Goal: Task Accomplishment & Management: Manage account settings

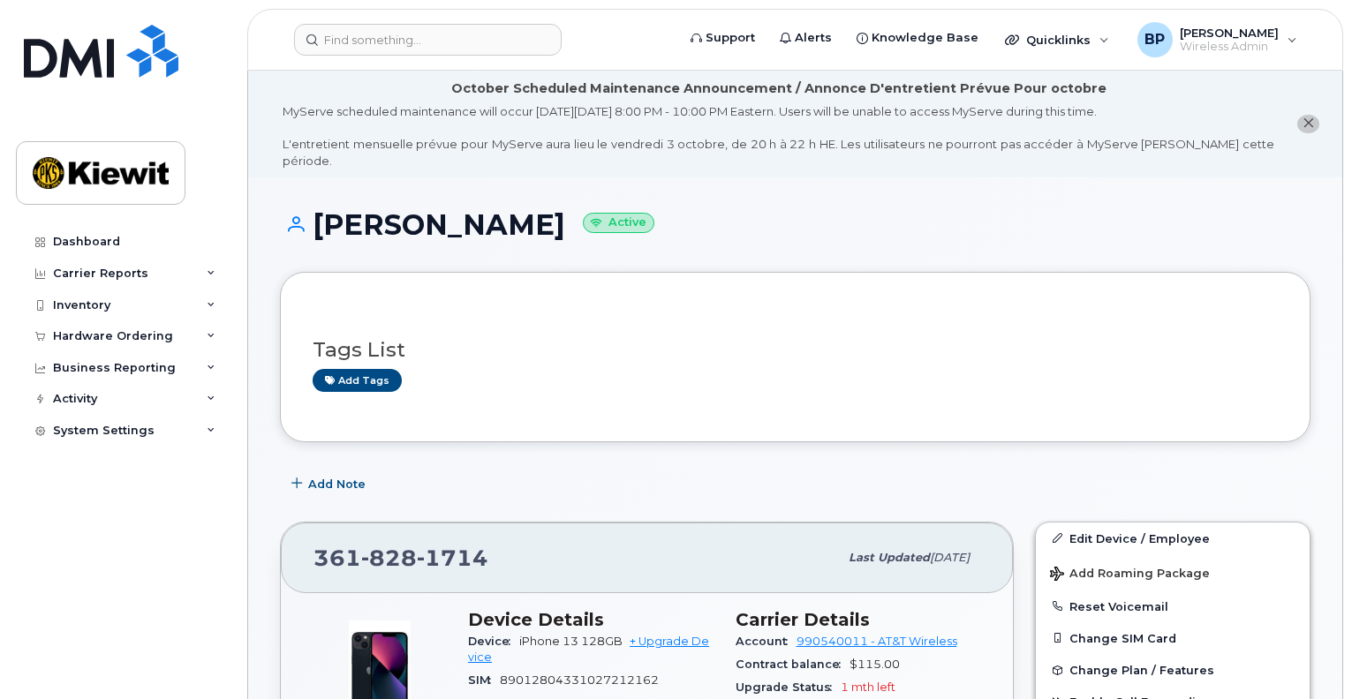
scroll to position [353, 0]
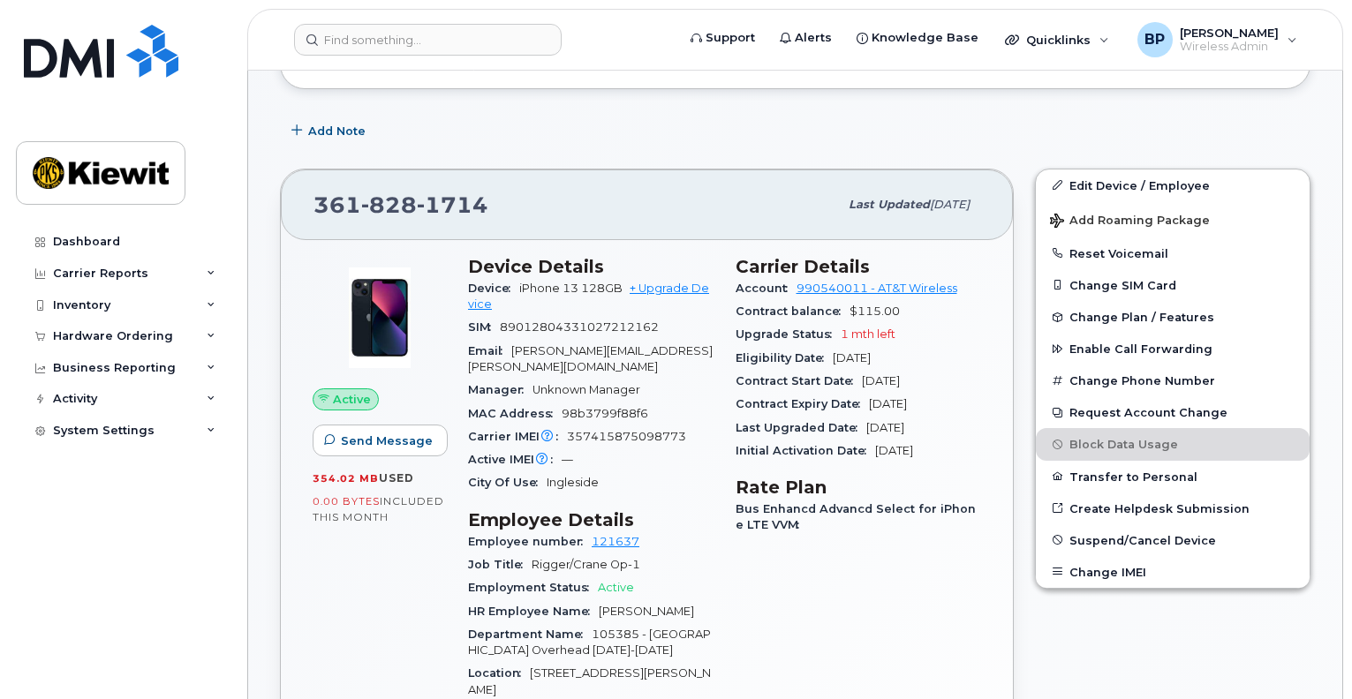
click at [725, 501] on div "Carrier Details Account 990540011 - AT&T Wireless Contract balance $115.00 Upgr…" at bounding box center [859, 624] width 268 height 759
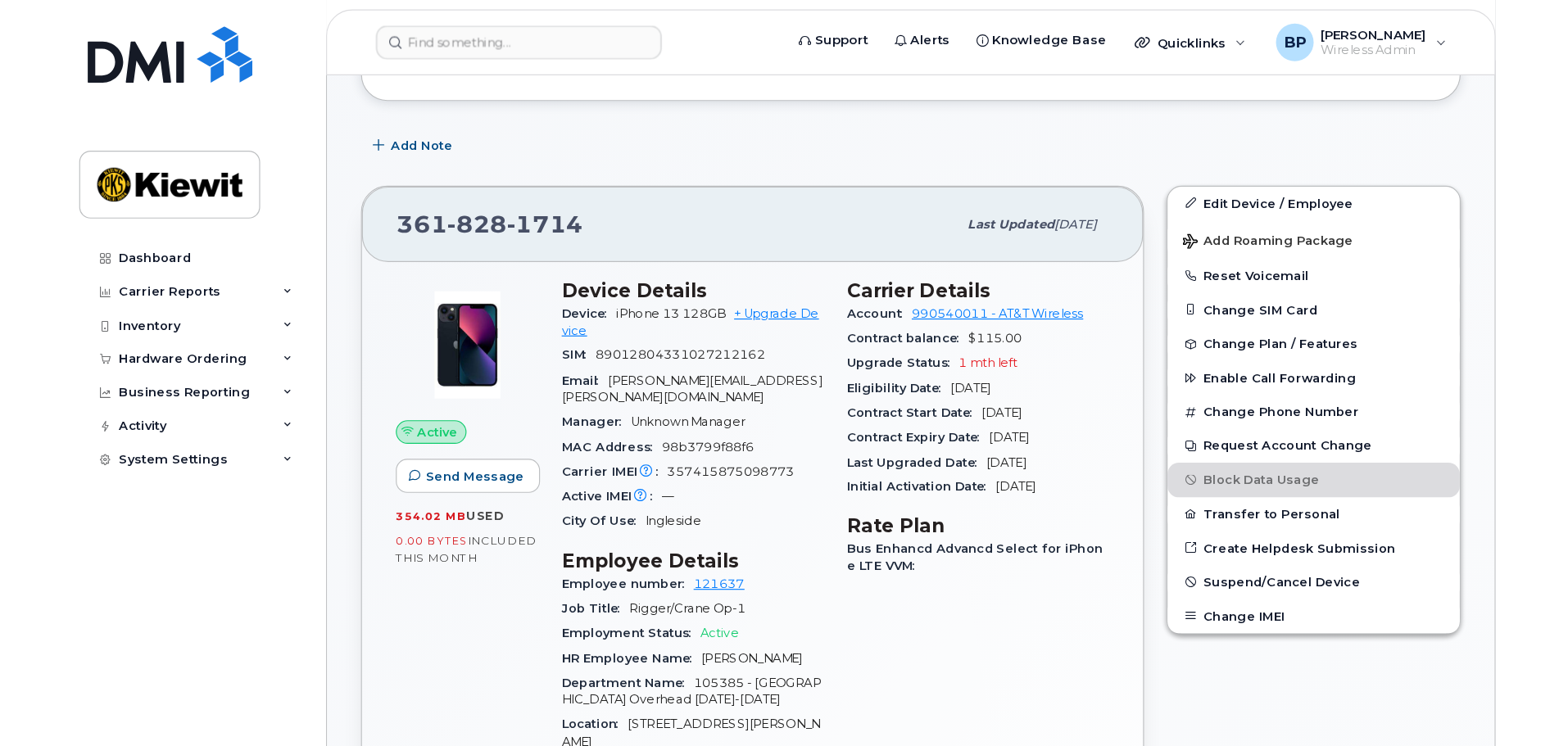
scroll to position [246, 0]
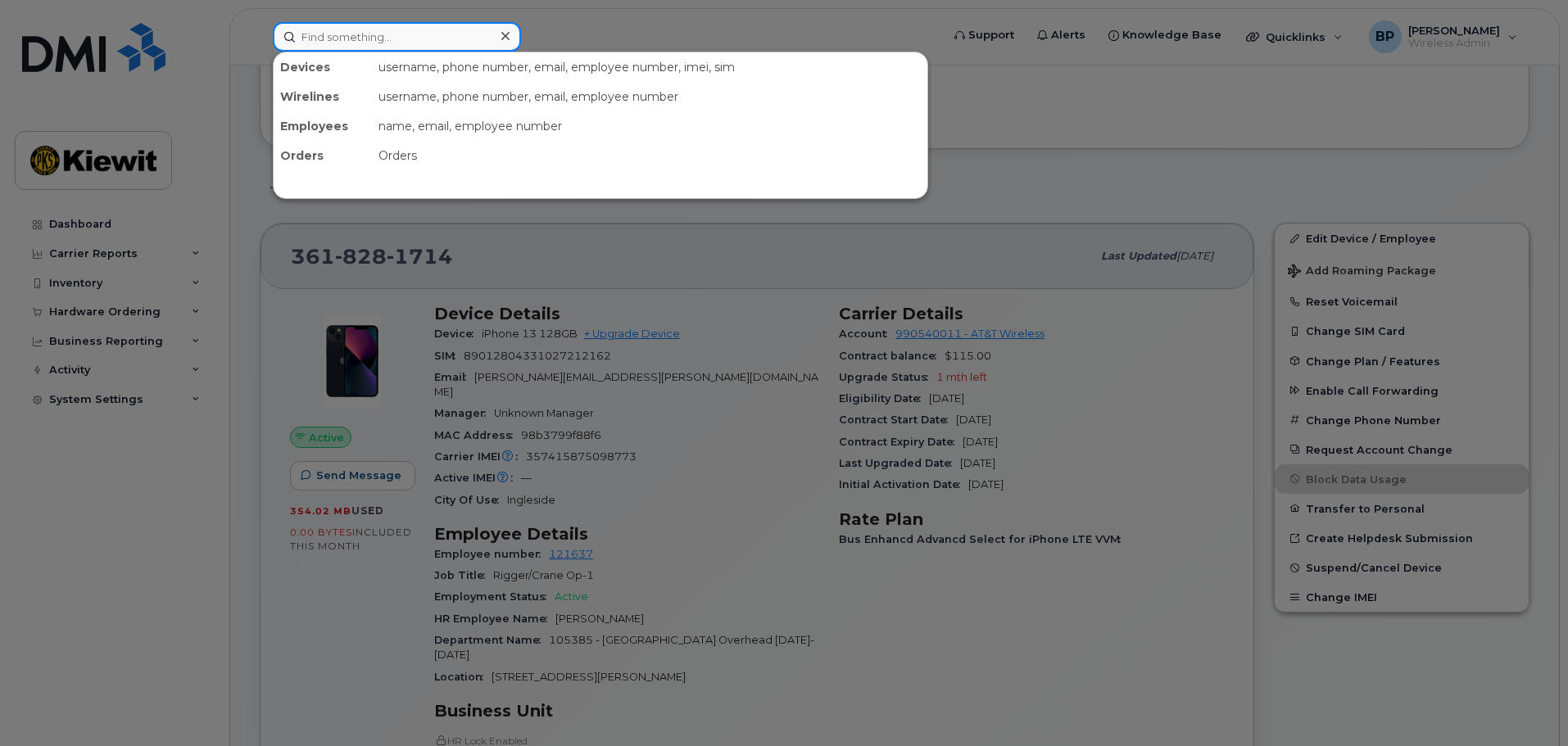
click at [403, 36] on input at bounding box center [397, 37] width 249 height 30
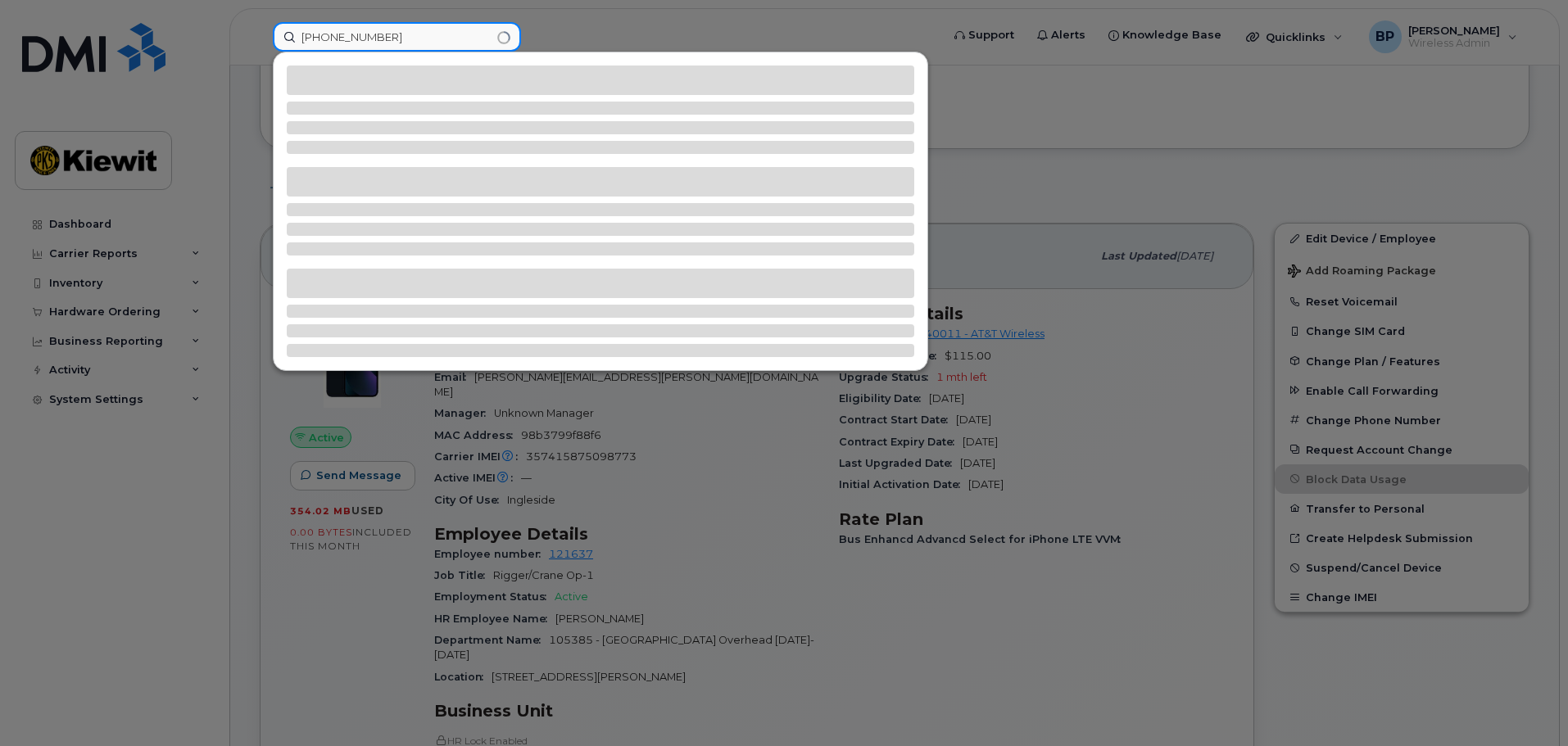
type input "361-385-0478"
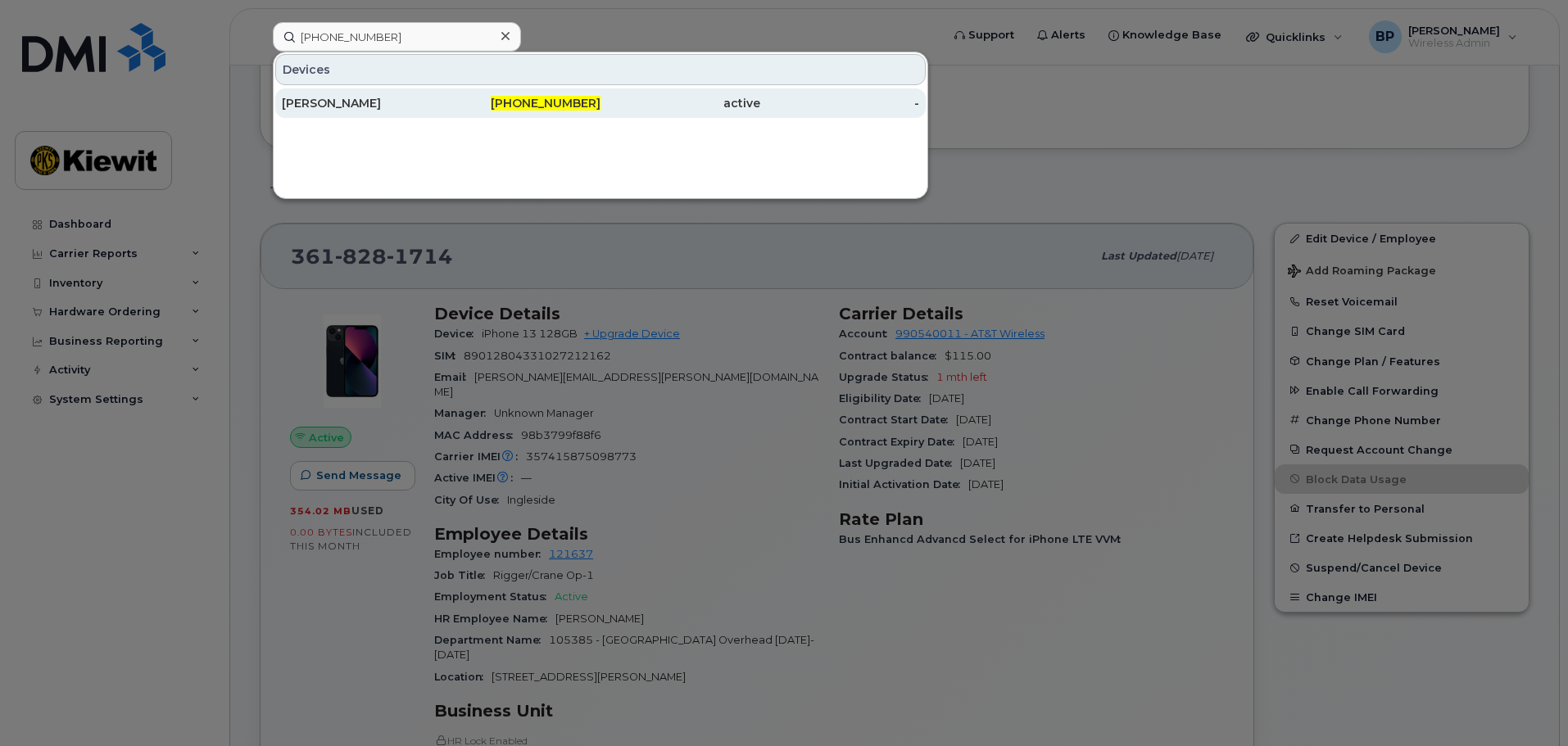
click at [548, 104] on span "361-385-0478" at bounding box center [546, 103] width 109 height 15
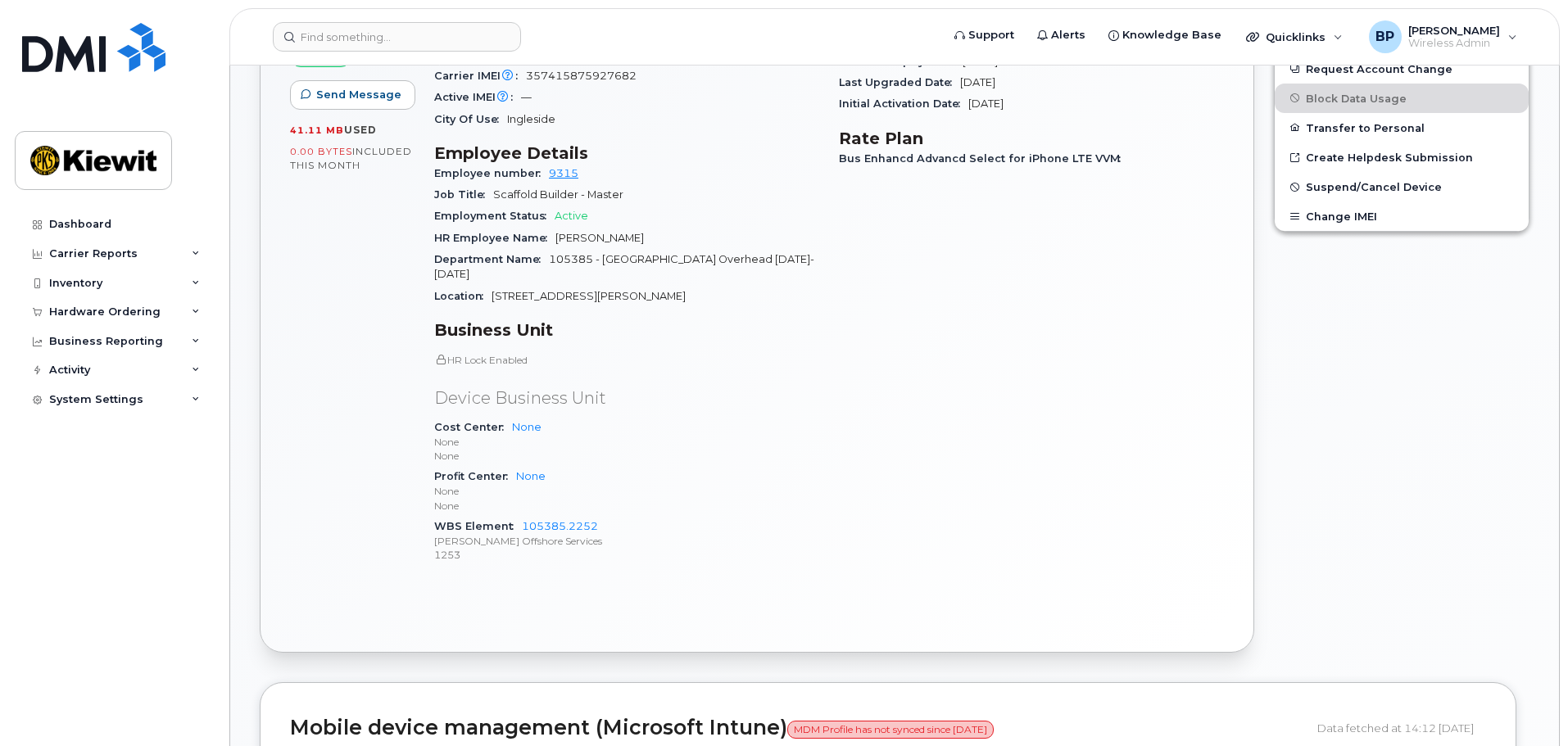
scroll to position [246, 0]
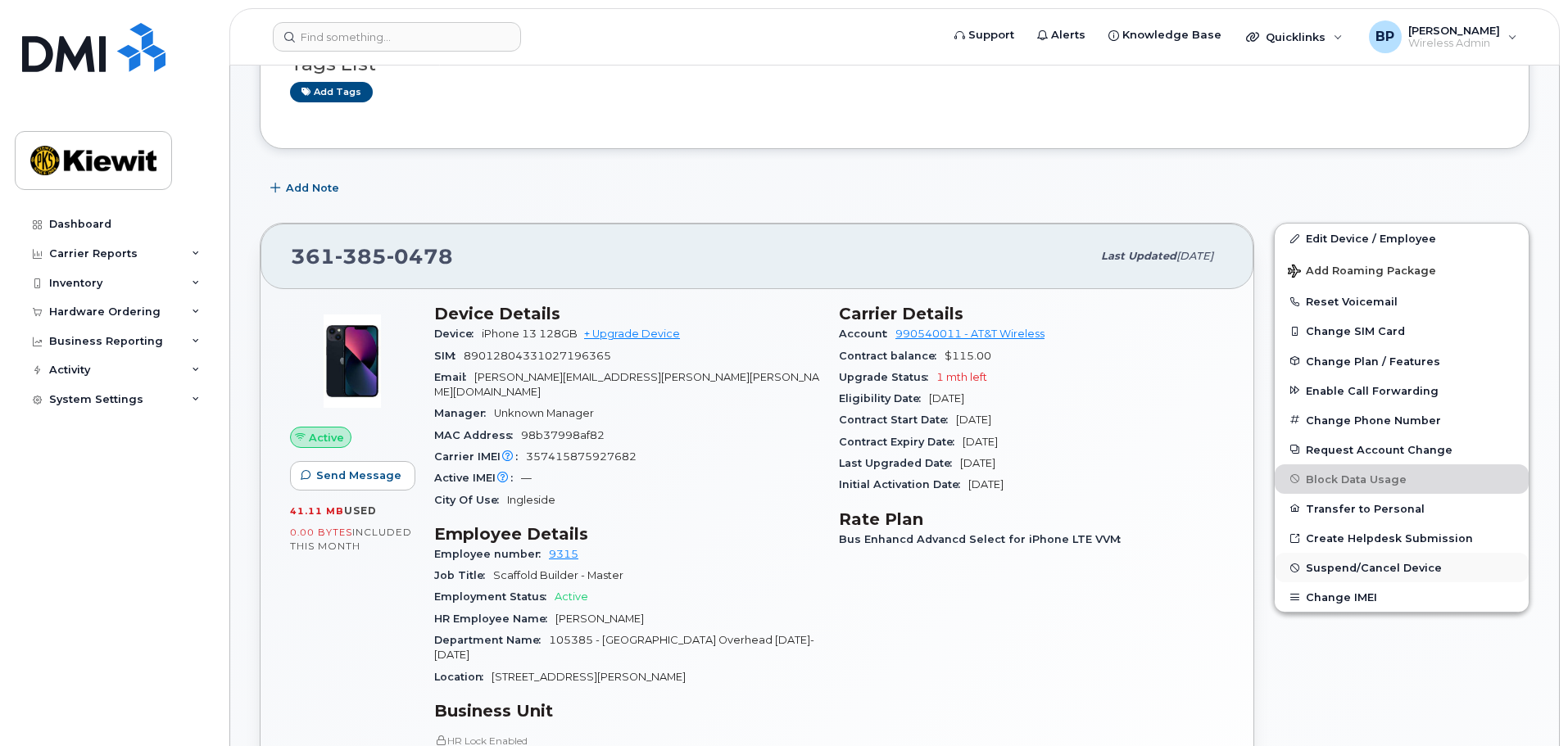
click at [1325, 569] on span "Suspend/Cancel Device" at bounding box center [1373, 568] width 136 height 12
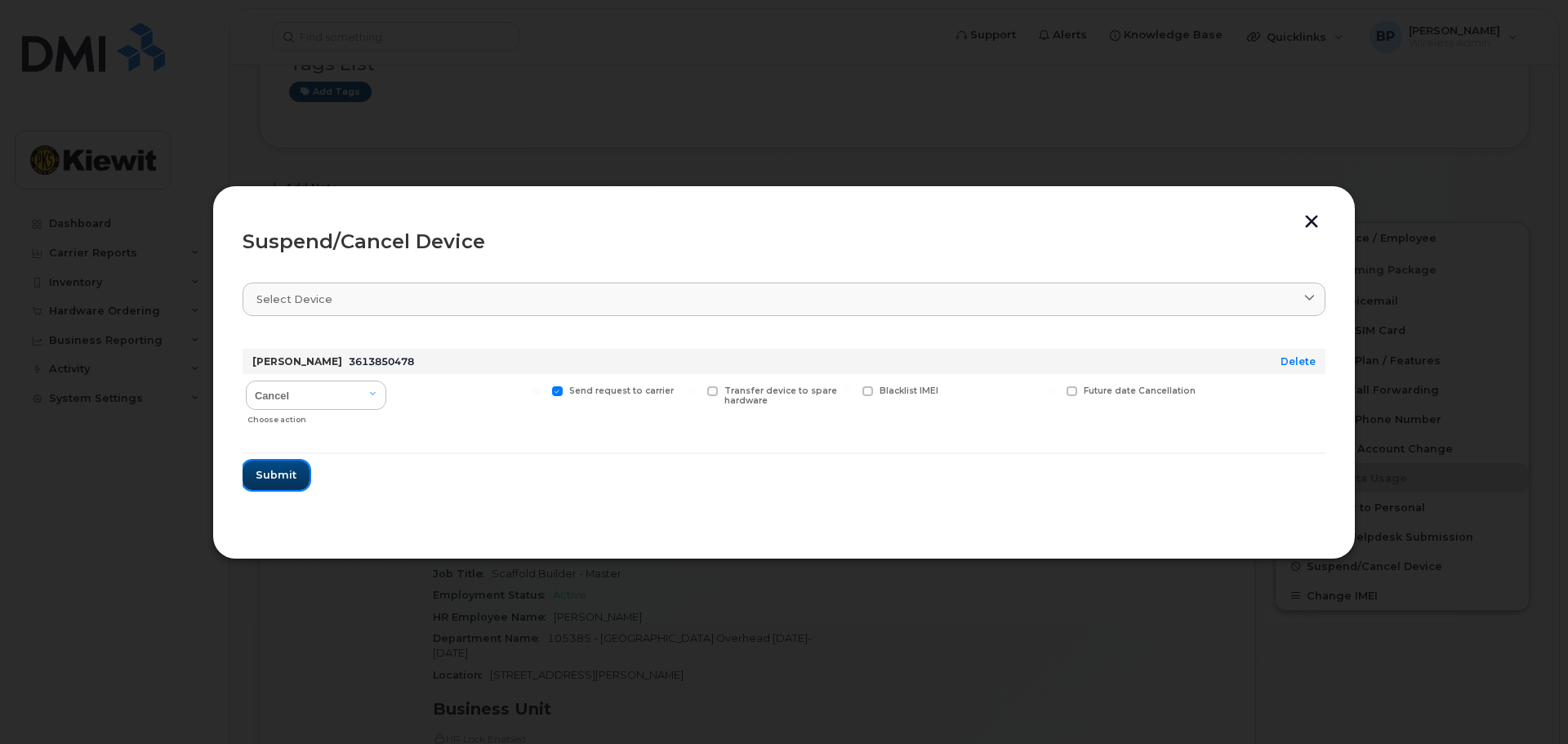
click at [268, 480] on span "Submit" at bounding box center [276, 475] width 41 height 16
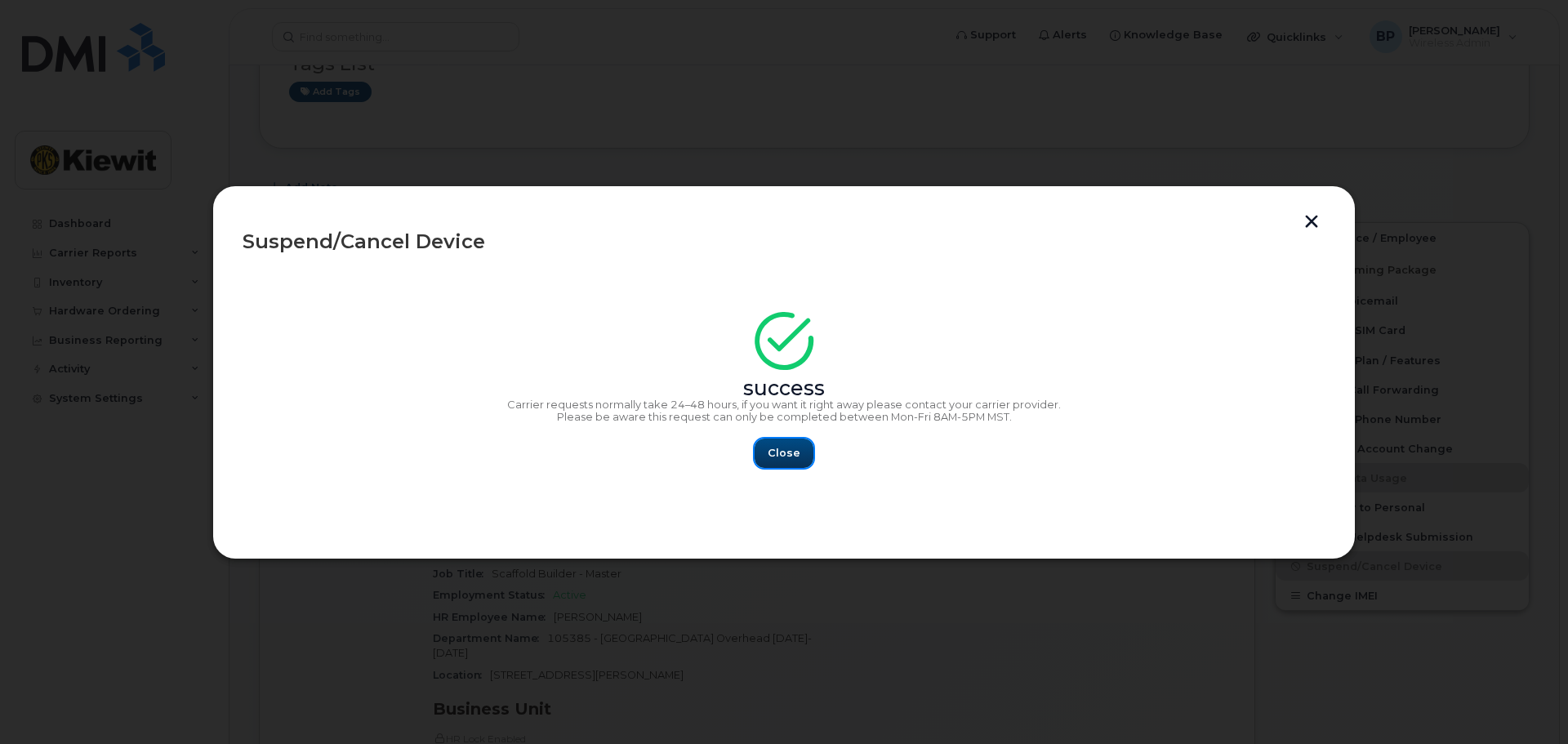
click at [785, 456] on span "Close" at bounding box center [784, 453] width 32 height 16
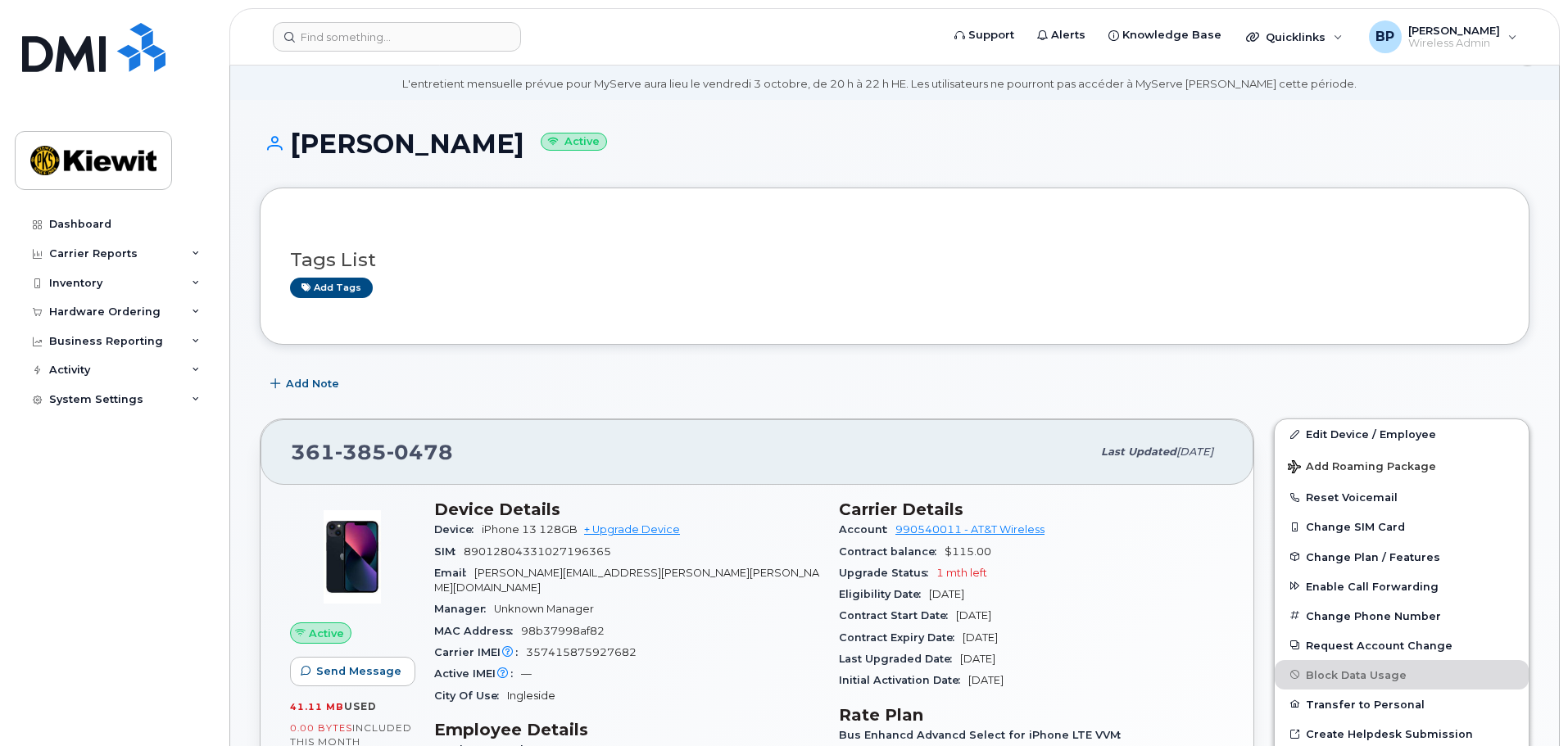
scroll to position [0, 0]
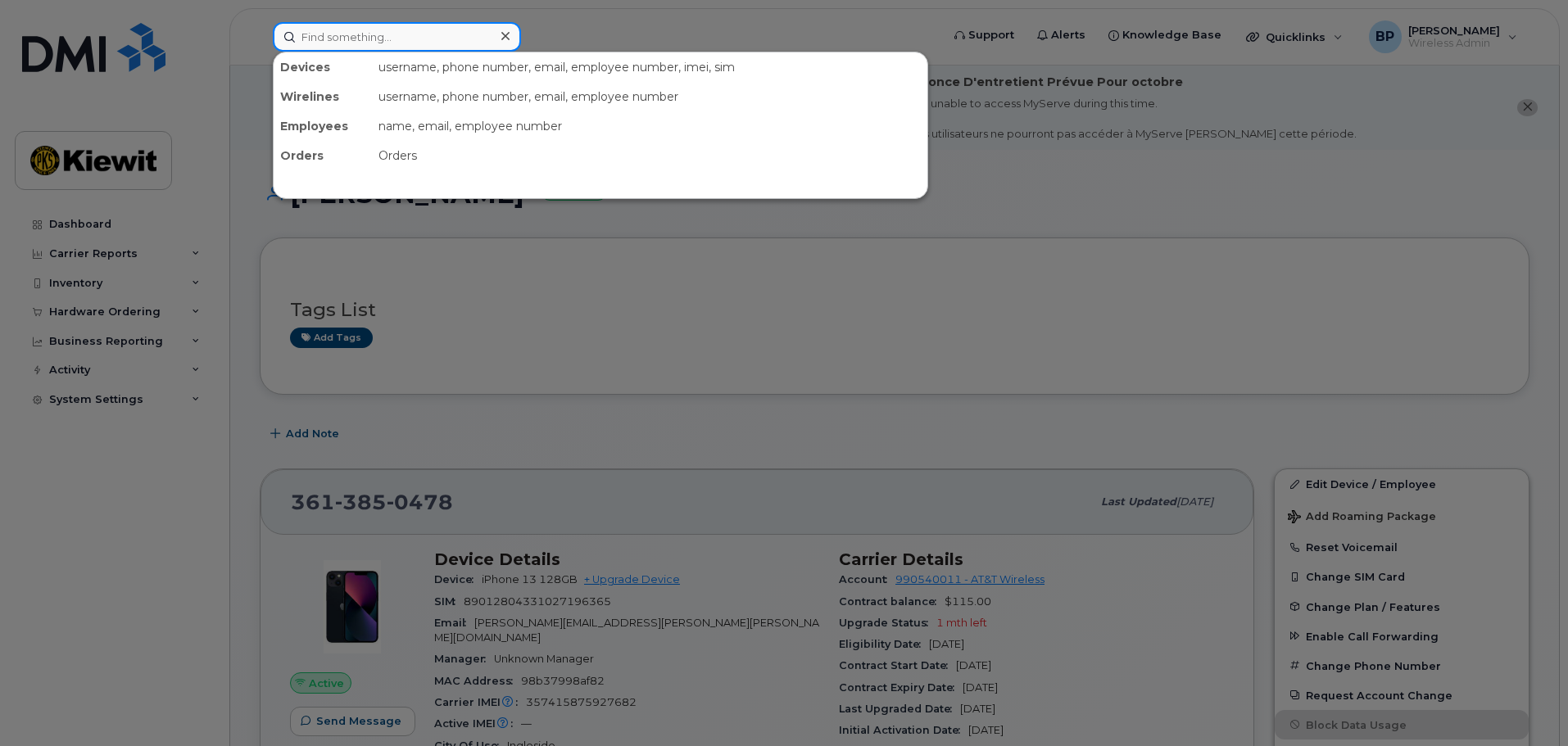
click at [352, 45] on input at bounding box center [397, 37] width 249 height 30
click at [368, 37] on input at bounding box center [397, 37] width 249 height 30
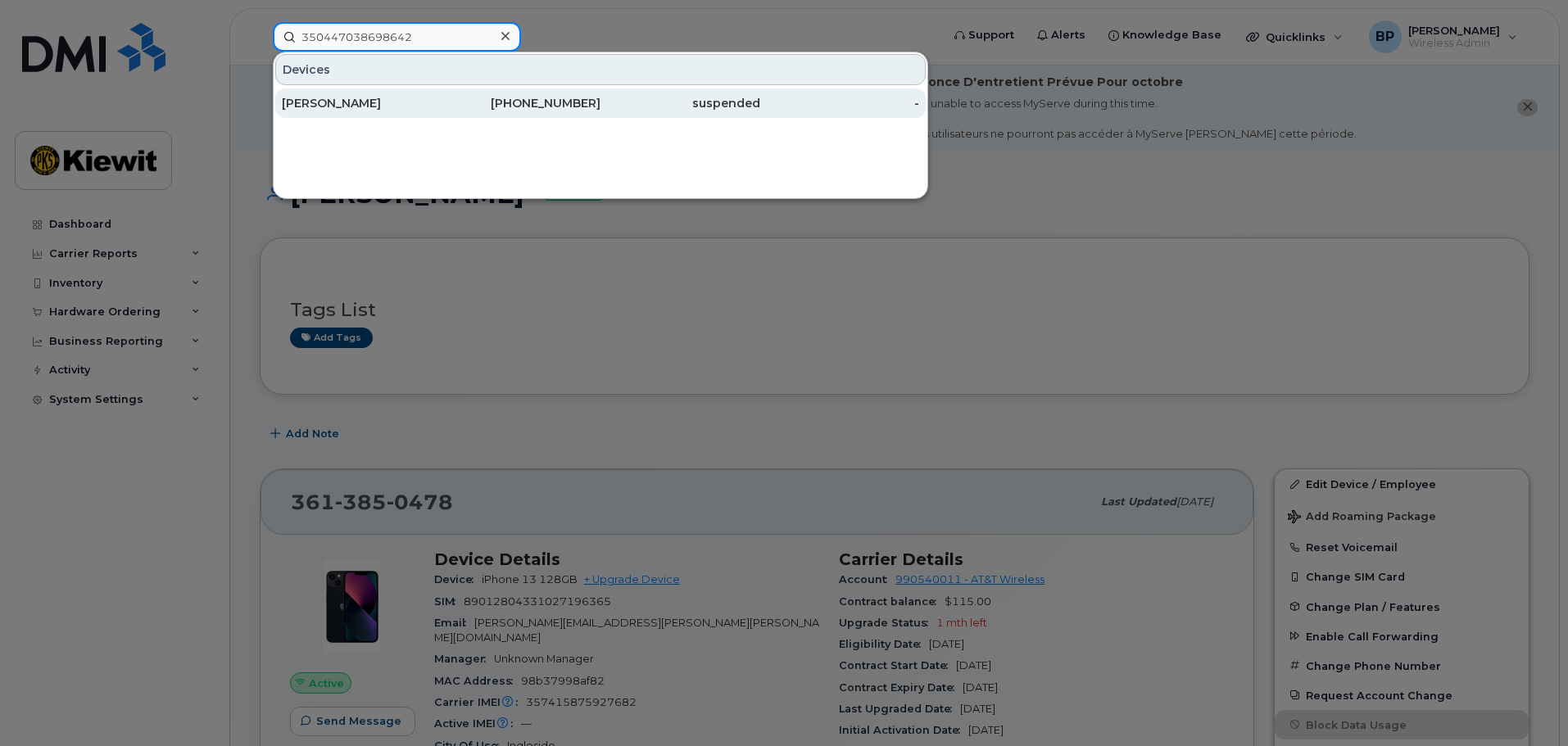
type input "350447038698642"
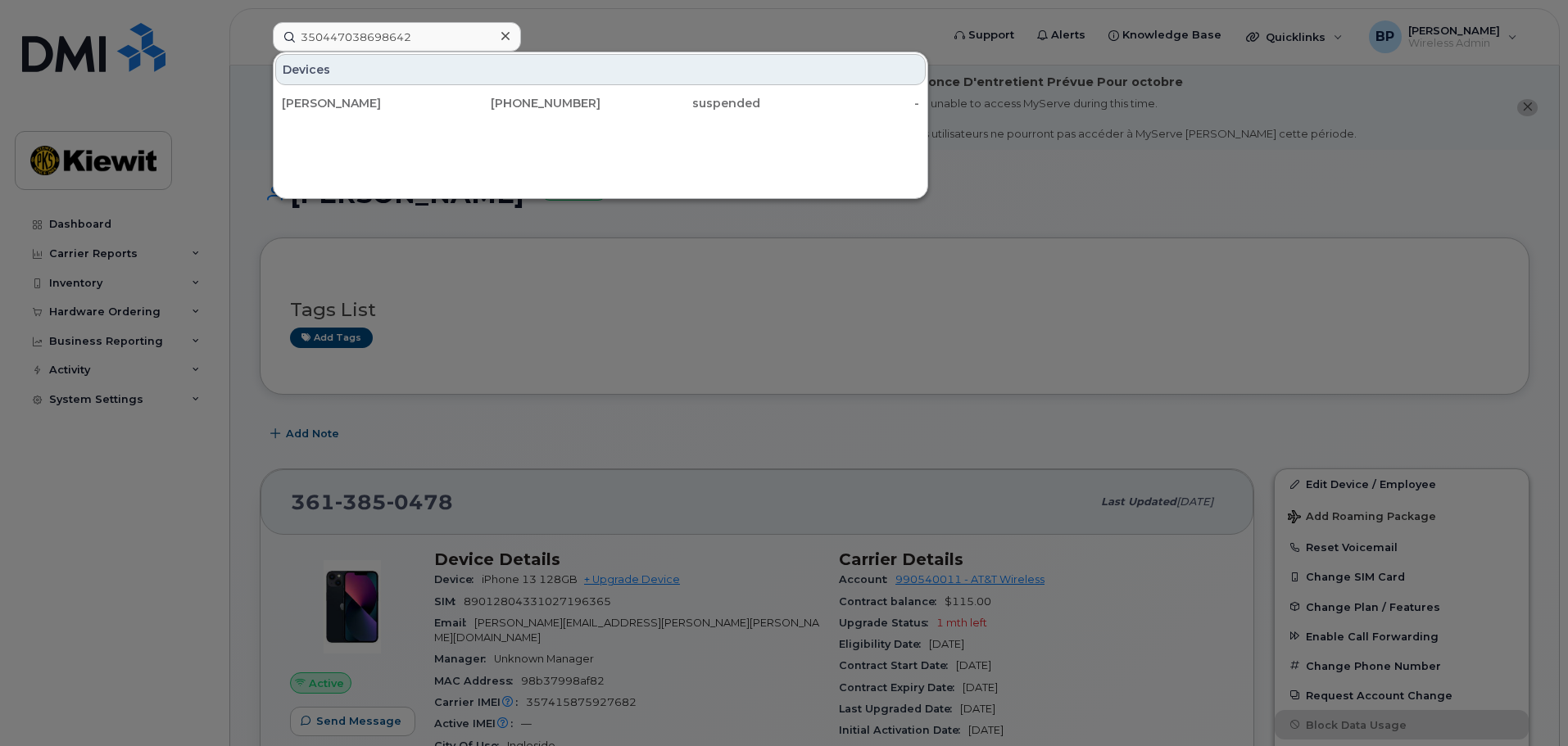
drag, startPoint x: 345, startPoint y: 105, endPoint x: 391, endPoint y: 203, distance: 108.3
click at [345, 105] on div "BENITO LUNA JR" at bounding box center [362, 103] width 160 height 17
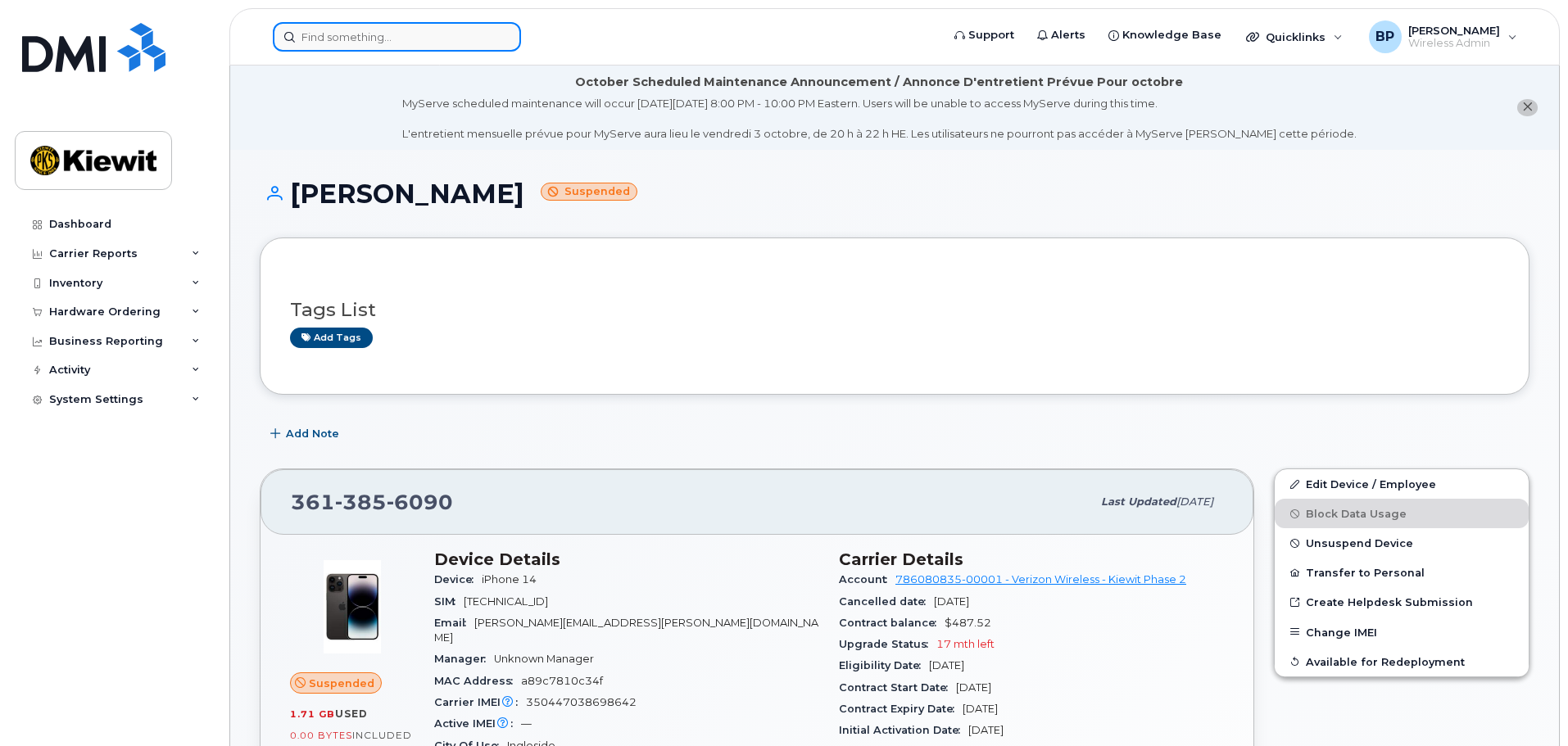
click at [405, 29] on input at bounding box center [397, 37] width 249 height 30
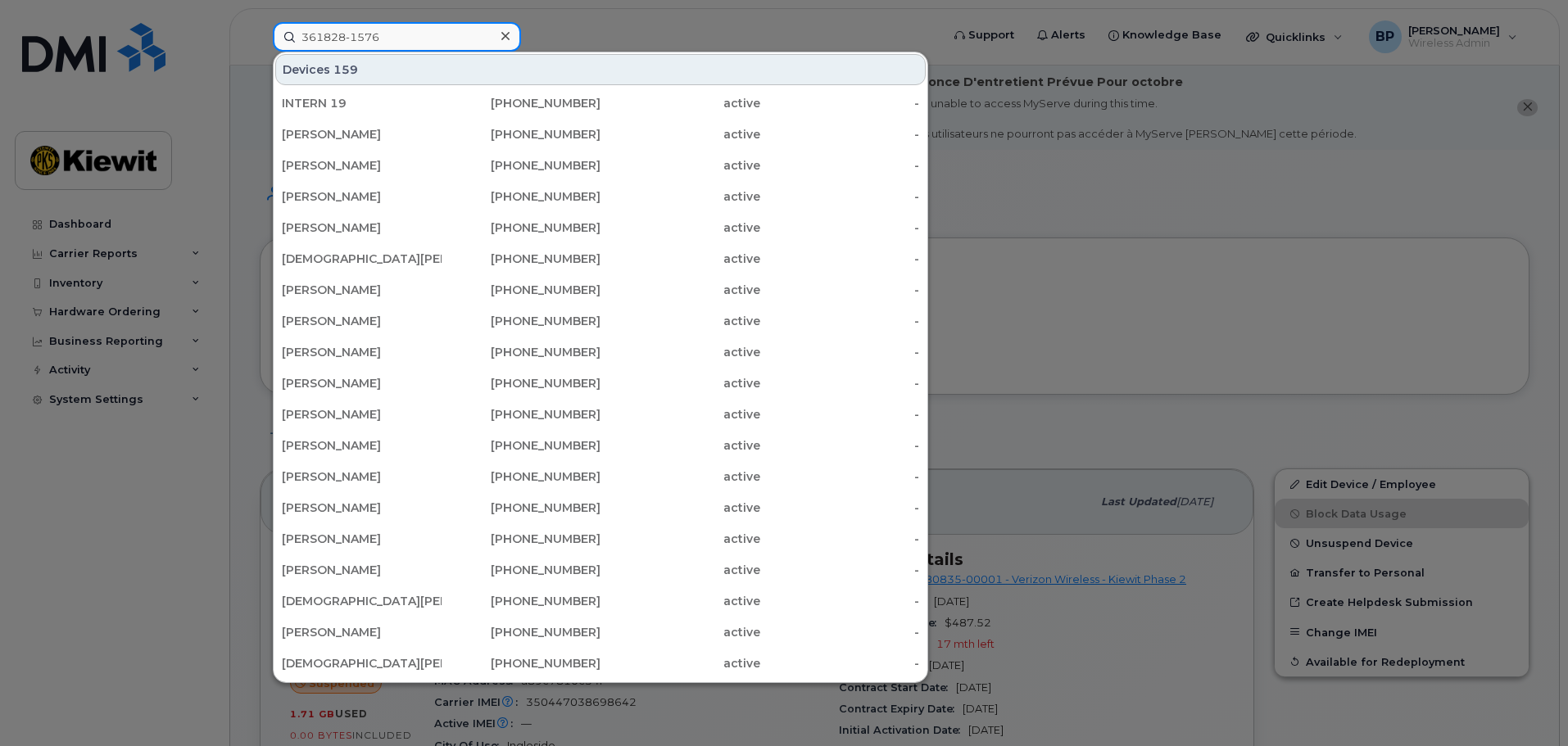
type input "361828-1576"
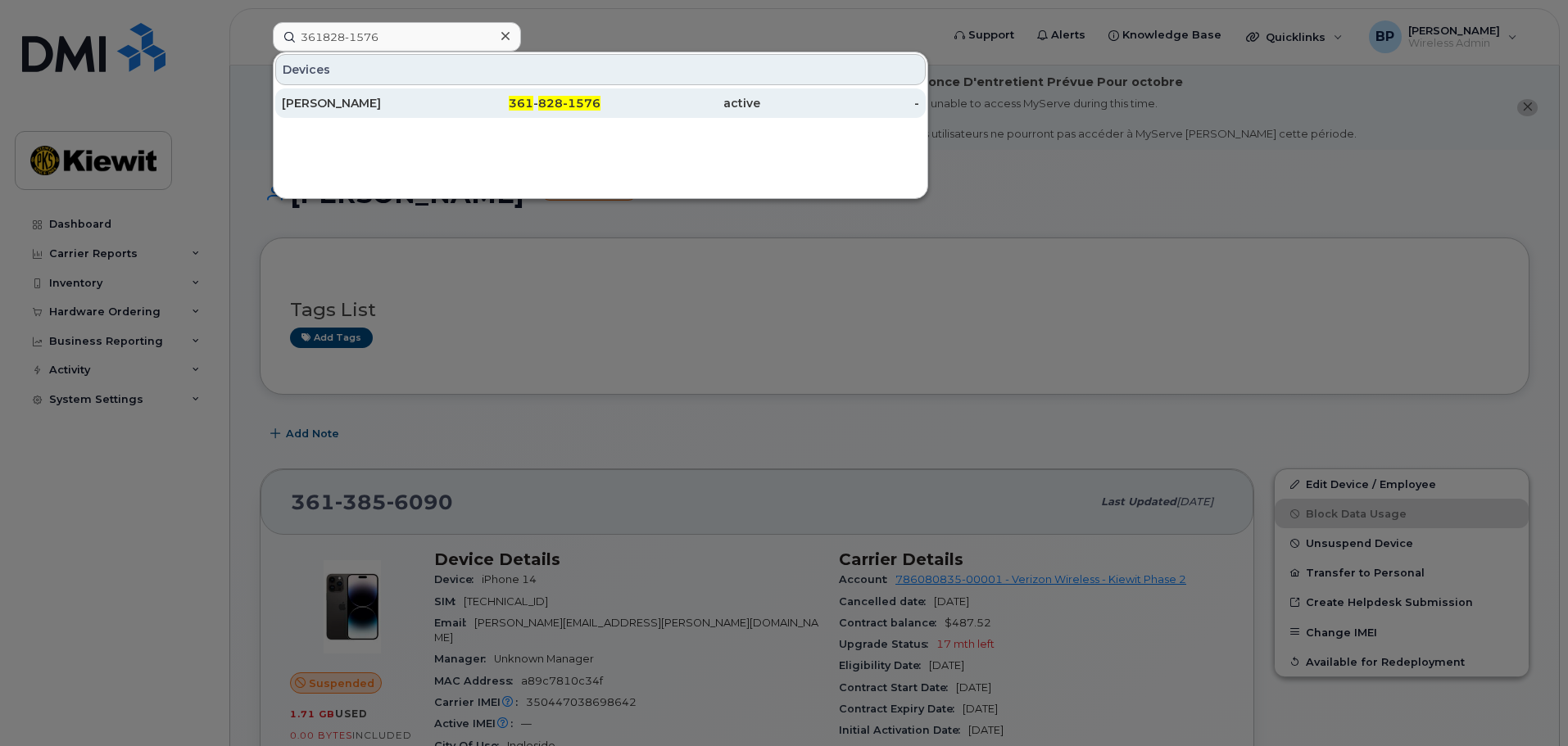
click at [321, 104] on div "SERGIO TREJO" at bounding box center [362, 103] width 160 height 17
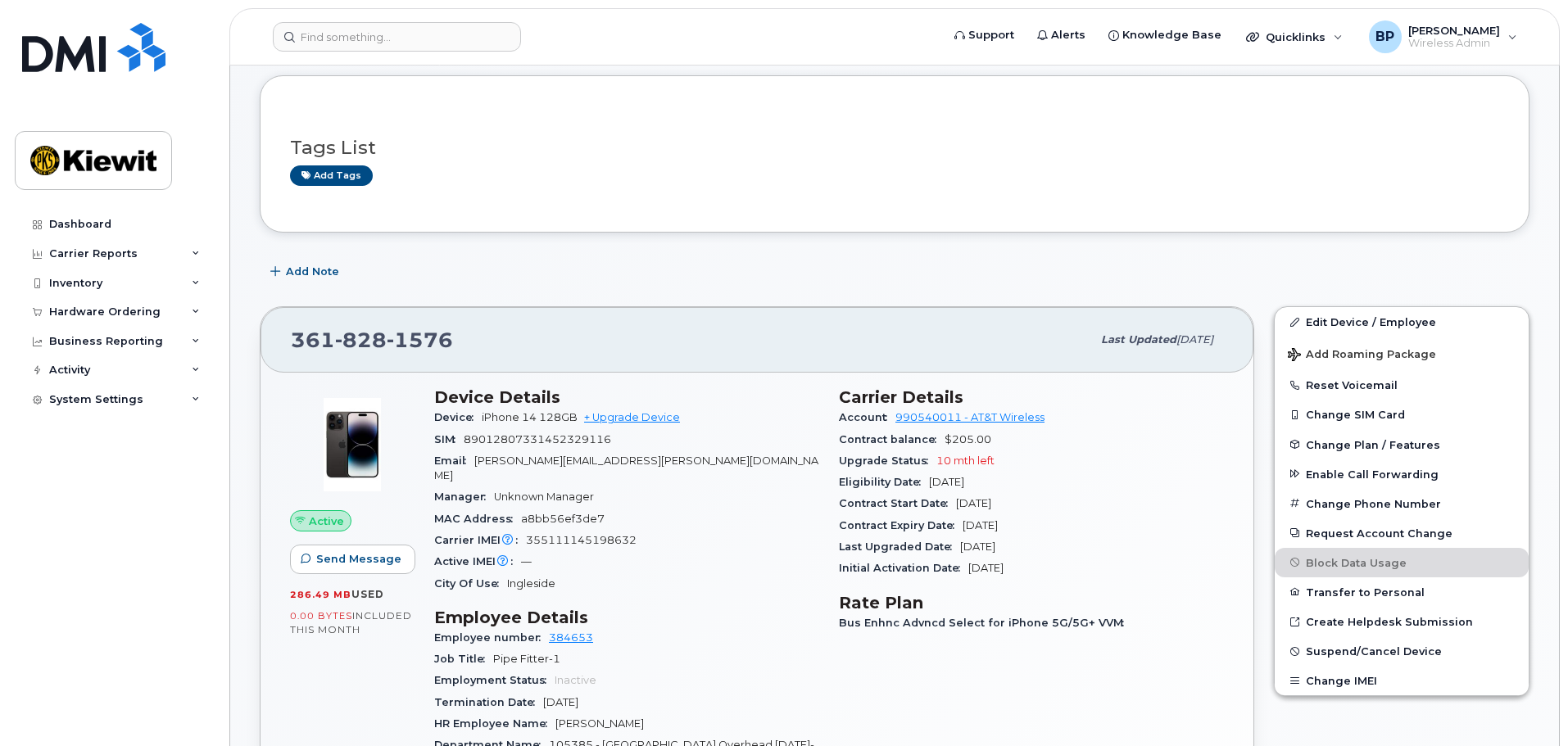
scroll to position [82, 0]
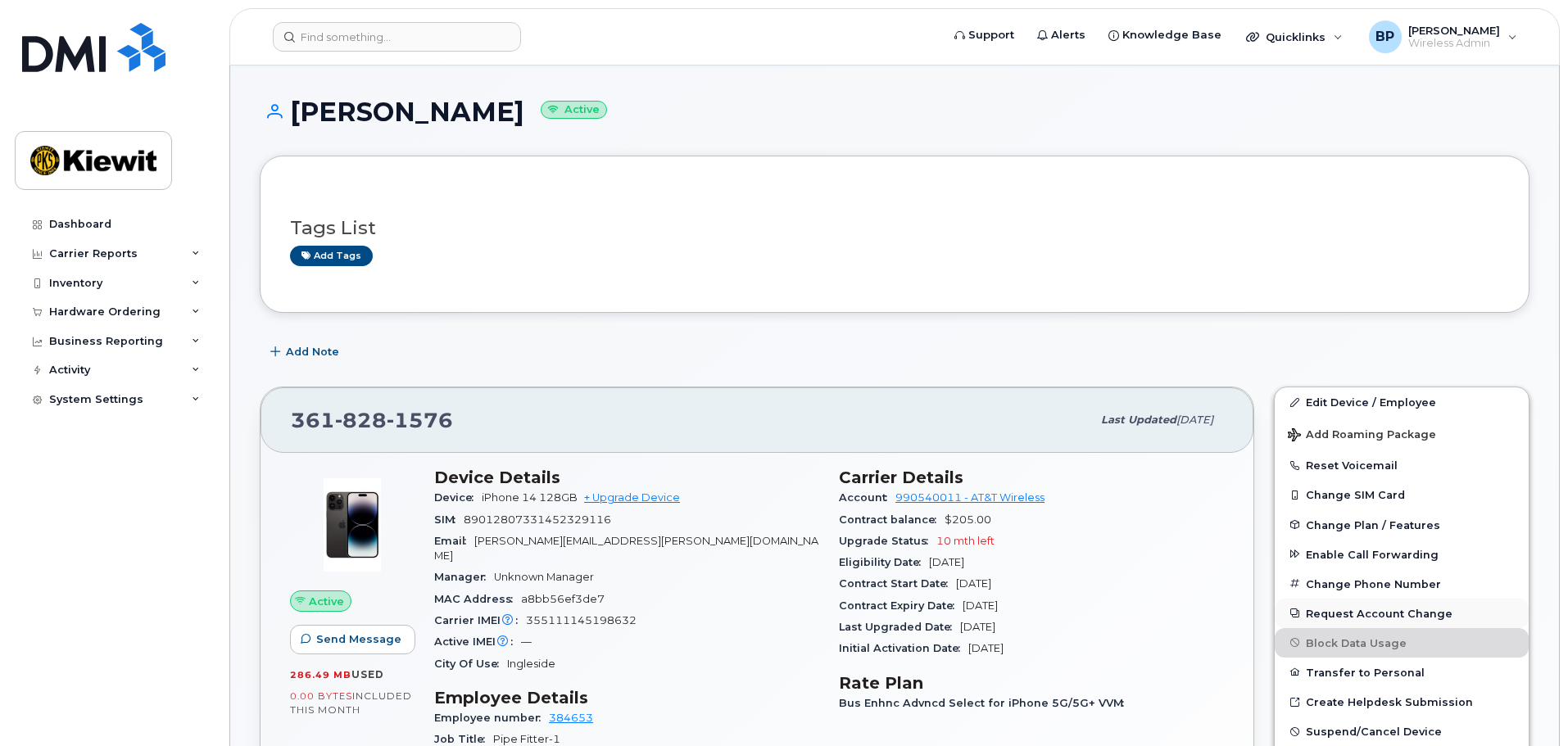
click at [1343, 619] on button "Request Account Change" at bounding box center [1402, 613] width 254 height 30
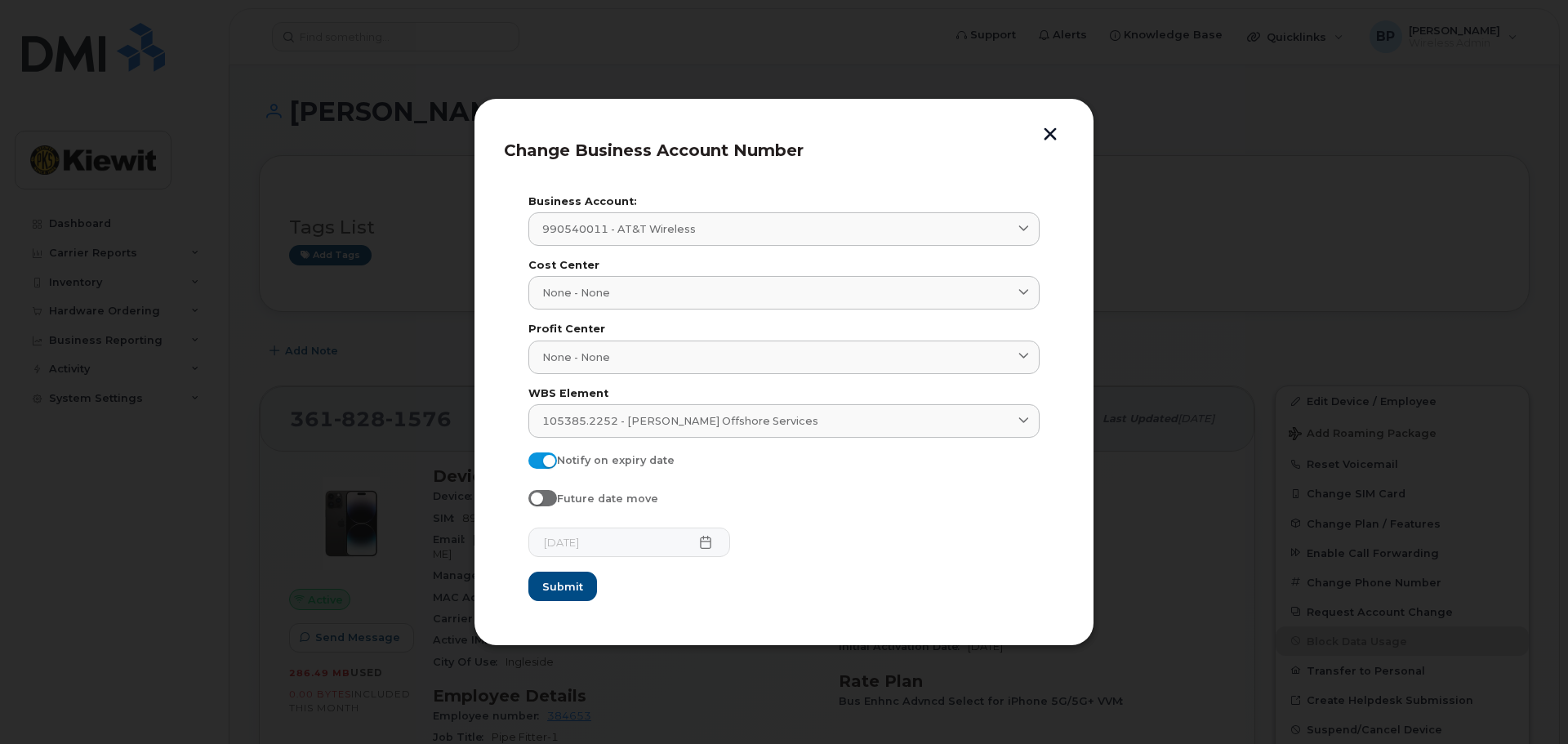
click at [1048, 130] on button "button" at bounding box center [1050, 136] width 24 height 18
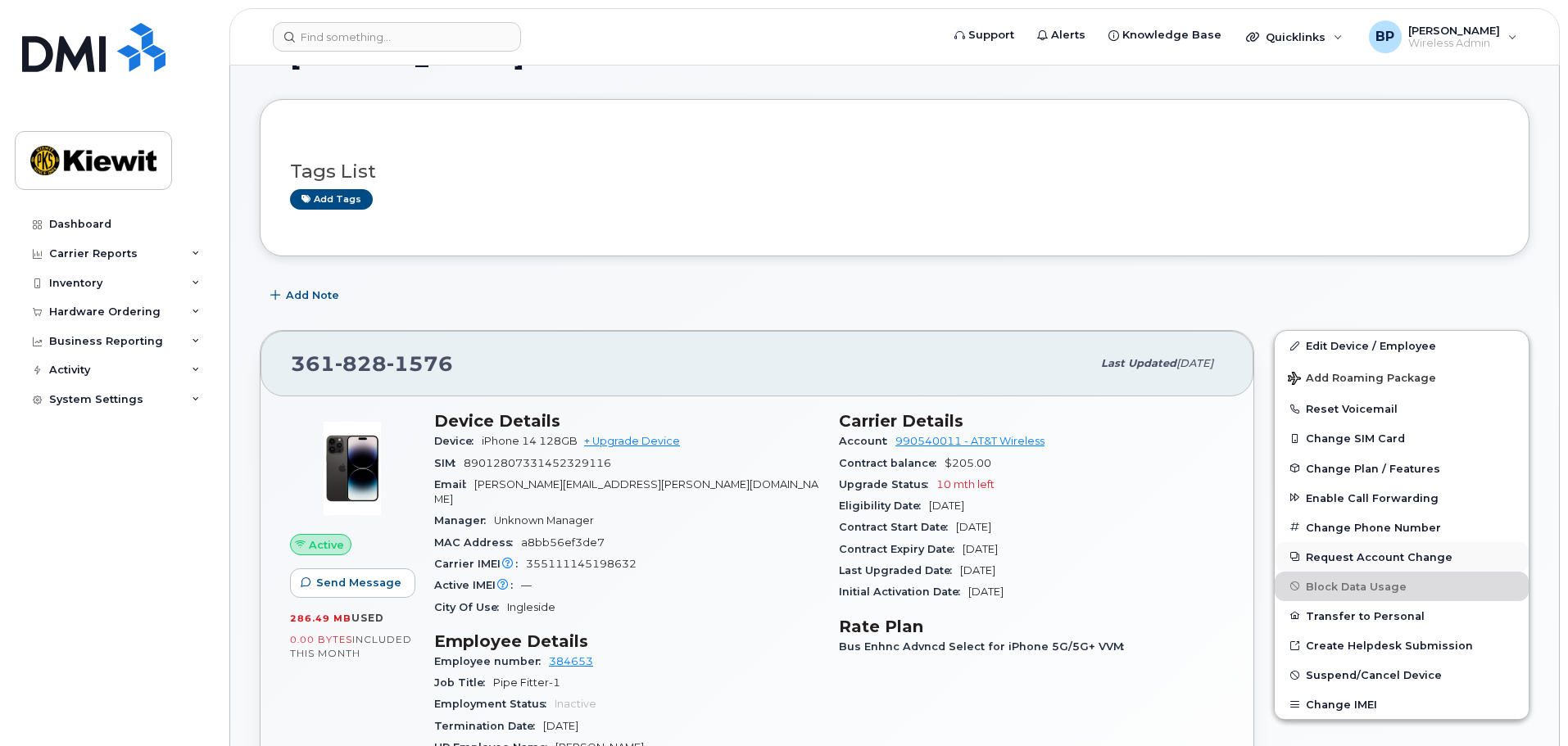
scroll to position [164, 0]
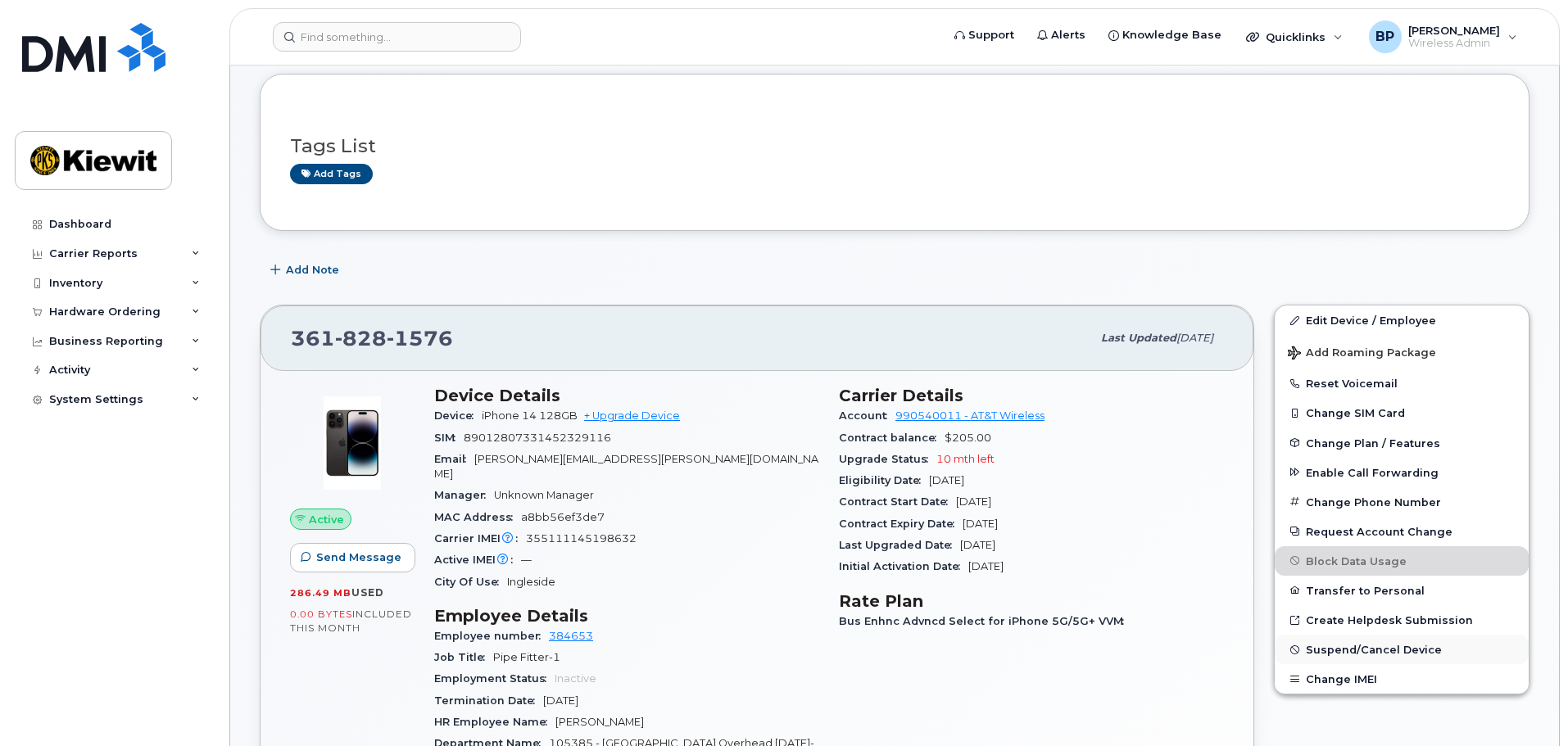
click at [1346, 653] on span "Suspend/Cancel Device" at bounding box center [1373, 650] width 136 height 12
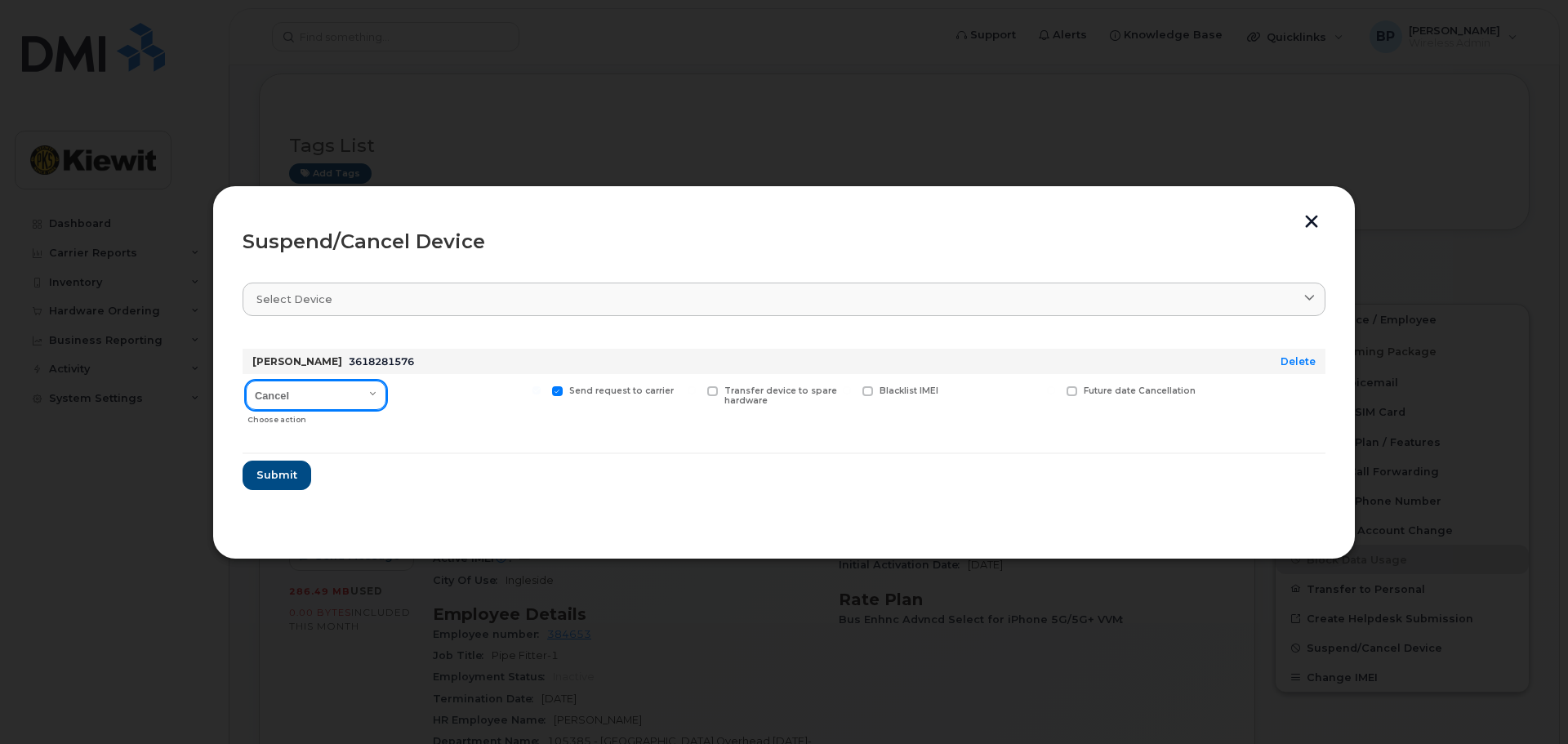
click at [373, 394] on select "Cancel Suspend - Reduced Rate Suspend - Full Rate Suspend - Lost Device/Stolen …" at bounding box center [316, 395] width 141 height 30
select select "[object Object]"
click at [246, 380] on select "Cancel Suspend - Reduced Rate Suspend - Full Rate Suspend - Lost Device/Stolen …" at bounding box center [316, 395] width 141 height 30
click at [406, 389] on span at bounding box center [401, 391] width 10 height 10
click at [386, 389] on input "Available for new activations/redeployments" at bounding box center [381, 391] width 8 height 8
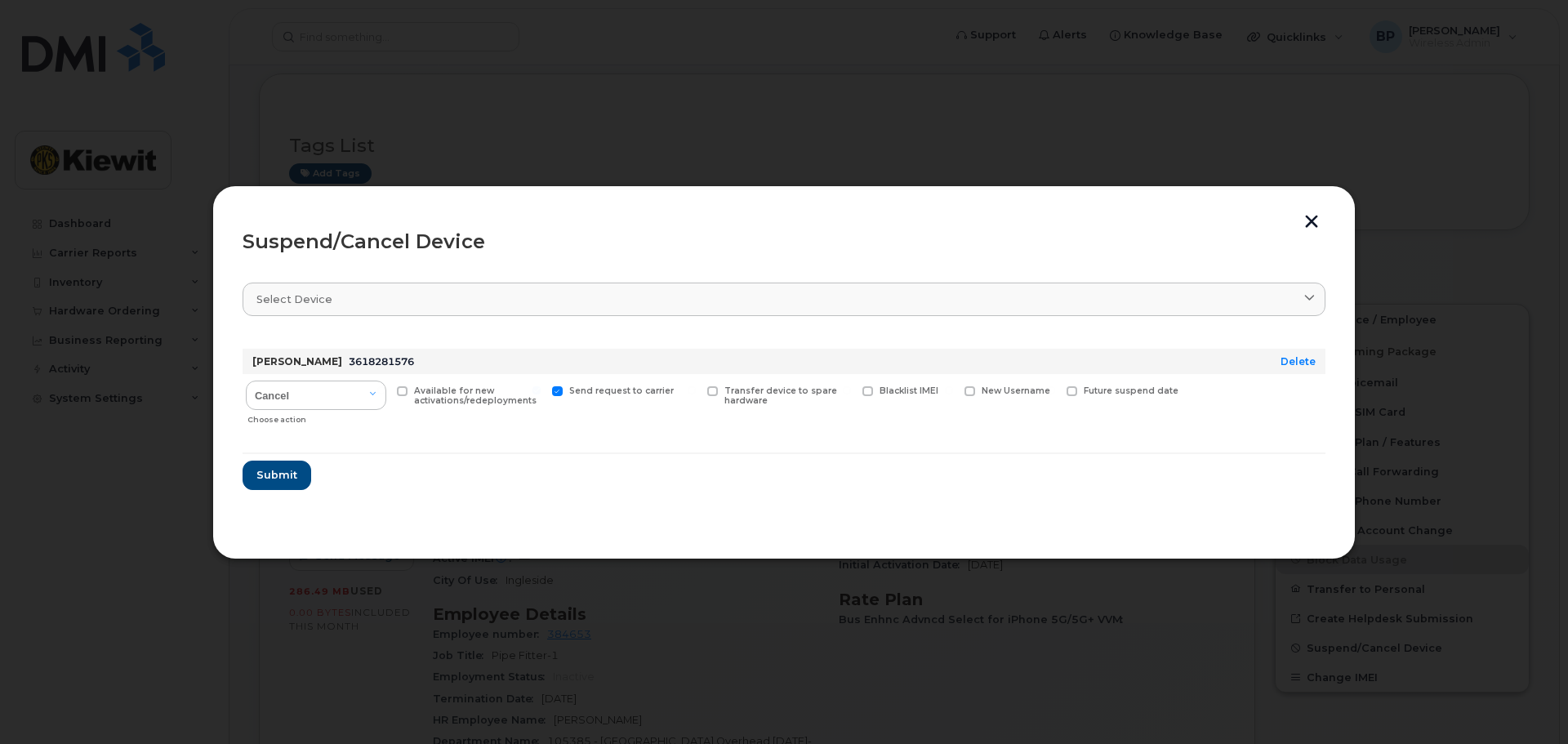
checkbox input "true"
click at [286, 477] on span "Submit" at bounding box center [276, 475] width 41 height 16
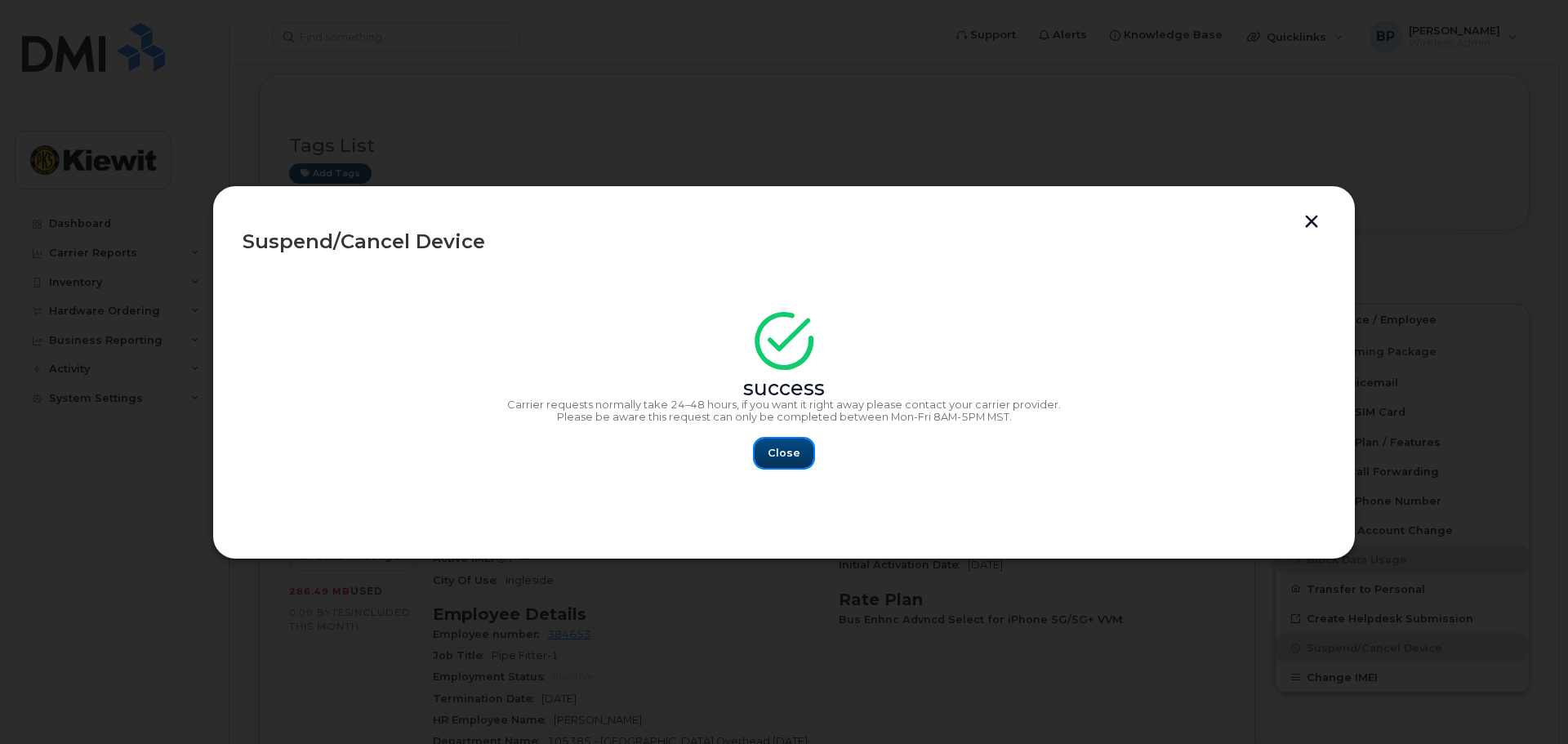
click at [779, 450] on span "Close" at bounding box center [784, 453] width 32 height 16
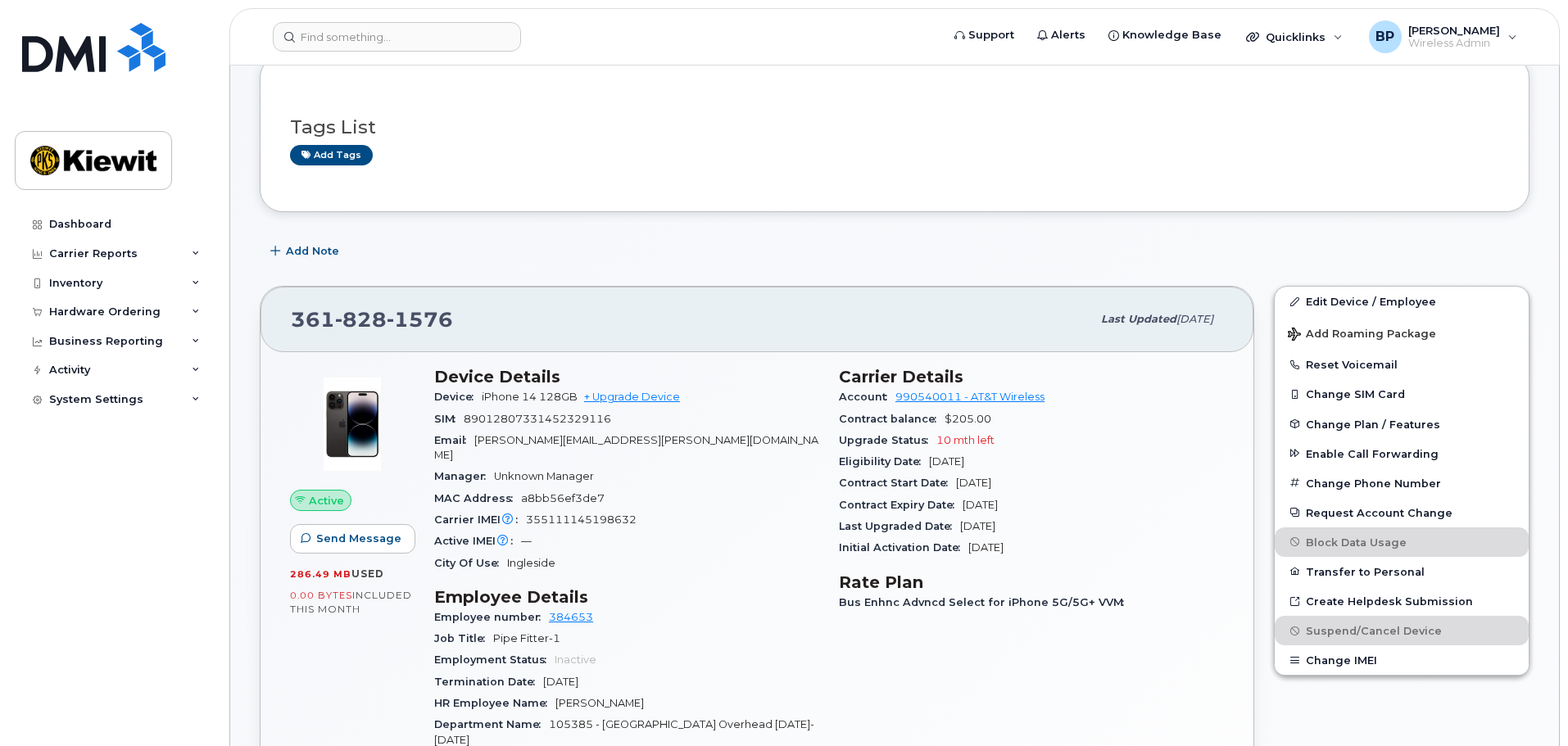
scroll to position [0, 0]
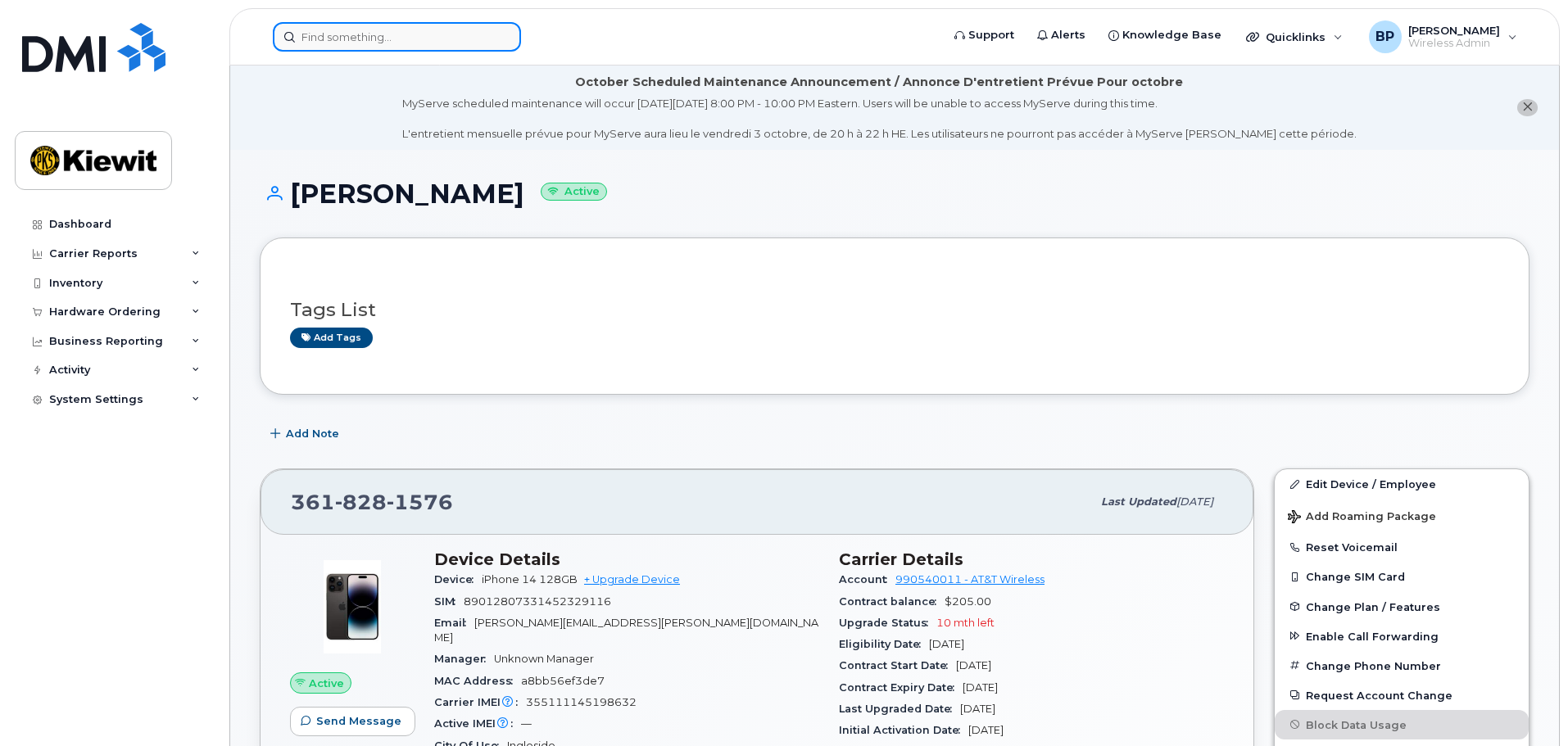
click at [396, 40] on input at bounding box center [397, 37] width 249 height 30
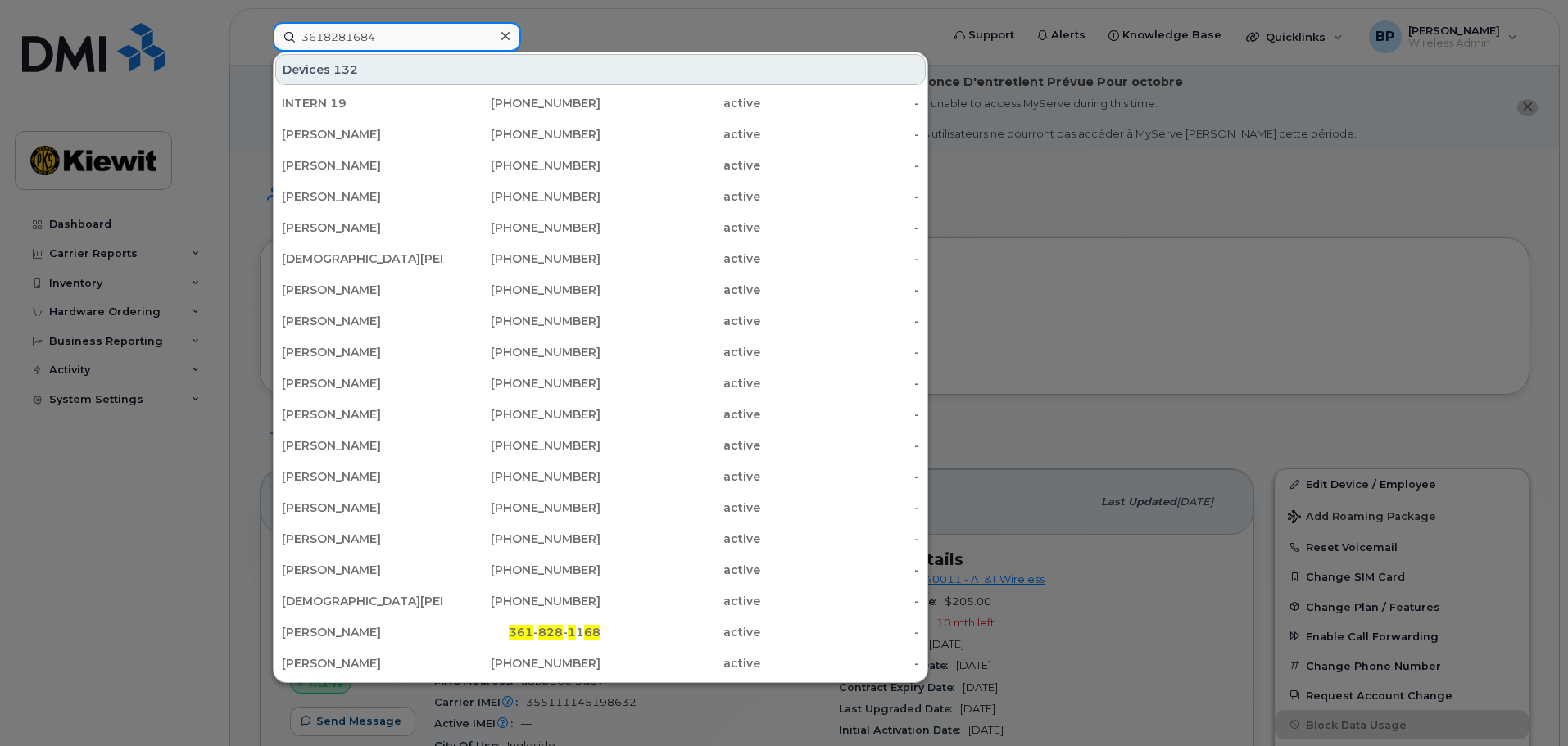
type input "3618281684"
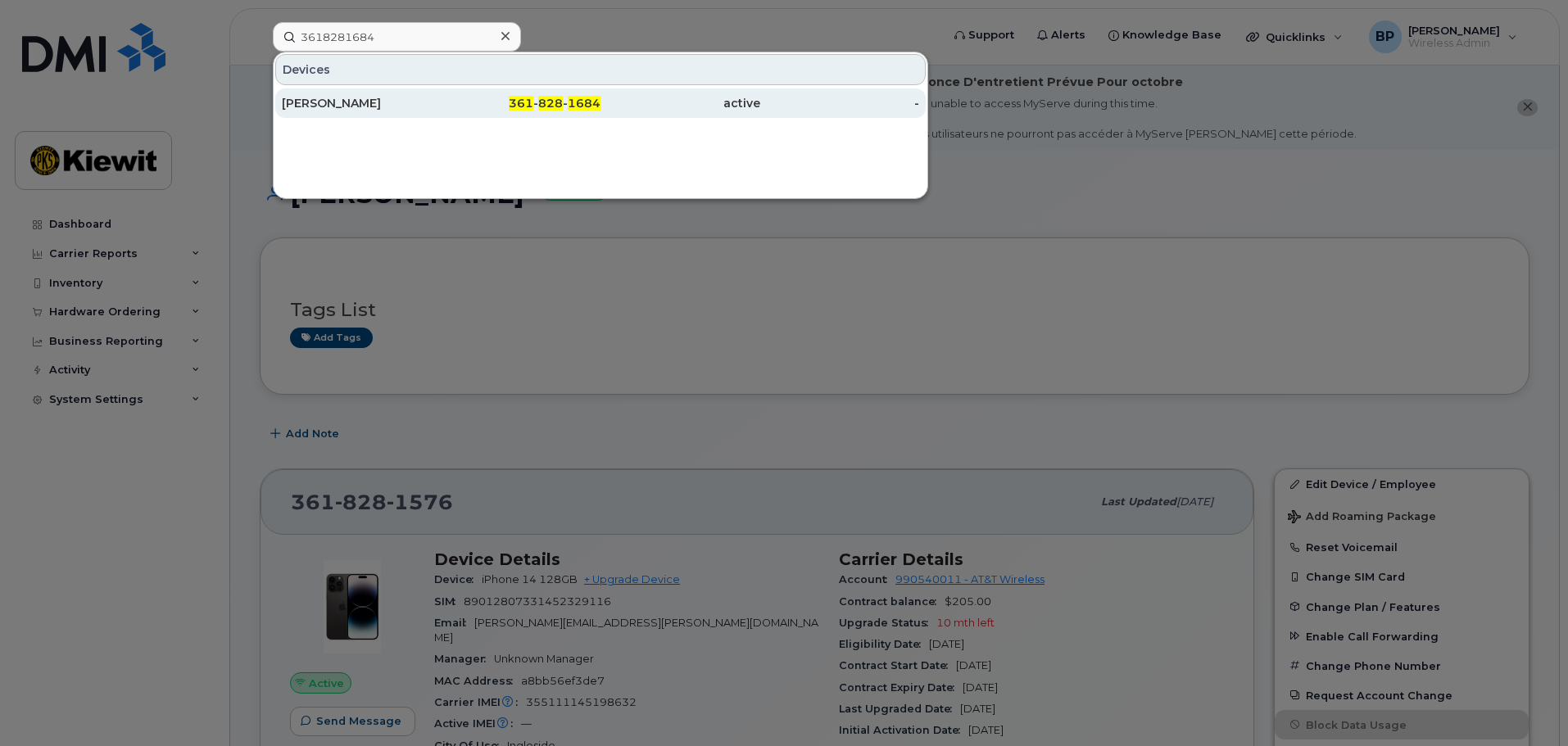
click at [332, 100] on div "[PERSON_NAME]" at bounding box center [362, 103] width 160 height 17
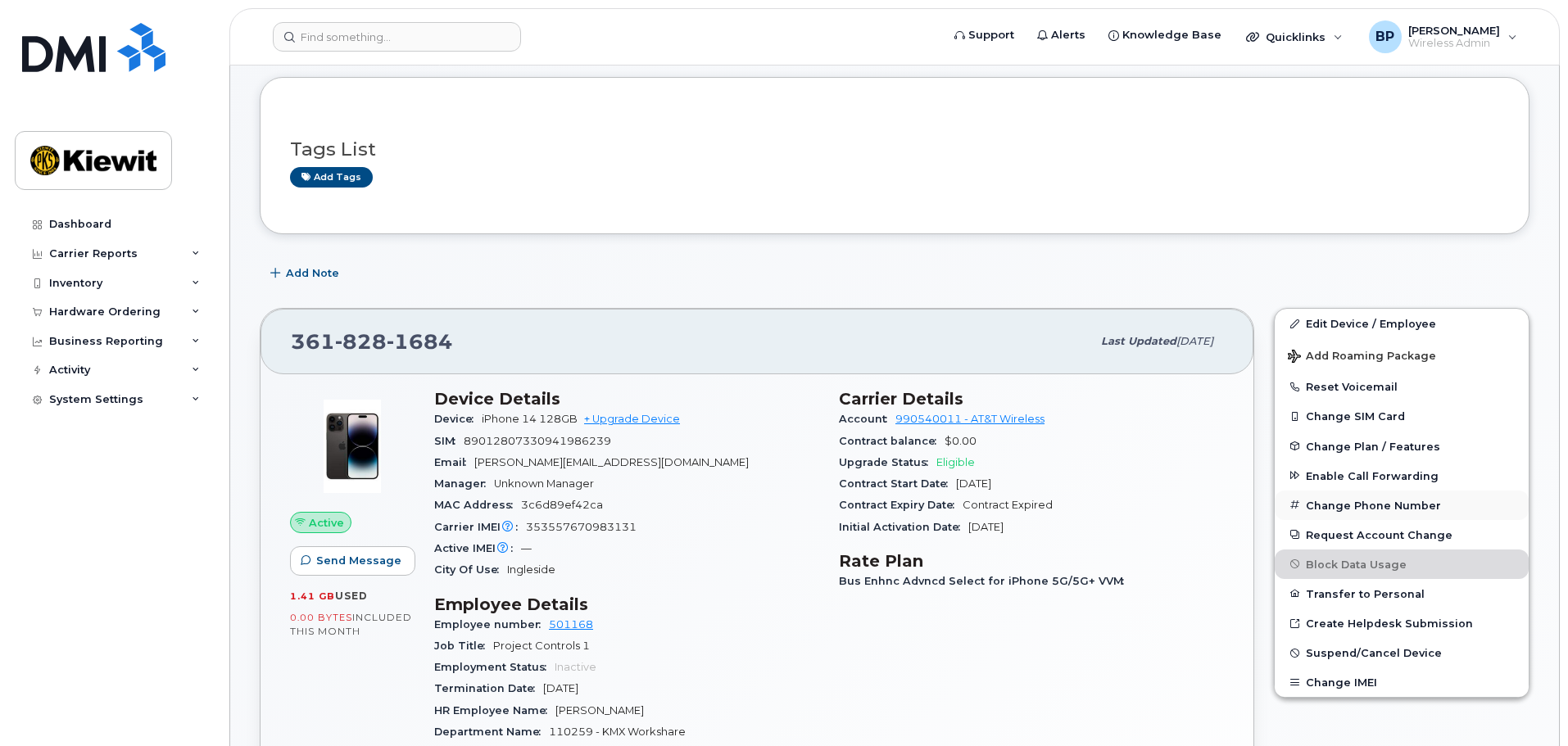
scroll to position [164, 0]
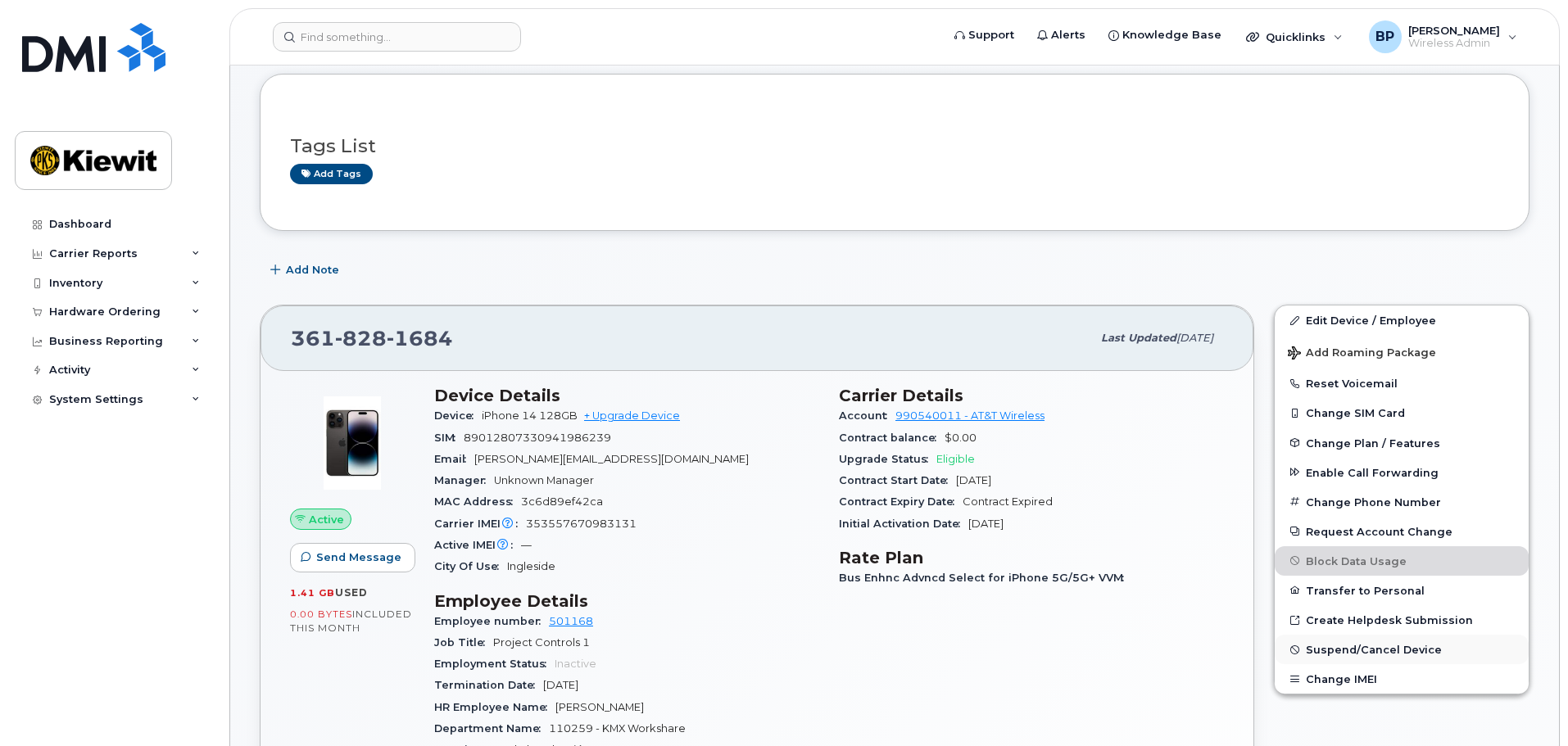
click at [1323, 652] on span "Suspend/Cancel Device" at bounding box center [1373, 650] width 136 height 12
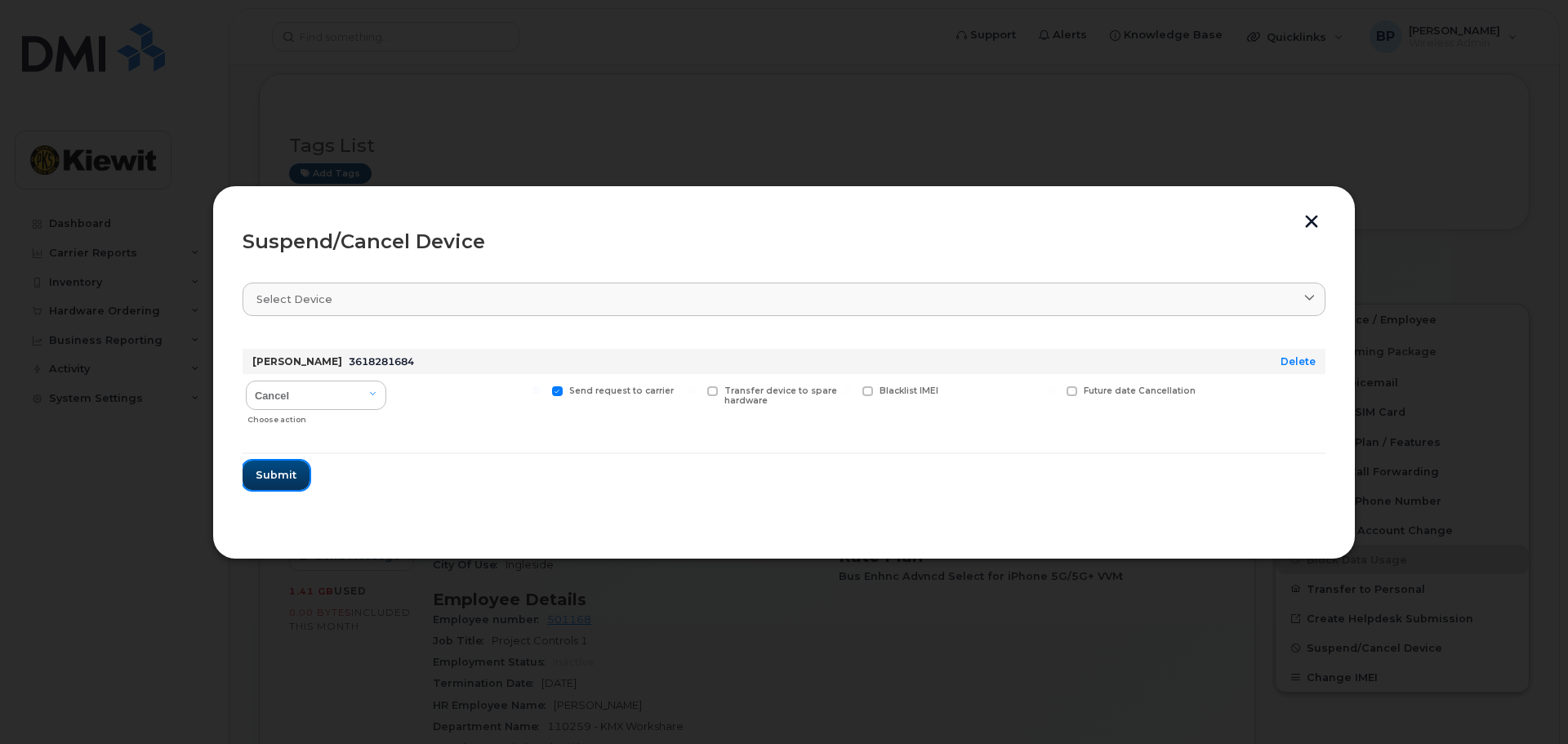
click at [292, 474] on span "Submit" at bounding box center [276, 475] width 41 height 16
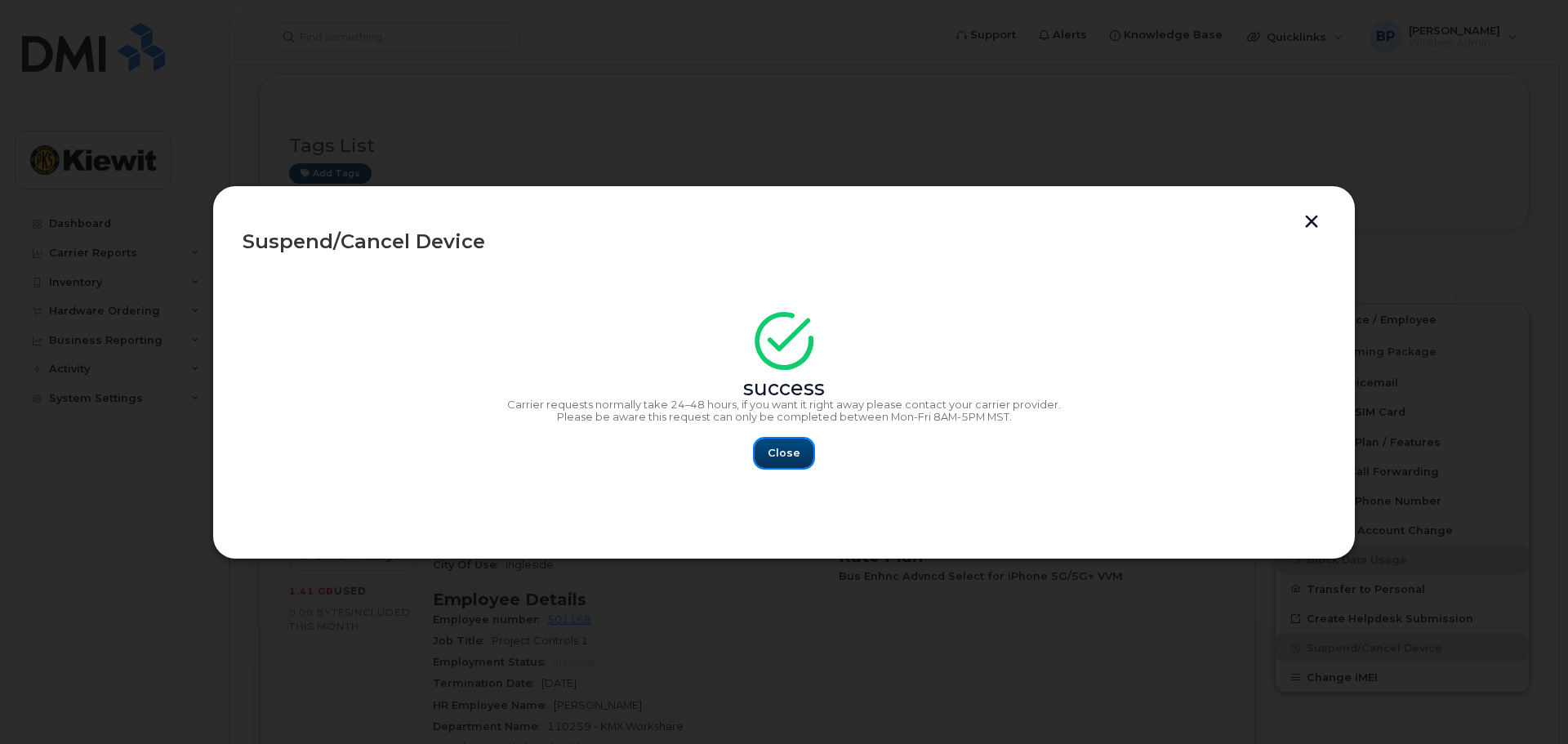
click at [768, 456] on button "Close" at bounding box center [784, 453] width 59 height 30
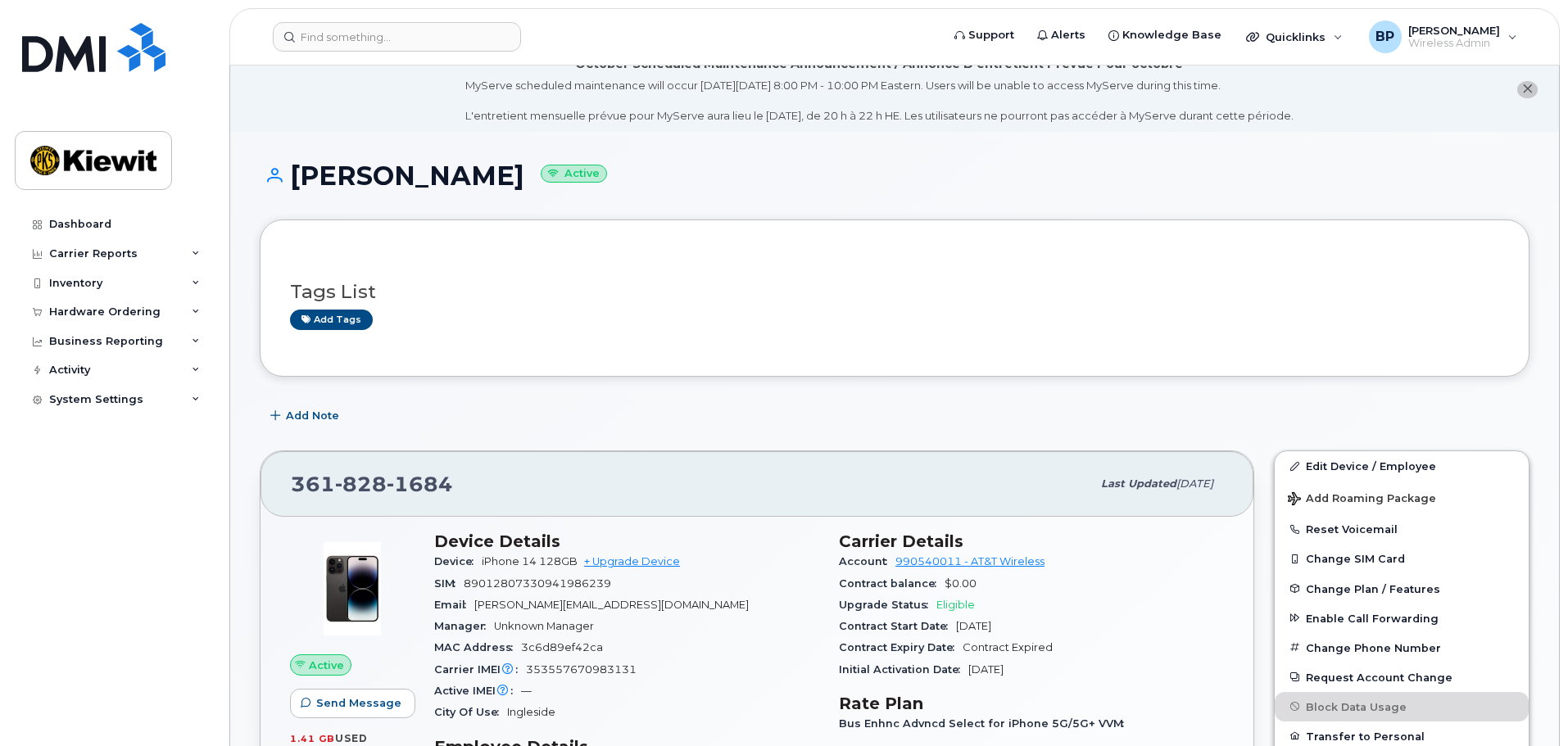
scroll to position [0, 0]
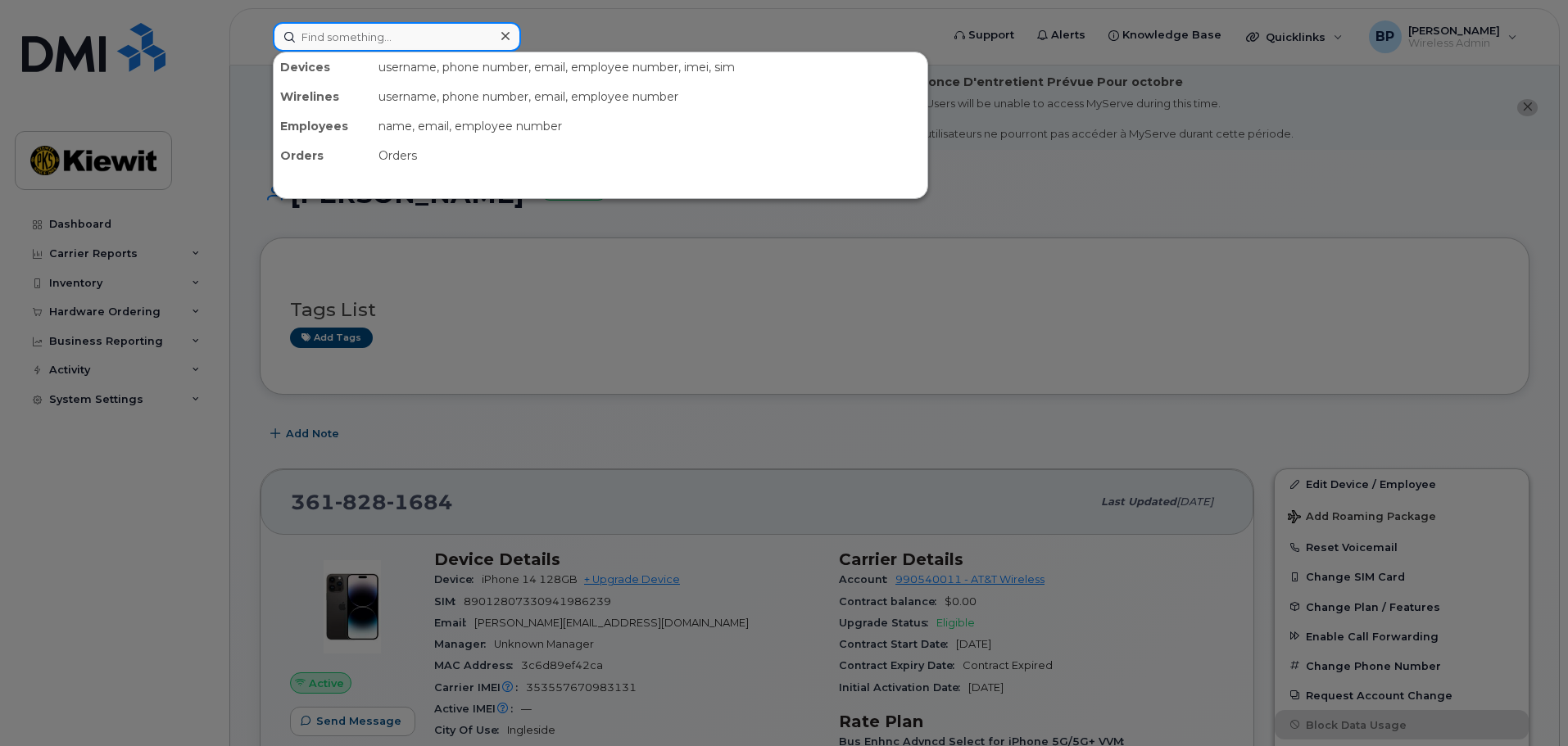
click at [374, 40] on input at bounding box center [397, 37] width 249 height 30
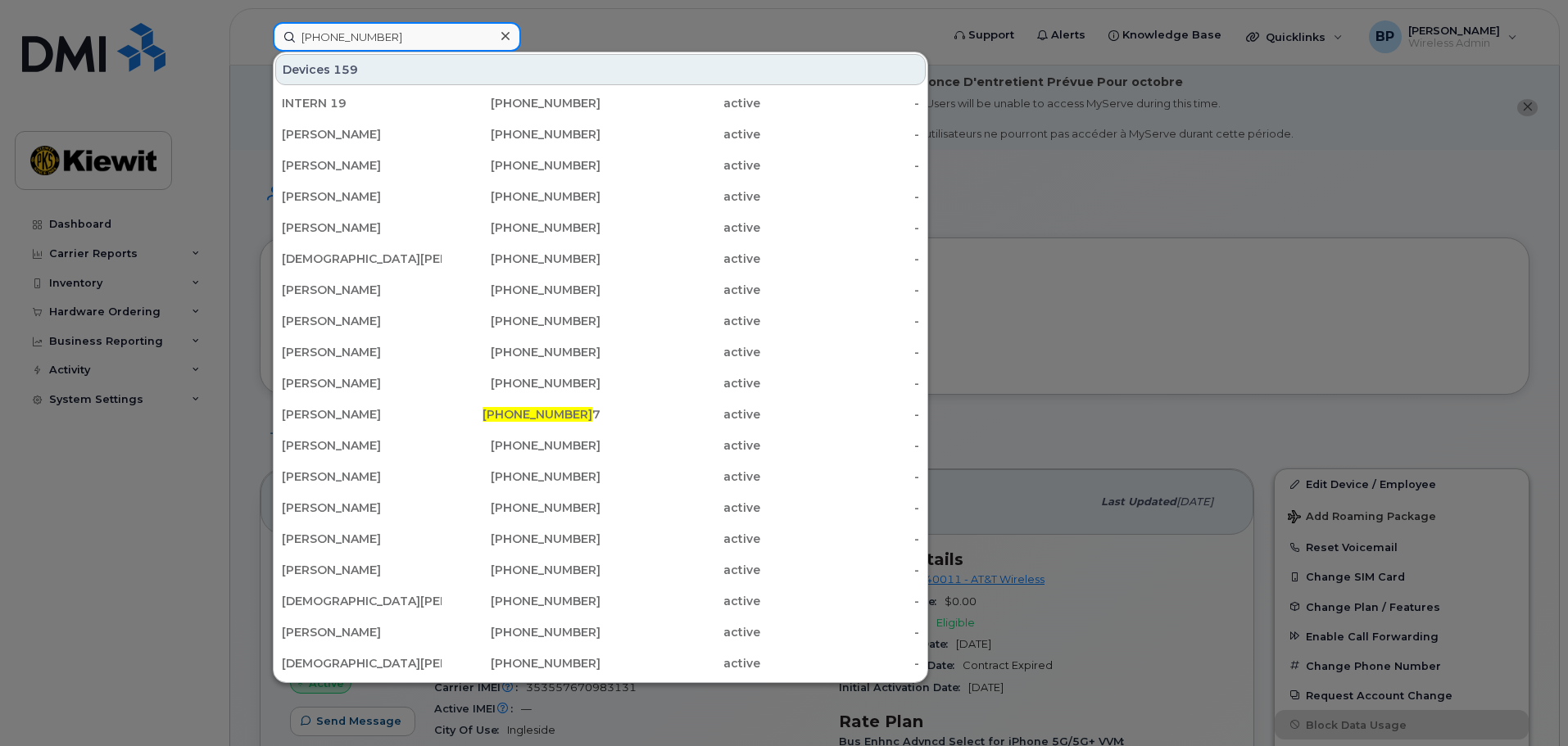
type input "361-828-1622"
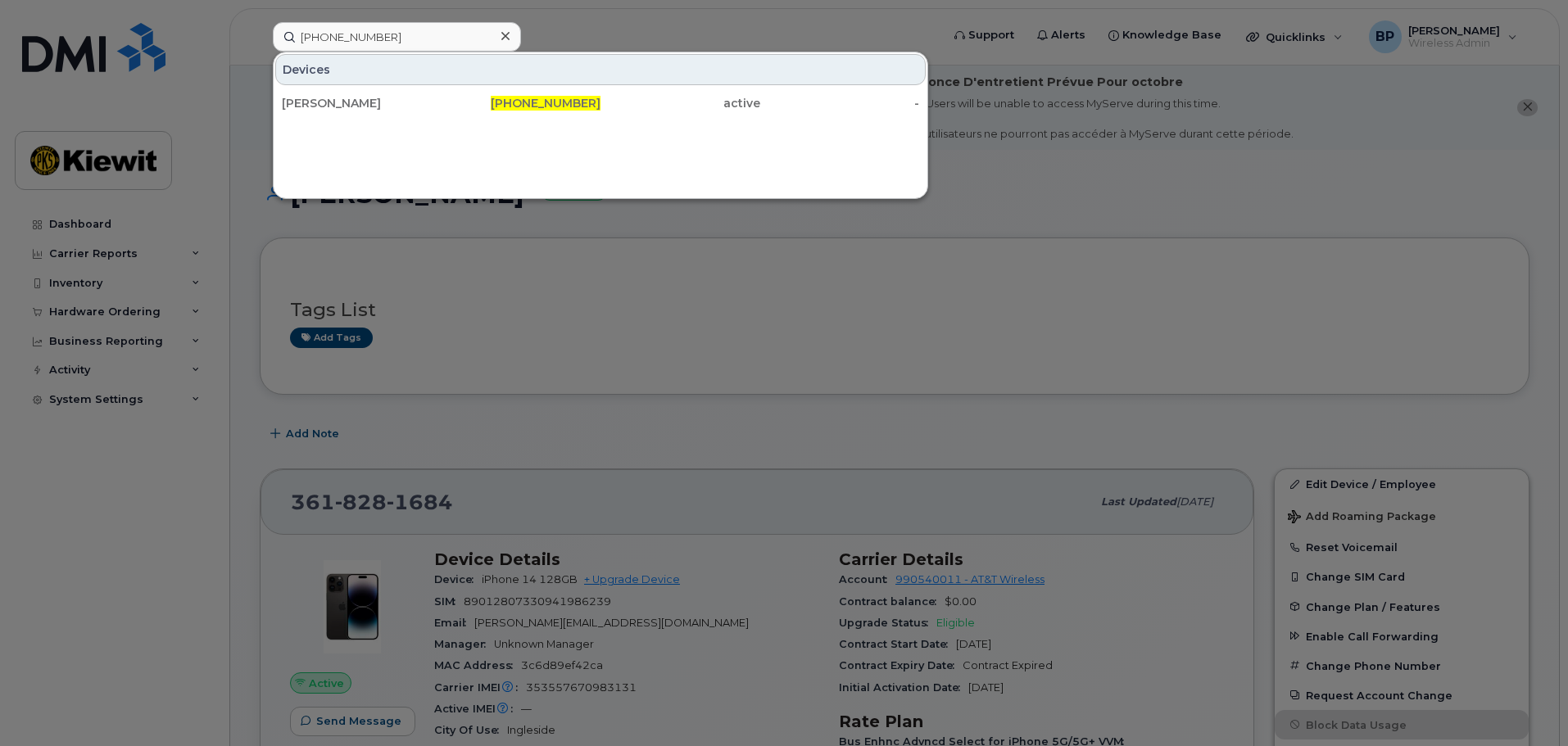
drag, startPoint x: 346, startPoint y: 91, endPoint x: 402, endPoint y: 132, distance: 69.4
click at [346, 91] on div "[PERSON_NAME]" at bounding box center [362, 103] width 160 height 30
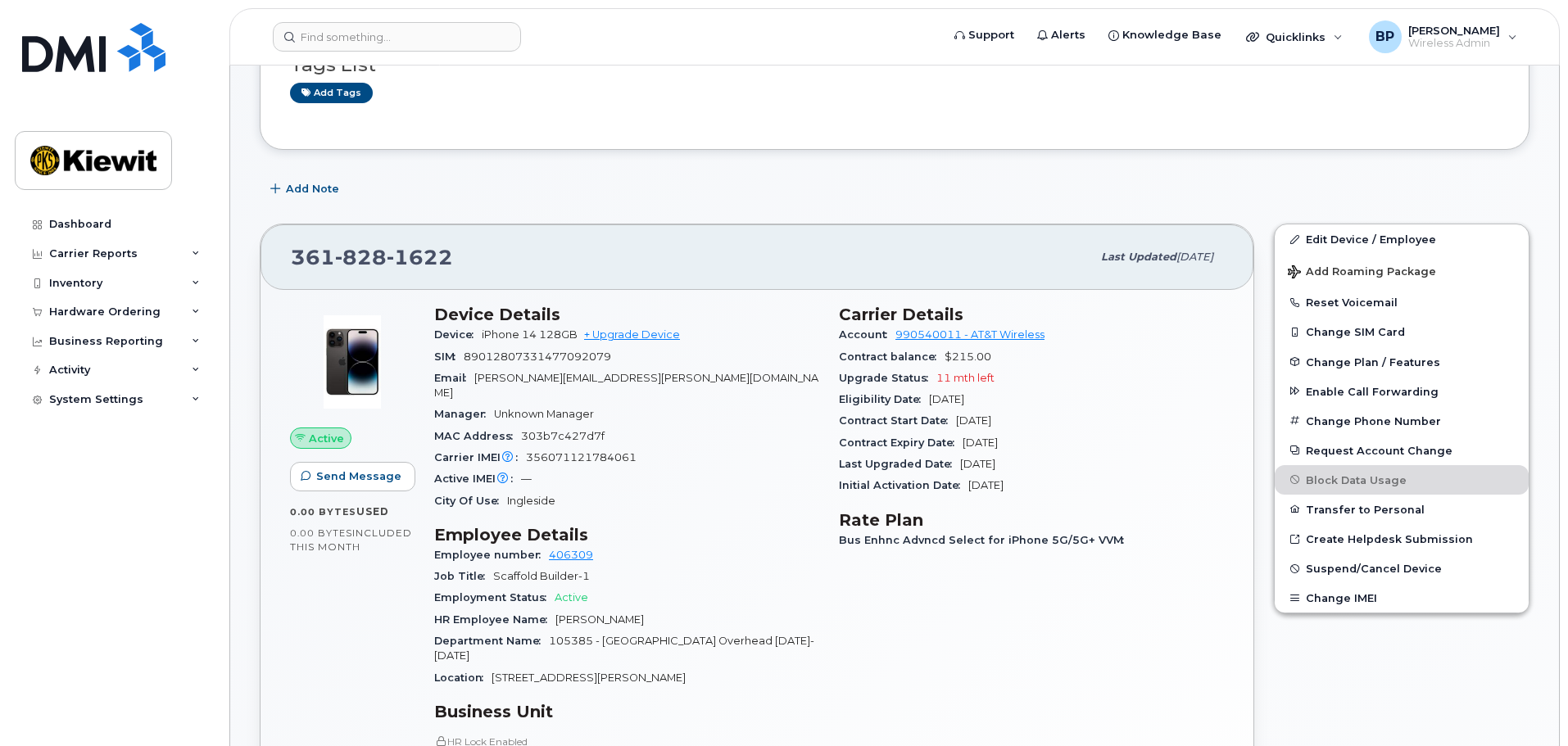
scroll to position [246, 0]
click at [1356, 570] on span "Suspend/Cancel Device" at bounding box center [1373, 568] width 136 height 12
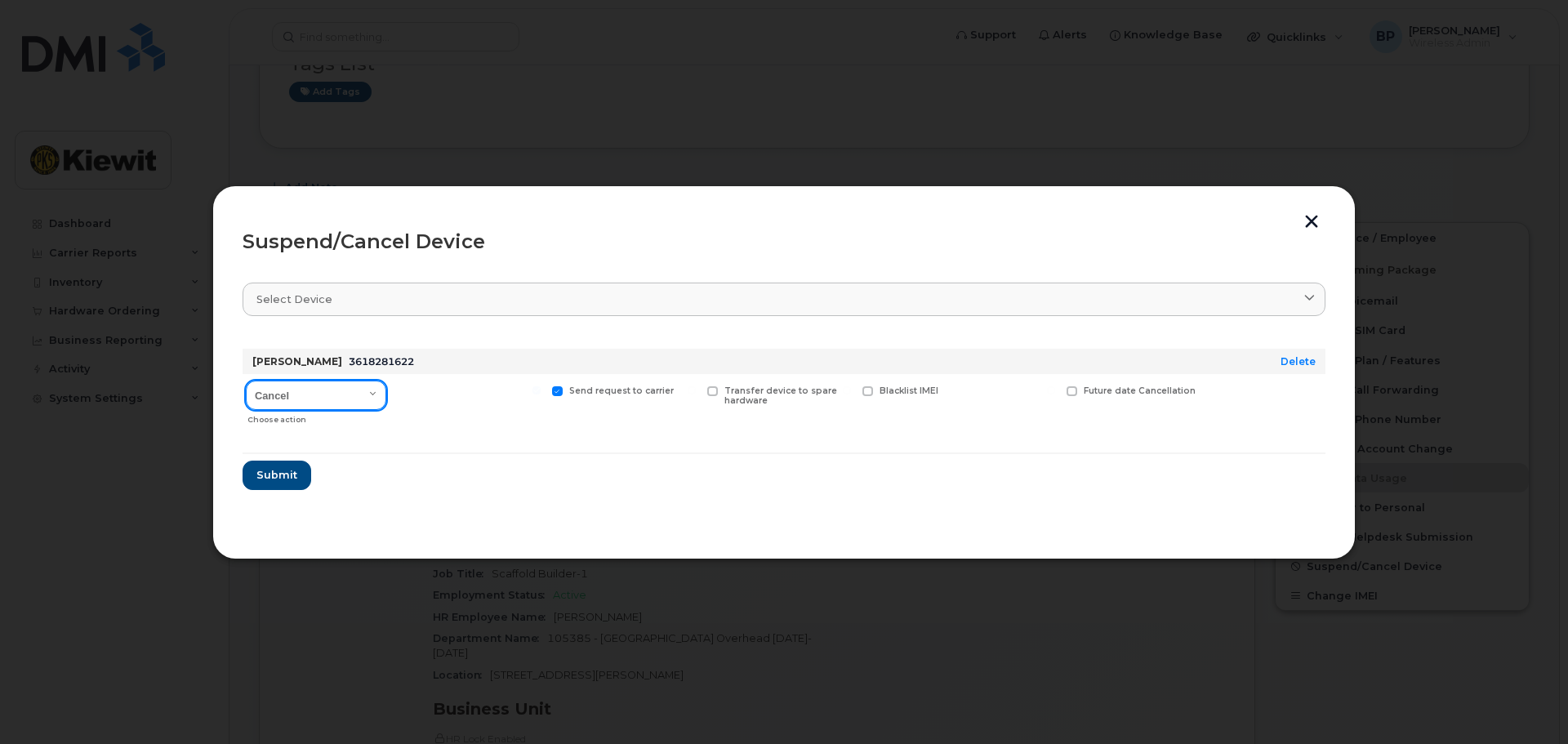
click at [373, 389] on select "Cancel Suspend - Reduced Rate Suspend - Full Rate Suspend - Lost Device/Stolen …" at bounding box center [316, 395] width 141 height 30
select select "[object Object]"
click at [246, 380] on select "Cancel Suspend - Reduced Rate Suspend - Full Rate Suspend - Lost Device/Stolen …" at bounding box center [316, 395] width 141 height 30
click at [405, 391] on span at bounding box center [401, 391] width 10 height 10
click at [386, 391] on input "Available for new activations/redeployments" at bounding box center [381, 391] width 8 height 8
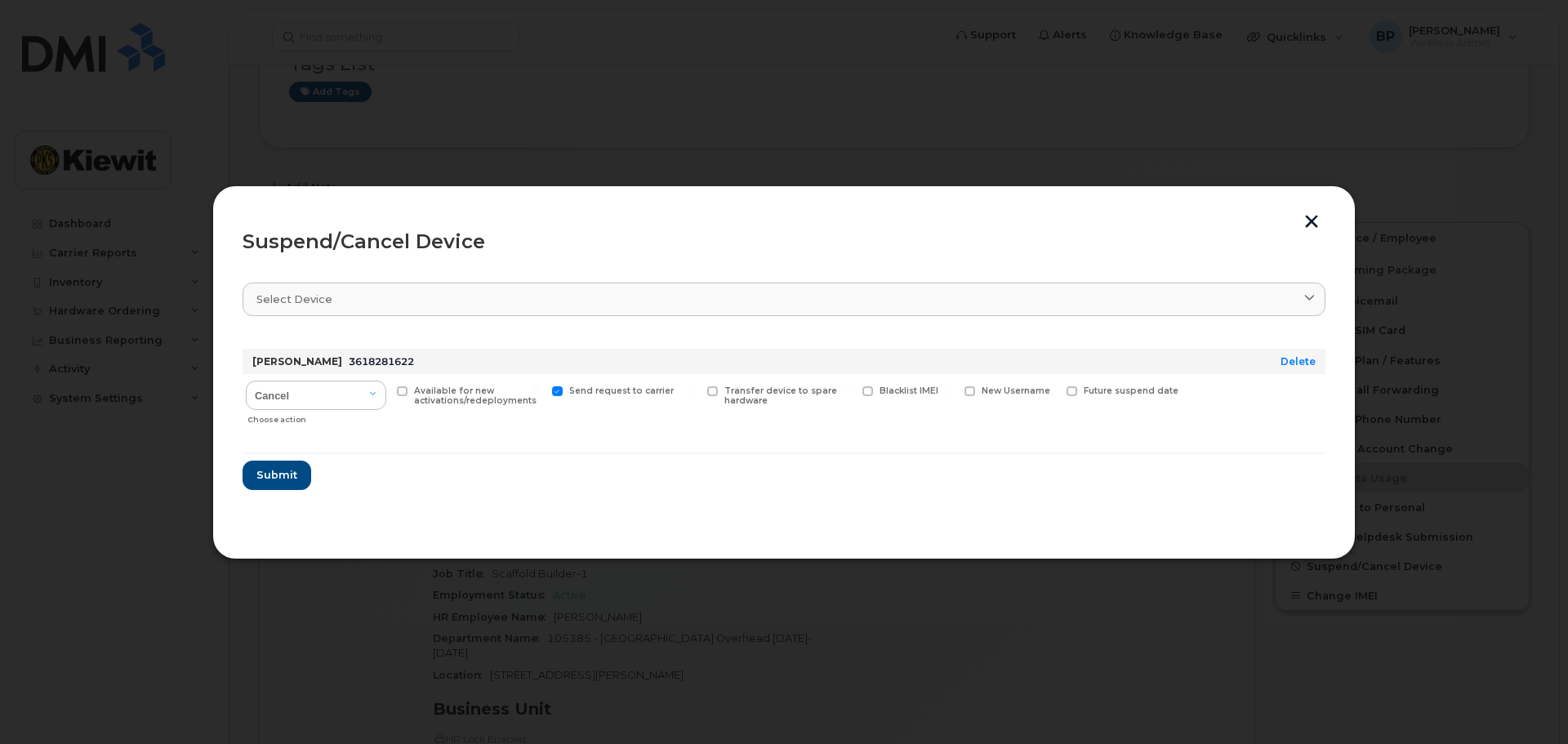
checkbox input "true"
click at [285, 486] on button "Submit" at bounding box center [276, 476] width 67 height 30
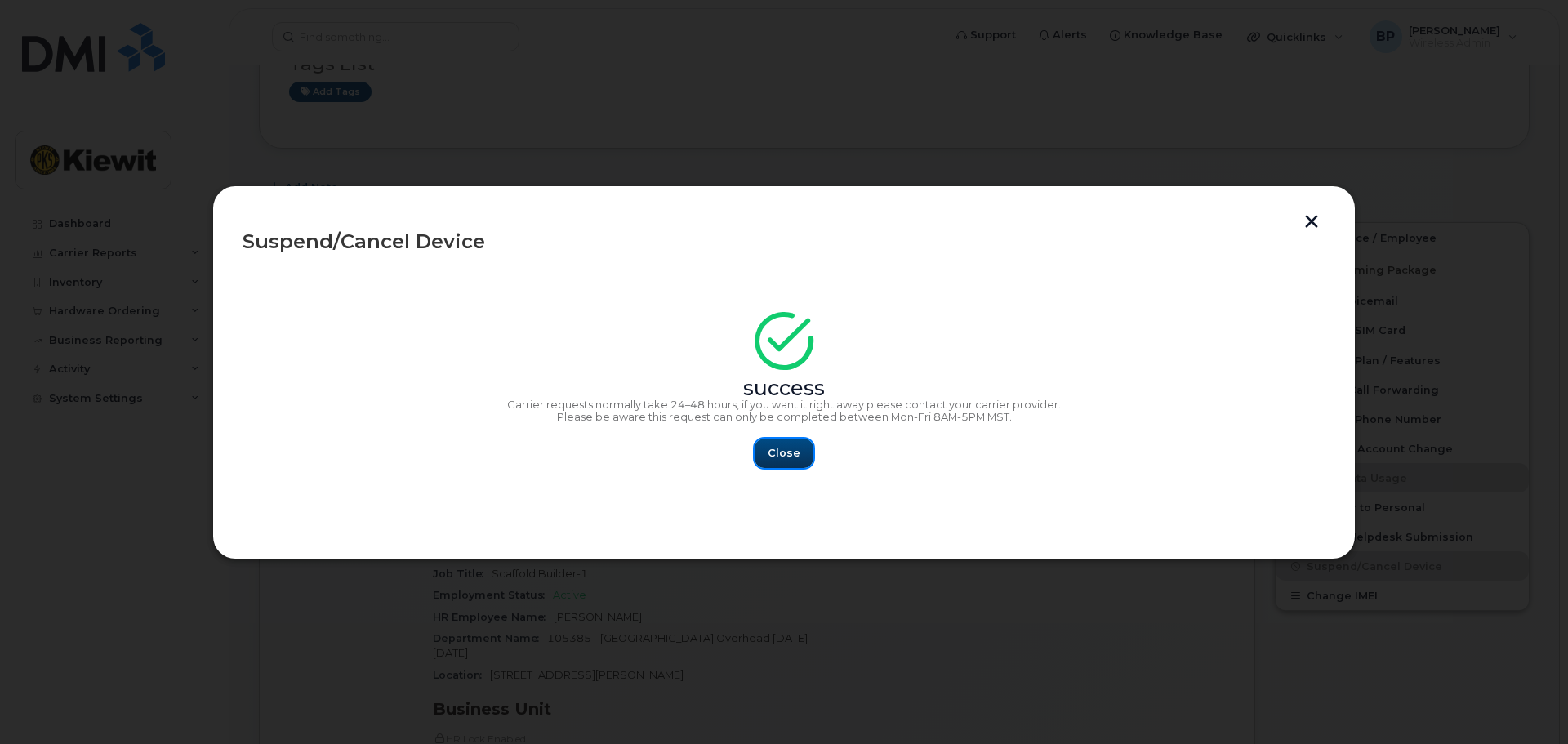
click at [784, 443] on button "Close" at bounding box center [784, 453] width 59 height 30
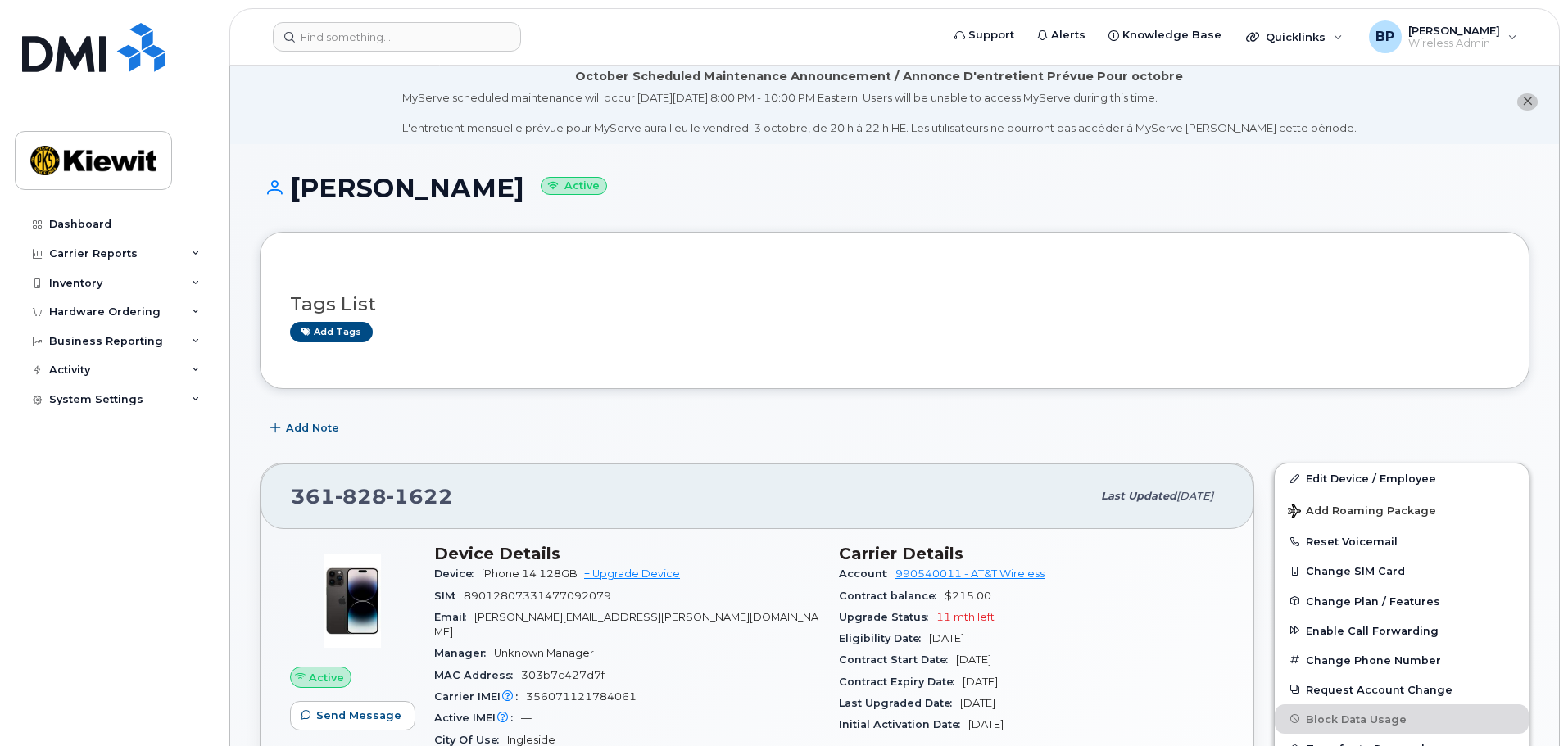
scroll to position [0, 0]
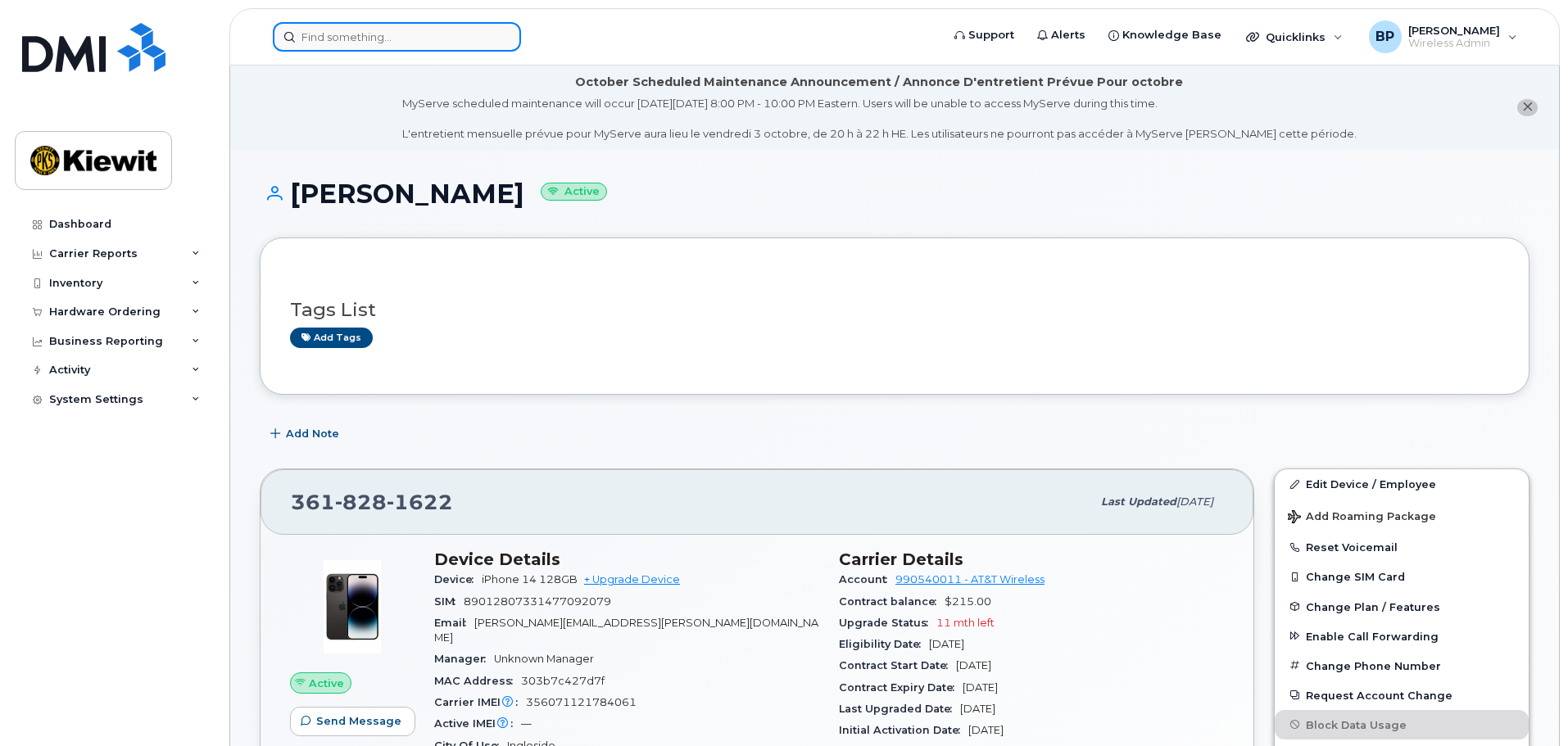
click at [395, 35] on input at bounding box center [397, 37] width 249 height 30
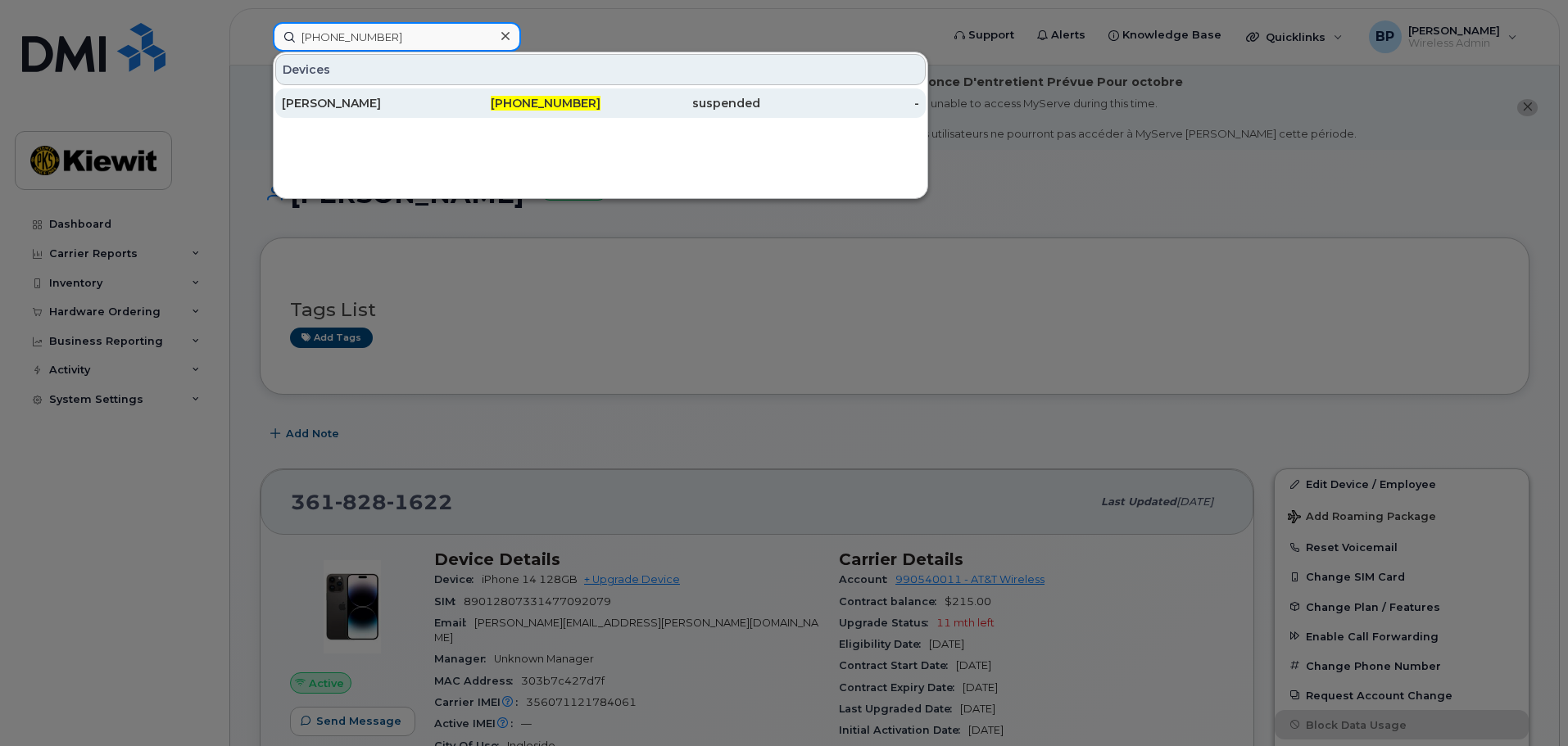
type input "[PHONE_NUMBER]"
click at [510, 97] on div "[PHONE_NUMBER]" at bounding box center [521, 103] width 160 height 17
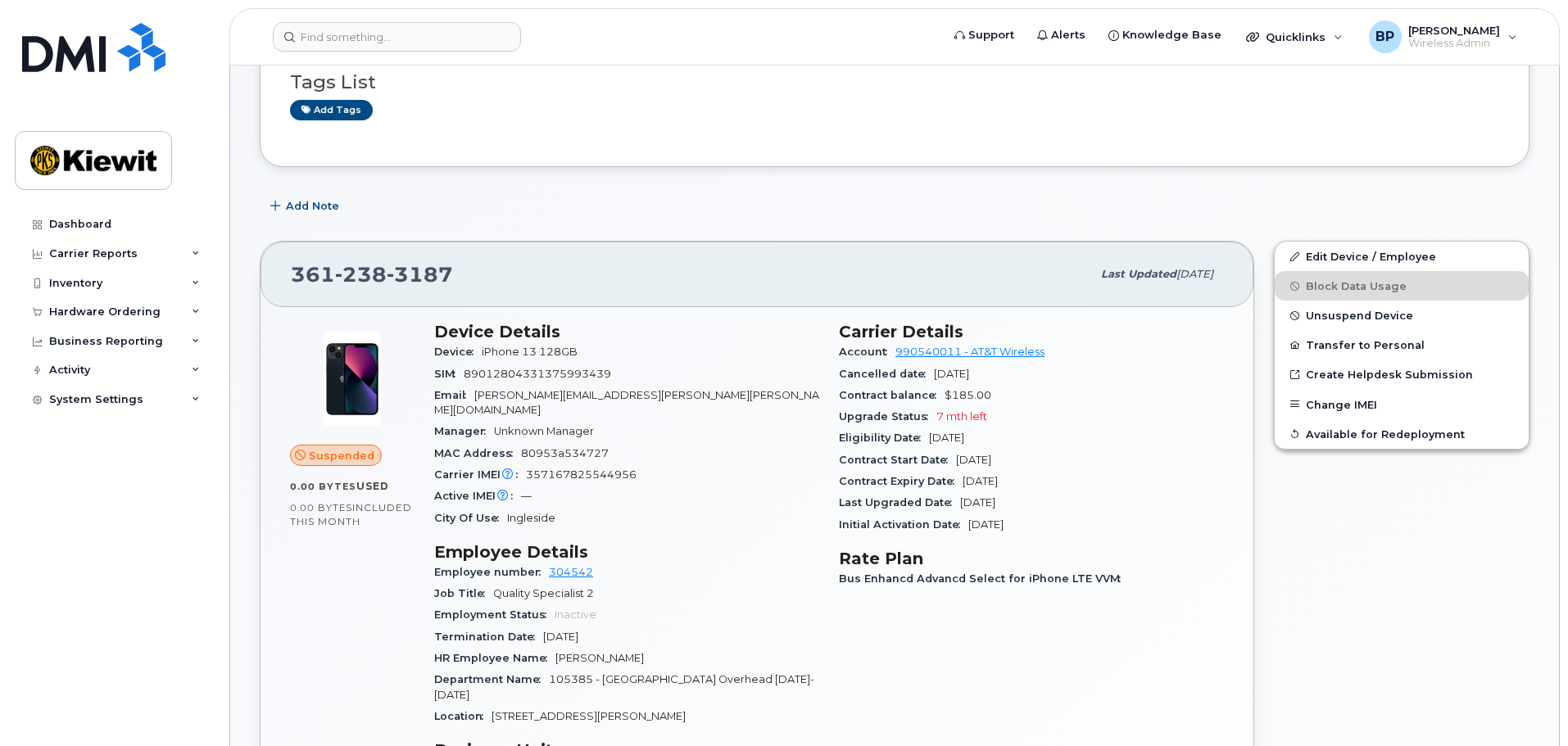
scroll to position [246, 0]
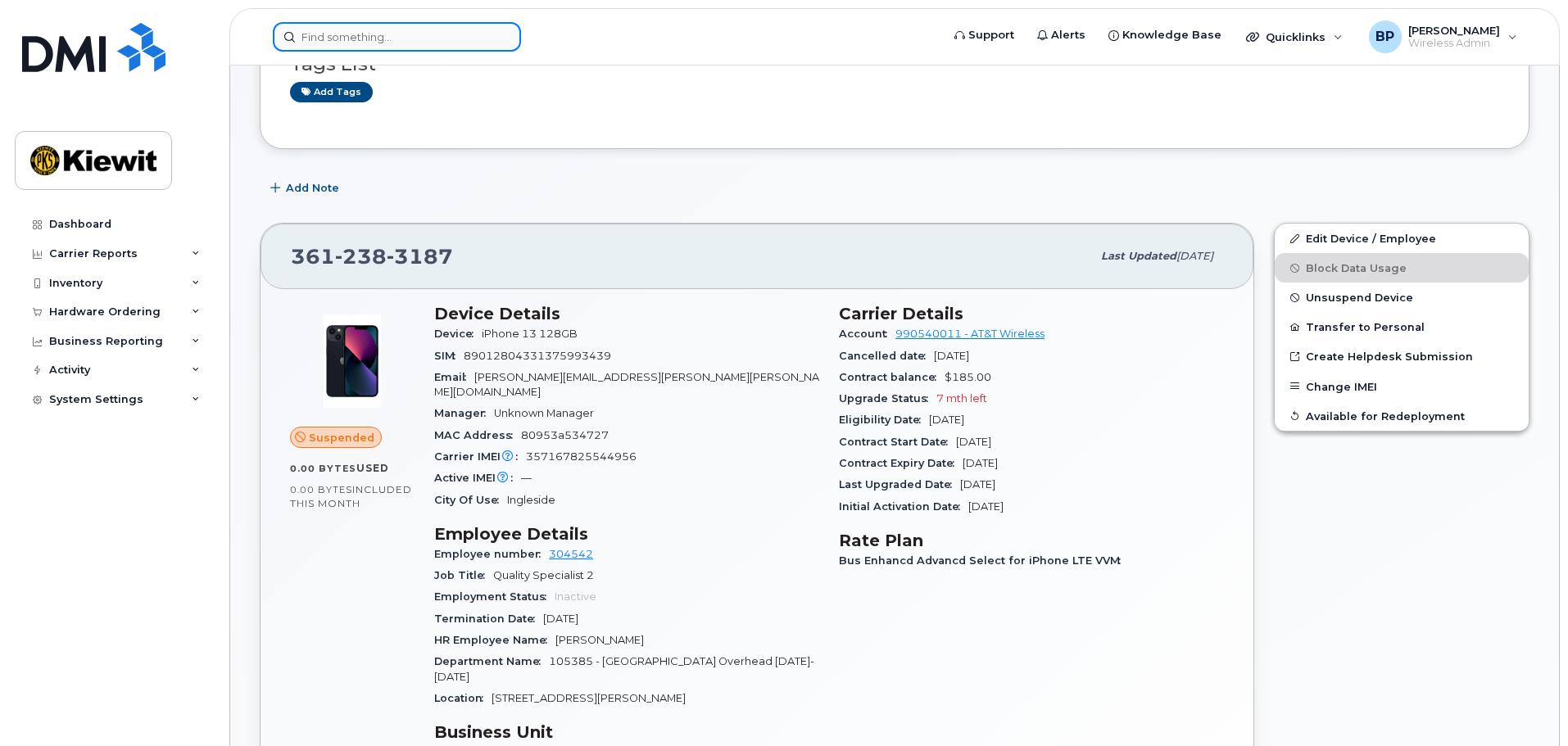
click at [367, 38] on input at bounding box center [397, 37] width 249 height 30
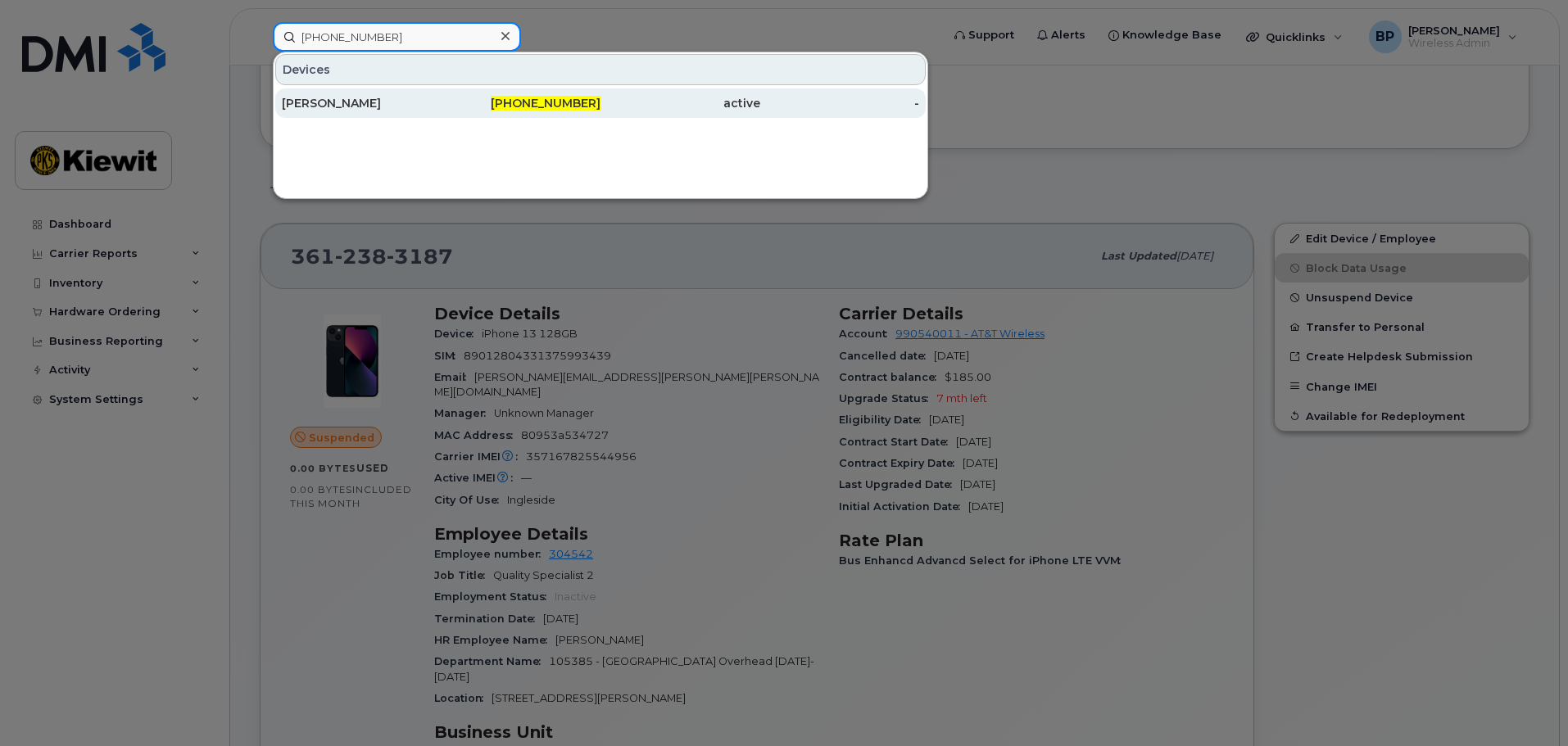
type input "361-238-3477"
click at [325, 110] on div "SAMUEL MASCORRO" at bounding box center [362, 103] width 160 height 17
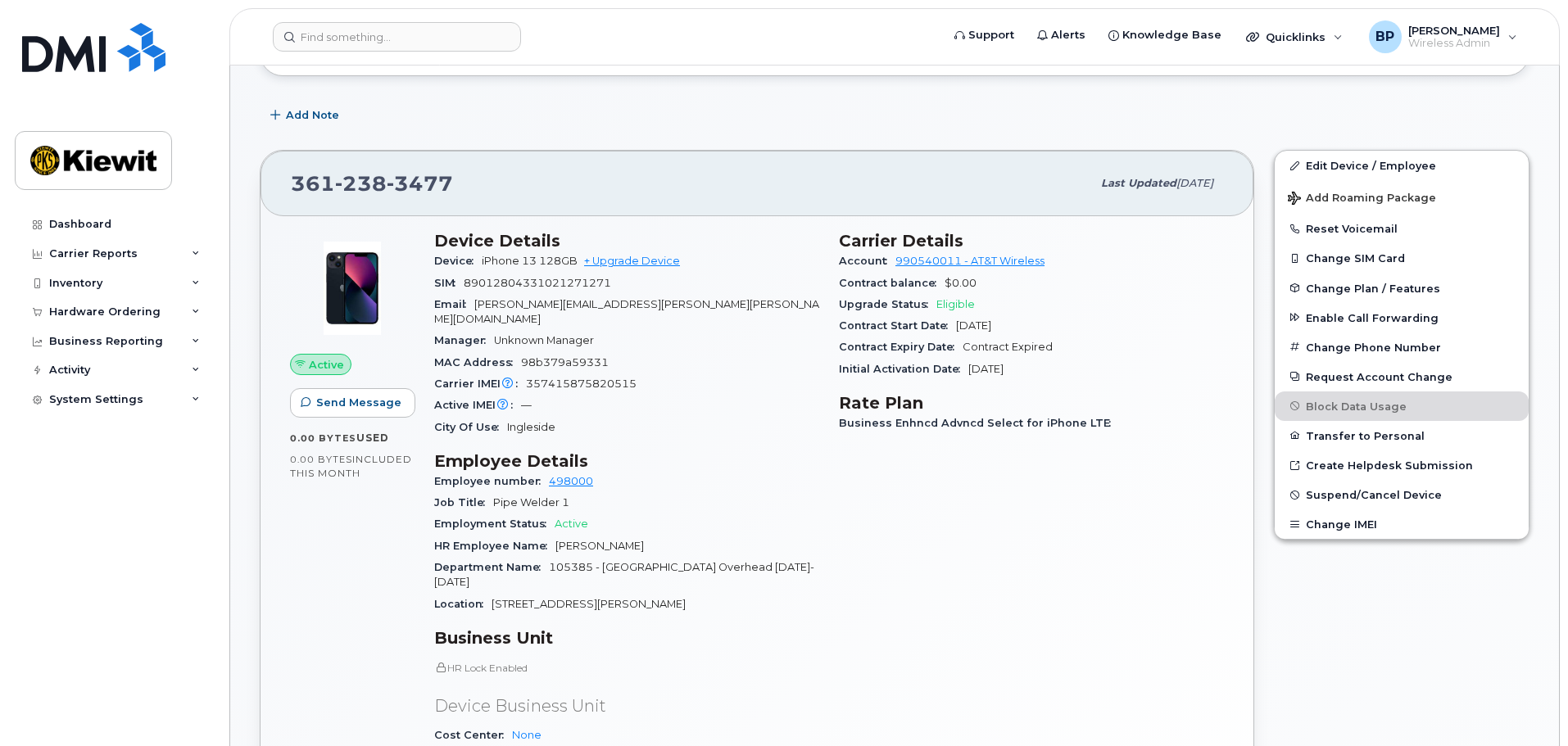
scroll to position [328, 0]
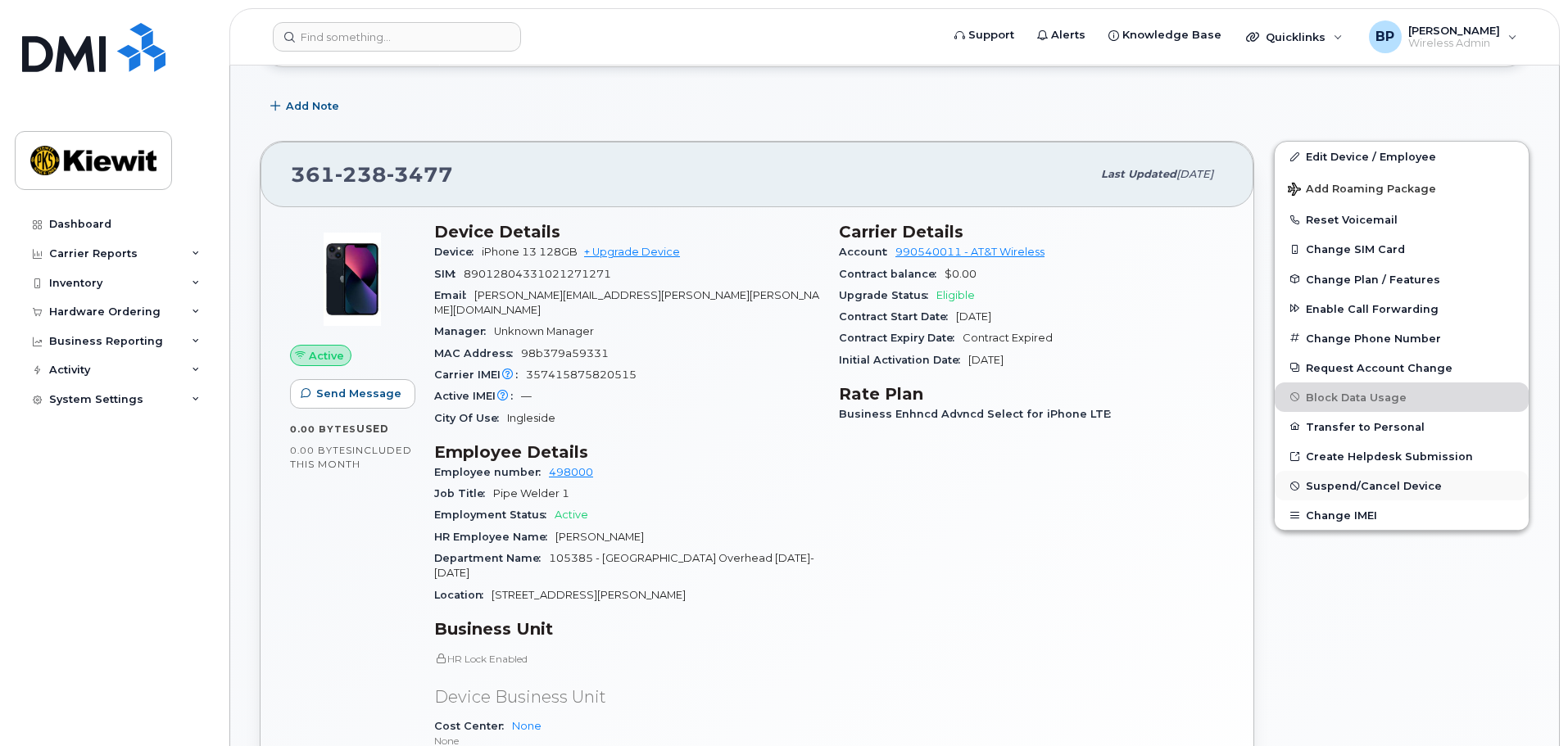
click at [1381, 486] on span "Suspend/Cancel Device" at bounding box center [1373, 485] width 136 height 12
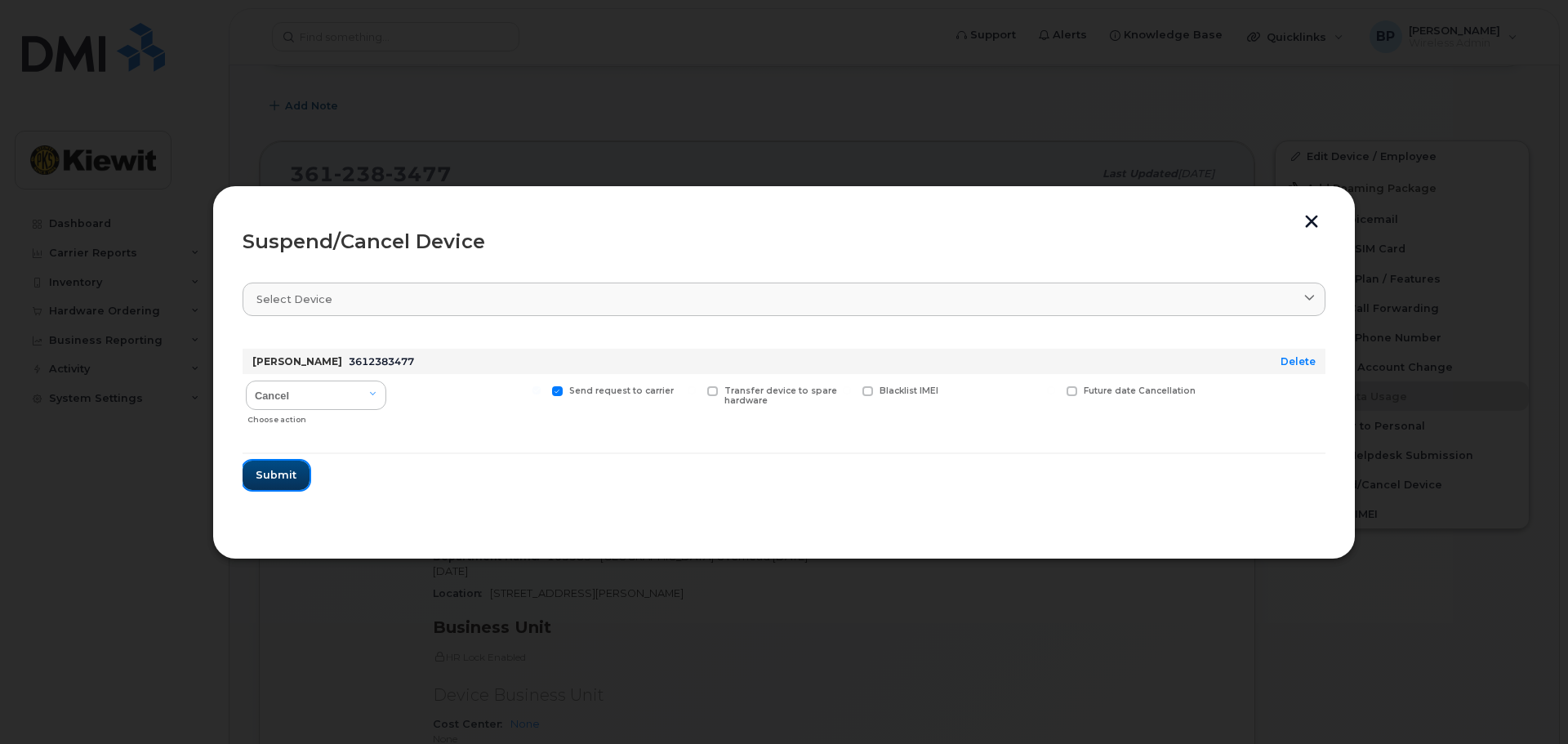
click at [278, 478] on span "Submit" at bounding box center [276, 475] width 41 height 16
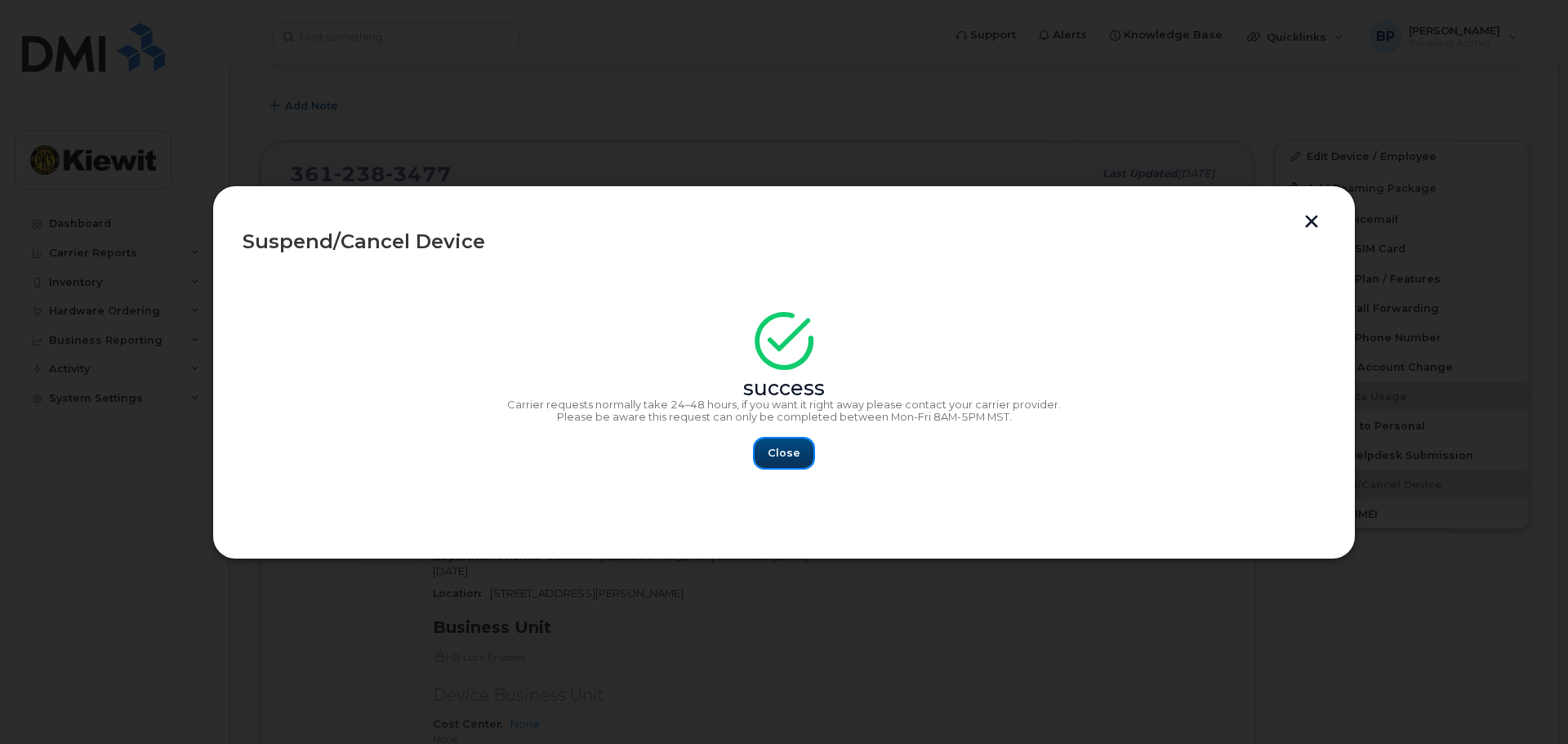
click at [779, 450] on span "Close" at bounding box center [784, 453] width 32 height 16
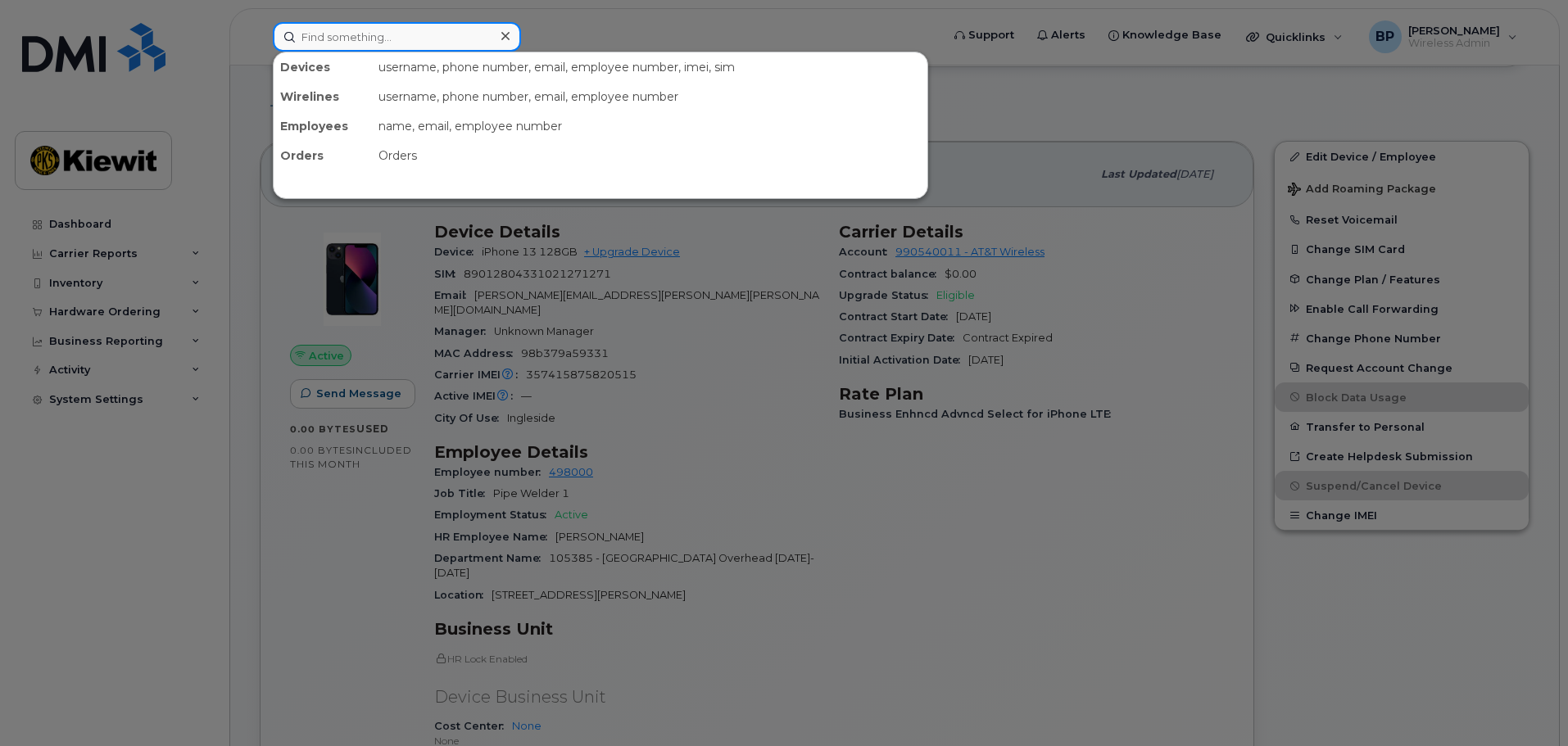
click at [407, 41] on input at bounding box center [397, 37] width 249 height 30
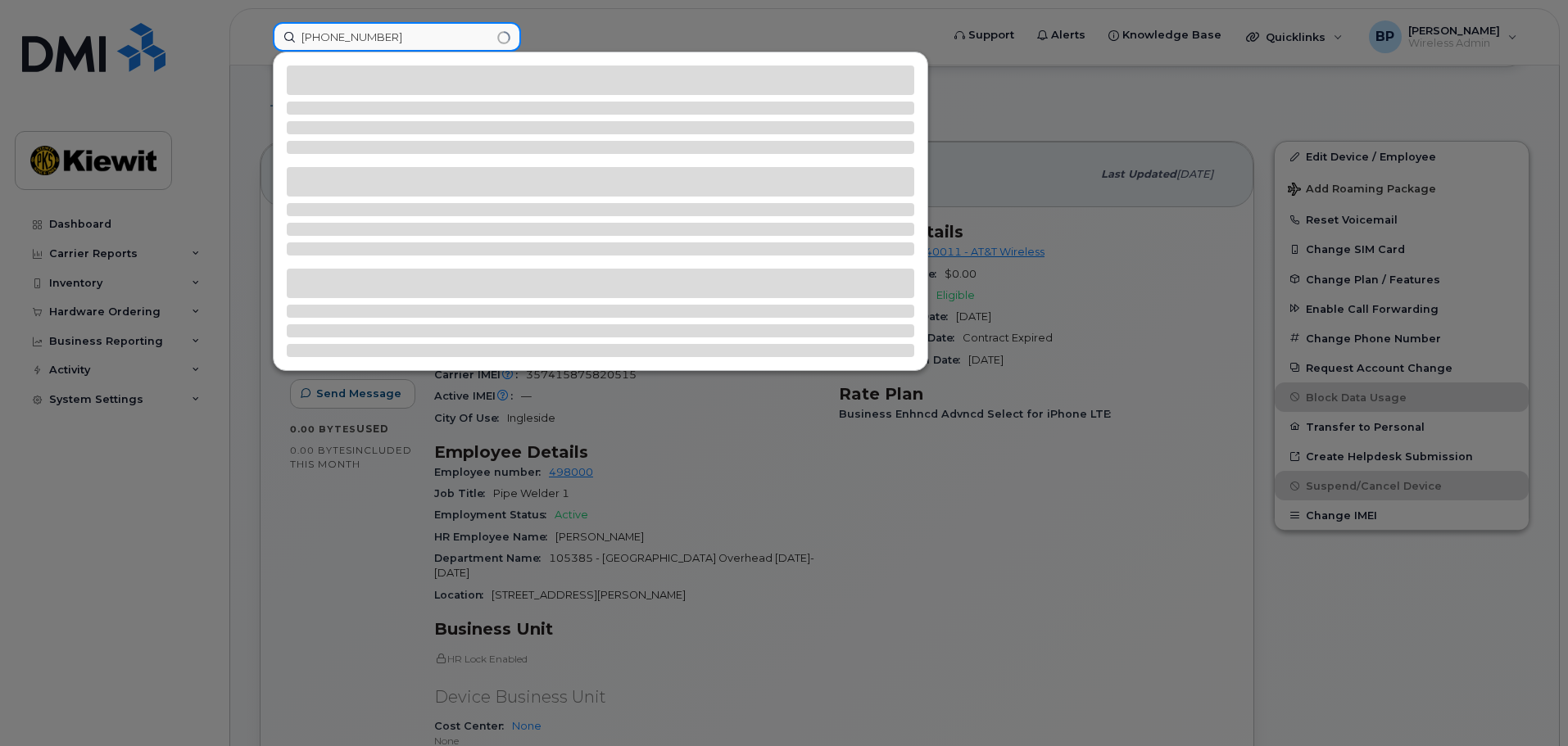
type input "361-385-0435"
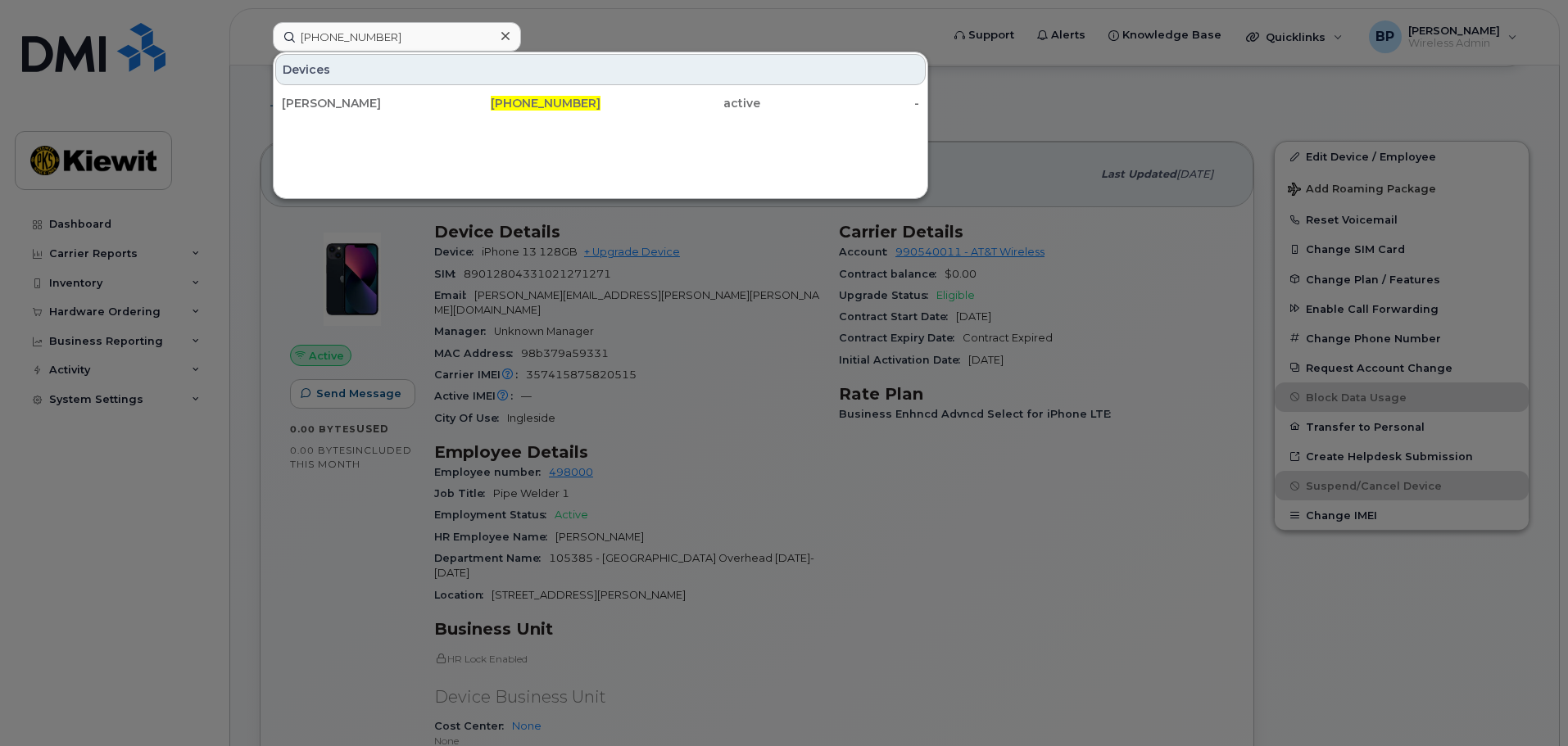
drag, startPoint x: 328, startPoint y: 99, endPoint x: 521, endPoint y: 152, distance: 200.1
click at [328, 99] on div "[PERSON_NAME]" at bounding box center [362, 103] width 160 height 17
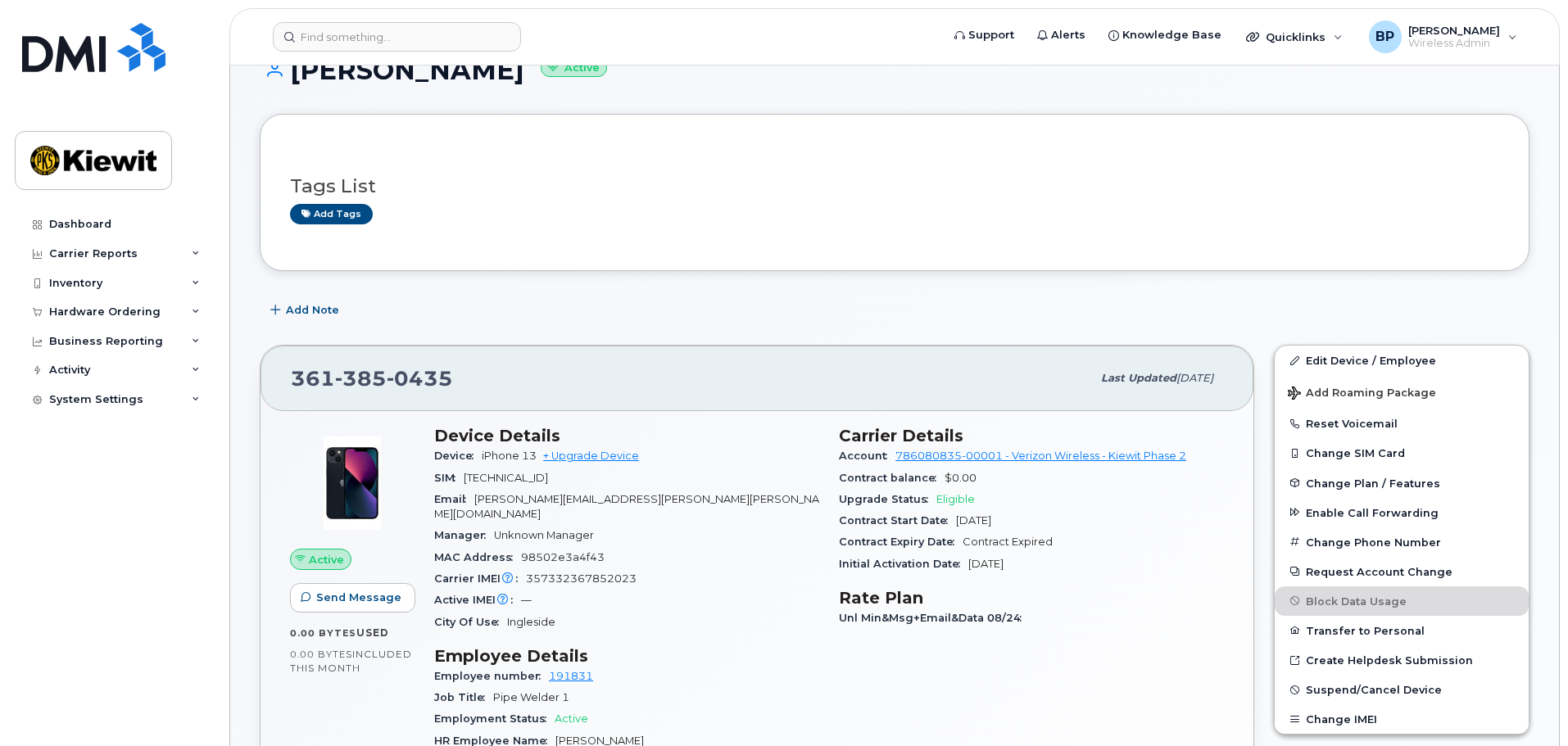
scroll to position [246, 0]
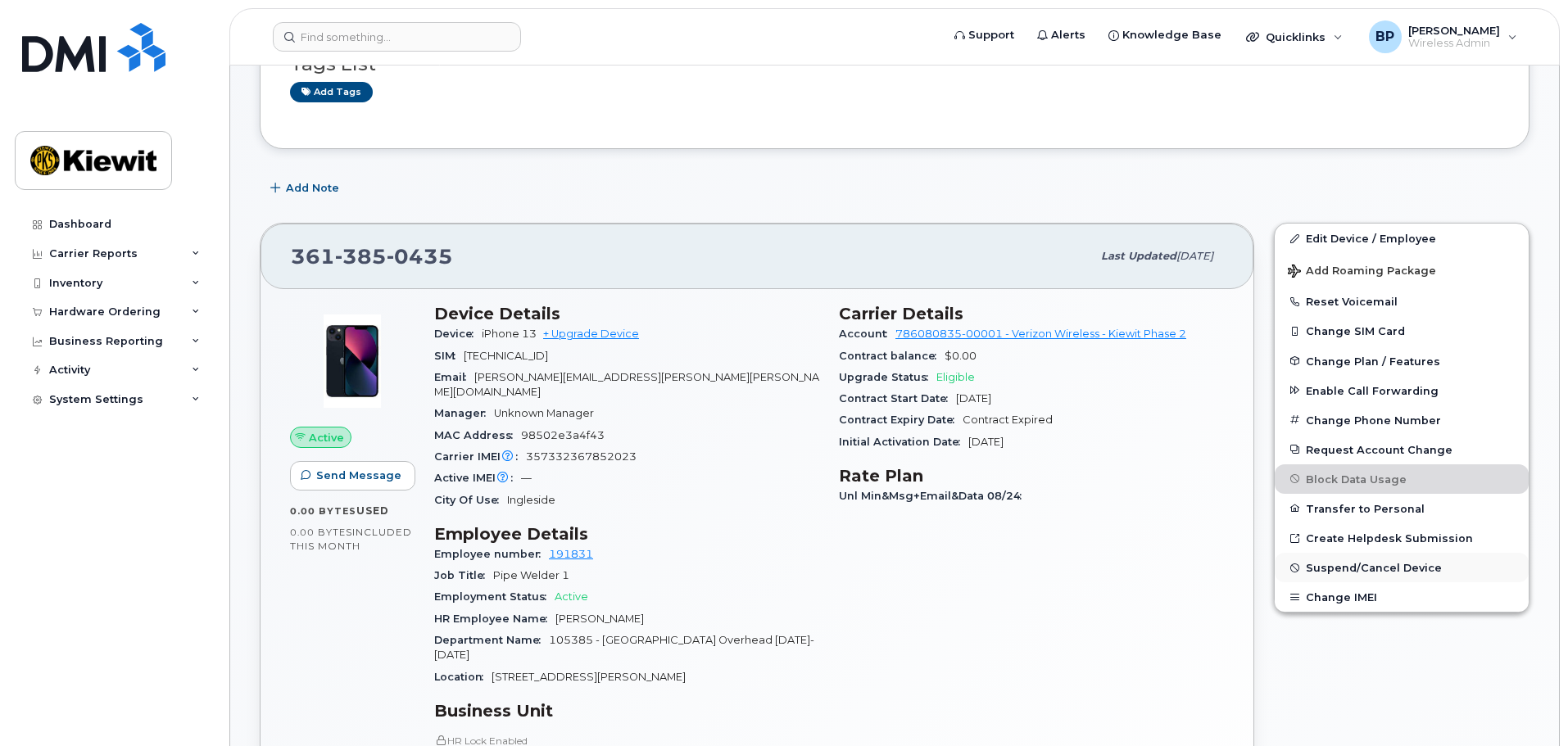
click at [1334, 572] on span "Suspend/Cancel Device" at bounding box center [1373, 568] width 136 height 12
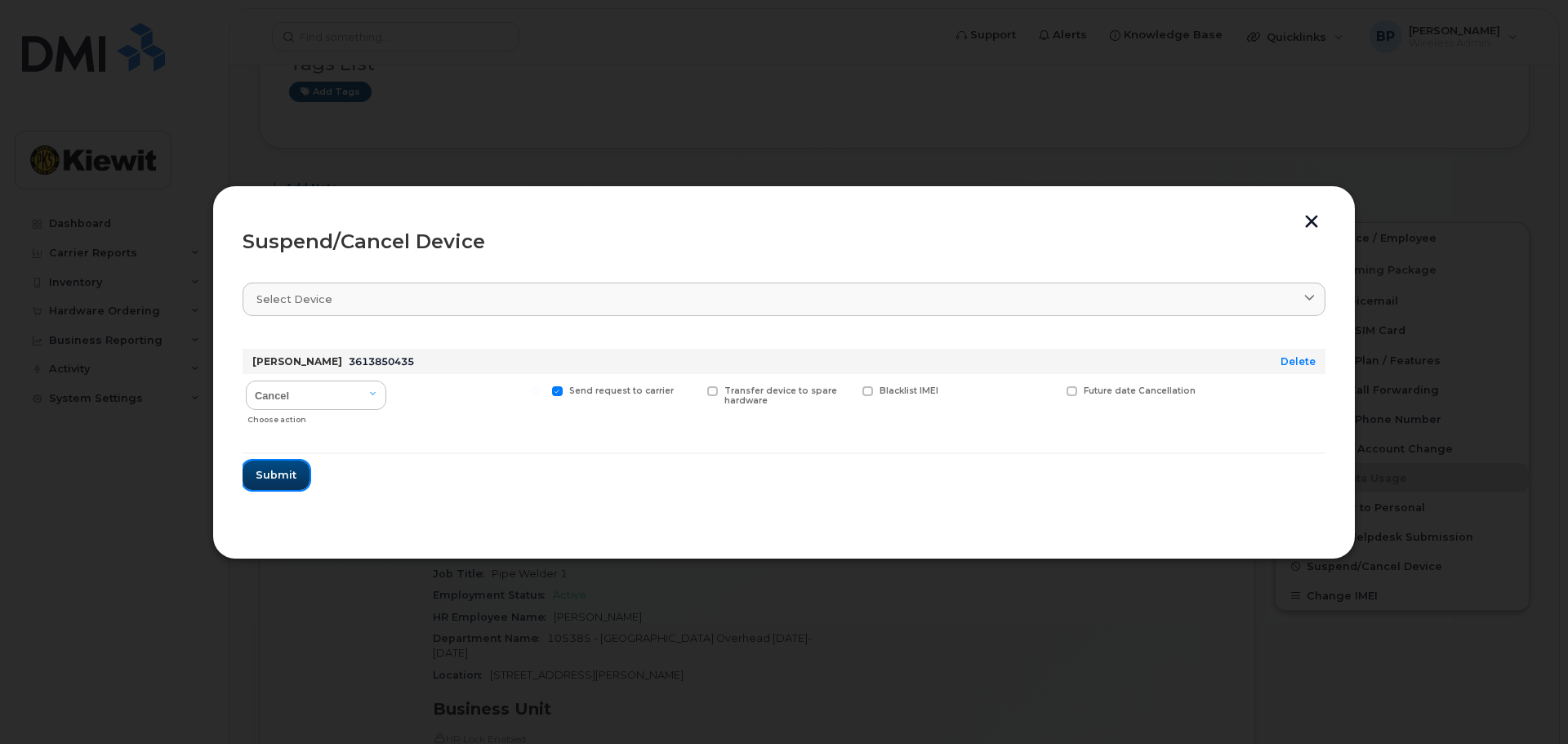
click at [273, 480] on span "Submit" at bounding box center [276, 475] width 41 height 16
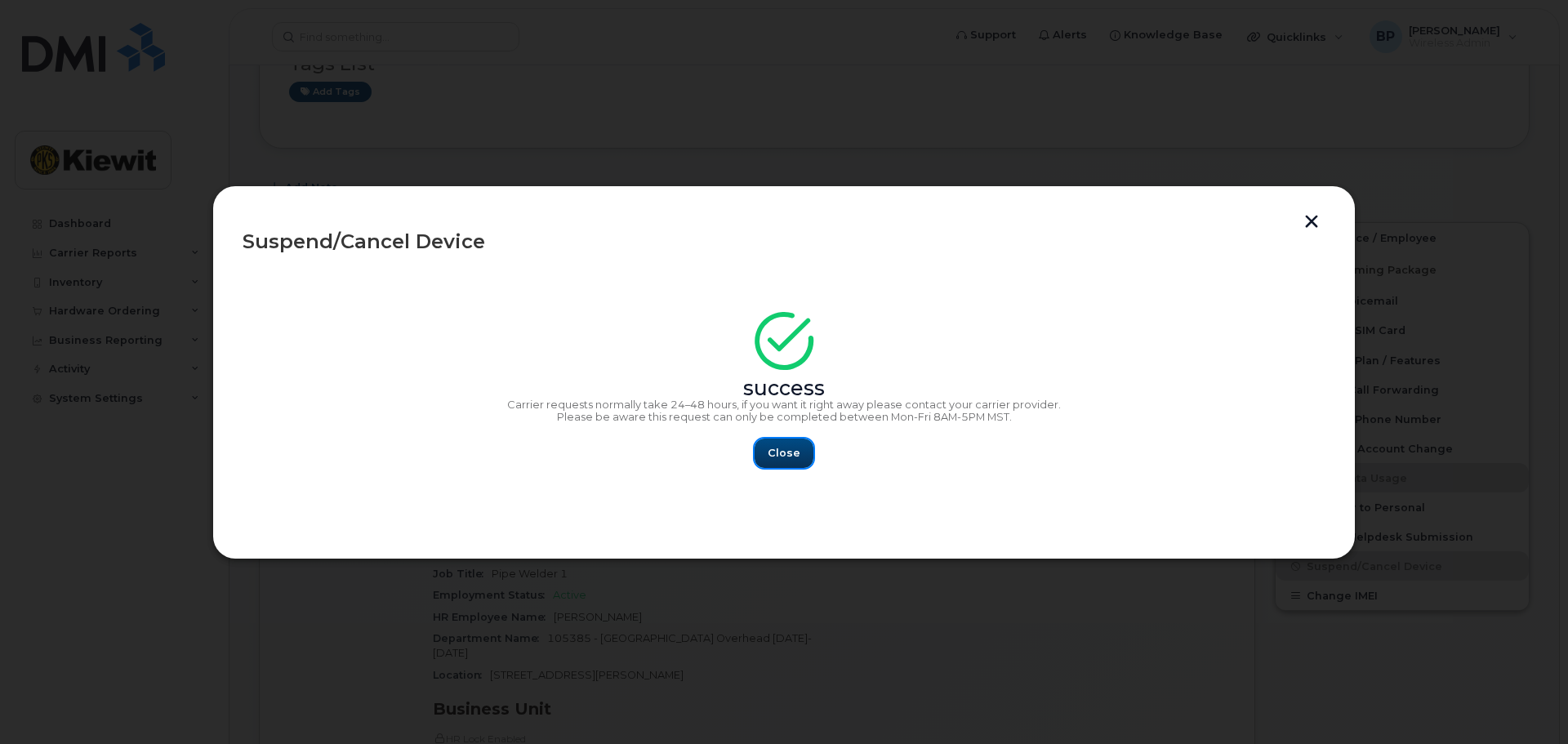
click at [795, 459] on span "Close" at bounding box center [784, 453] width 32 height 16
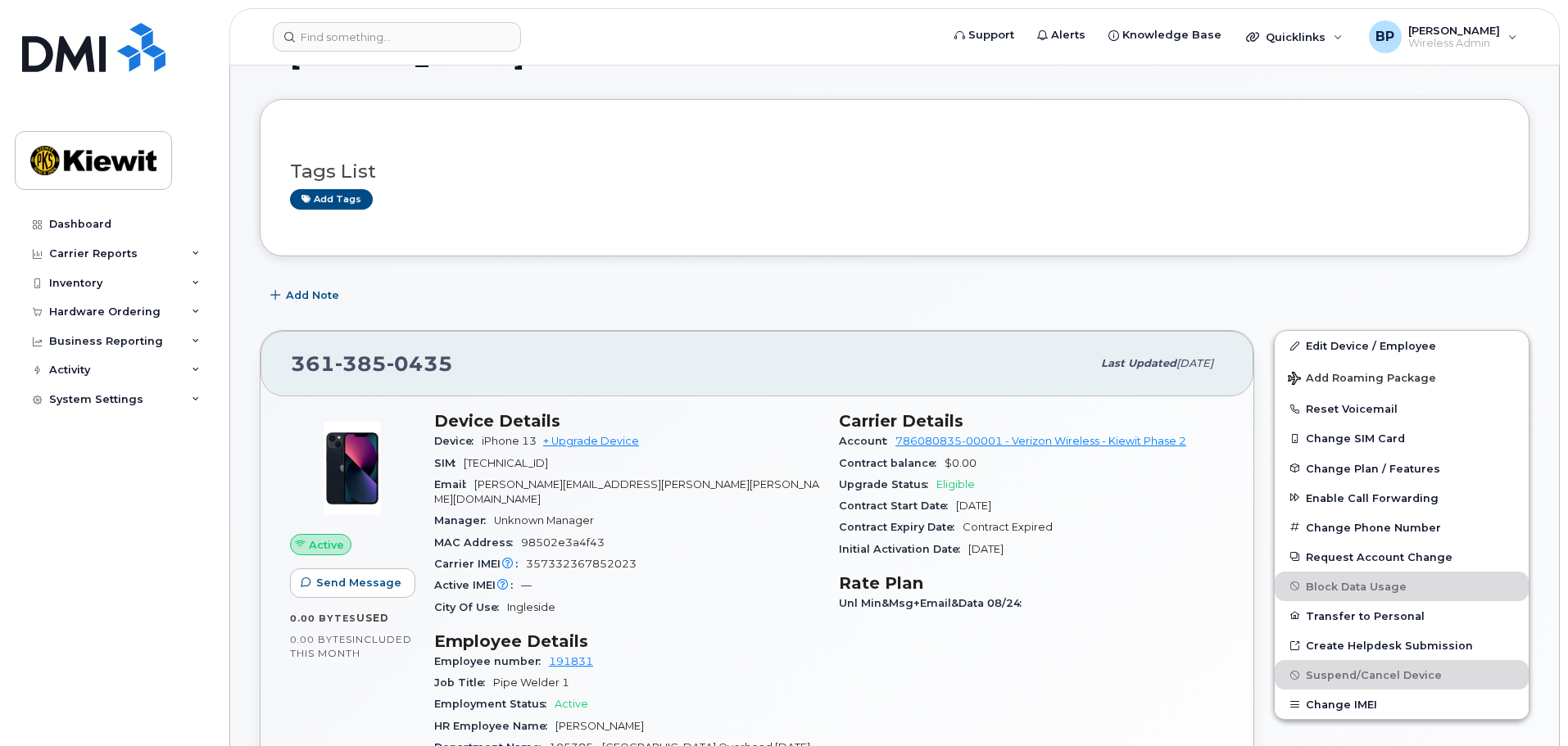
scroll to position [0, 0]
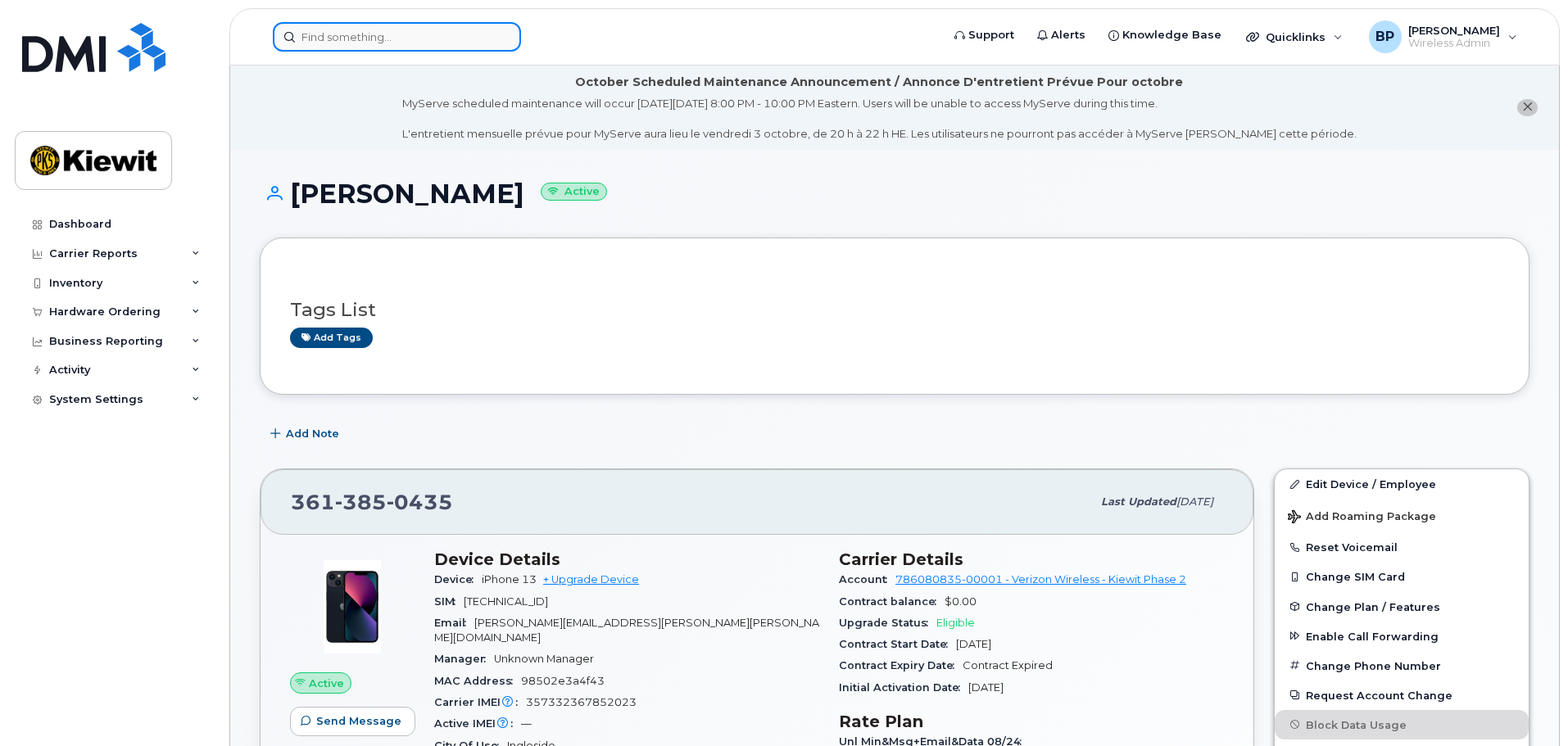
click at [379, 39] on input at bounding box center [397, 37] width 249 height 30
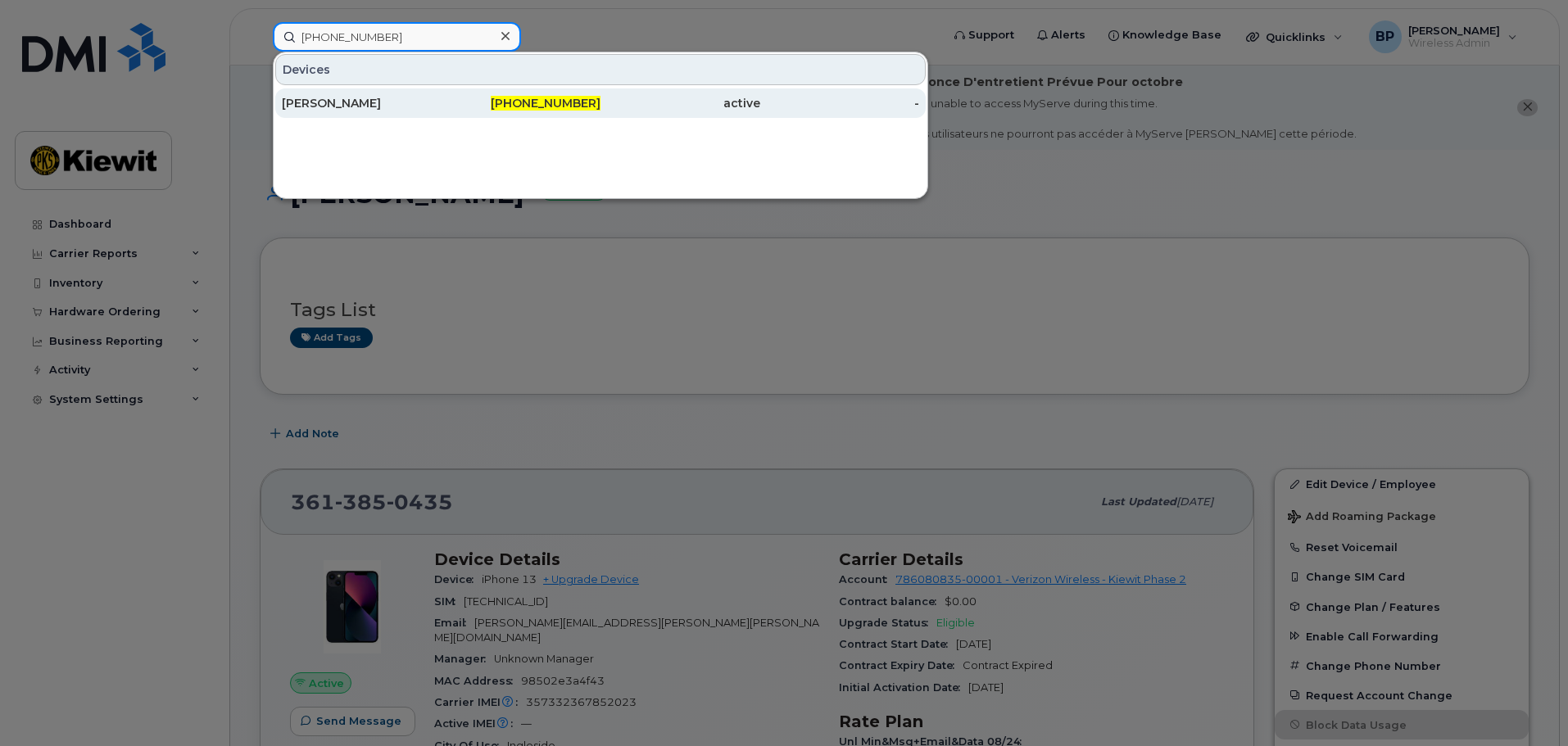
type input "[PHONE_NUMBER]"
click at [391, 100] on div "[PERSON_NAME]" at bounding box center [362, 103] width 160 height 17
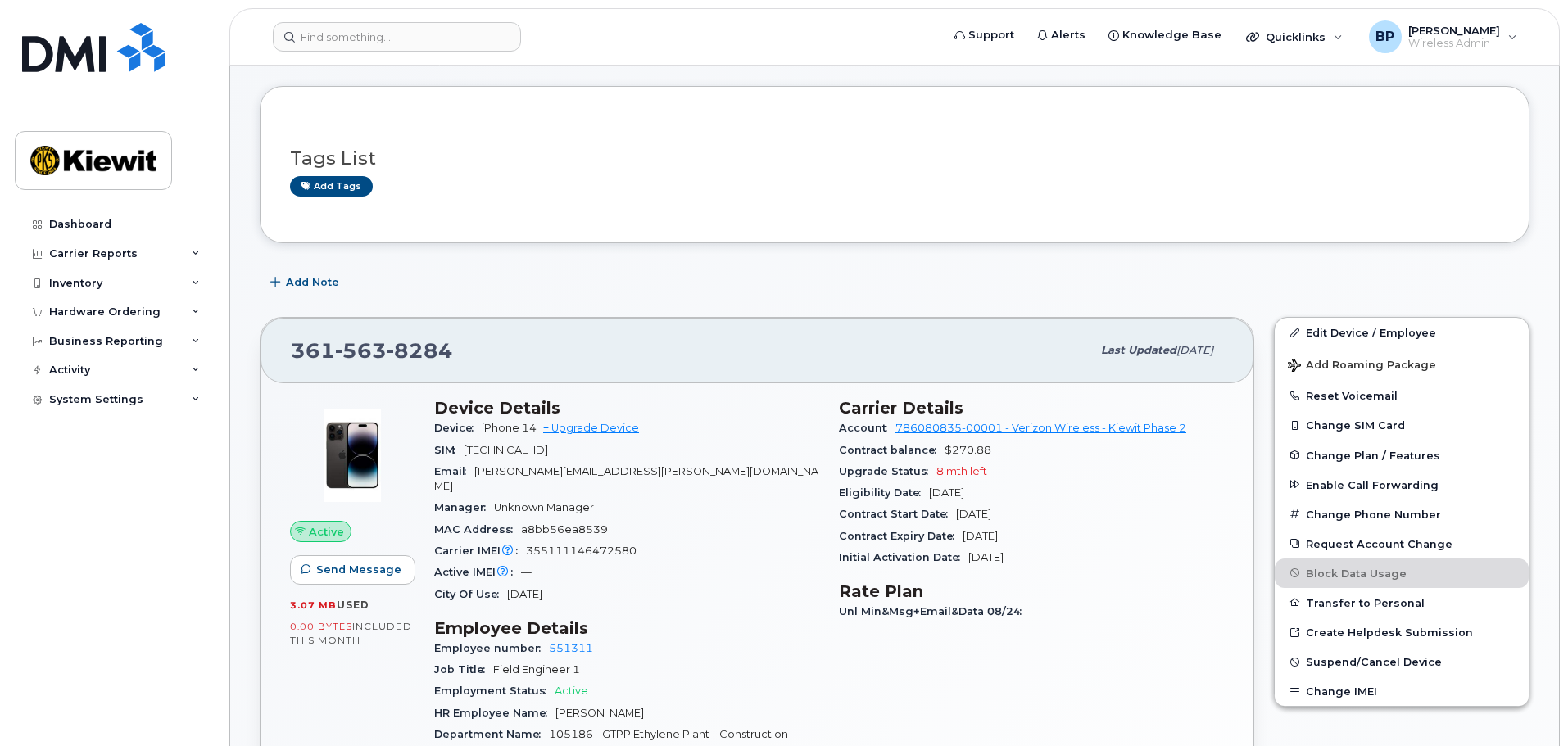
scroll to position [164, 0]
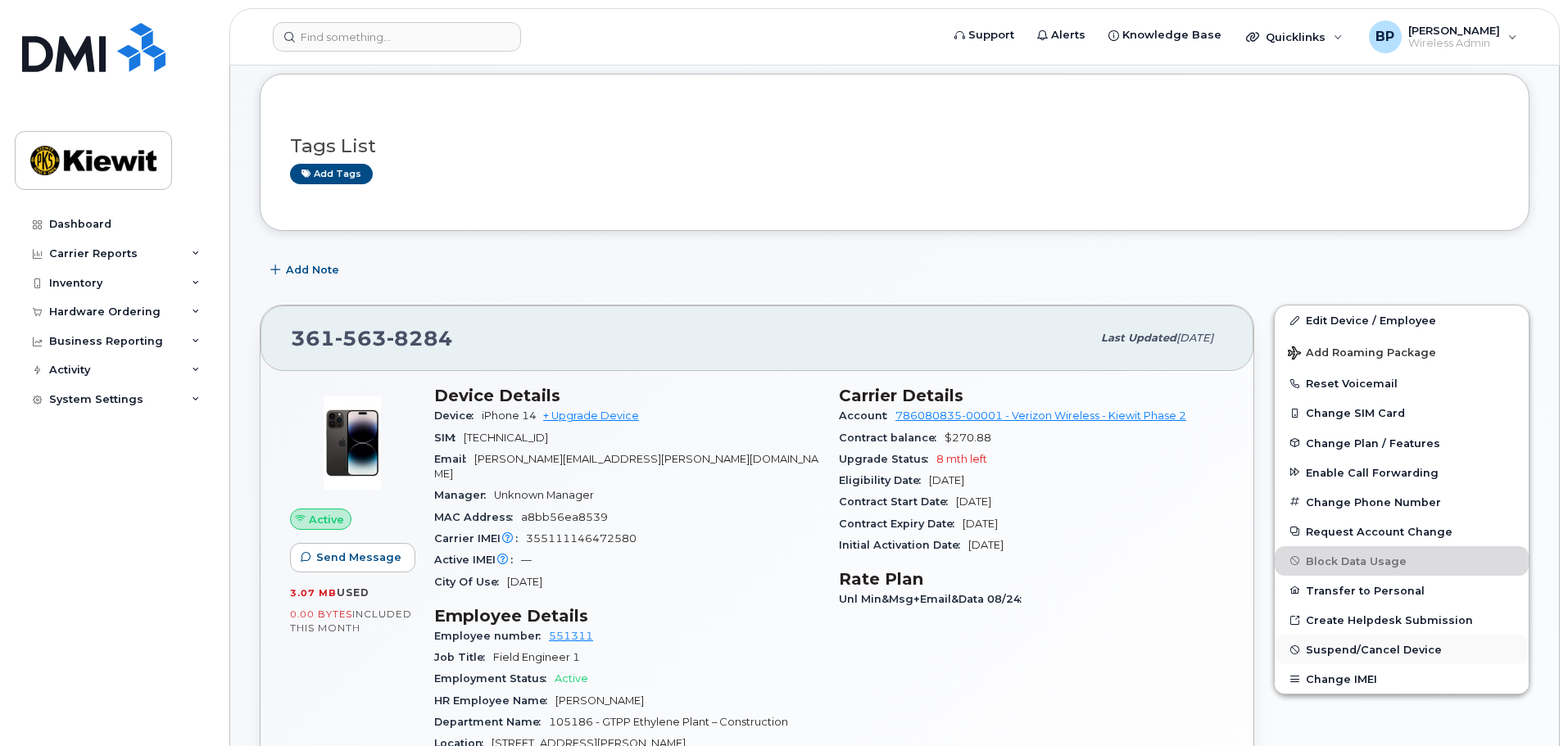
click at [1314, 654] on span "Suspend/Cancel Device" at bounding box center [1373, 650] width 136 height 12
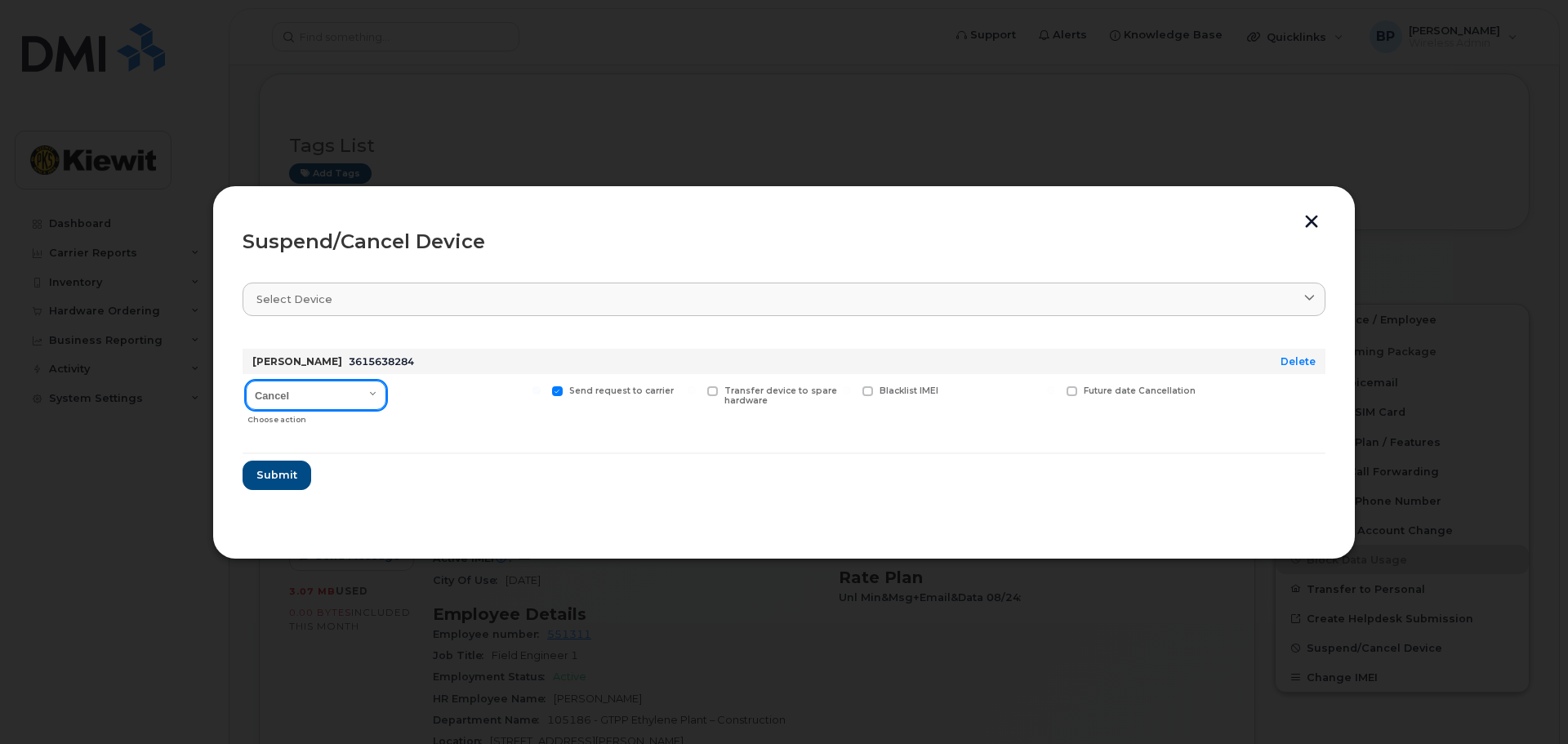
click at [369, 391] on select "Cancel Suspend - Reduced Rate Suspend - Full Rate Suspend - Lost Device/Stolen …" at bounding box center [316, 395] width 141 height 30
click at [246, 380] on select "Cancel Suspend - Reduced Rate Suspend - Full Rate Suspend - Lost Device/Stolen …" at bounding box center [316, 395] width 141 height 30
click at [374, 393] on select "Cancel Suspend - Reduced Rate Suspend - Full Rate Suspend - Lost Device/Stolen …" at bounding box center [316, 395] width 141 height 30
click at [246, 380] on select "Cancel Suspend - Reduced Rate Suspend - Full Rate Suspend - Lost Device/Stolen …" at bounding box center [316, 395] width 141 height 30
click at [374, 390] on select "Cancel Suspend - Reduced Rate Suspend - Full Rate Suspend - Lost Device/Stolen …" at bounding box center [316, 395] width 141 height 30
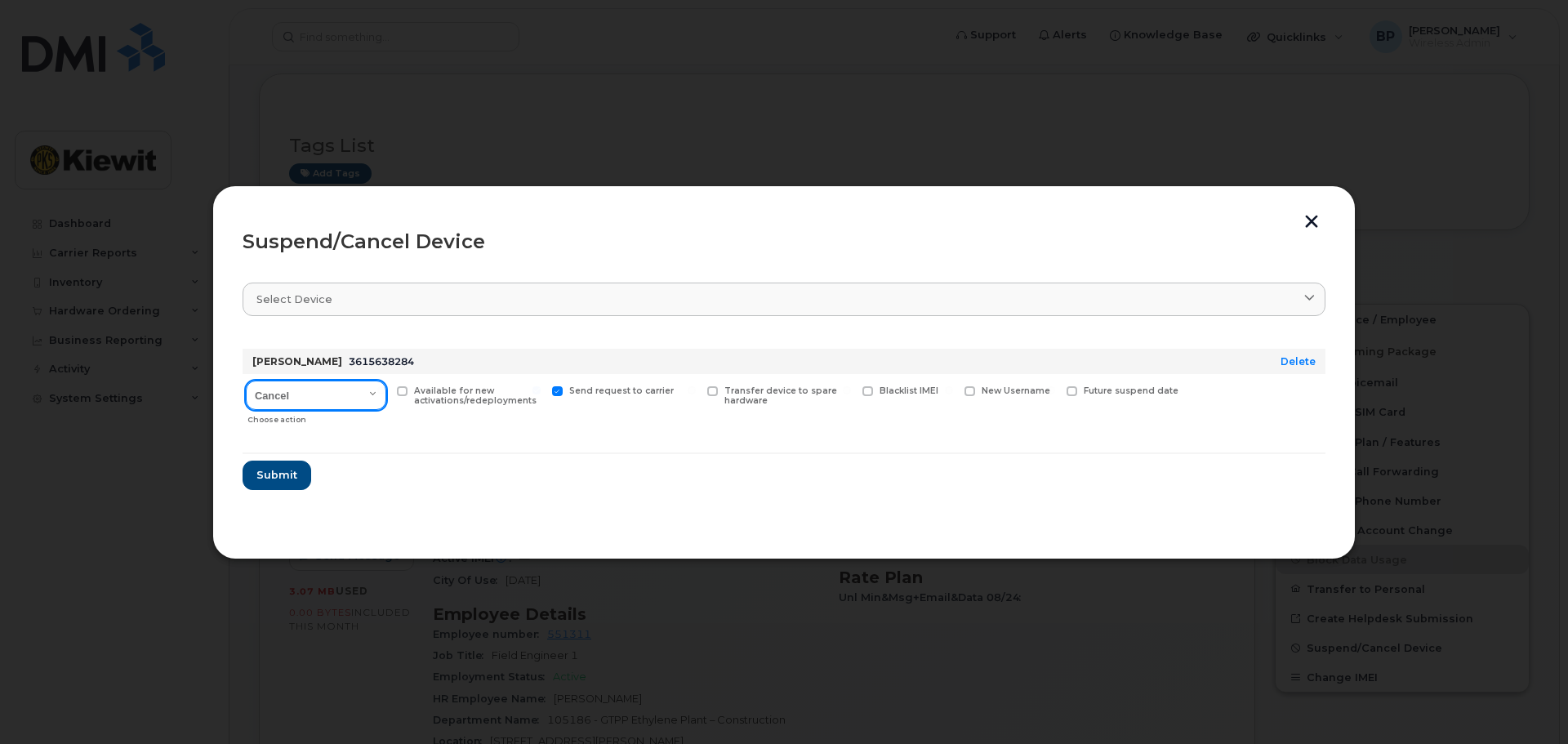
select select "[object Object]"
click at [246, 380] on select "Cancel Suspend - Reduced Rate Suspend - Full Rate Suspend - Lost Device/Stolen …" at bounding box center [316, 395] width 141 height 30
click at [278, 469] on span "Submit" at bounding box center [276, 475] width 41 height 16
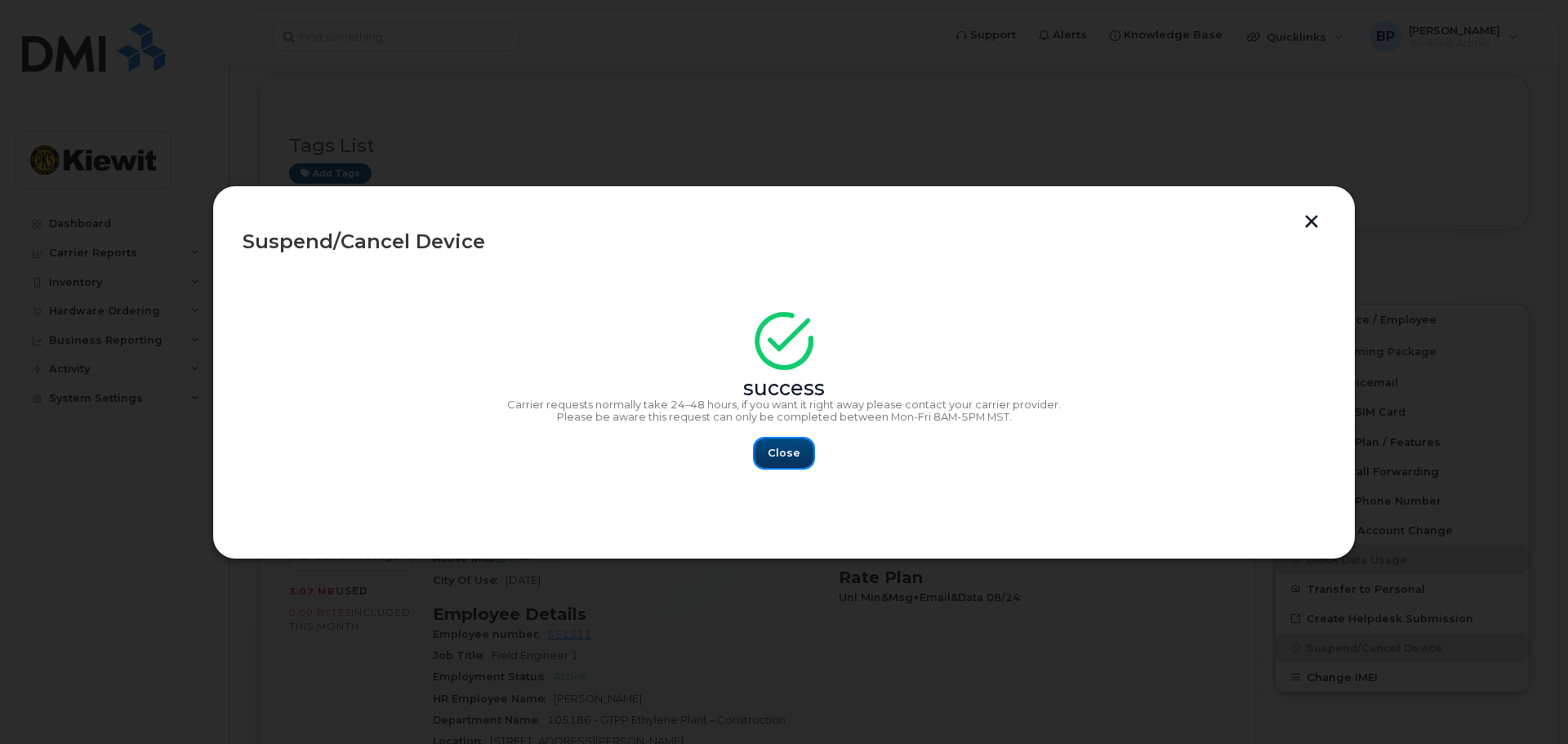
click at [787, 439] on button "Close" at bounding box center [784, 453] width 59 height 30
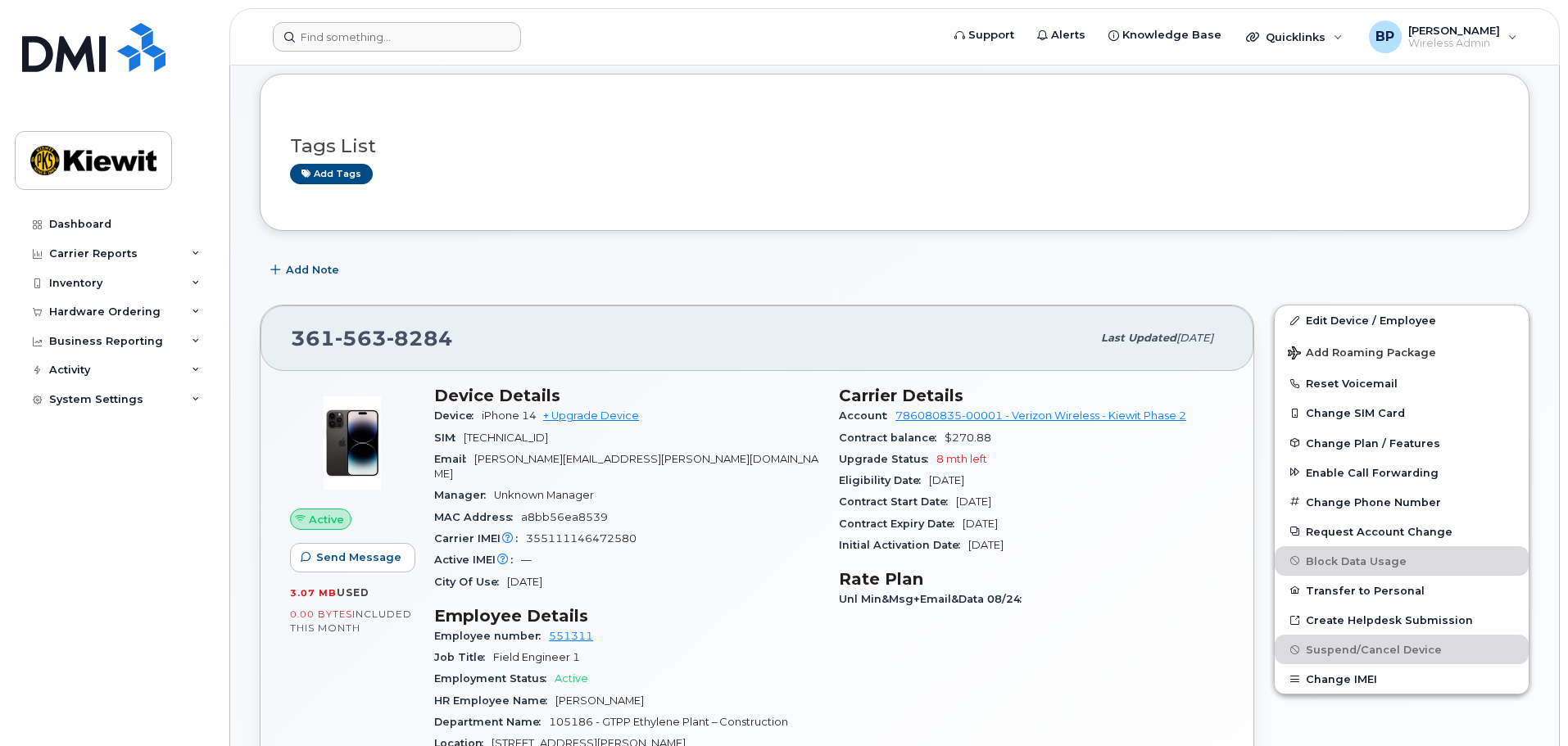
drag, startPoint x: 439, startPoint y: 61, endPoint x: 432, endPoint y: 32, distance: 29.8
click at [435, 45] on header "Support Alerts Knowledge Base Quicklinks Suspend / Cancel Device Change SIM Car…" at bounding box center [894, 37] width 1330 height 58
click at [431, 24] on input at bounding box center [397, 37] width 249 height 30
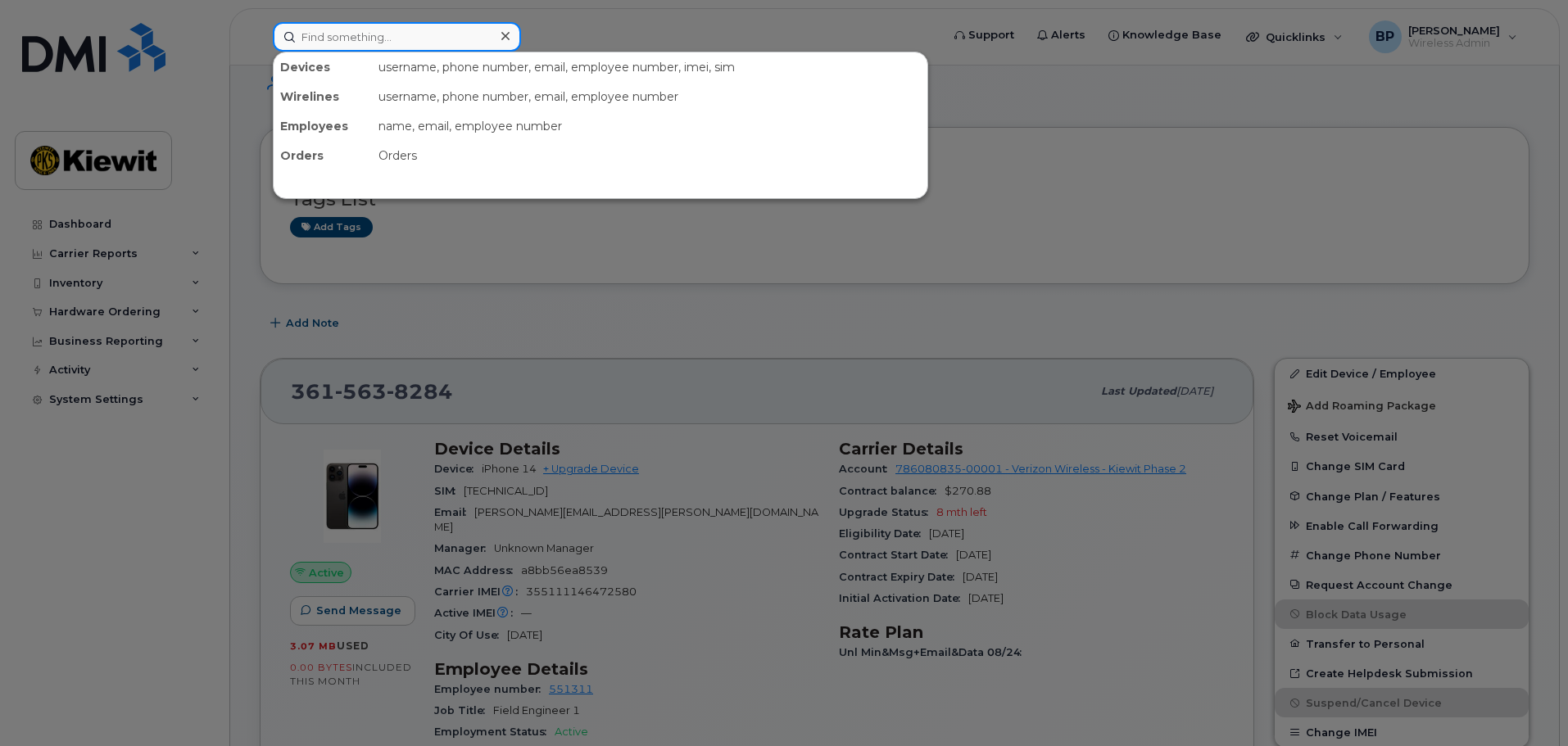
scroll to position [82, 0]
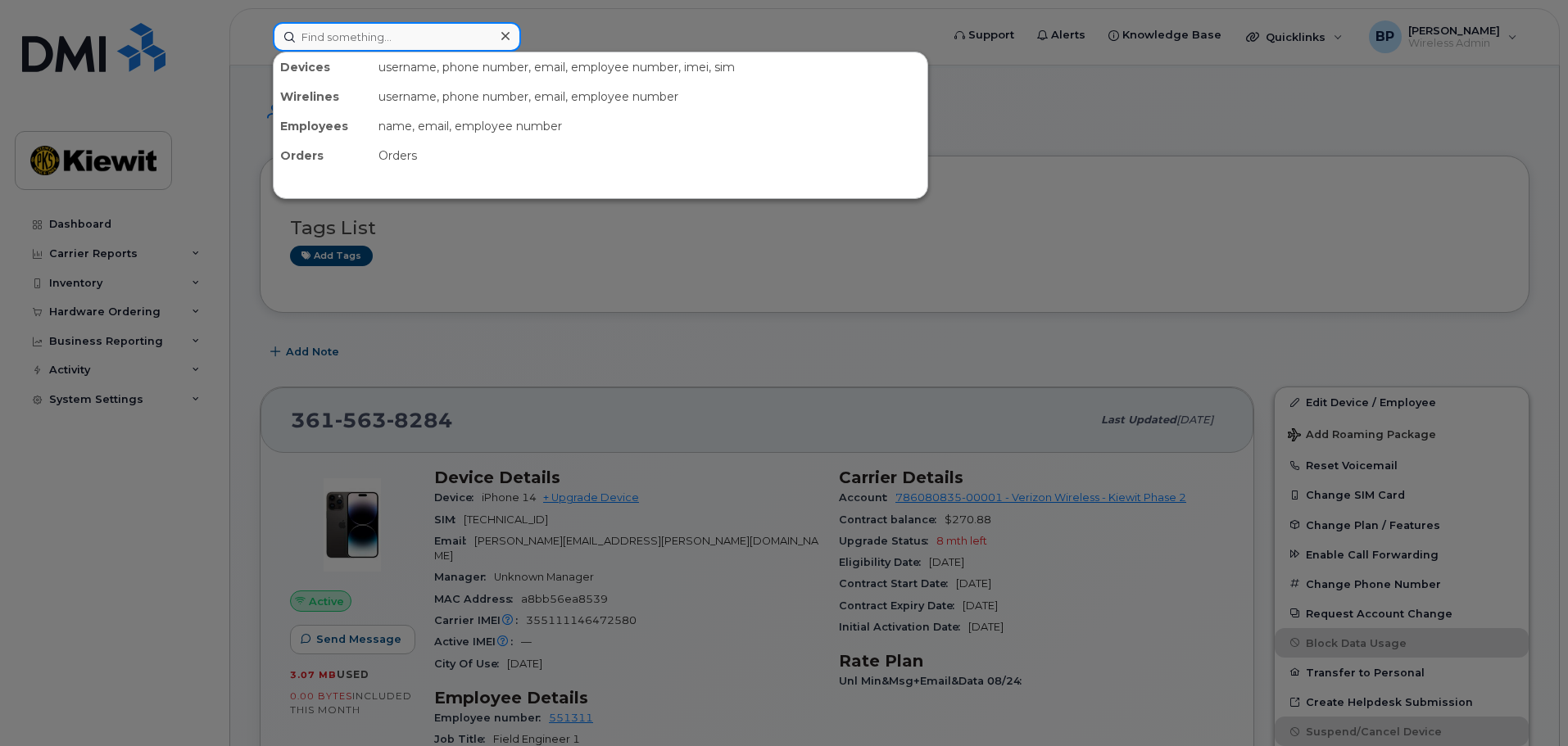
click at [418, 38] on input at bounding box center [397, 37] width 249 height 30
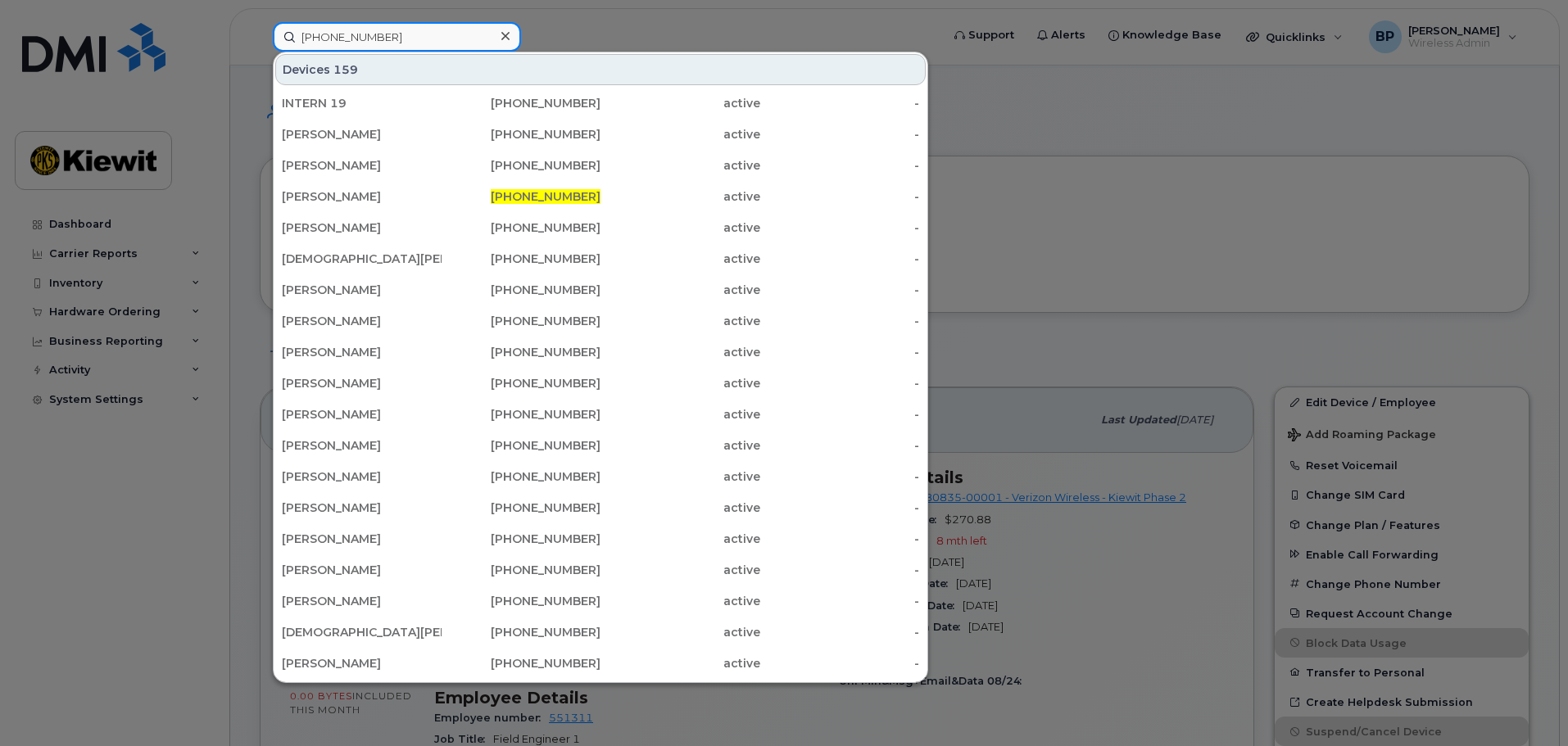
type input "361-828-1858"
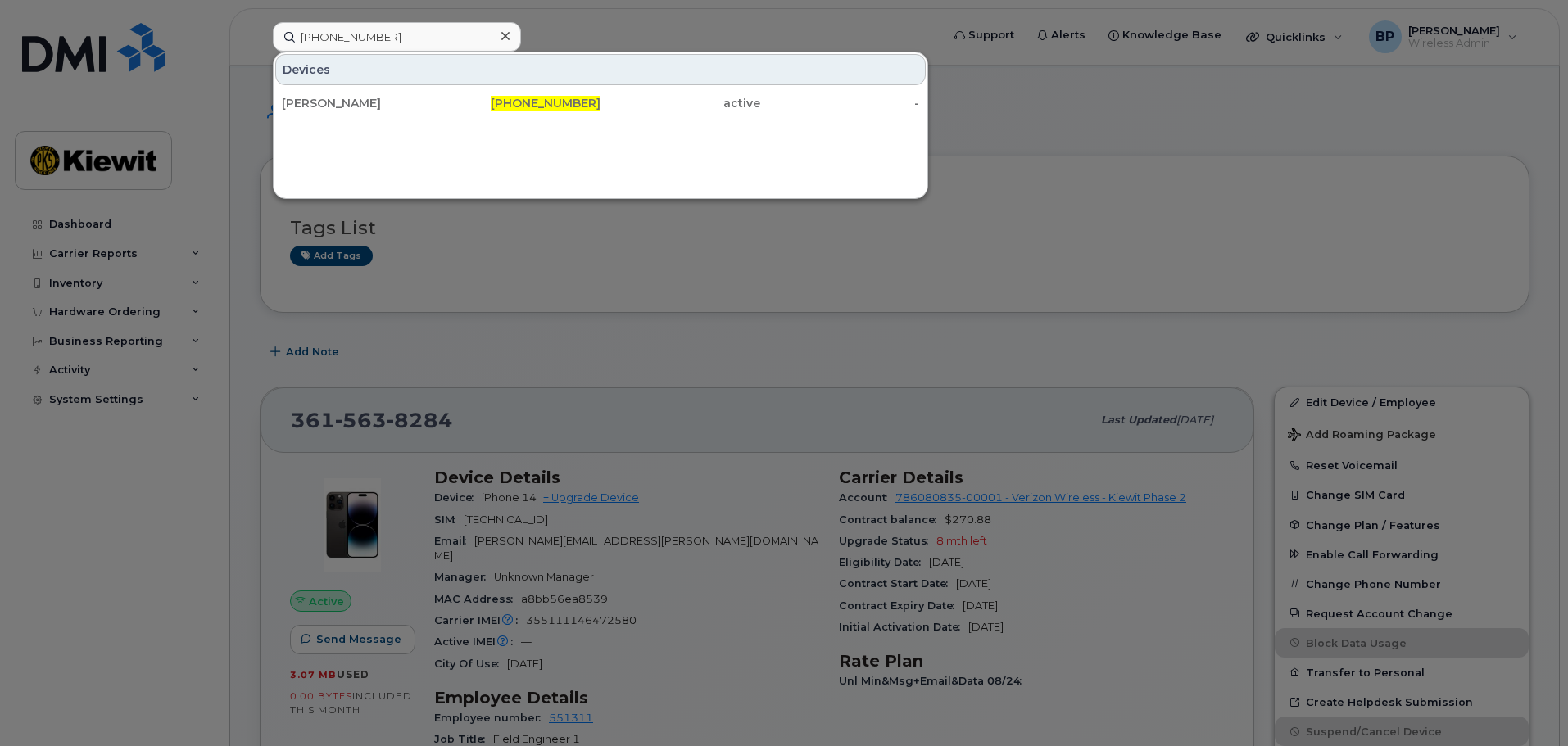
drag, startPoint x: 353, startPoint y: 104, endPoint x: 949, endPoint y: 235, distance: 610.2
click at [354, 102] on div "ROBERT RANSOM" at bounding box center [362, 103] width 160 height 17
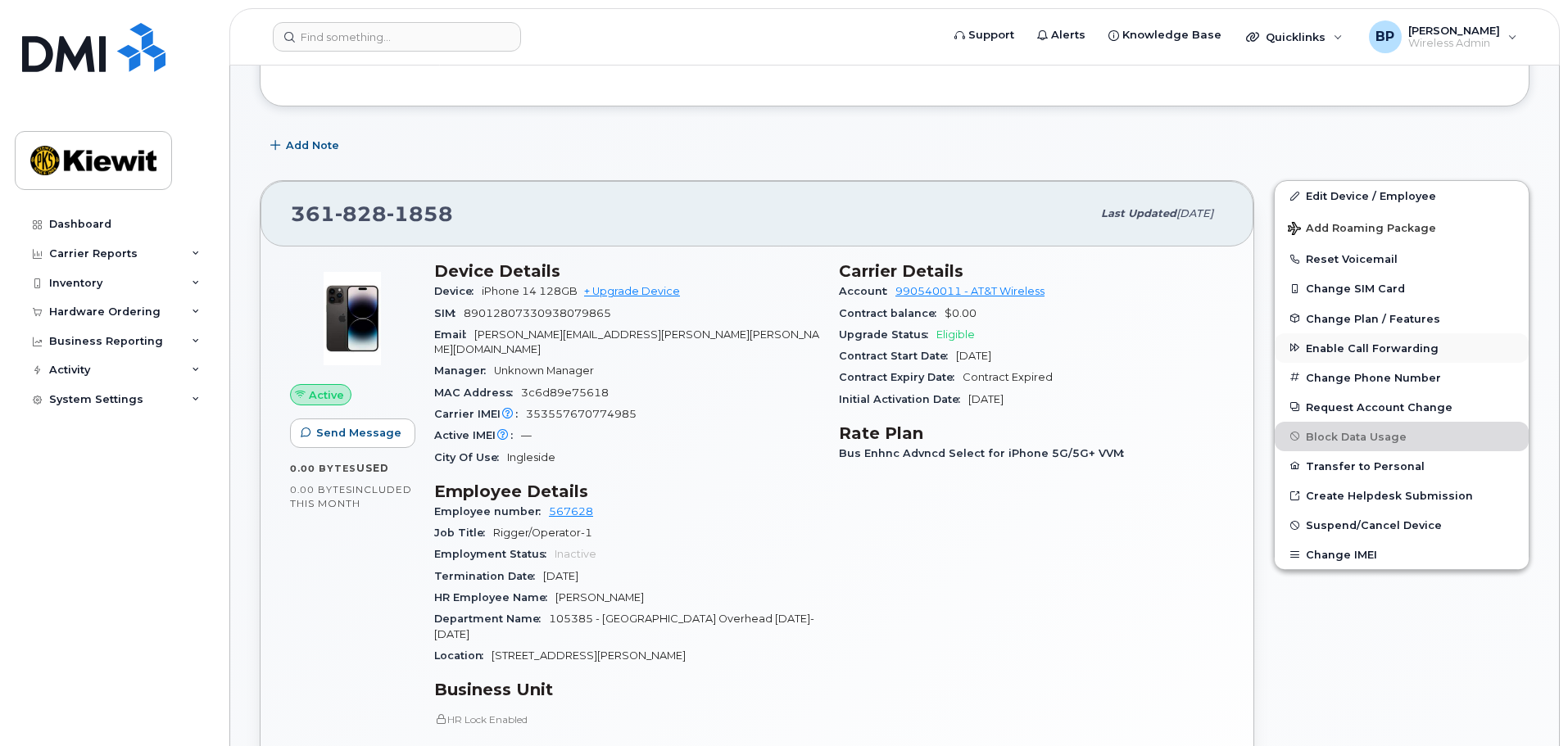
scroll to position [328, 0]
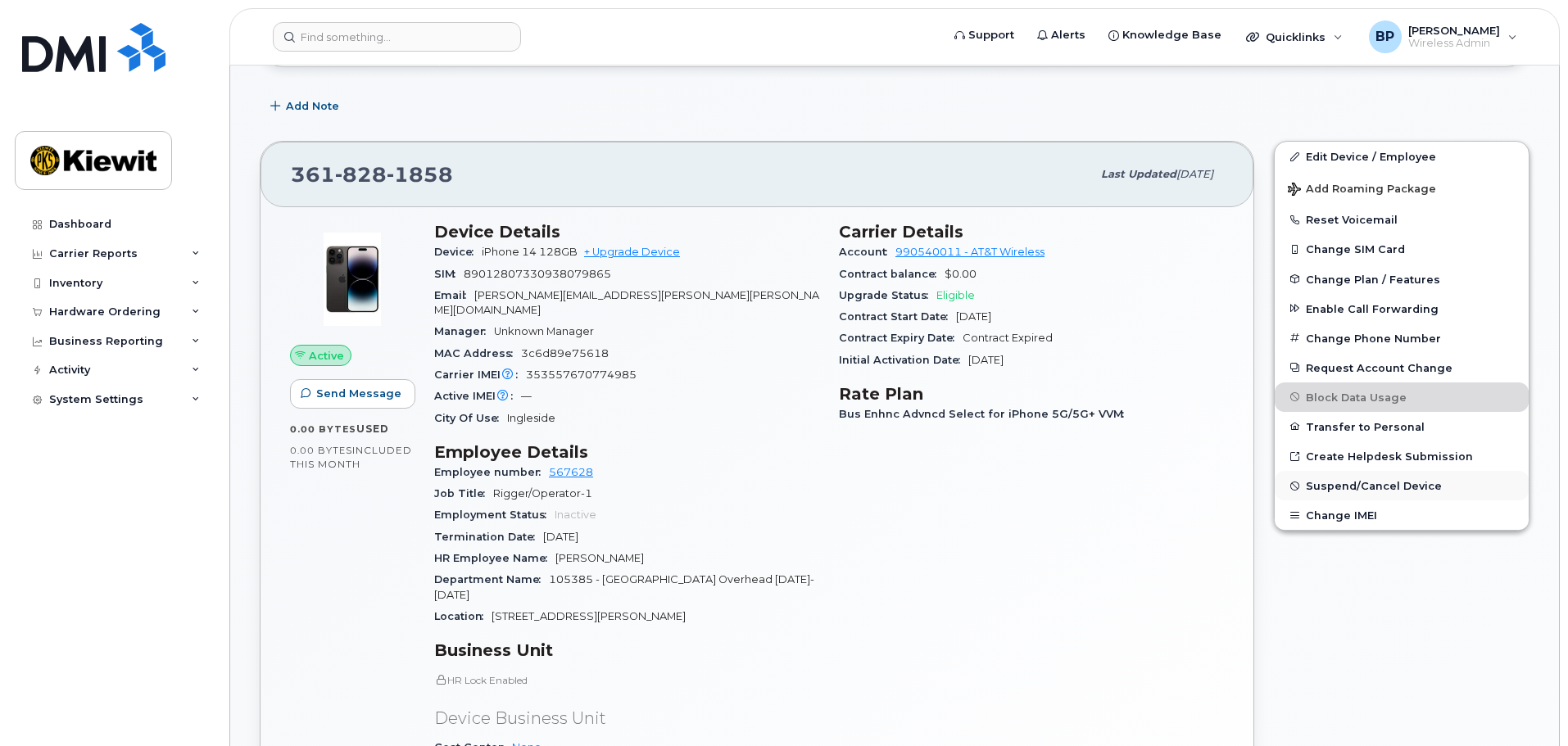
click at [1340, 487] on span "Suspend/Cancel Device" at bounding box center [1373, 485] width 136 height 12
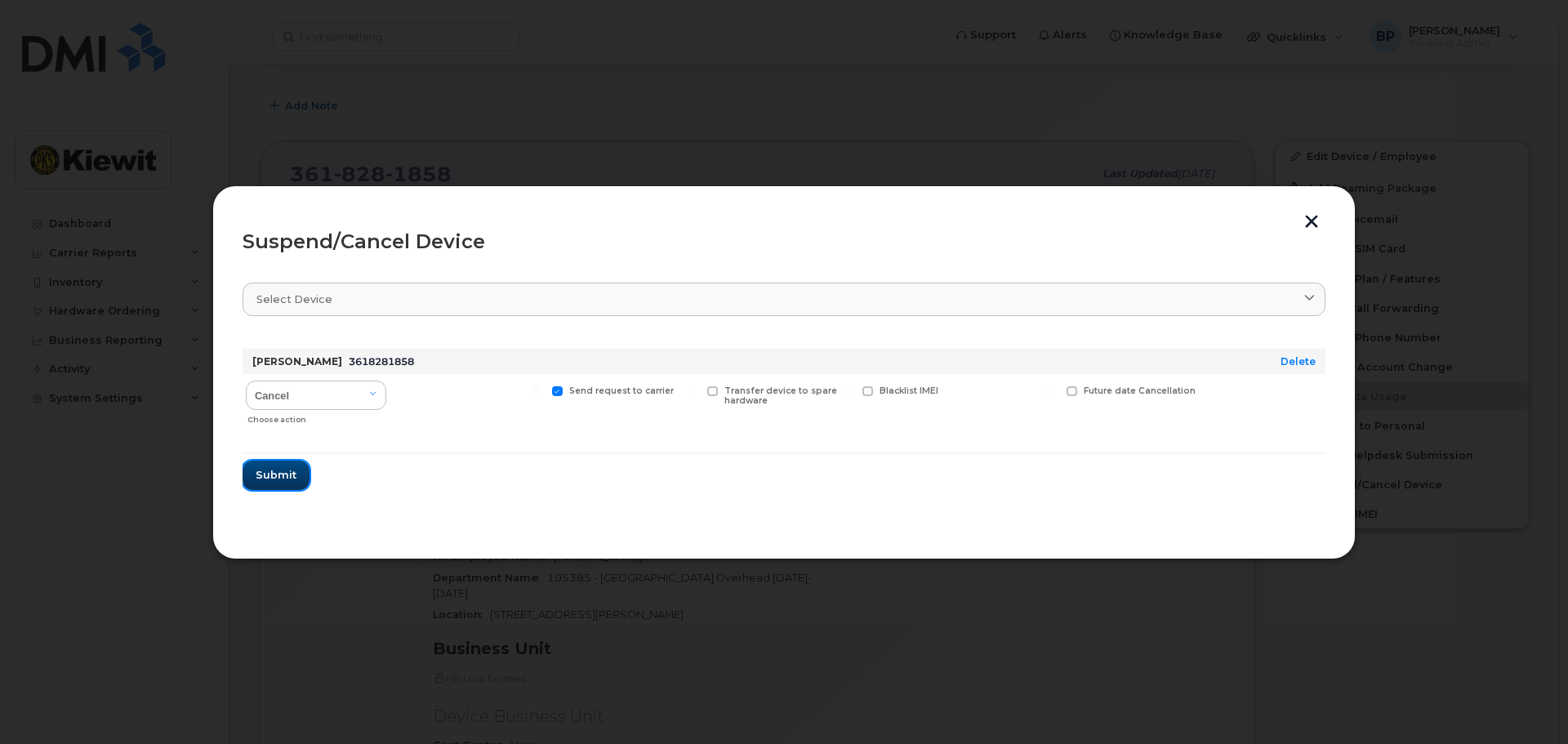
click at [282, 477] on span "Submit" at bounding box center [276, 475] width 41 height 16
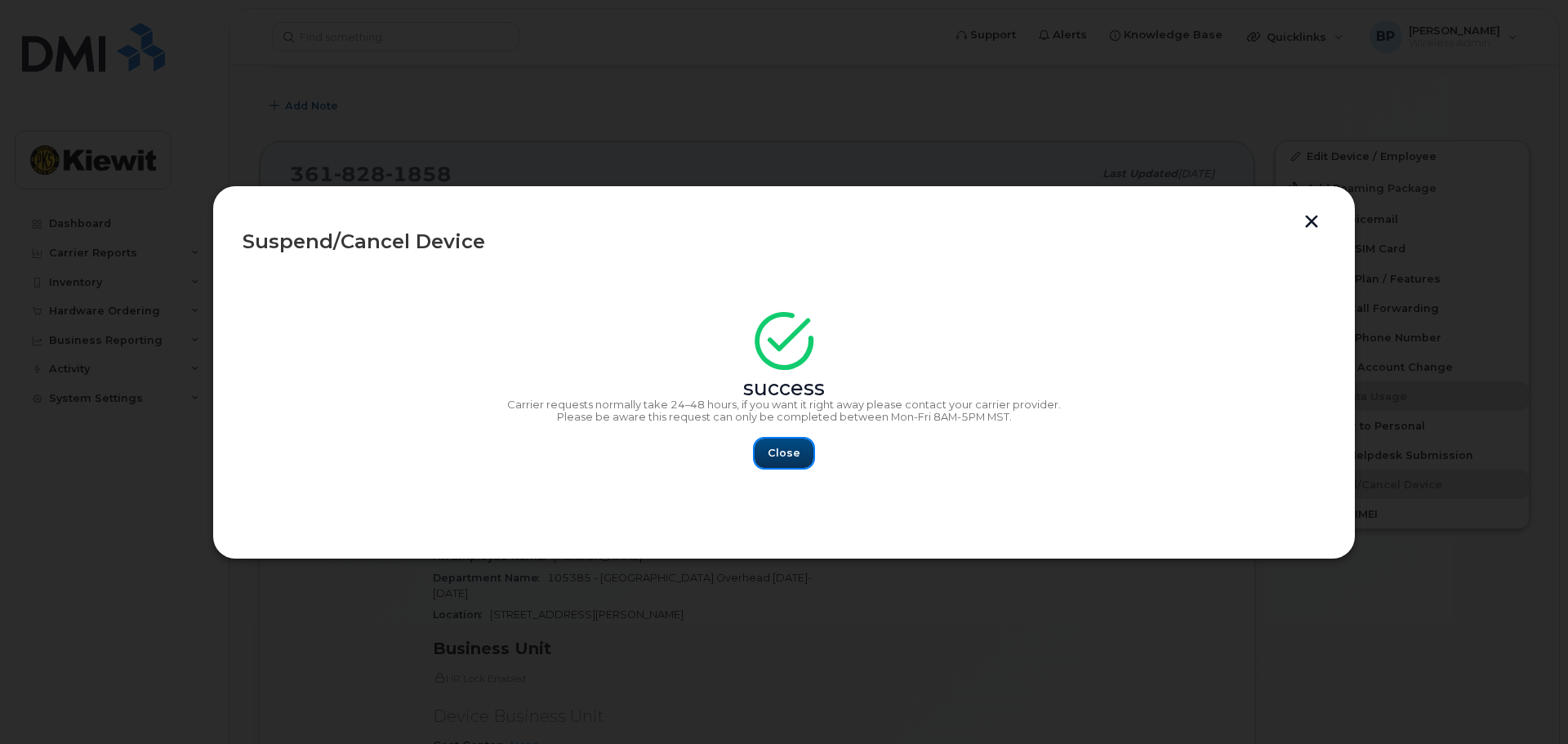
click at [783, 456] on span "Close" at bounding box center [784, 453] width 32 height 16
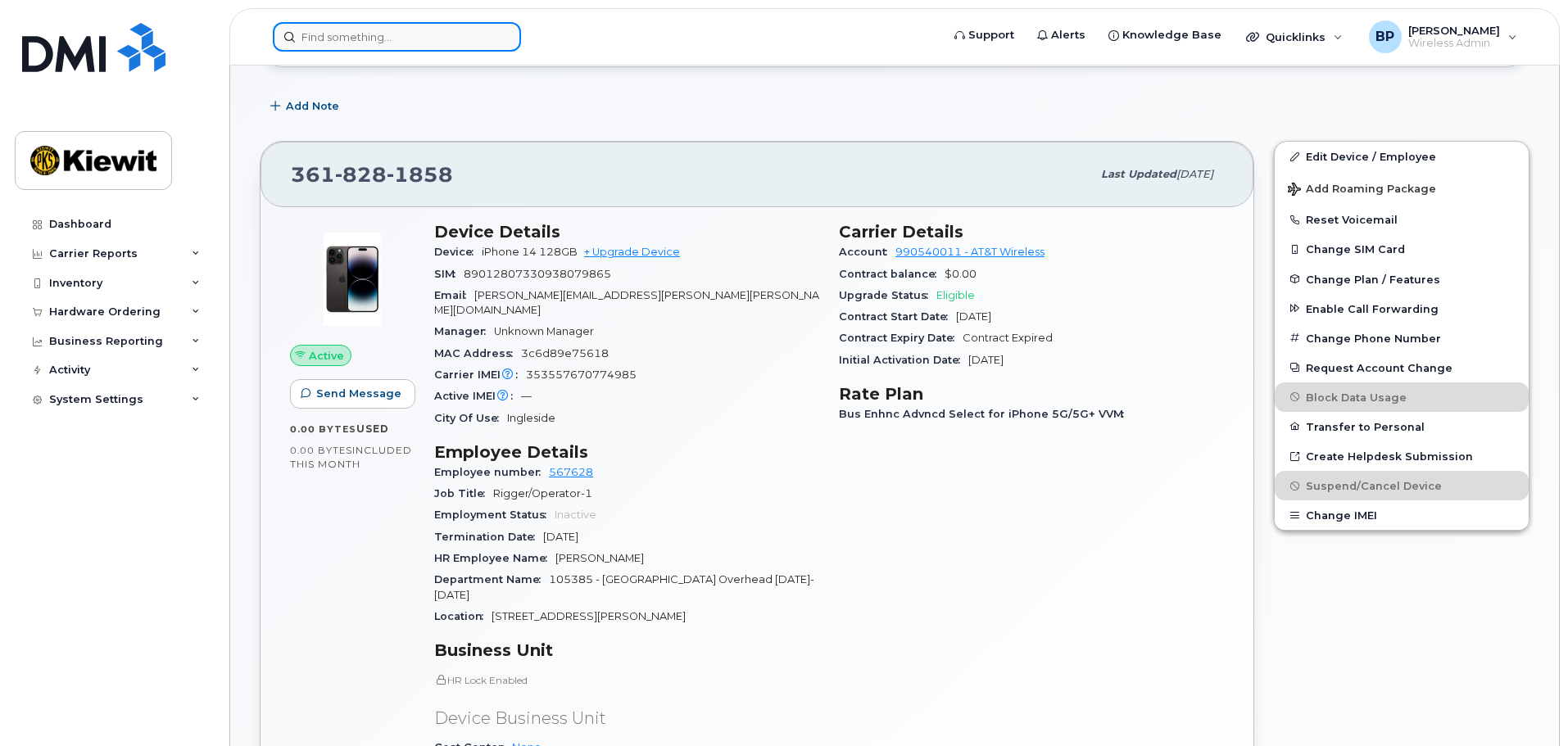
click at [440, 44] on input at bounding box center [397, 37] width 249 height 30
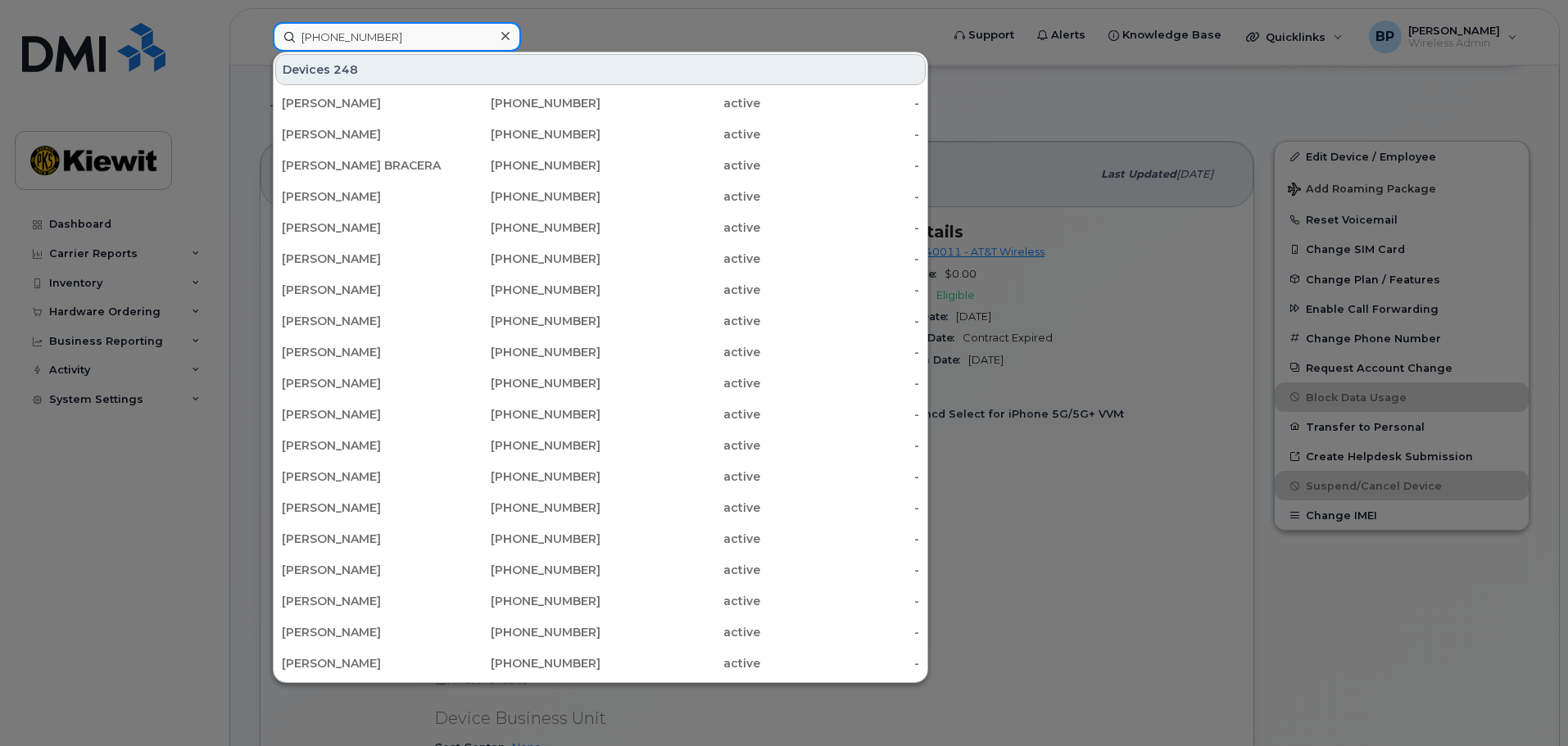
type input "361-385-0063"
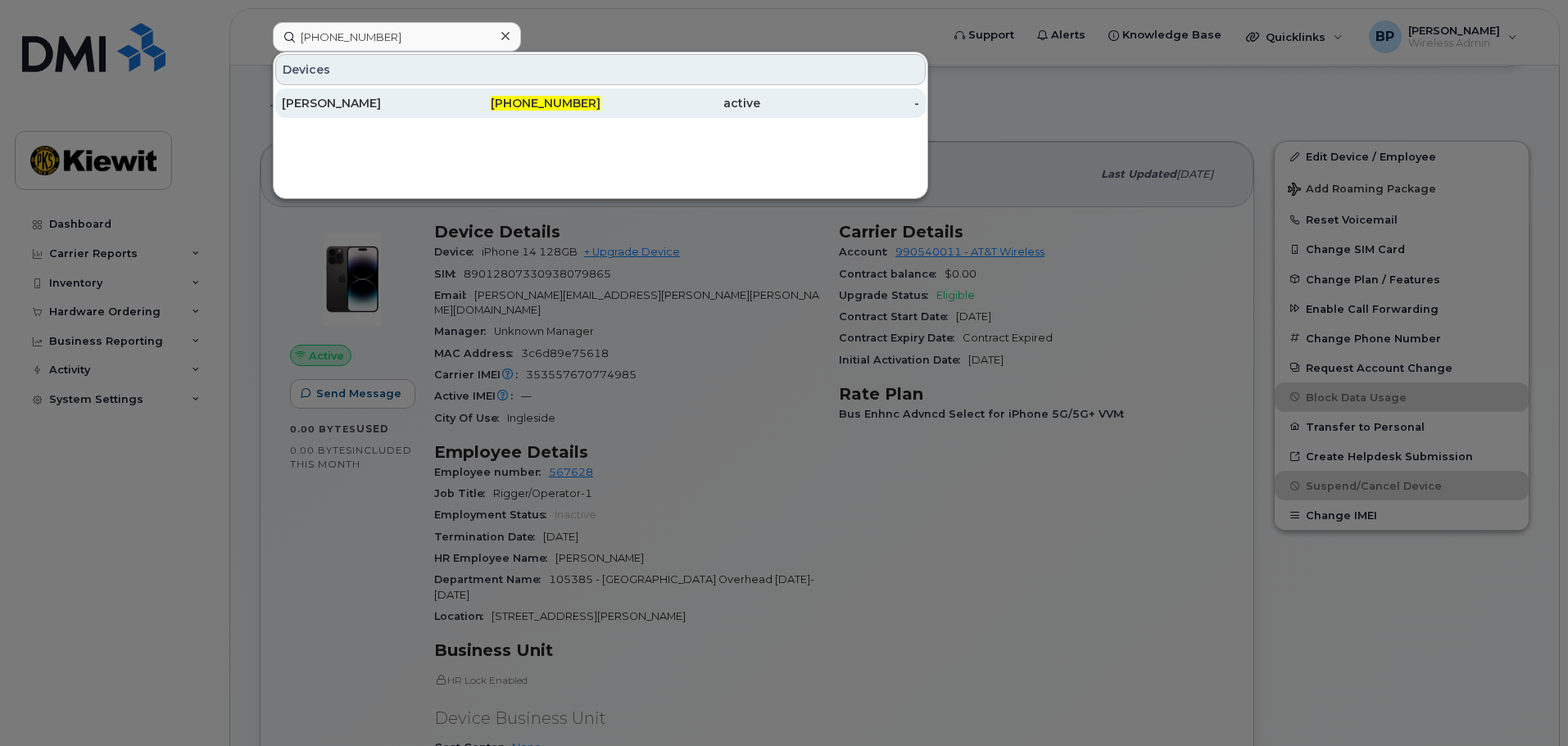
click at [310, 99] on div "GABE EDWARDS" at bounding box center [362, 103] width 160 height 17
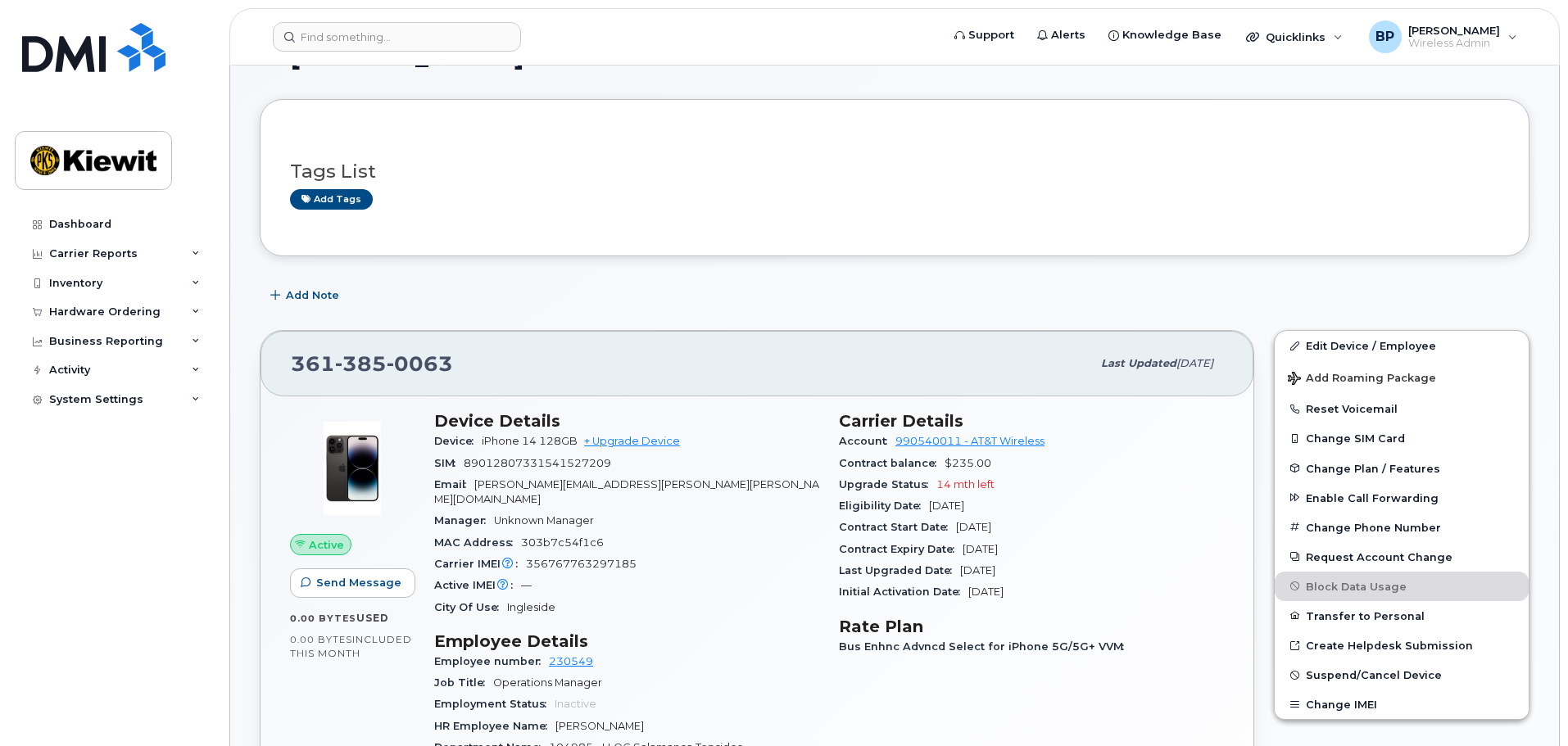
scroll to position [164, 0]
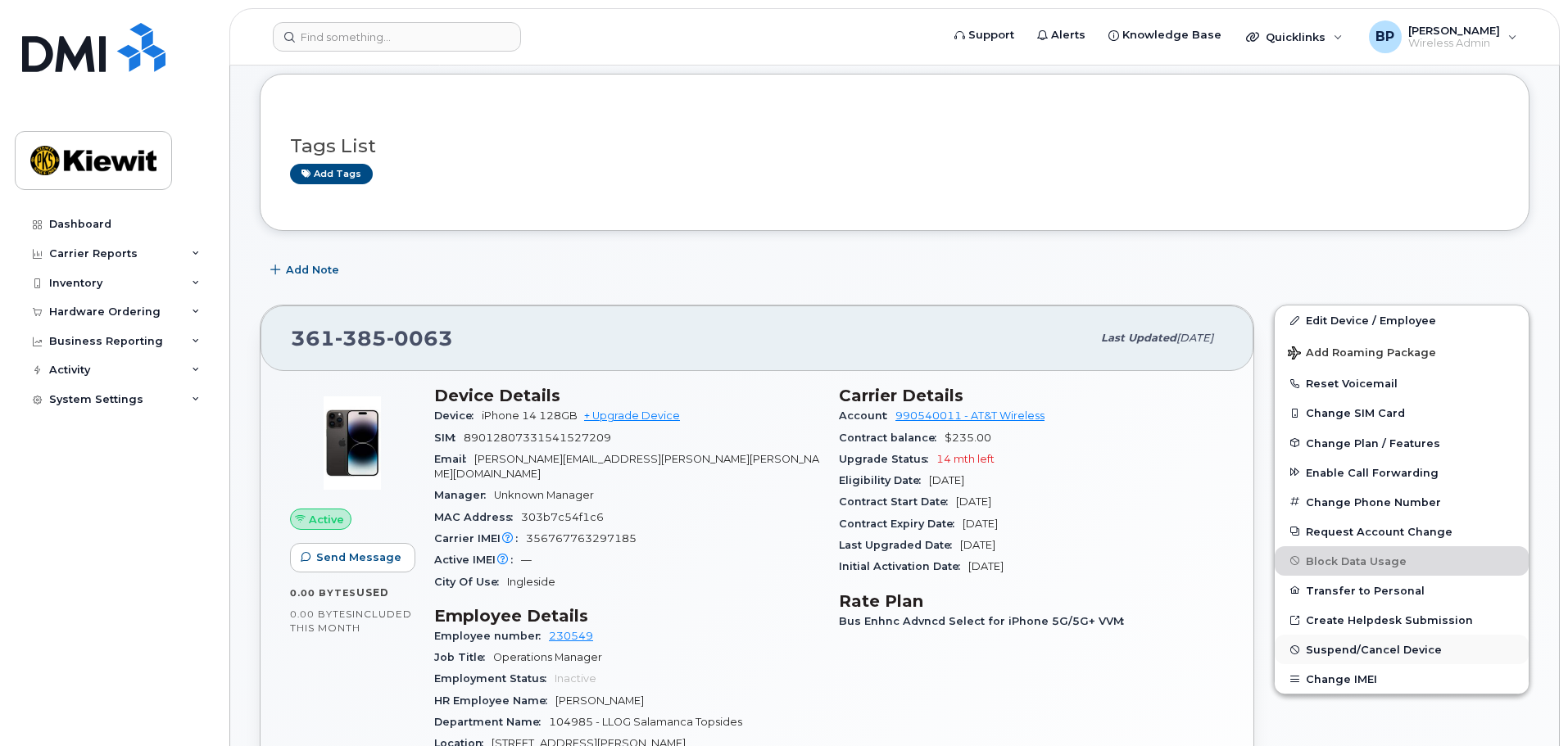
click at [1375, 650] on span "Suspend/Cancel Device" at bounding box center [1373, 650] width 136 height 12
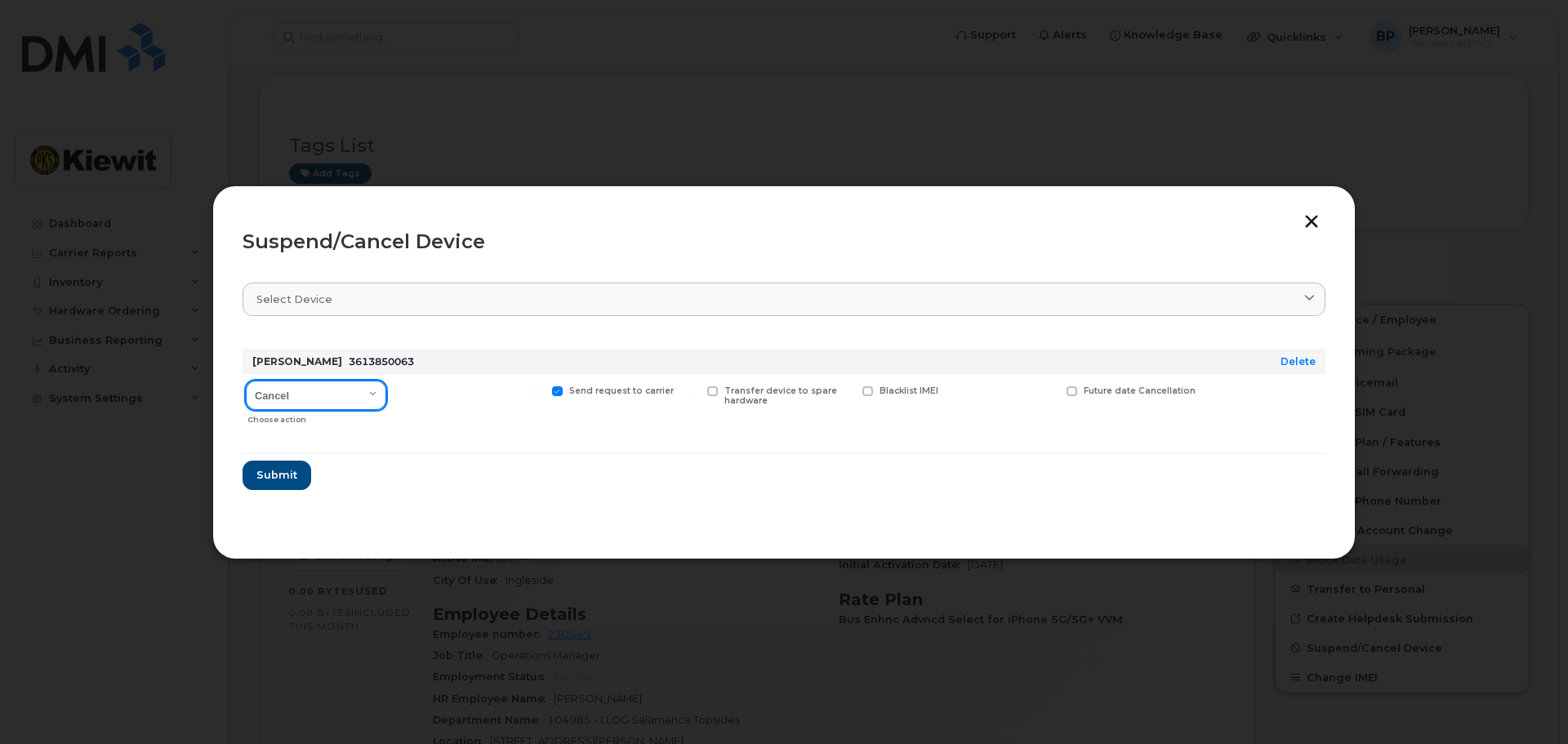
click at [371, 393] on select "Cancel Suspend - Reduced Rate Suspend - Full Rate Suspend - Lost Device/Stolen …" at bounding box center [316, 395] width 141 height 30
select select "[object Object]"
click at [246, 380] on select "Cancel Suspend - Reduced Rate Suspend - Full Rate Suspend - Lost Device/Stolen …" at bounding box center [316, 395] width 141 height 30
click at [265, 478] on span "Submit" at bounding box center [276, 475] width 41 height 16
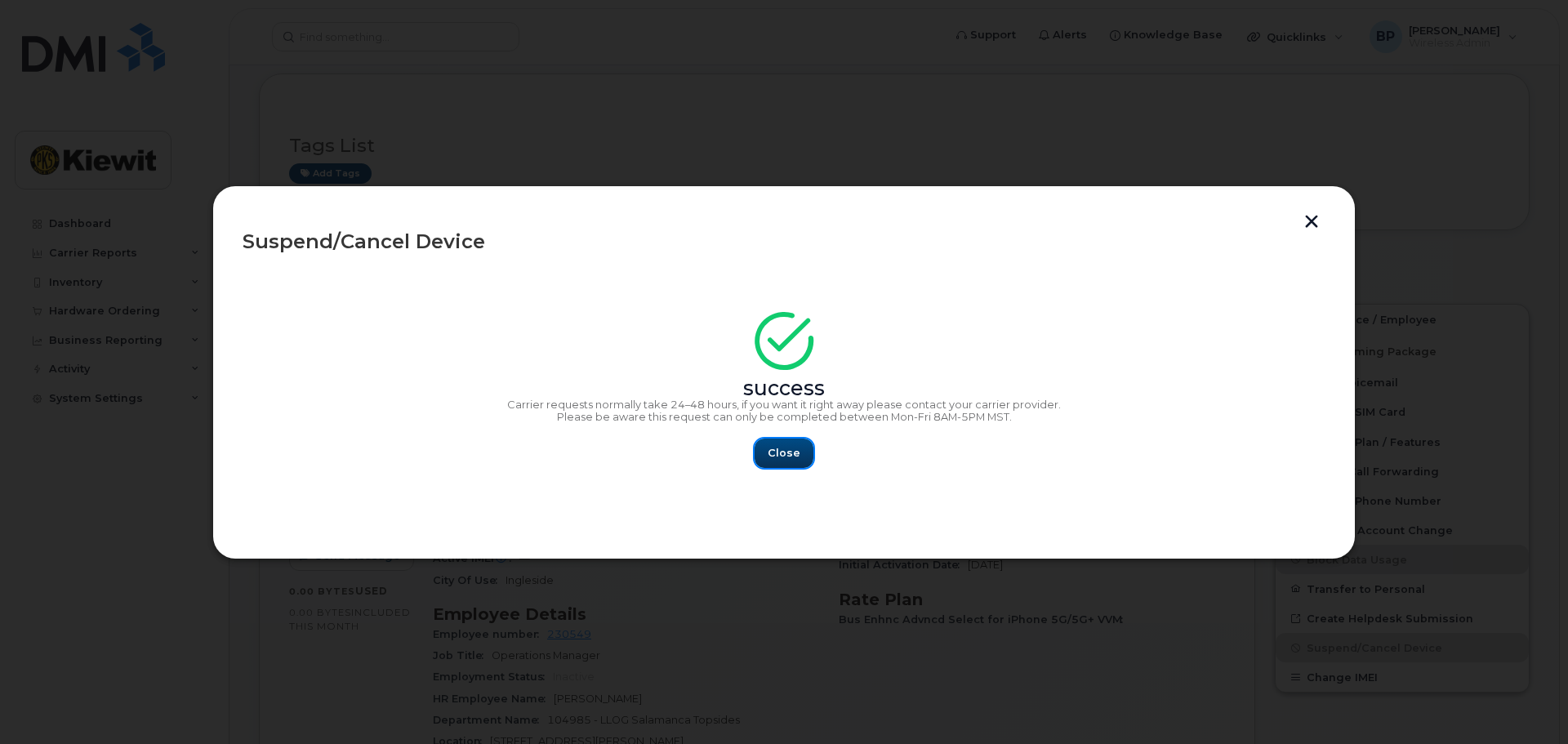
click at [792, 453] on span "Close" at bounding box center [784, 453] width 32 height 16
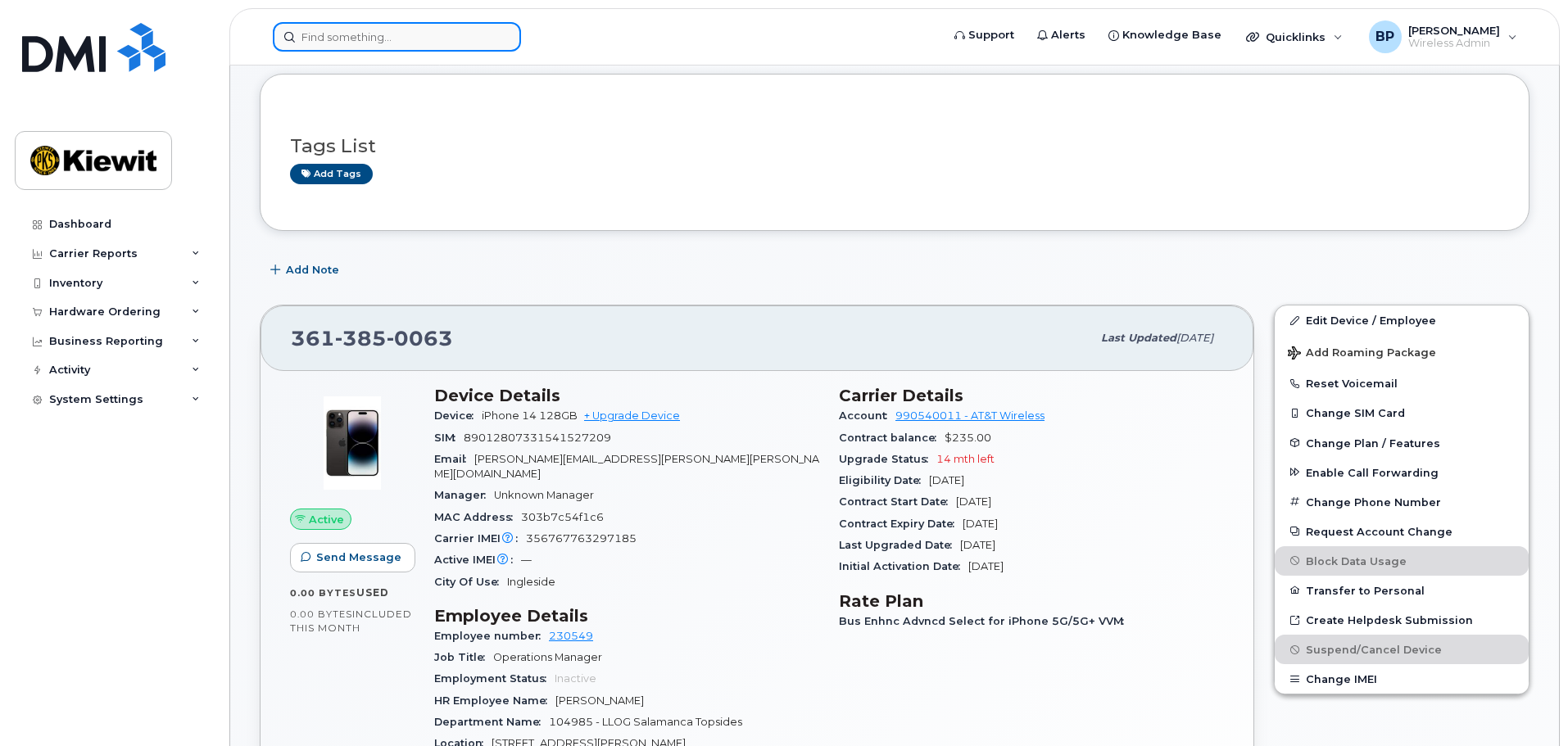
click at [375, 40] on input at bounding box center [397, 37] width 249 height 30
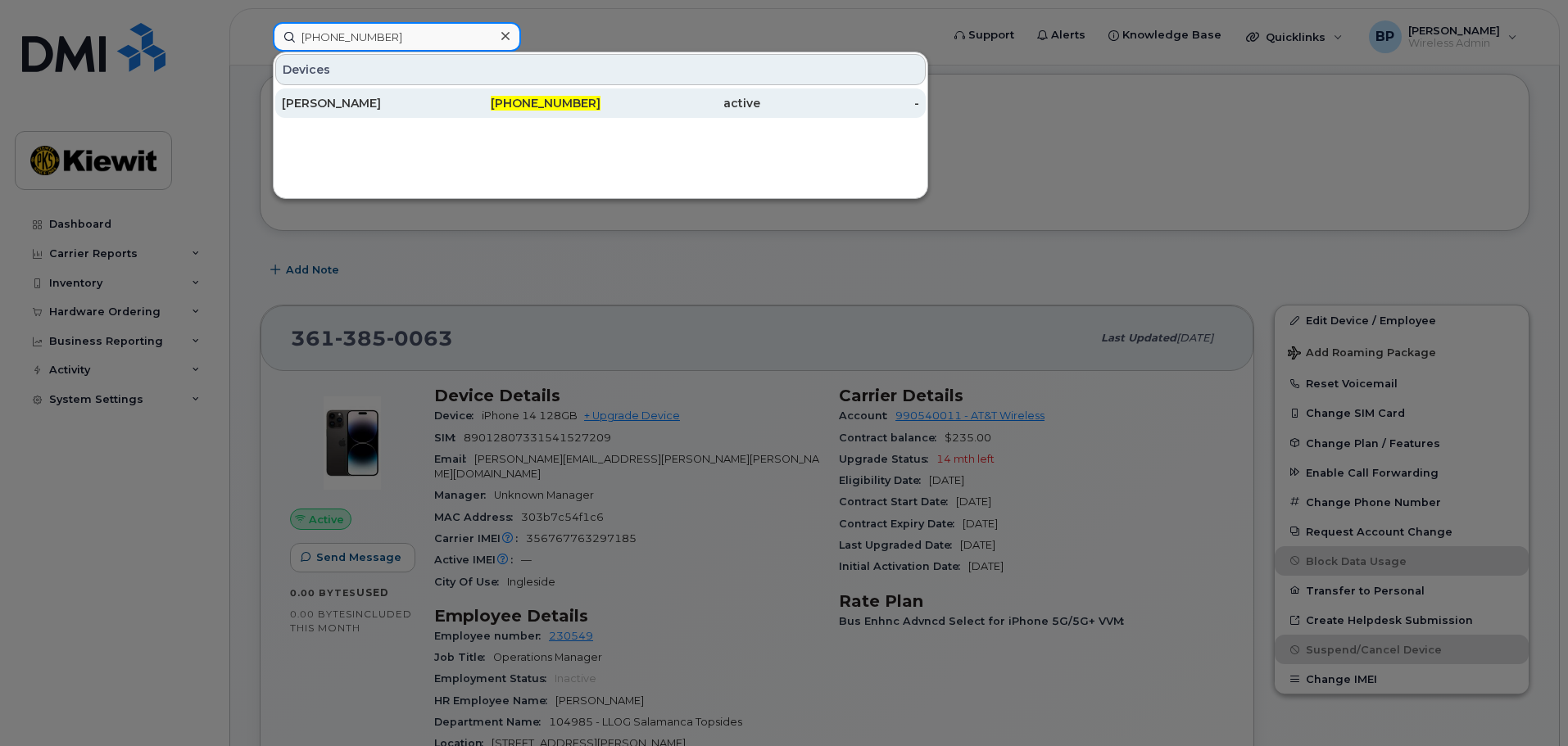
type input "361-677-1377"
click at [313, 101] on div "BRIAN CRUZ" at bounding box center [362, 103] width 160 height 17
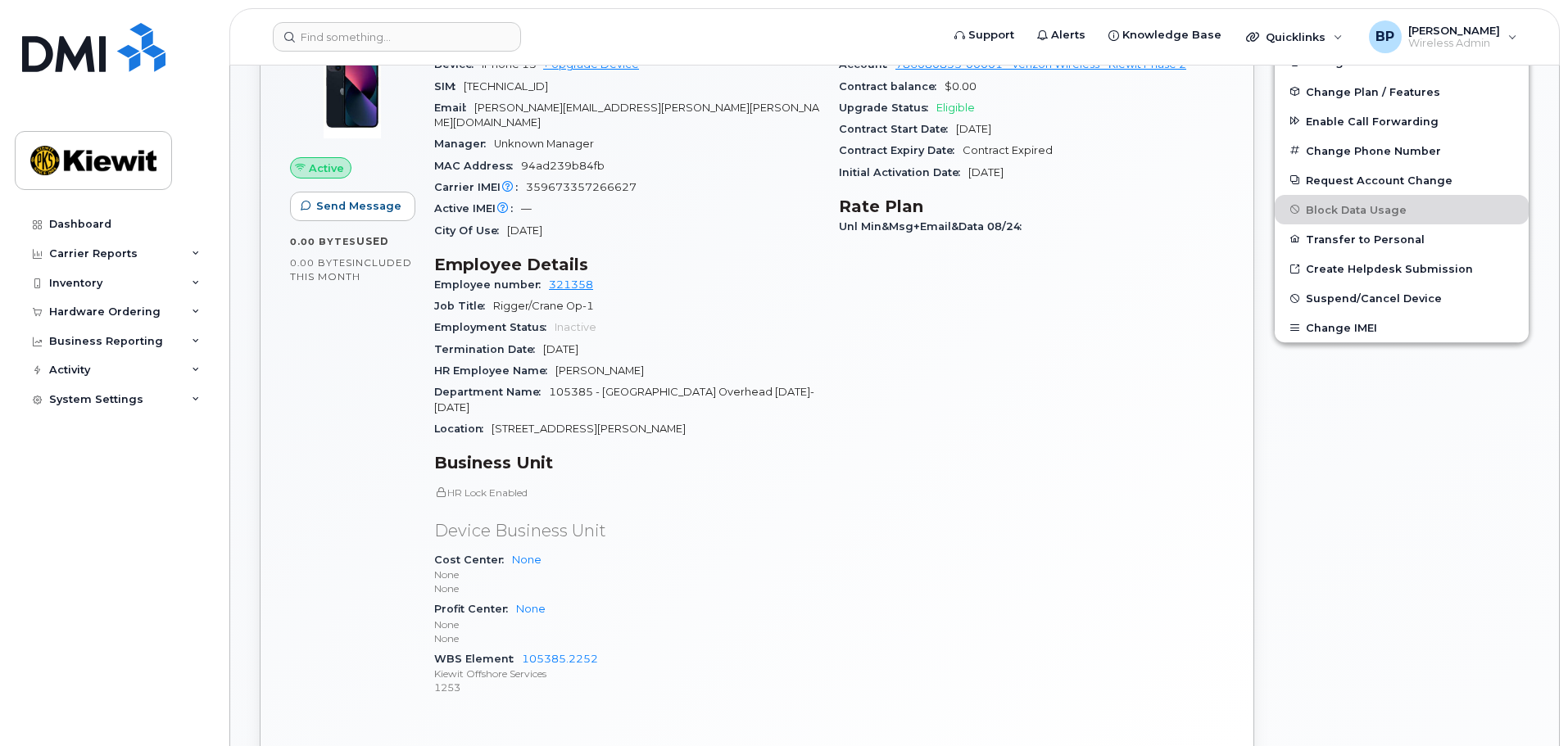
scroll to position [573, 0]
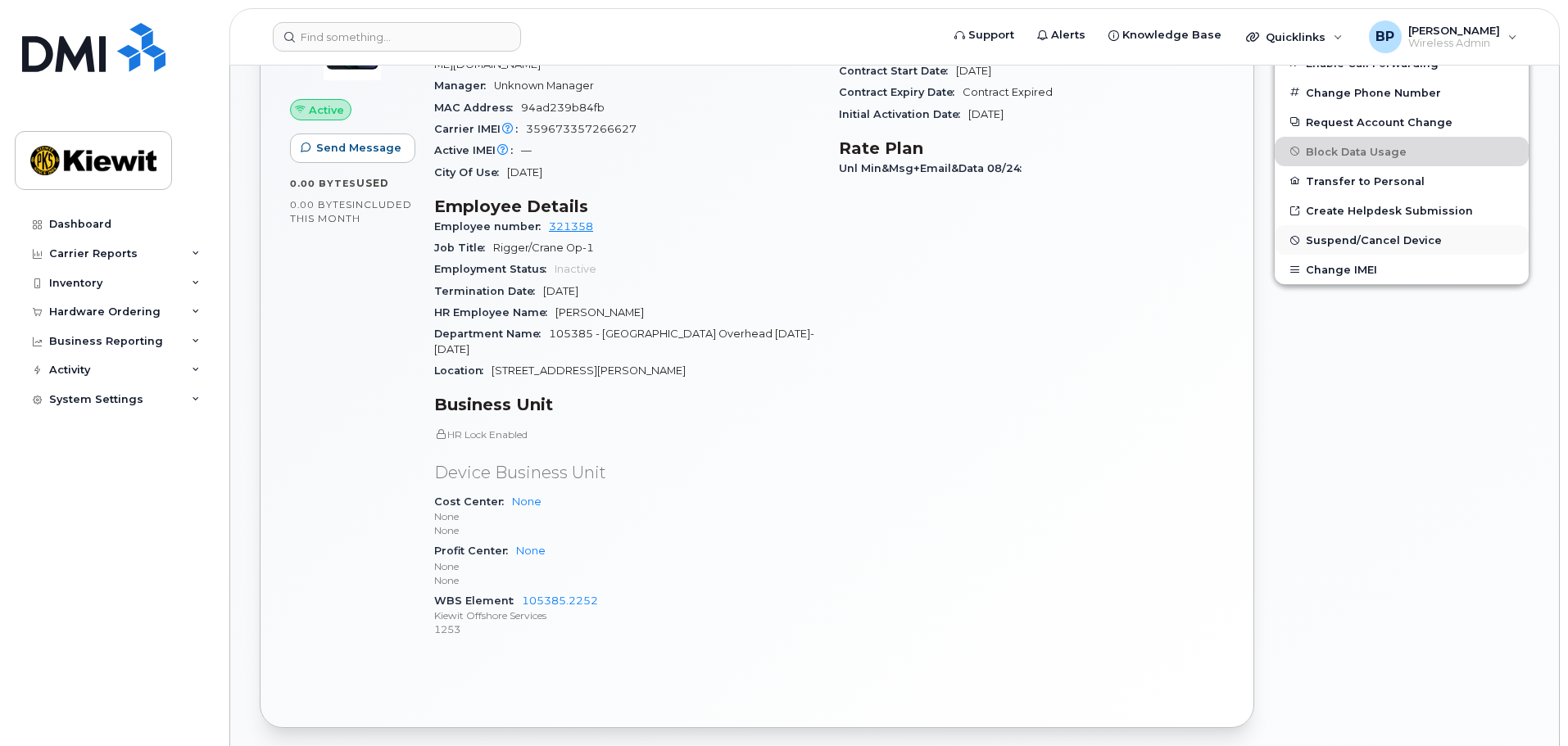
click at [1332, 241] on span "Suspend/Cancel Device" at bounding box center [1373, 240] width 136 height 12
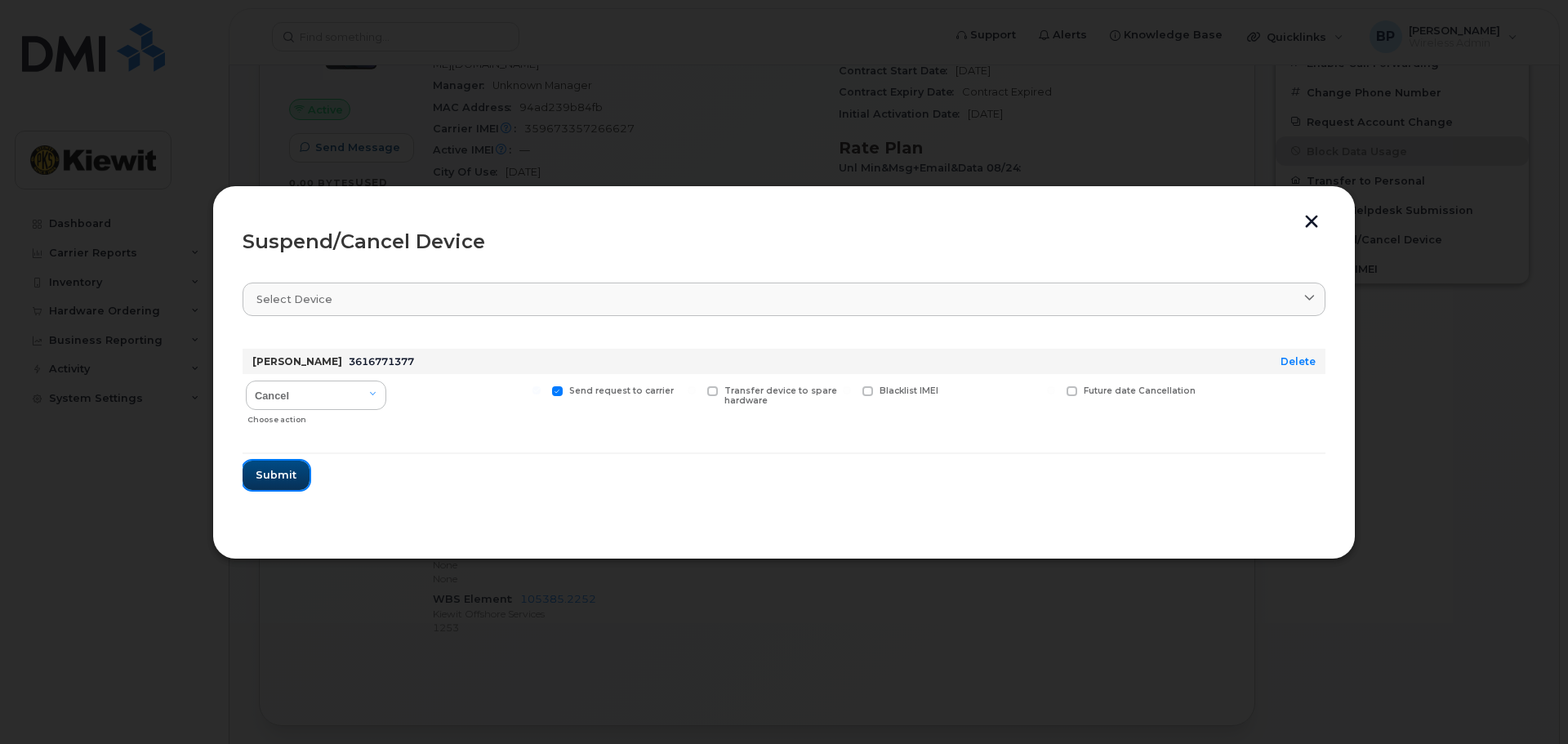
click at [283, 477] on span "Submit" at bounding box center [276, 475] width 41 height 16
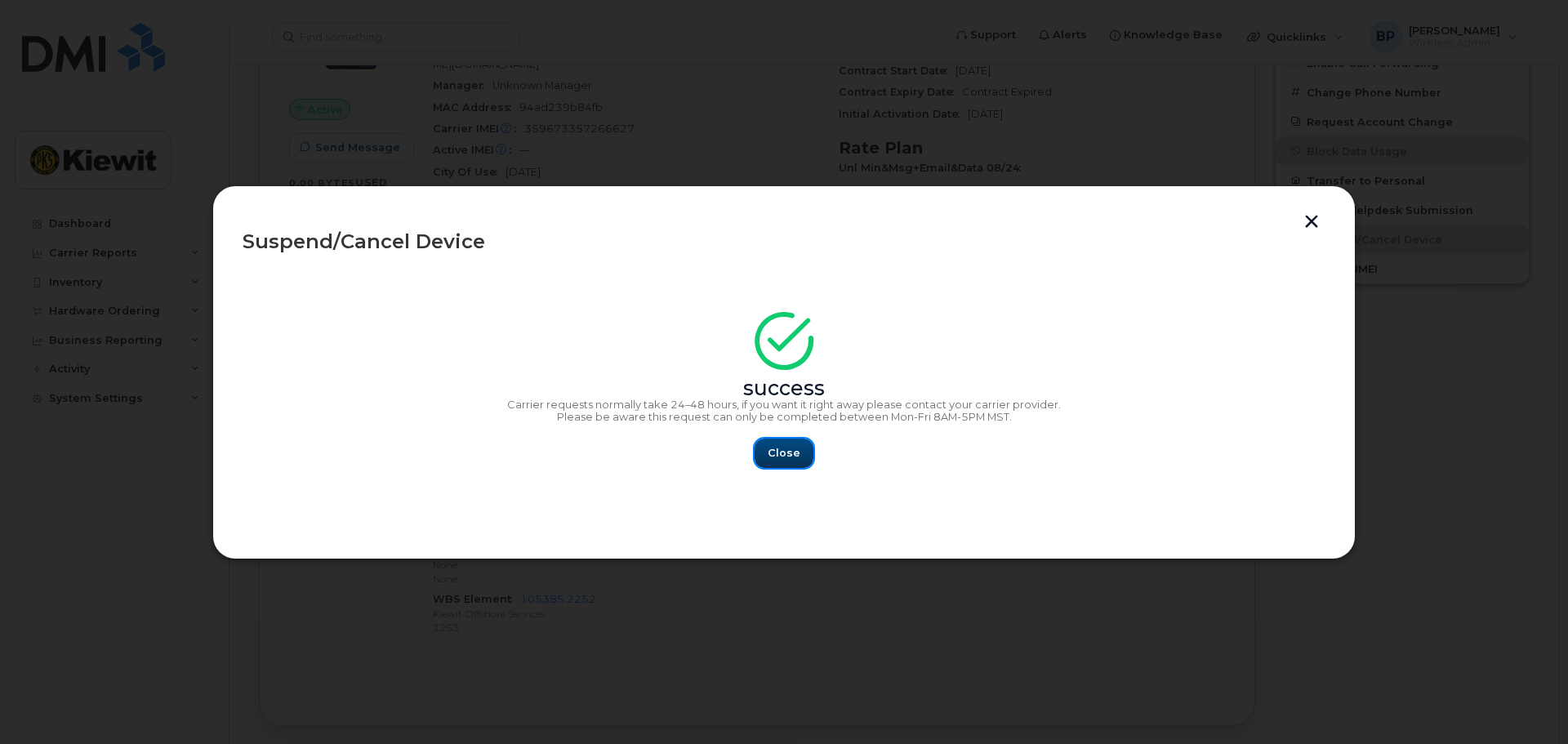
click at [791, 450] on span "Close" at bounding box center [784, 453] width 32 height 16
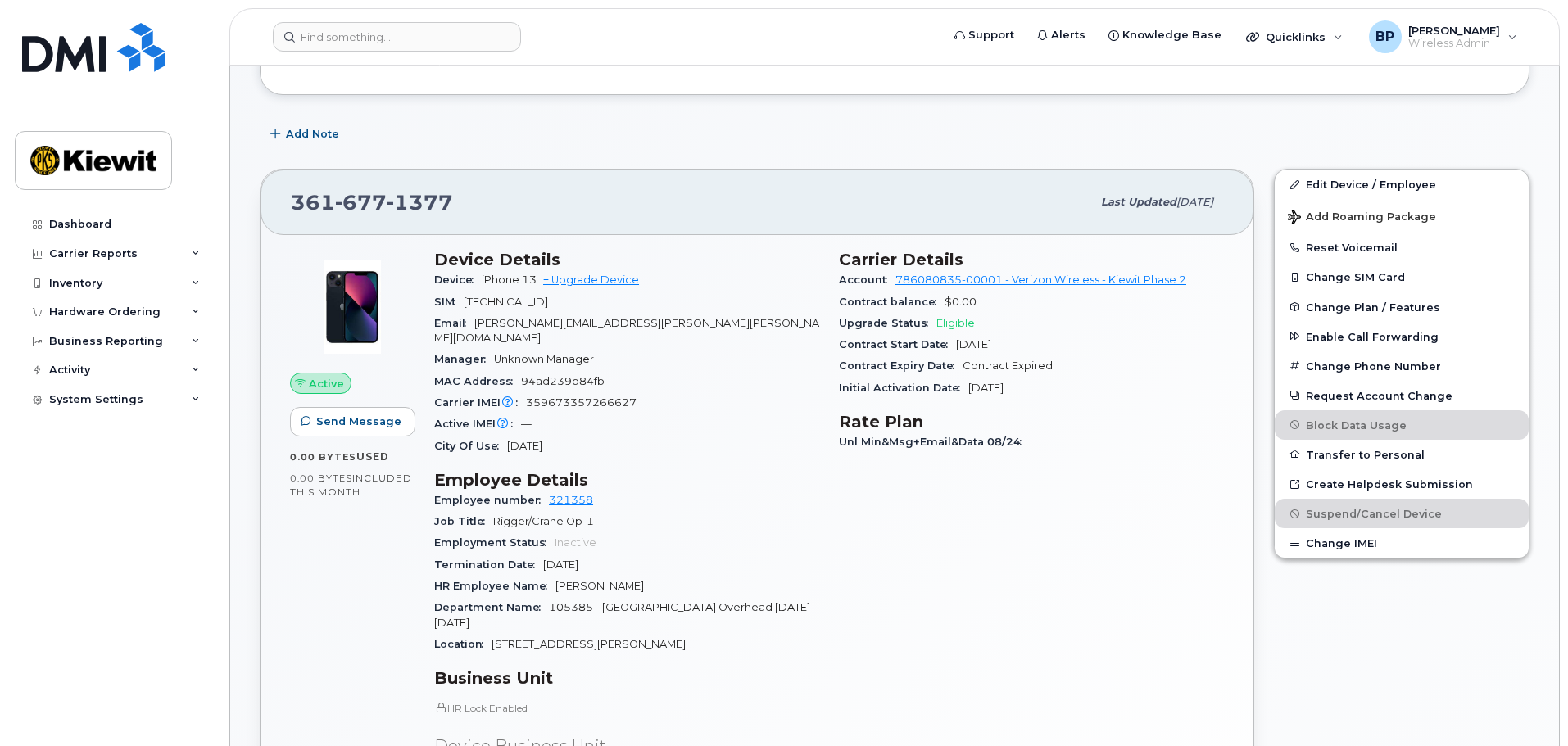
scroll to position [0, 0]
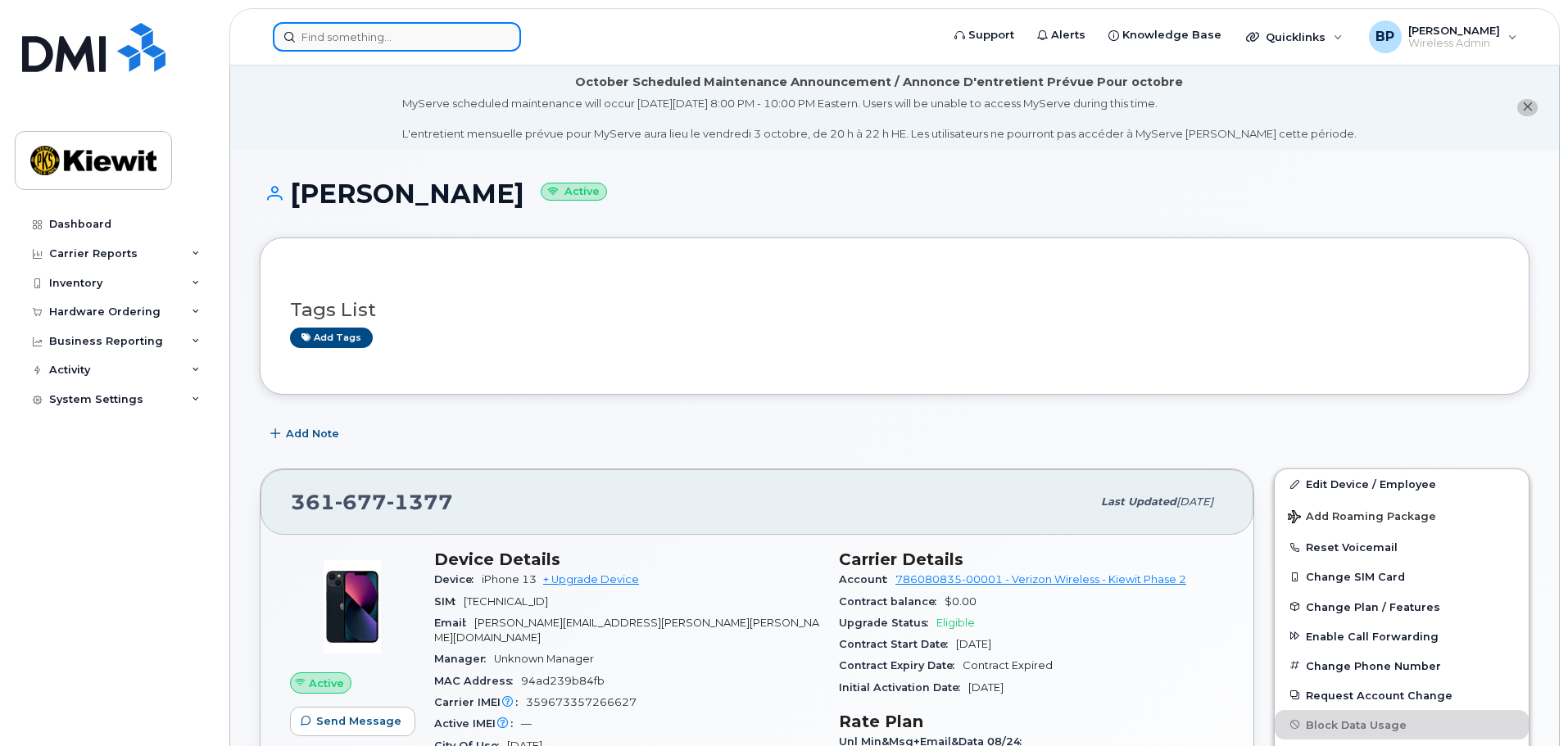
click at [386, 40] on input at bounding box center [397, 37] width 249 height 30
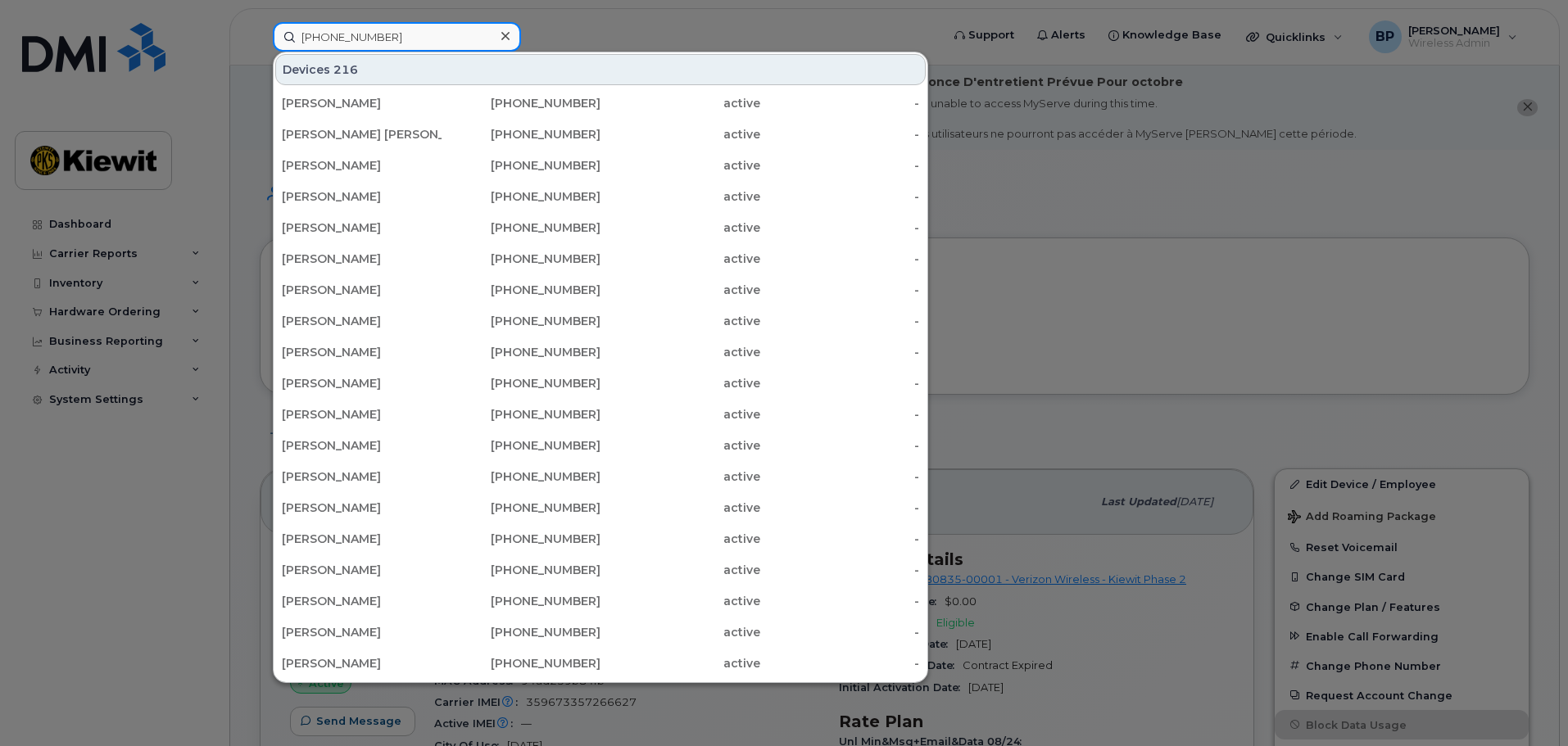
type input "361-238-3463"
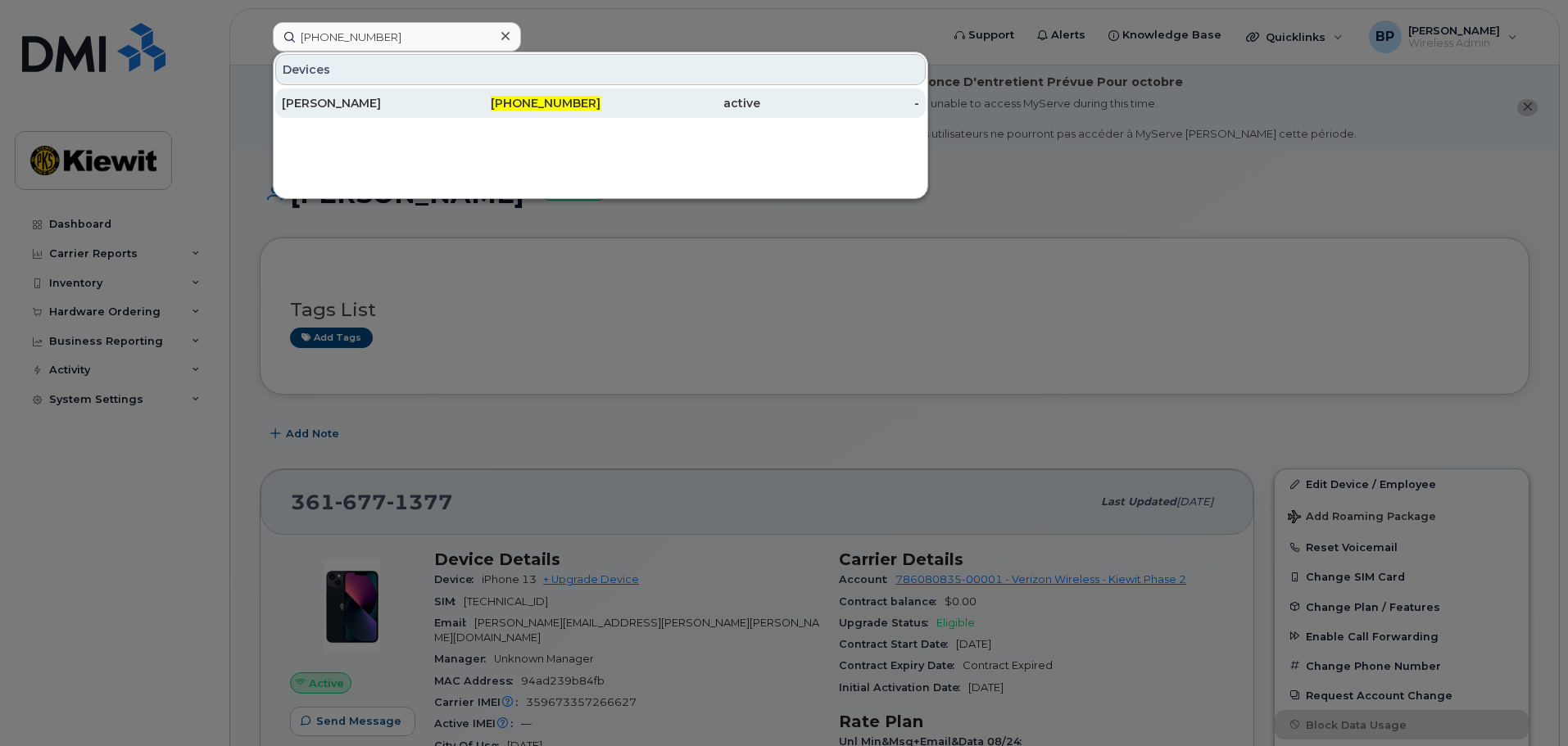
click at [345, 96] on div "SARITH LIMON" at bounding box center [362, 103] width 160 height 17
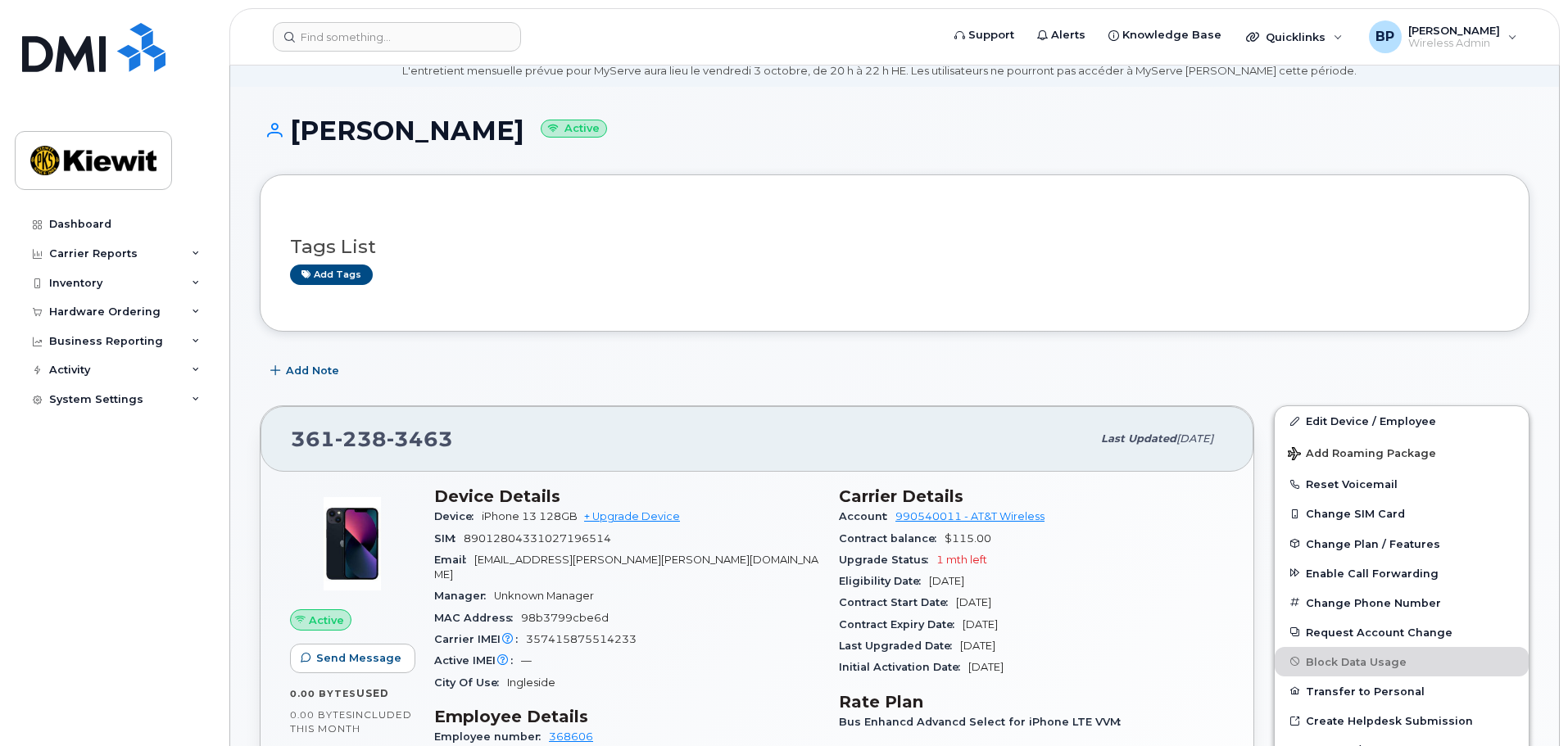
scroll to position [328, 0]
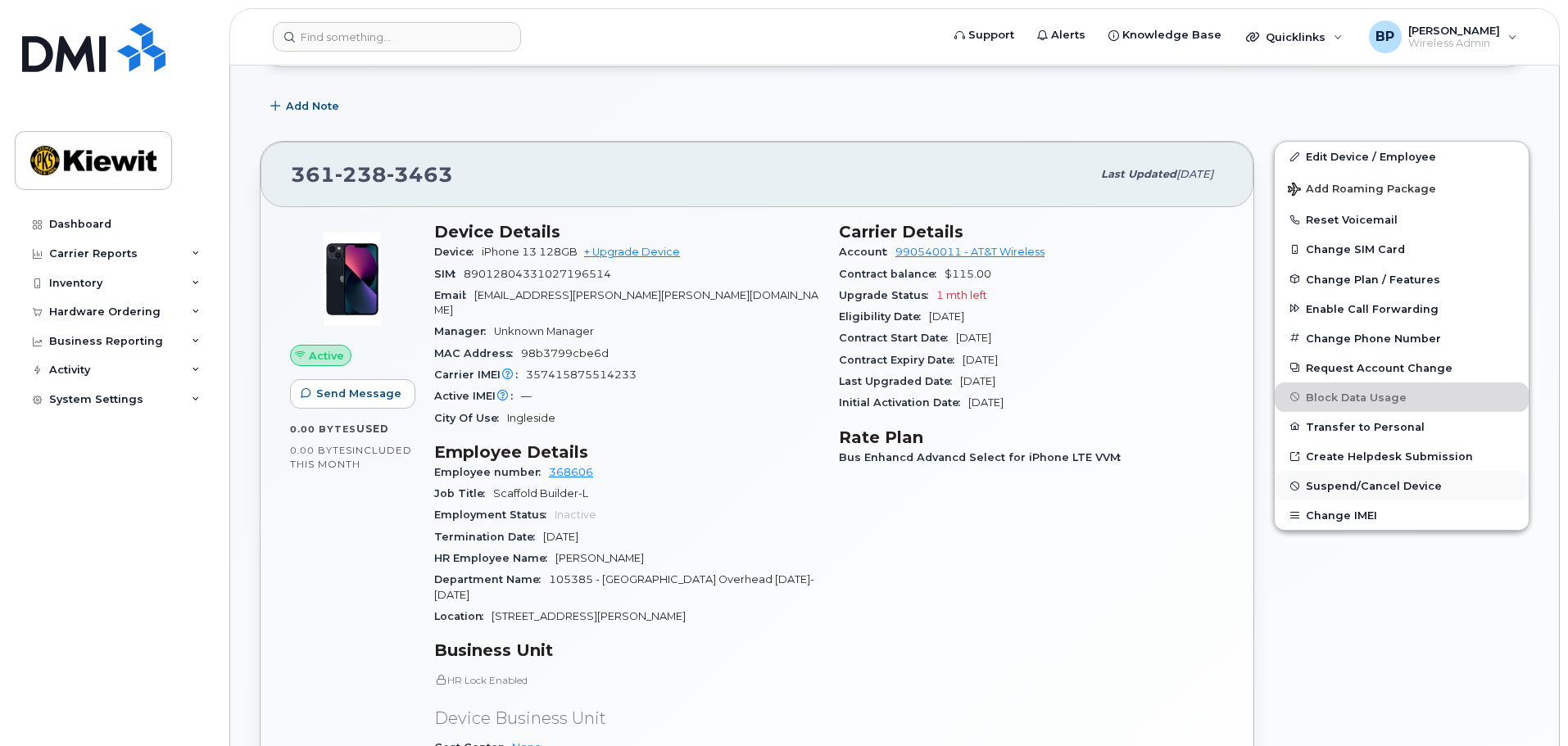
click at [1332, 483] on span "Suspend/Cancel Device" at bounding box center [1373, 485] width 136 height 12
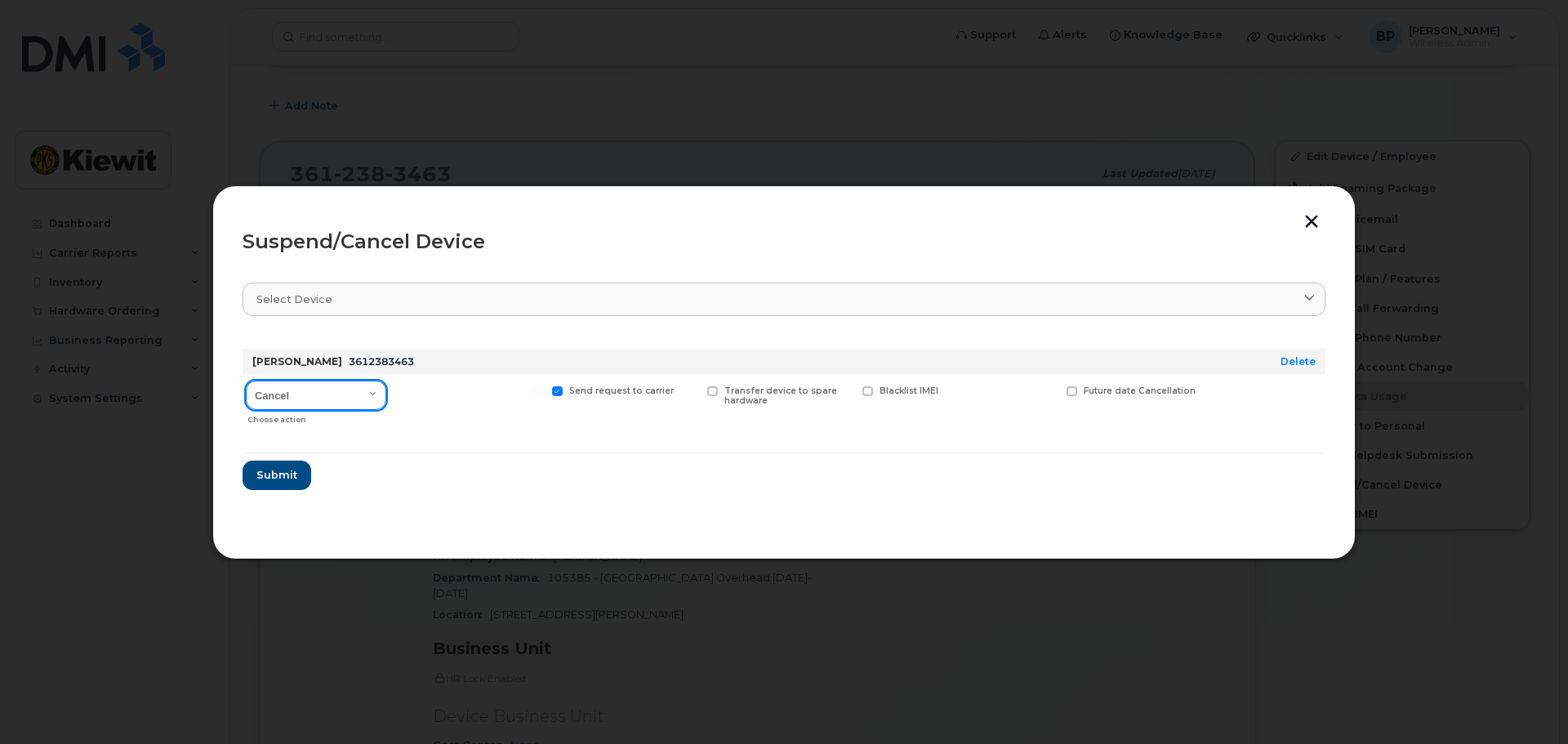
click at [371, 391] on select "Cancel Suspend - Reduced Rate Suspend - Full Rate Suspend - Lost Device/Stolen …" at bounding box center [316, 395] width 141 height 30
select select "[object Object]"
click at [246, 380] on select "Cancel Suspend - Reduced Rate Suspend - Full Rate Suspend - Lost Device/Stolen …" at bounding box center [316, 395] width 141 height 30
click at [277, 475] on span "Submit" at bounding box center [276, 475] width 41 height 16
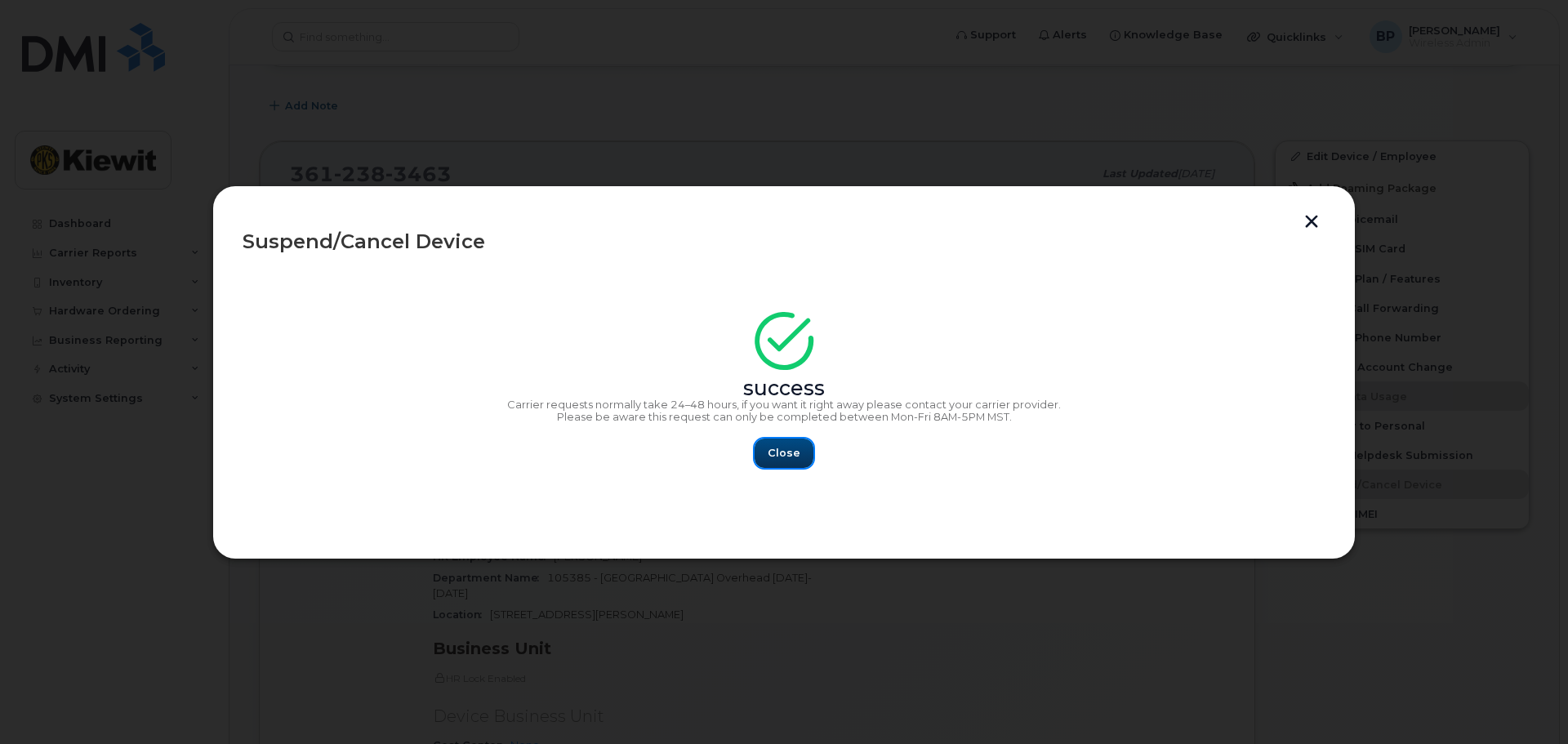
click at [789, 451] on span "Close" at bounding box center [784, 453] width 32 height 16
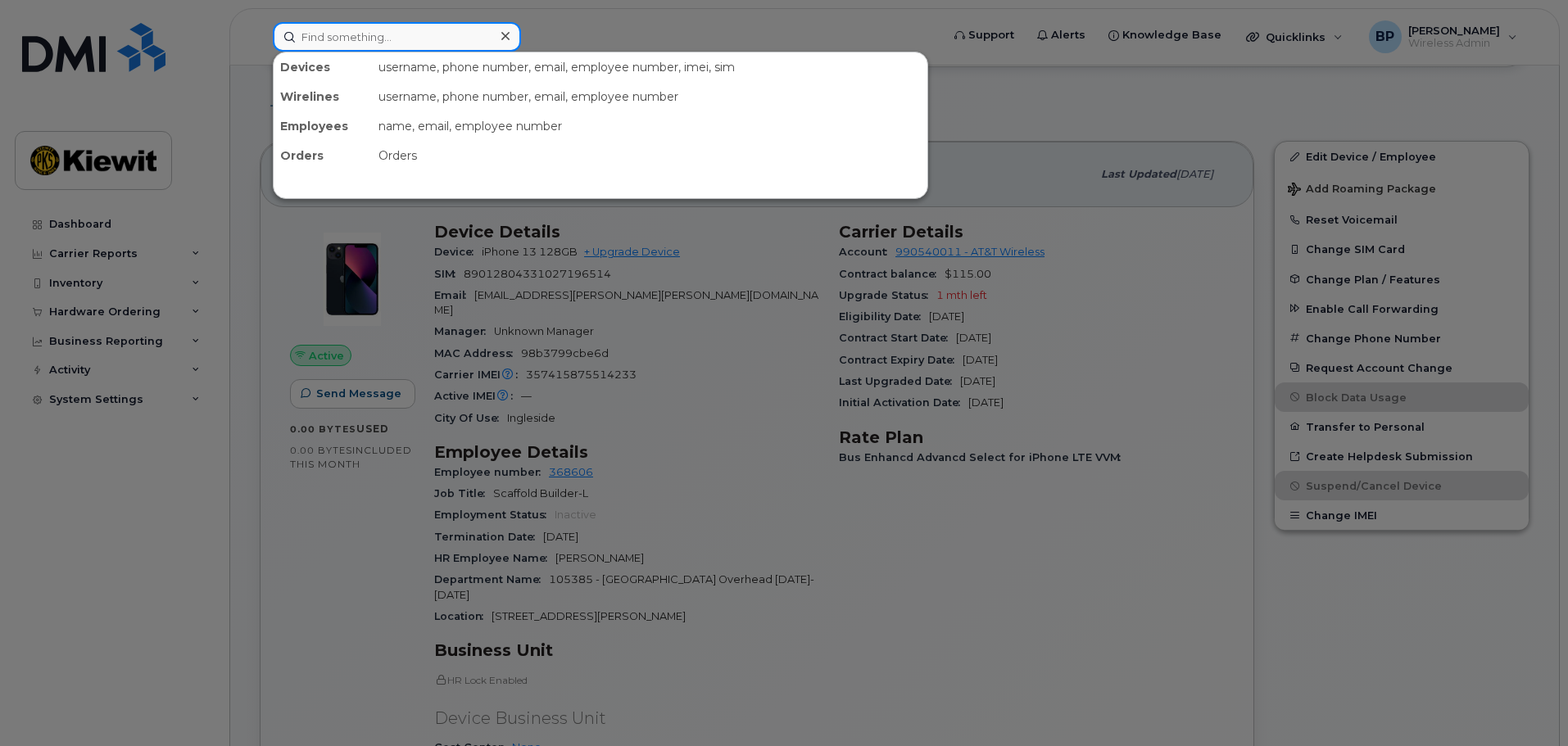
click at [341, 35] on input at bounding box center [397, 37] width 249 height 30
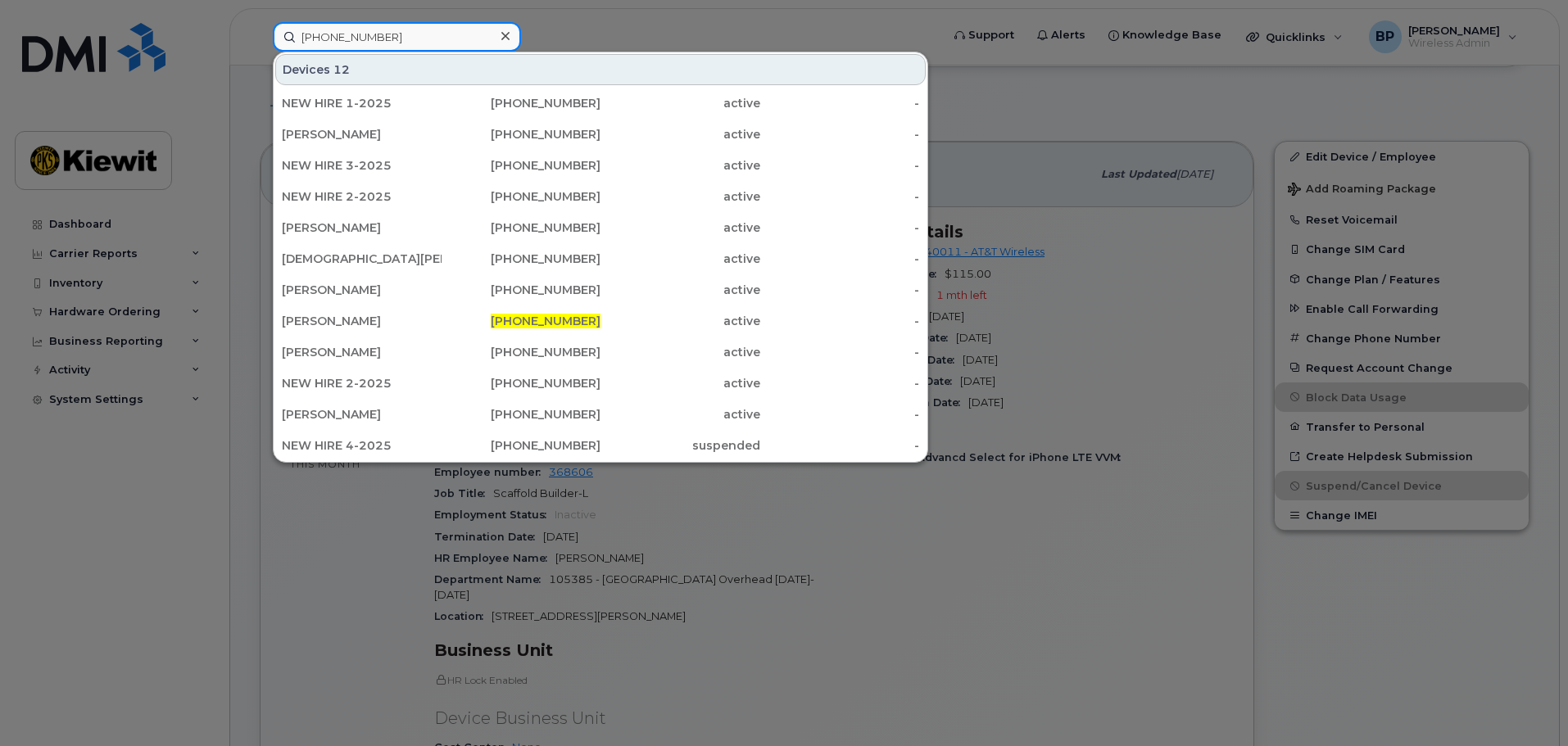
type input "[PHONE_NUMBER]"
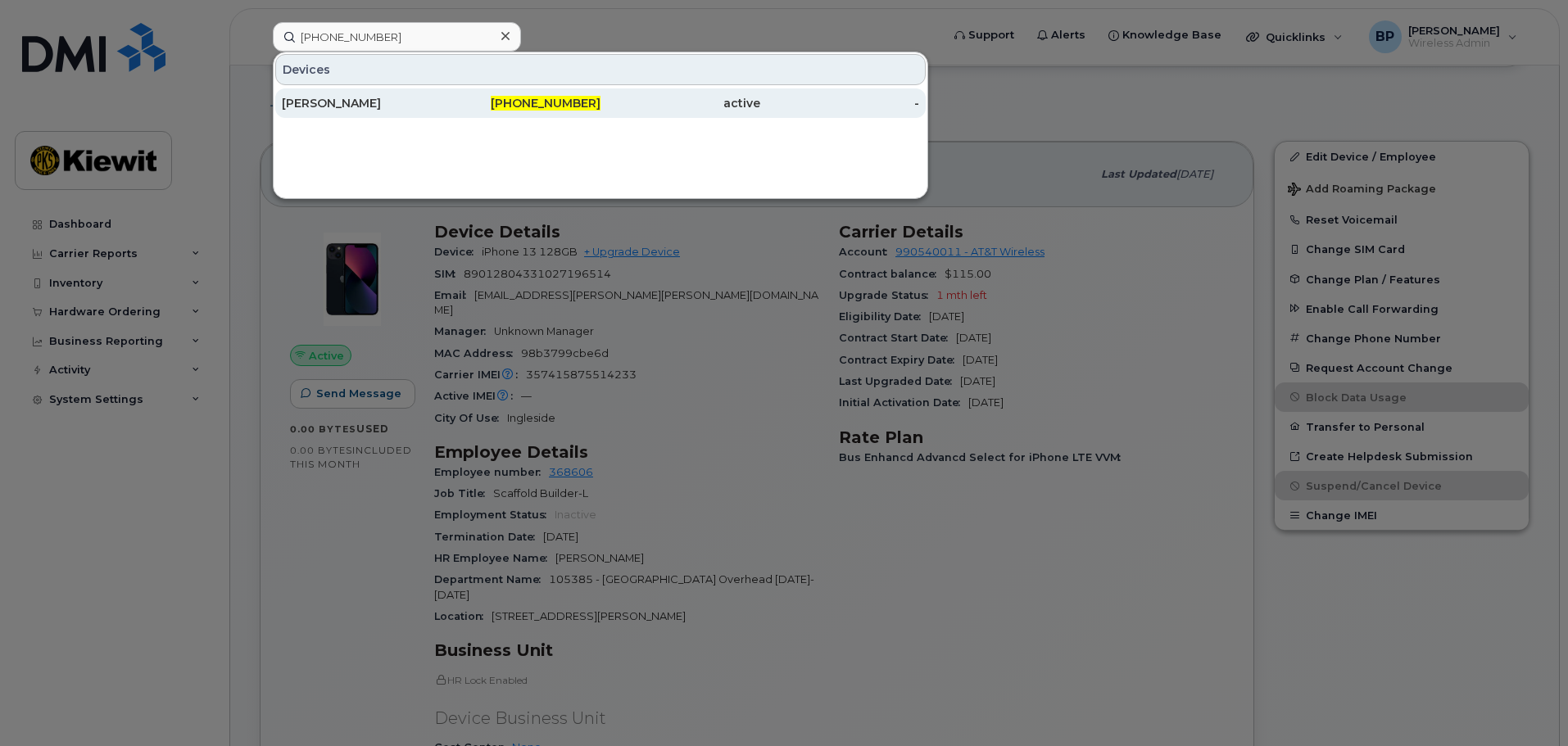
click at [306, 107] on div "[PERSON_NAME]" at bounding box center [362, 103] width 160 height 17
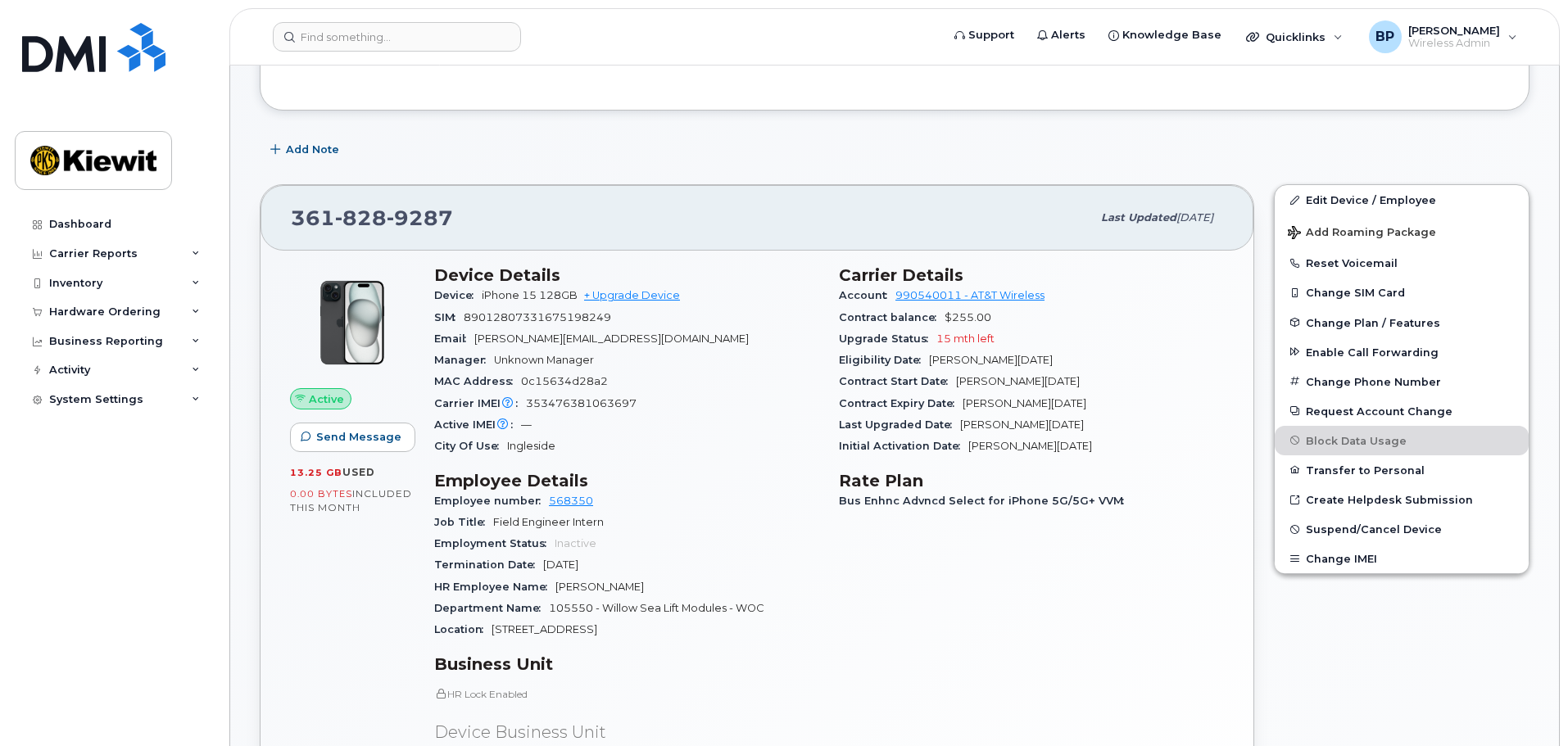
scroll to position [328, 0]
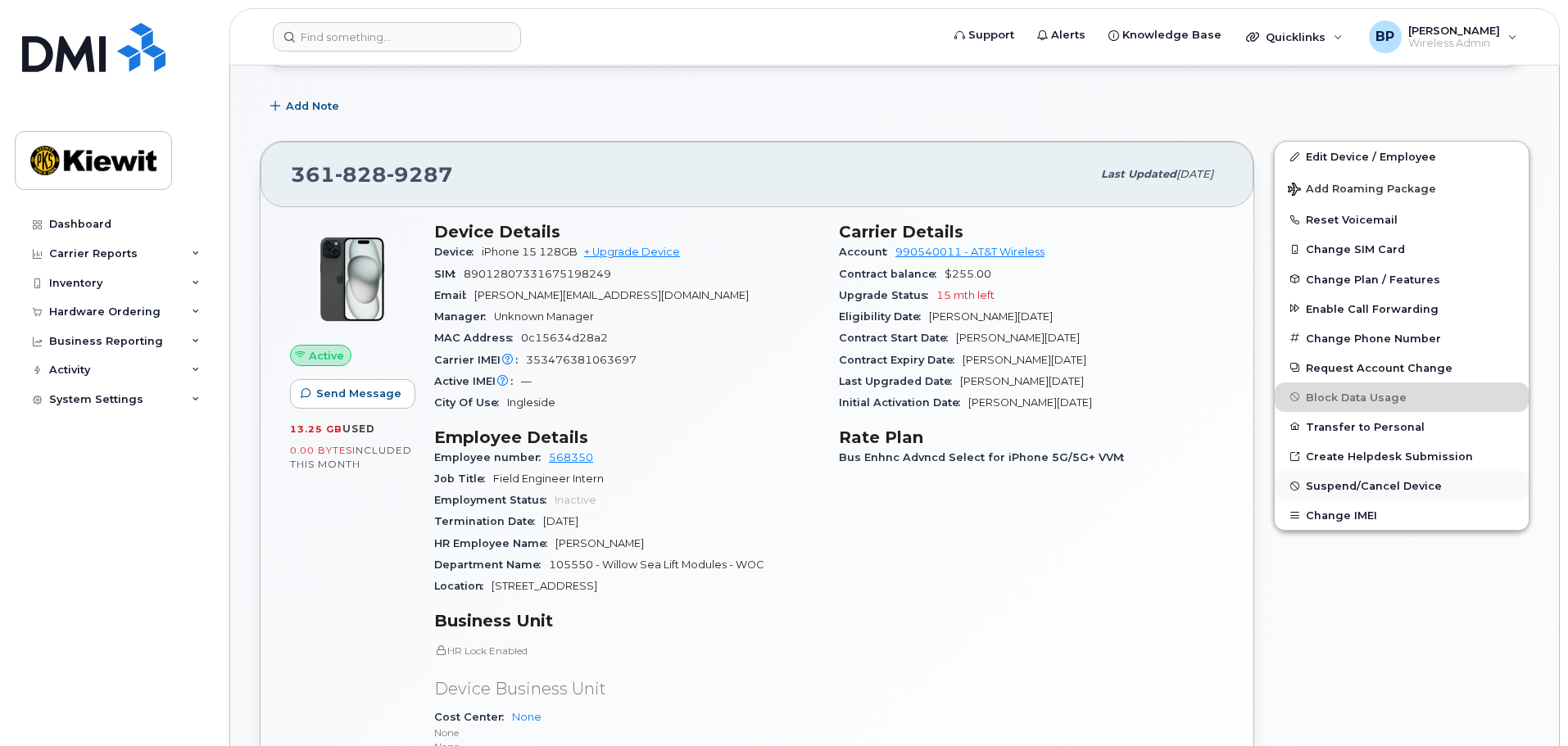
click at [1346, 485] on span "Suspend/Cancel Device" at bounding box center [1373, 485] width 136 height 12
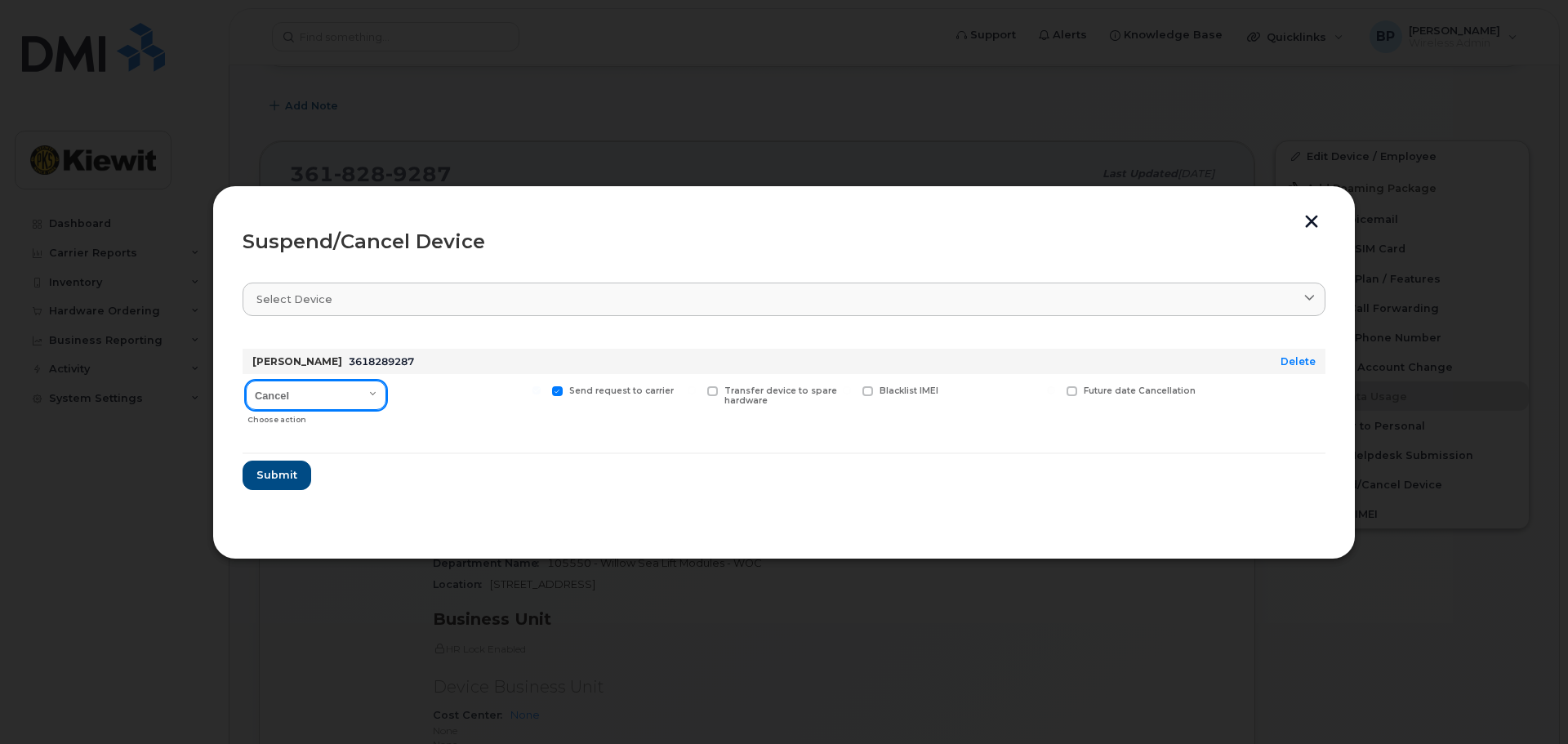
drag, startPoint x: 375, startPoint y: 392, endPoint x: 366, endPoint y: 393, distance: 9.1
click at [374, 392] on select "Cancel Suspend - Reduced Rate Suspend - Full Rate Suspend - Lost Device/Stolen …" at bounding box center [316, 395] width 141 height 30
select select "[object Object]"
click at [246, 380] on select "Cancel Suspend - Reduced Rate Suspend - Full Rate Suspend - Lost Device/Stolen …" at bounding box center [316, 395] width 141 height 30
click at [286, 475] on span "Submit" at bounding box center [276, 475] width 41 height 16
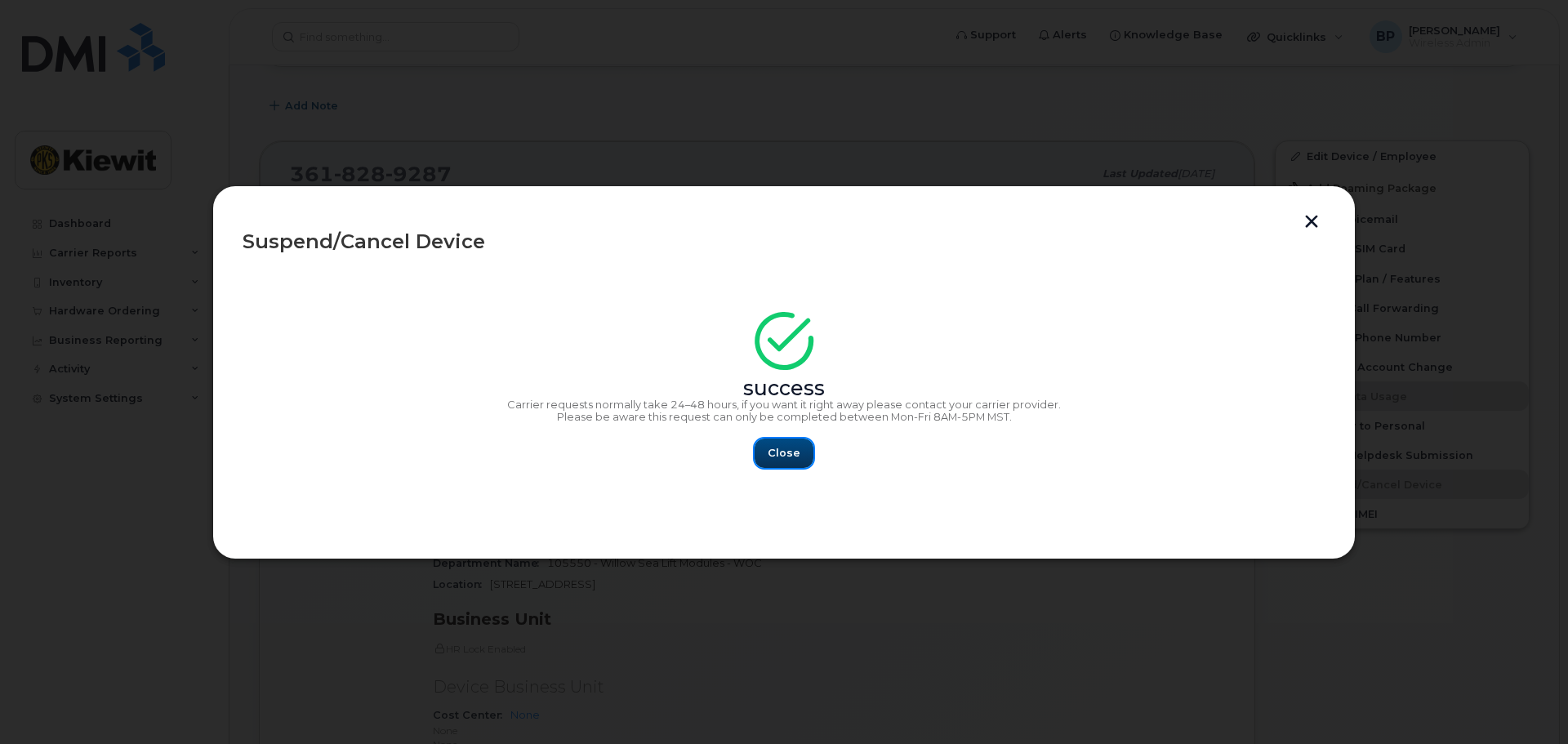
click at [779, 461] on span "Close" at bounding box center [784, 453] width 32 height 16
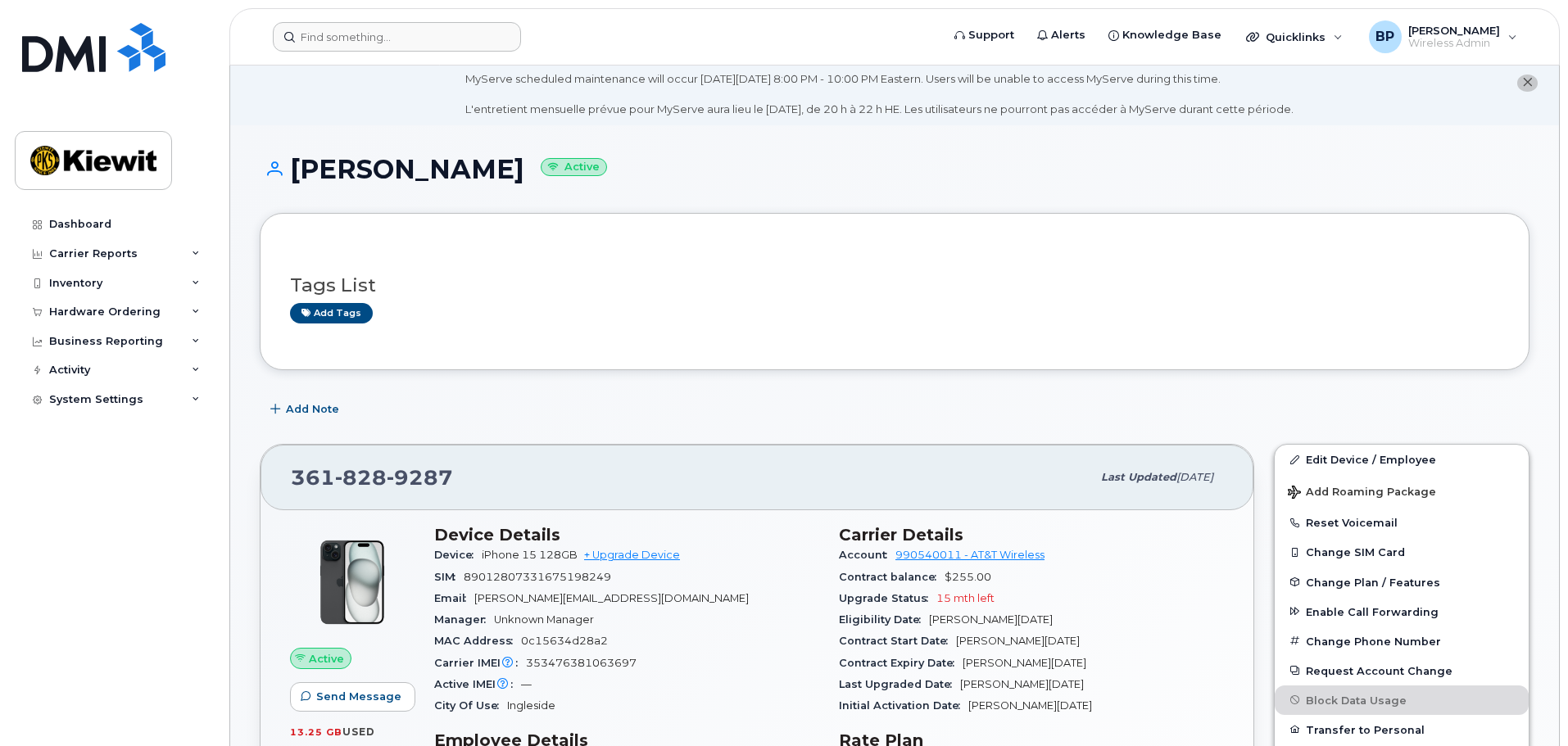
scroll to position [0, 0]
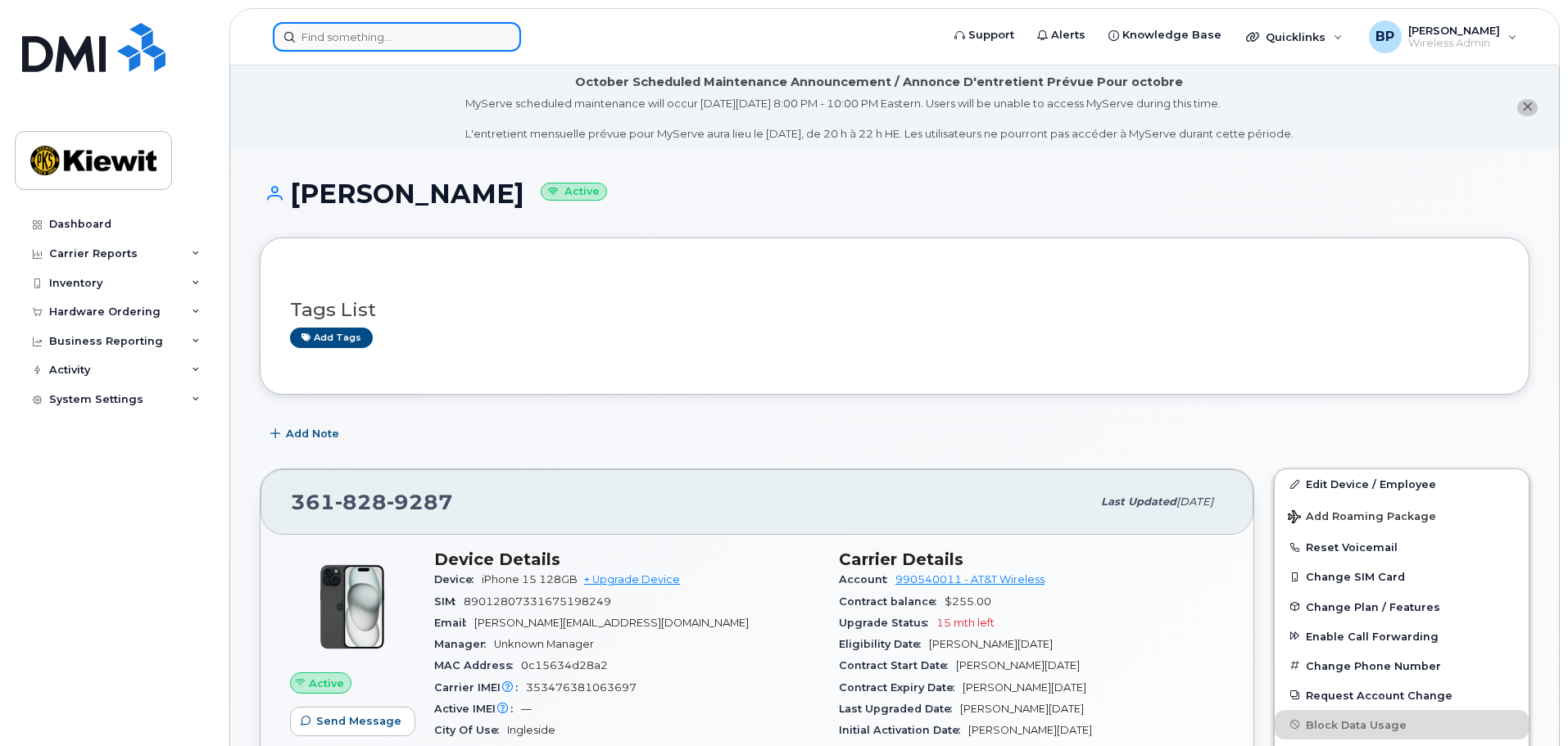
click at [392, 39] on input at bounding box center [397, 37] width 249 height 30
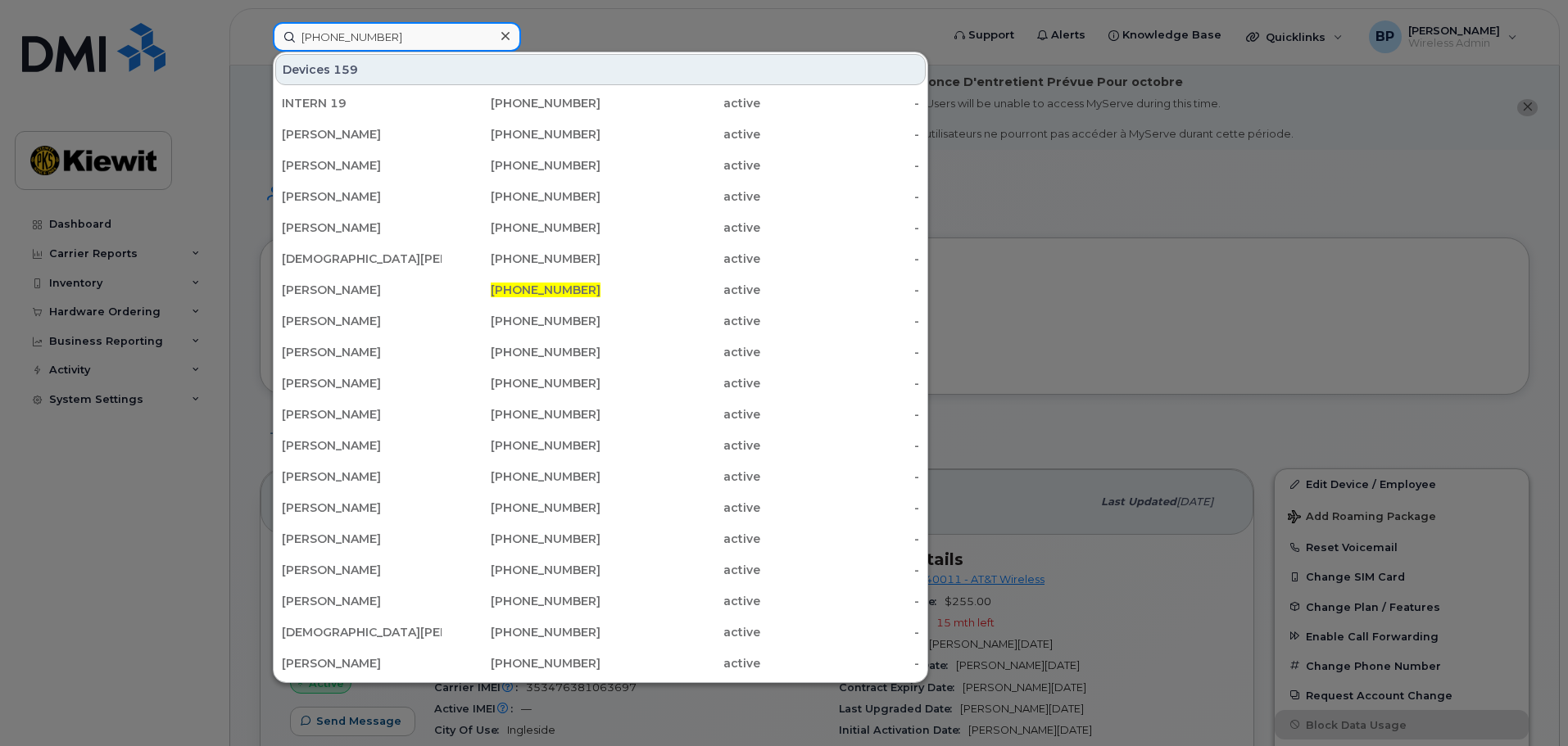
type input "[PHONE_NUMBER]"
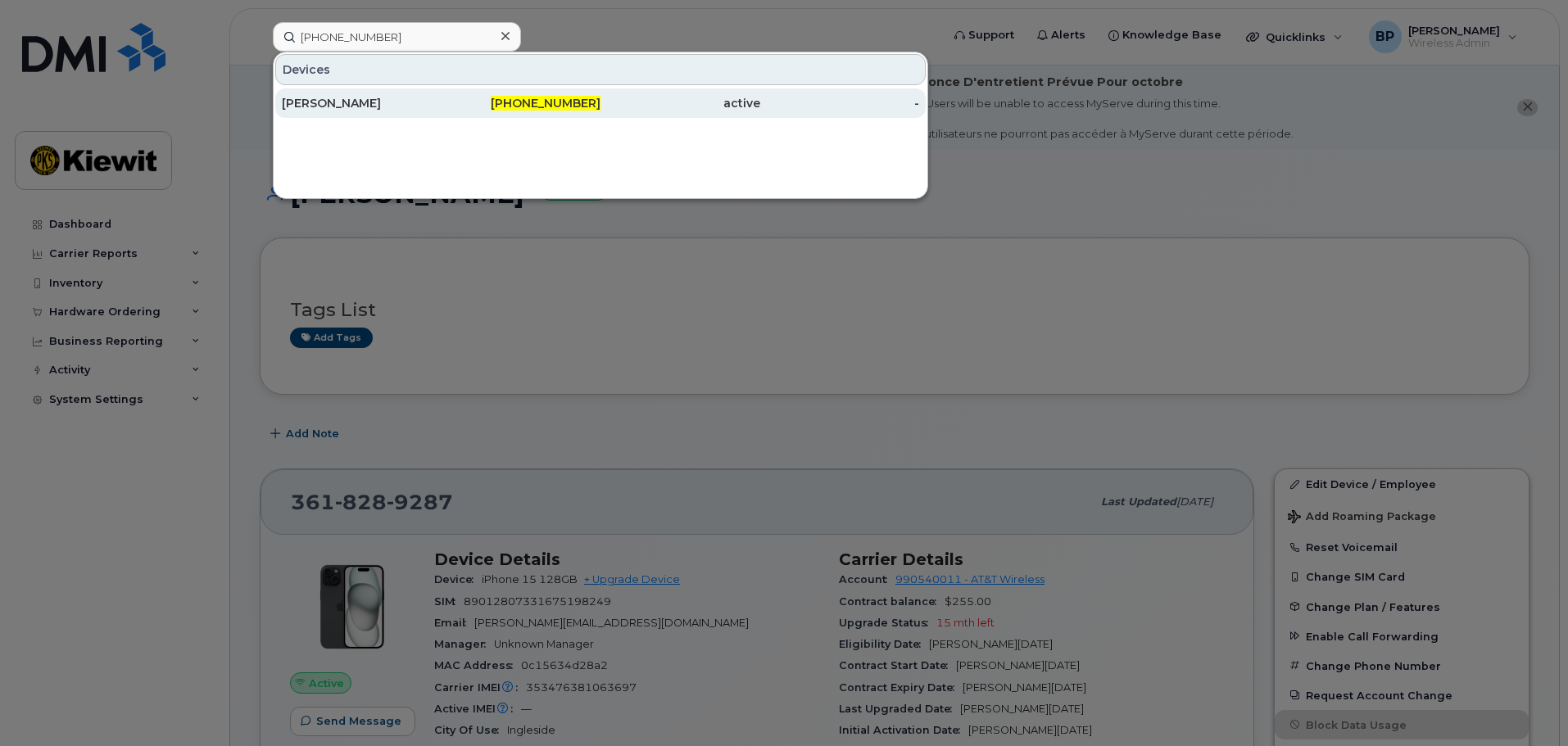
click at [329, 101] on div "[PERSON_NAME]" at bounding box center [362, 103] width 160 height 17
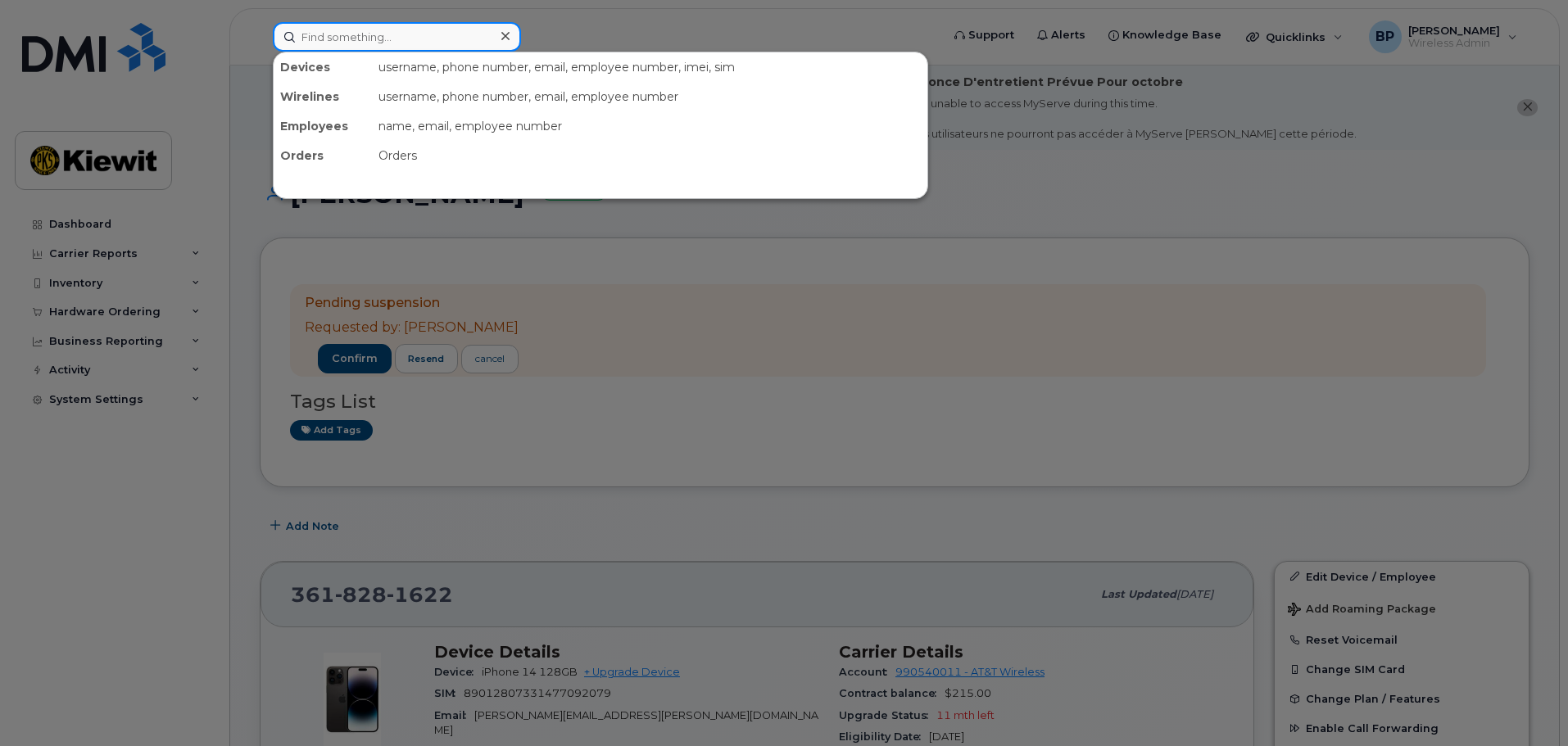
click at [345, 41] on input at bounding box center [397, 37] width 249 height 30
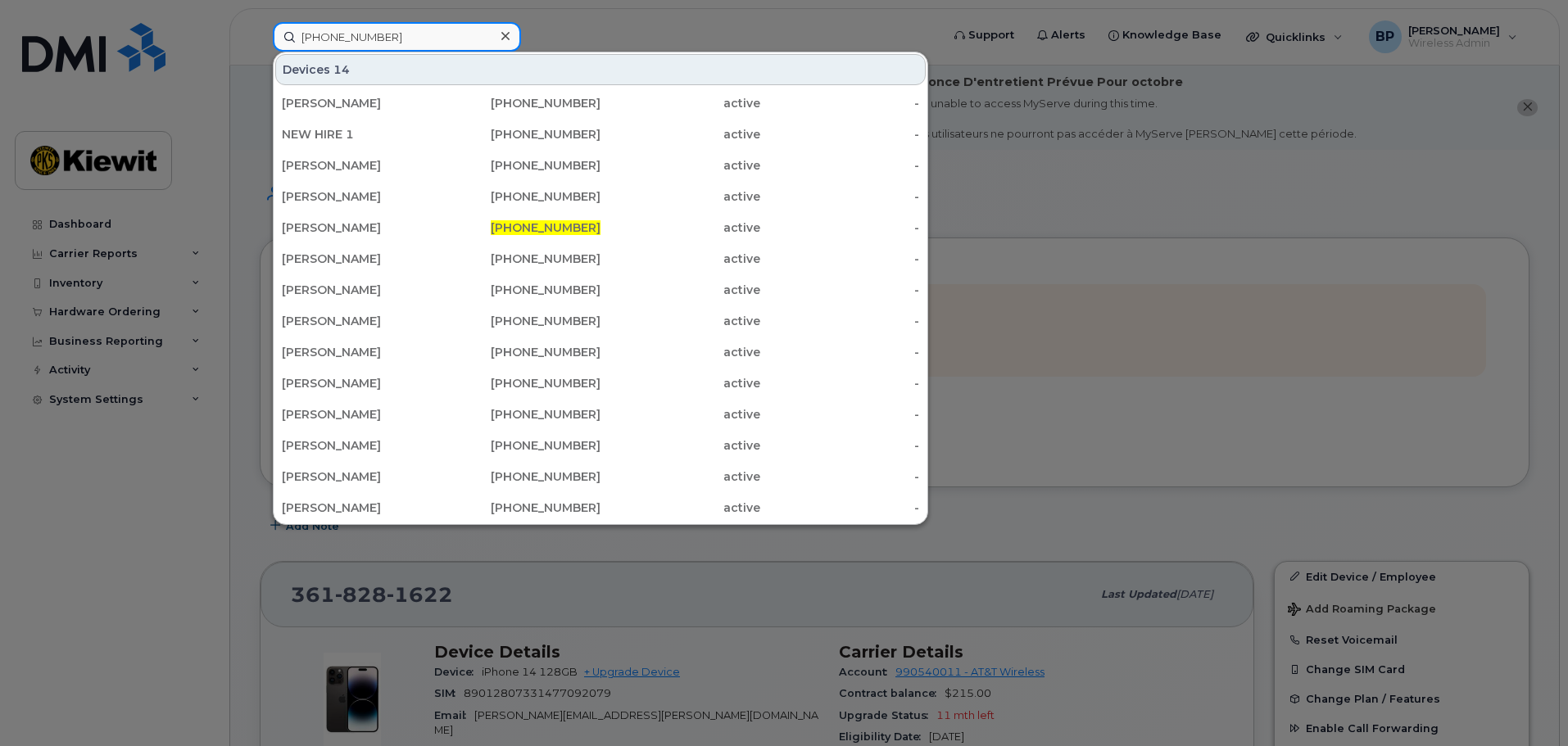
type input "[PHONE_NUMBER]"
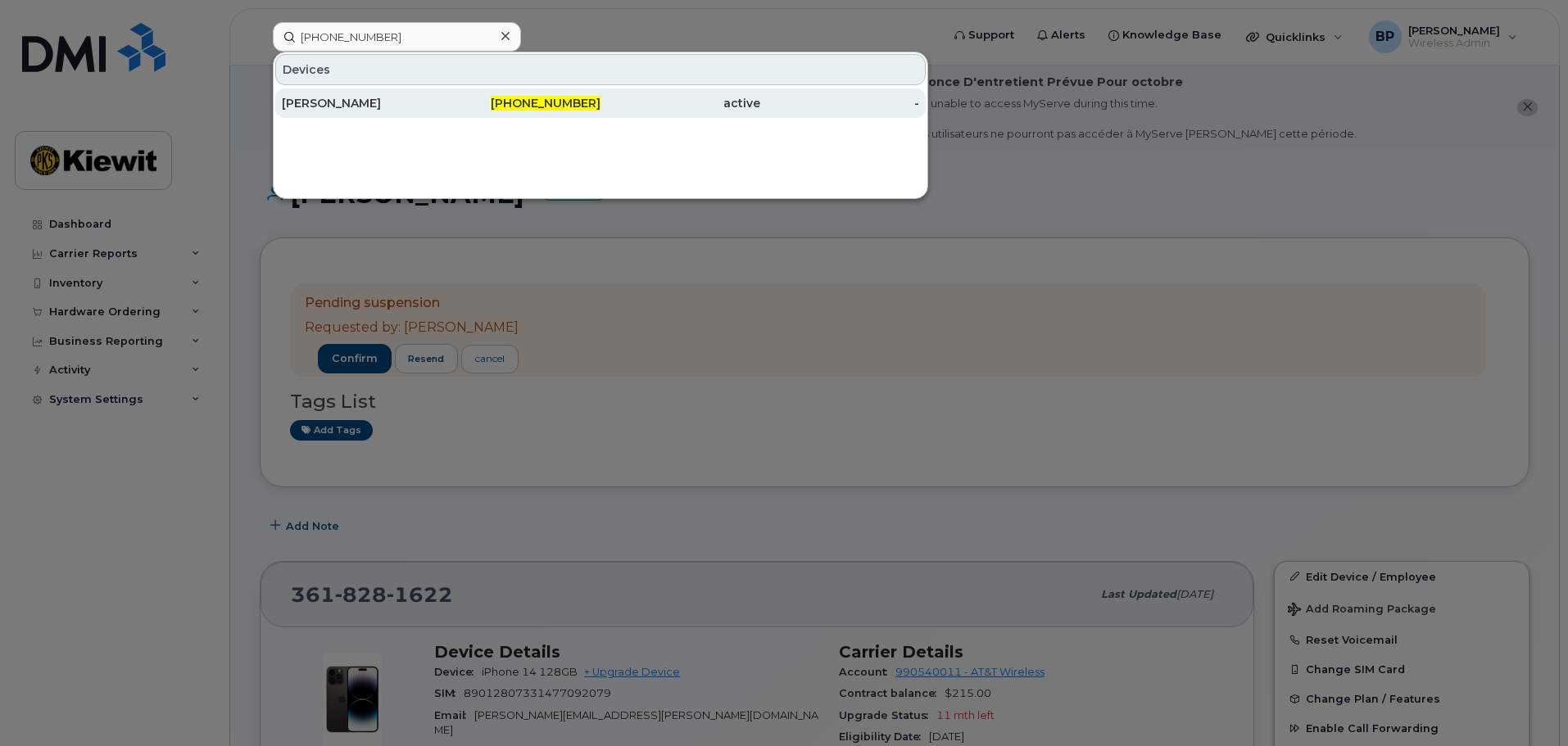
click at [293, 96] on div "[PERSON_NAME]" at bounding box center [362, 103] width 160 height 17
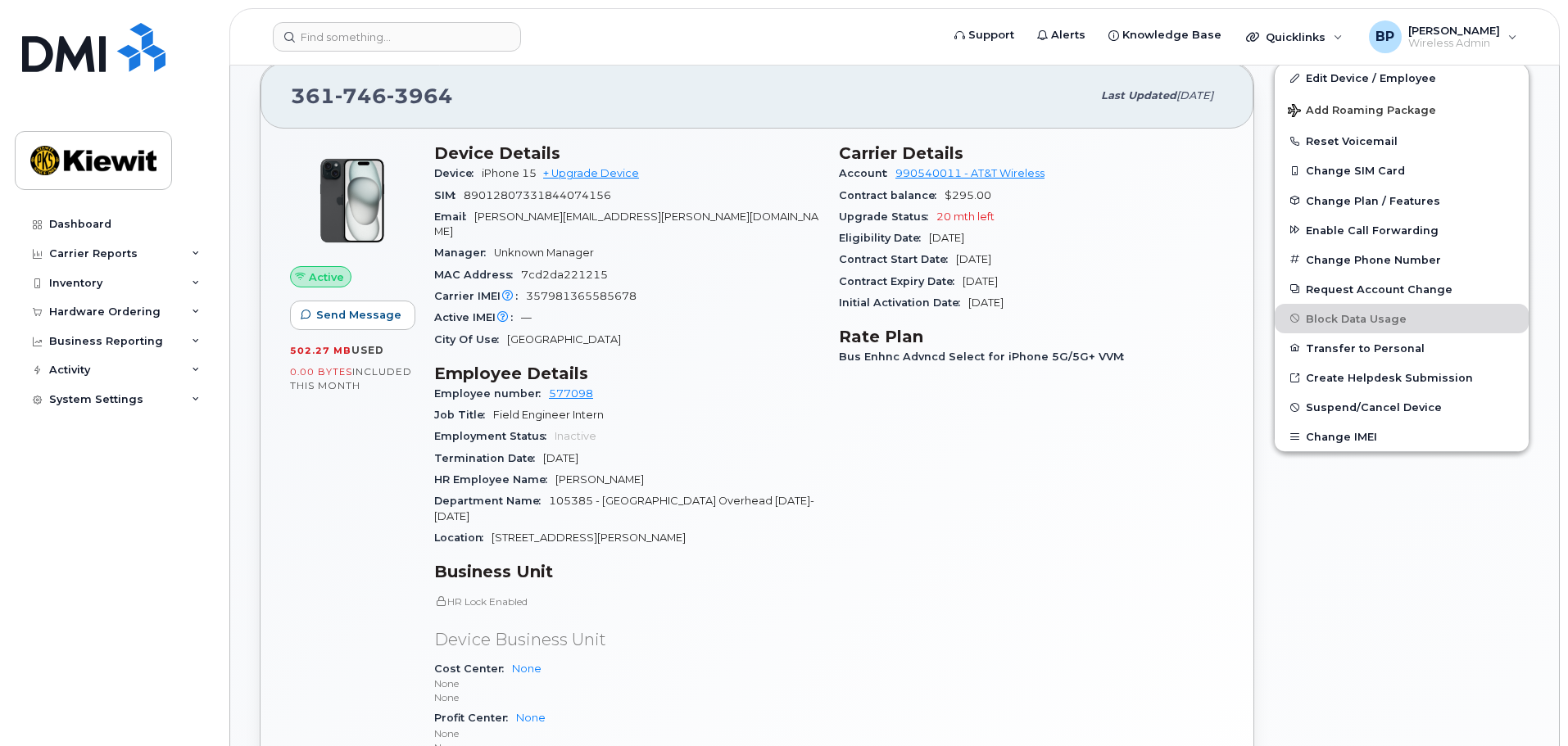
scroll to position [409, 0]
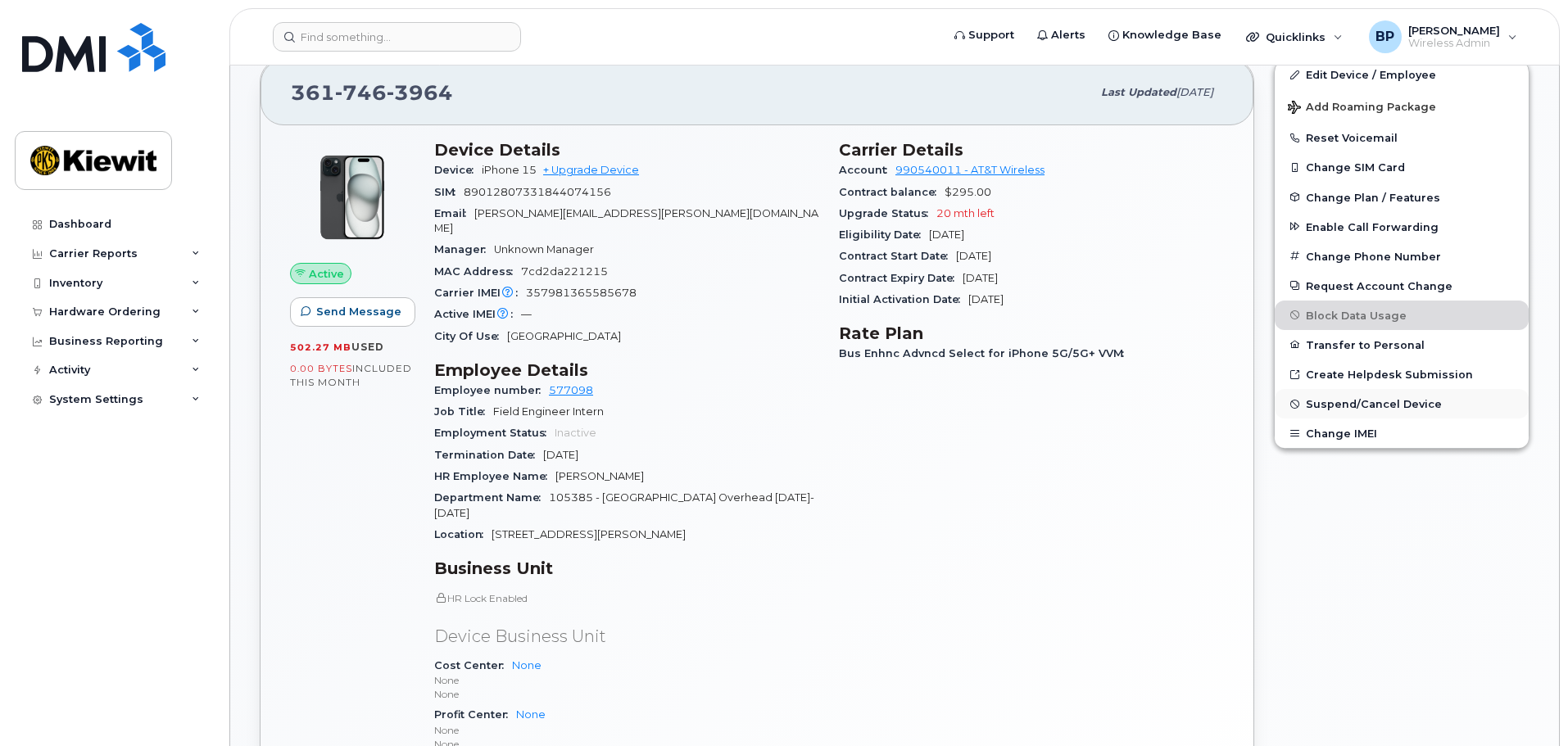
click at [1338, 407] on span "Suspend/Cancel Device" at bounding box center [1373, 404] width 136 height 12
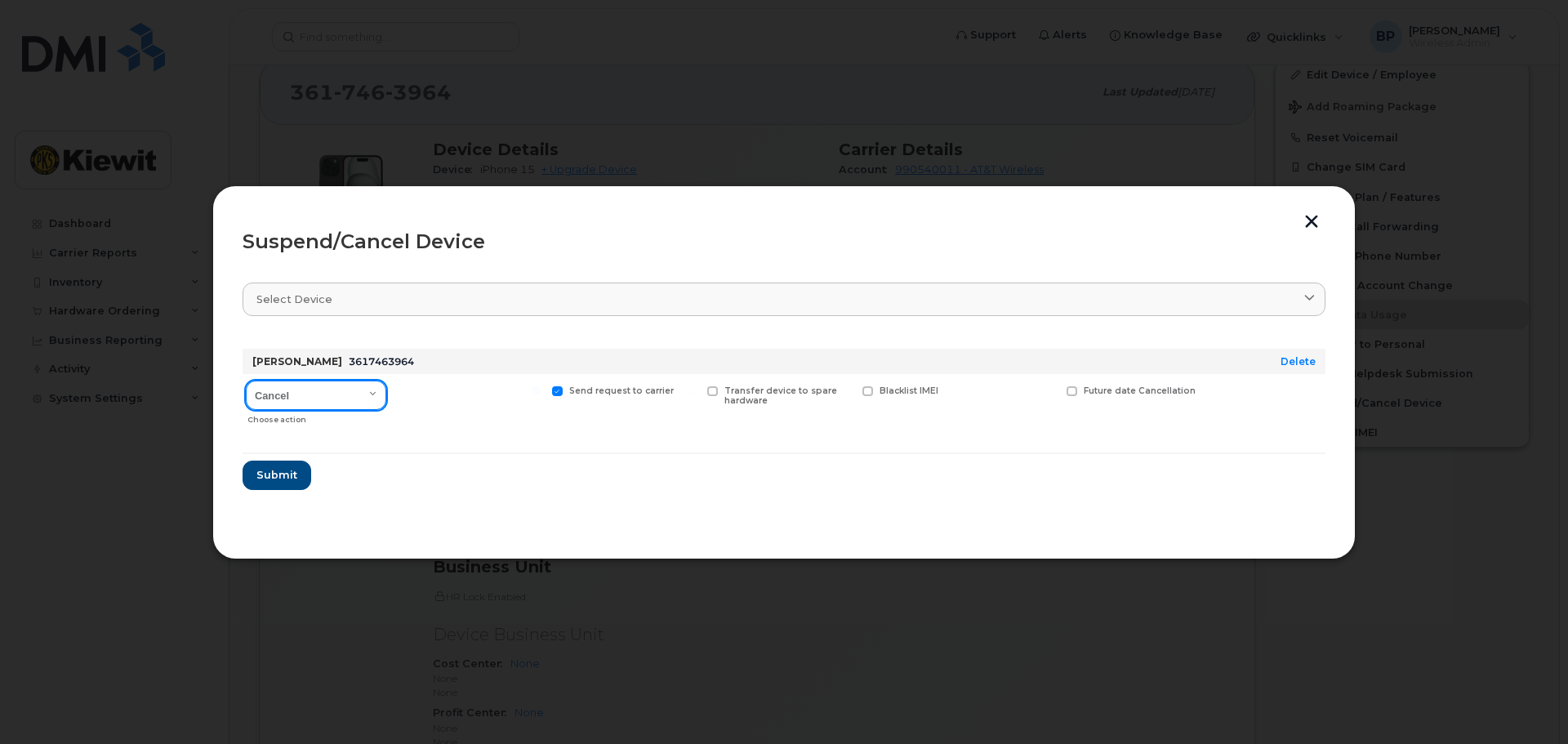
click at [372, 388] on select "Cancel Suspend - Reduced Rate Suspend - Full Rate Suspend - Lost Device/Stolen …" at bounding box center [316, 395] width 141 height 30
select select "[object Object]"
click at [246, 380] on select "Cancel Suspend - Reduced Rate Suspend - Full Rate Suspend - Lost Device/Stolen …" at bounding box center [316, 395] width 141 height 30
click at [265, 478] on span "Submit" at bounding box center [276, 475] width 41 height 16
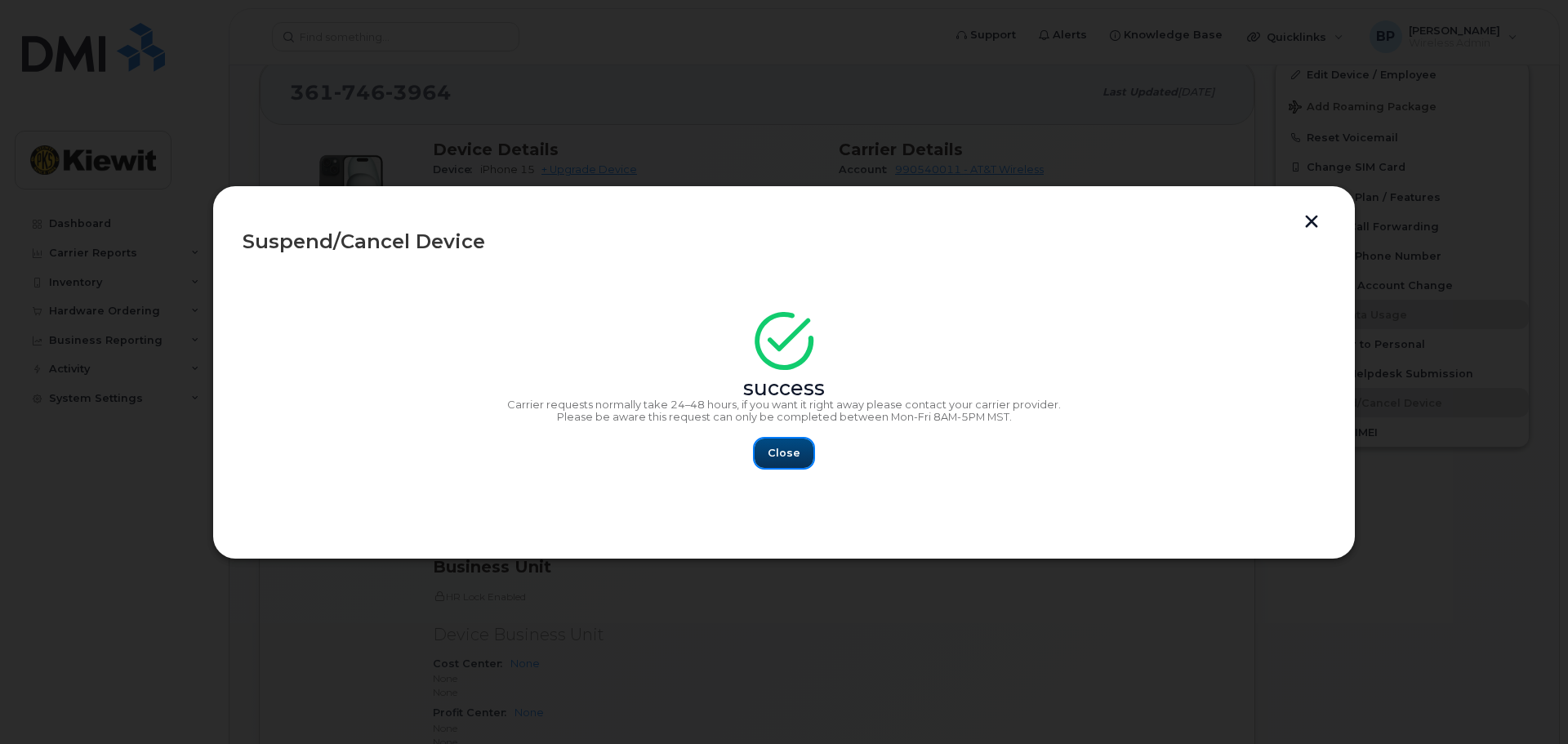
click at [765, 454] on button "Close" at bounding box center [784, 453] width 59 height 30
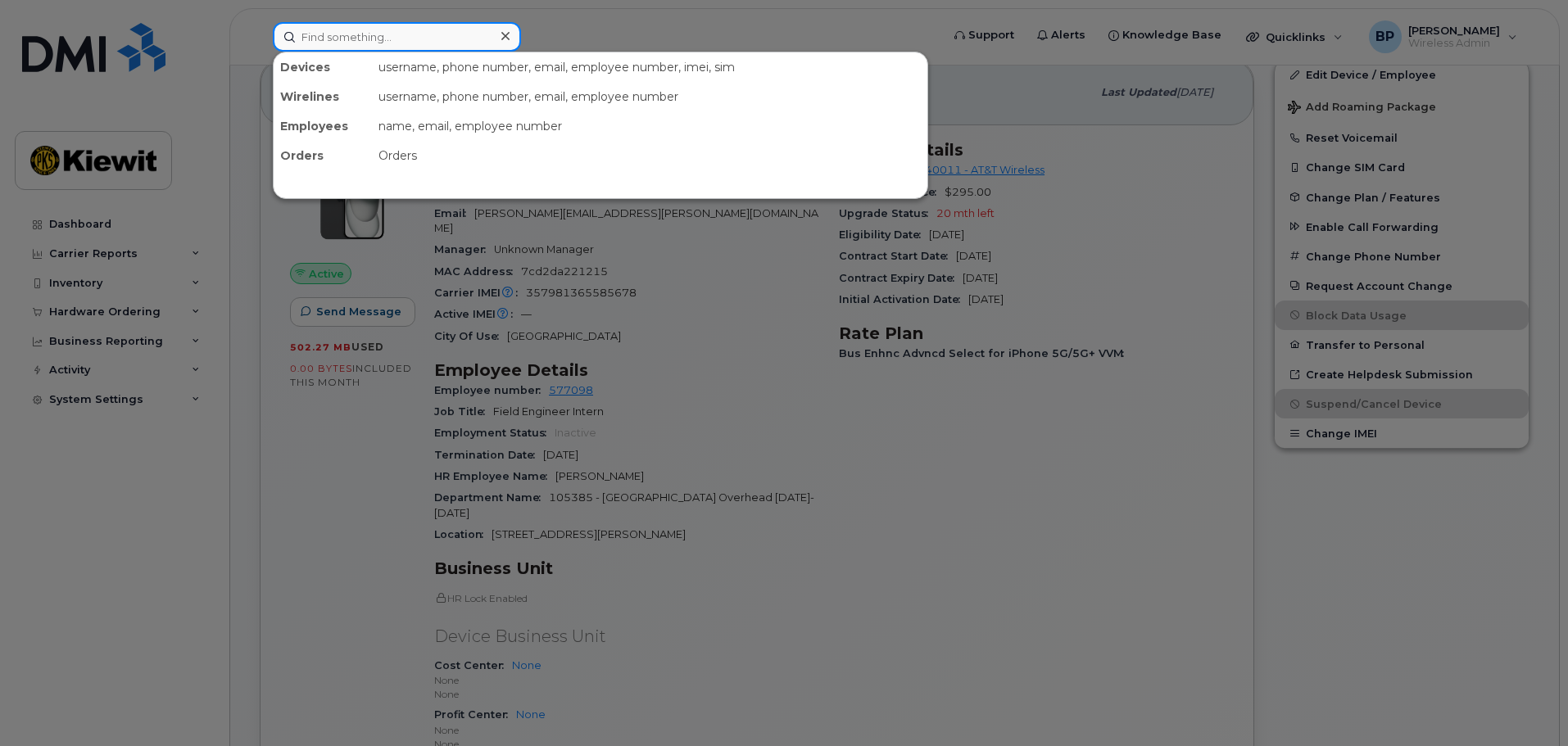
click at [351, 36] on input at bounding box center [397, 37] width 249 height 30
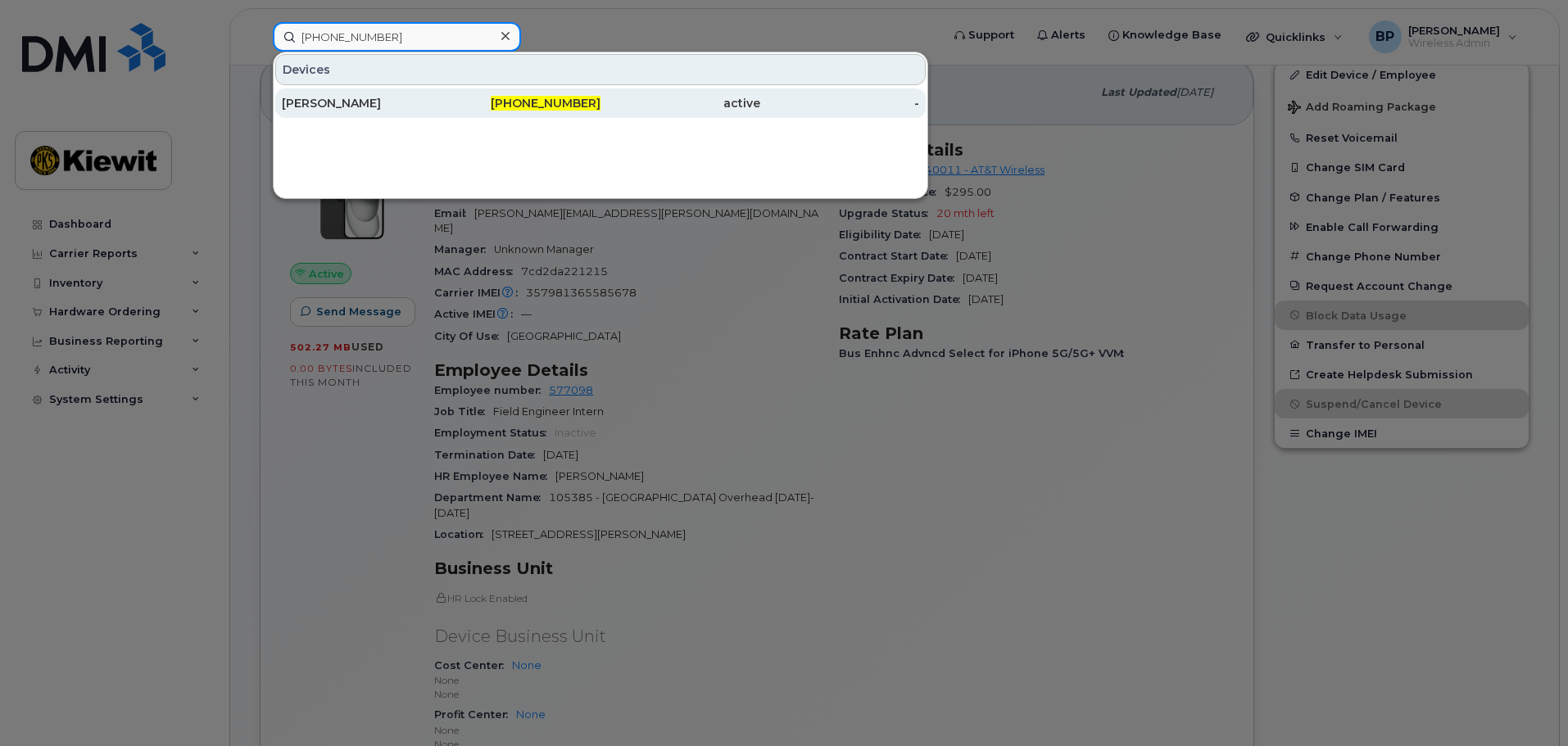
type input "361-828-9193"
click at [343, 103] on div "[PERSON_NAME]" at bounding box center [362, 103] width 160 height 17
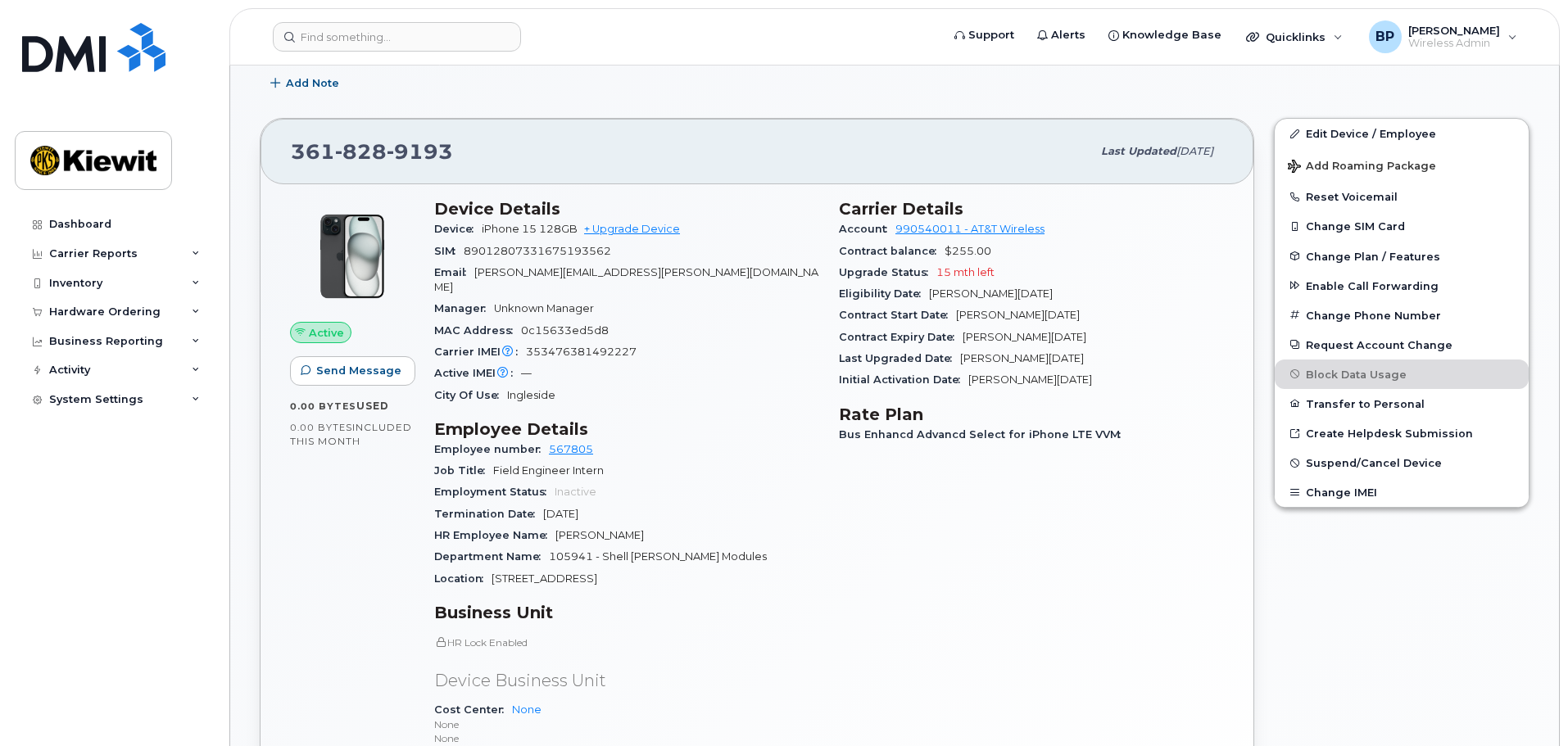
scroll to position [492, 0]
click at [1355, 457] on span "Suspend/Cancel Device" at bounding box center [1373, 461] width 136 height 12
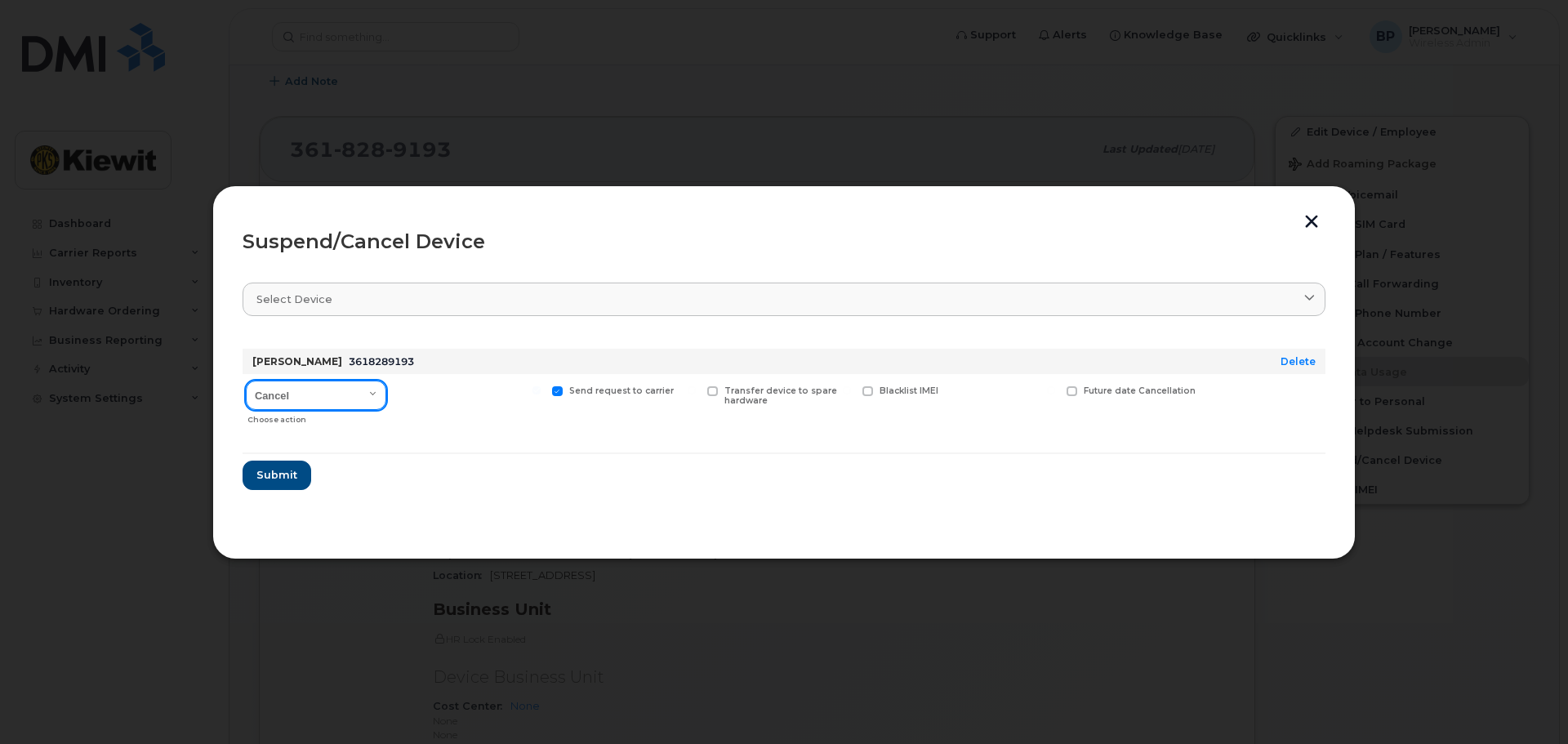
click at [373, 396] on select "Cancel Suspend - Reduced Rate Suspend - Full Rate Suspend - Lost Device/Stolen …" at bounding box center [316, 395] width 141 height 30
select select "[object Object]"
click at [246, 380] on select "Cancel Suspend - Reduced Rate Suspend - Full Rate Suspend - Lost Device/Stolen …" at bounding box center [316, 395] width 141 height 30
click at [261, 479] on span "Submit" at bounding box center [276, 475] width 41 height 16
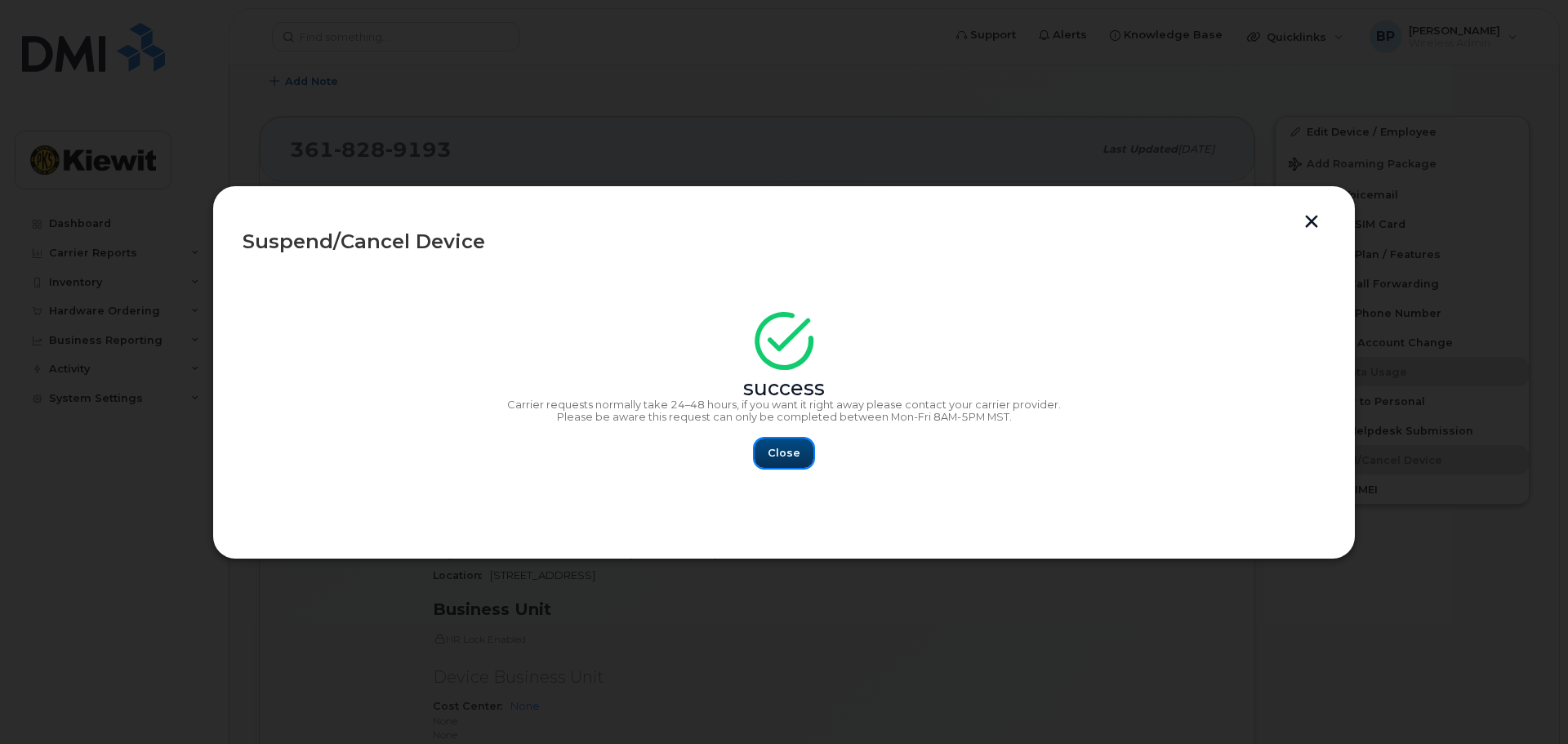
click at [789, 462] on button "Close" at bounding box center [784, 453] width 59 height 30
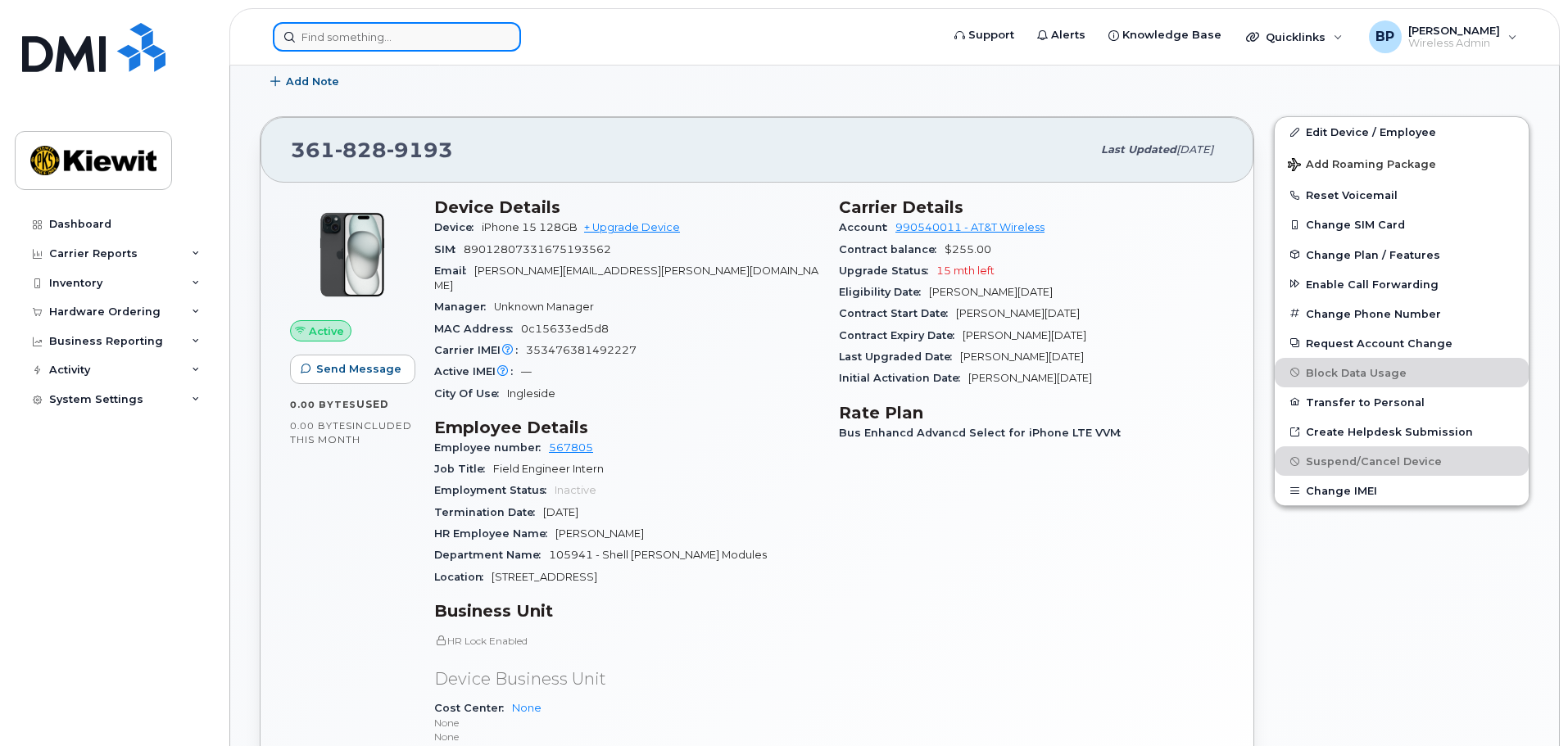
click at [405, 30] on input at bounding box center [397, 37] width 249 height 30
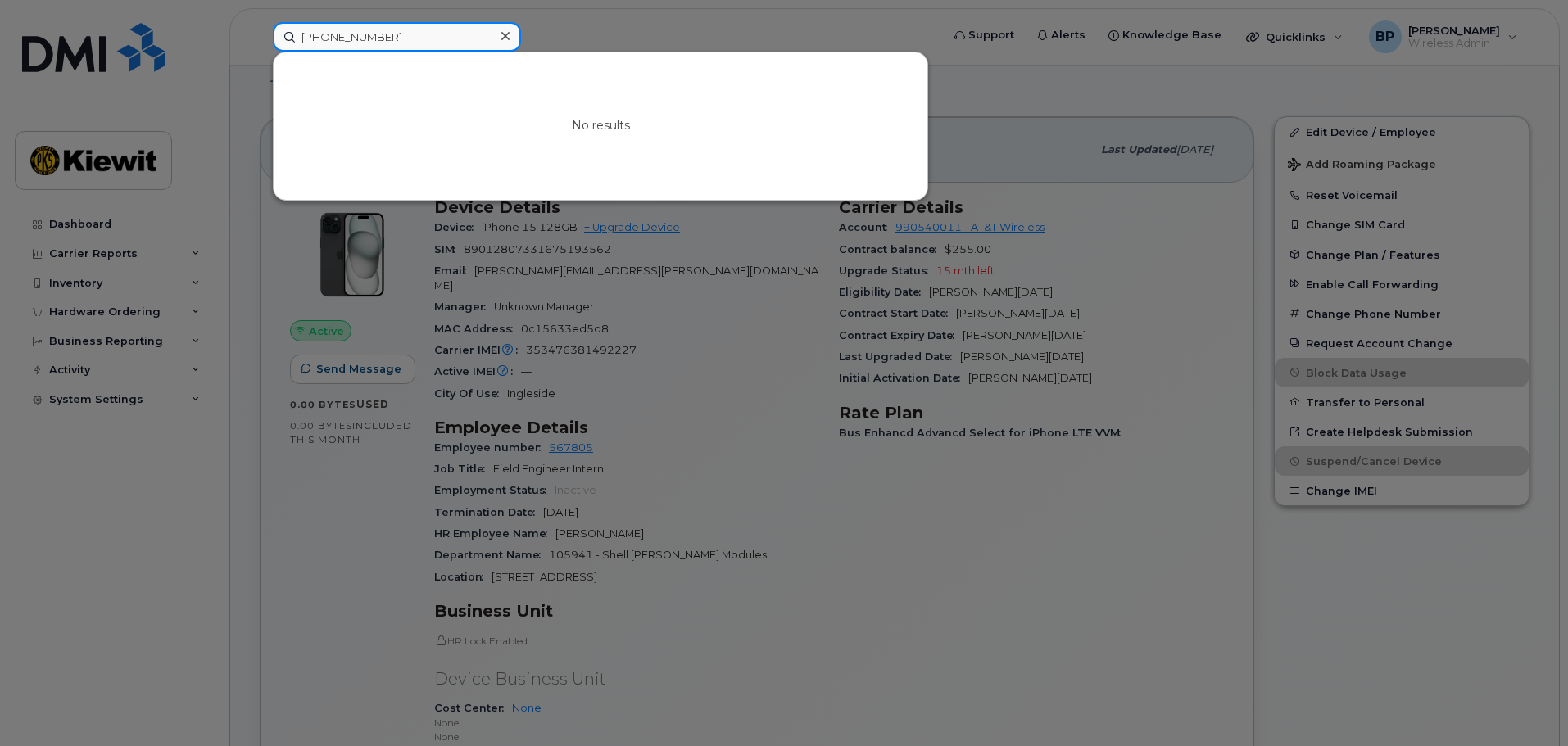
drag, startPoint x: 391, startPoint y: 42, endPoint x: 267, endPoint y: 37, distance: 124.1
click at [268, 37] on div "[PHONE_NUMBER] No results" at bounding box center [601, 37] width 683 height 30
click at [703, 38] on div at bounding box center [784, 373] width 1568 height 746
drag, startPoint x: 405, startPoint y: 36, endPoint x: 197, endPoint y: 35, distance: 208.0
click at [260, 36] on div "[PHONE_NUMBER] No results" at bounding box center [601, 37] width 683 height 30
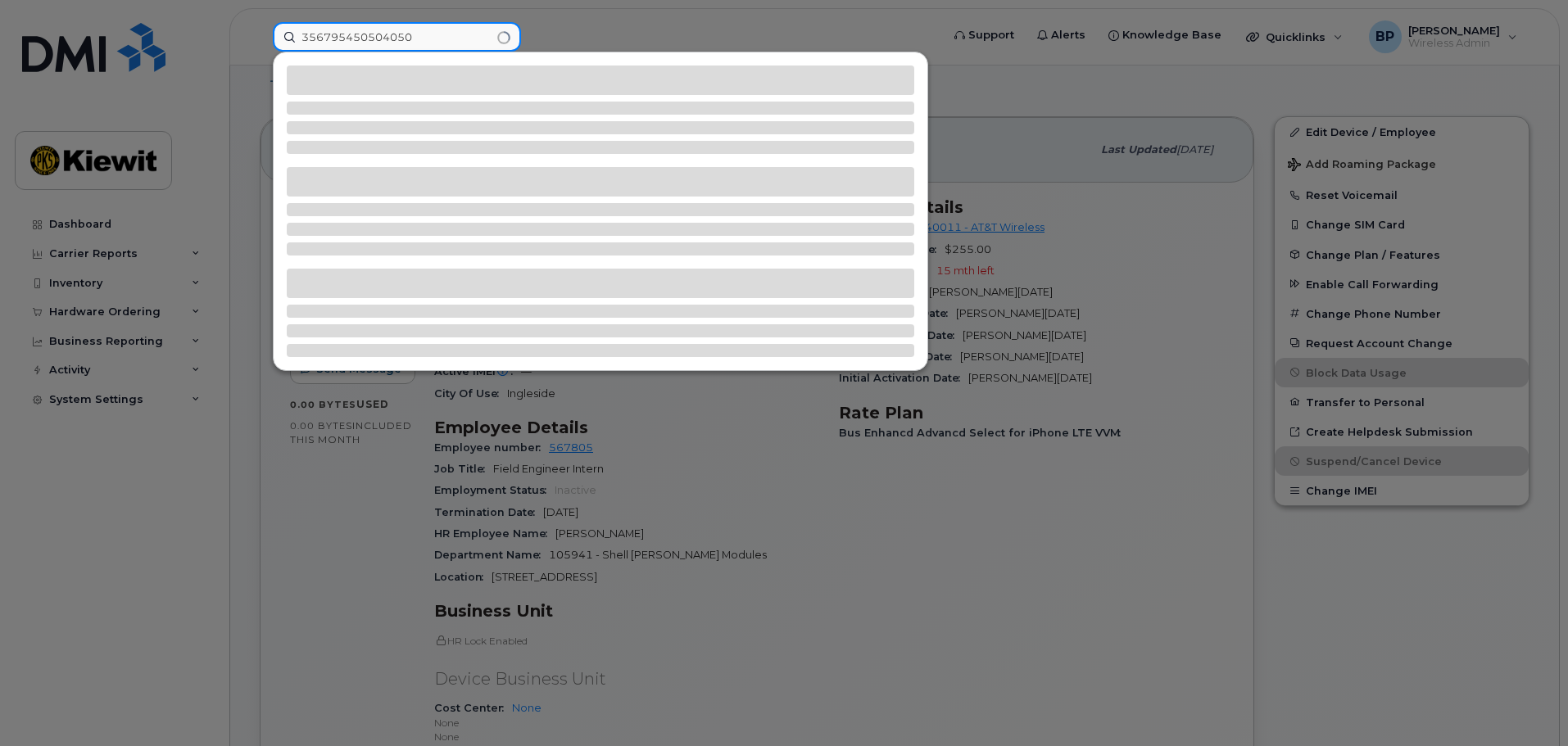
type input "356795450504050"
